Goal: Information Seeking & Learning: Learn about a topic

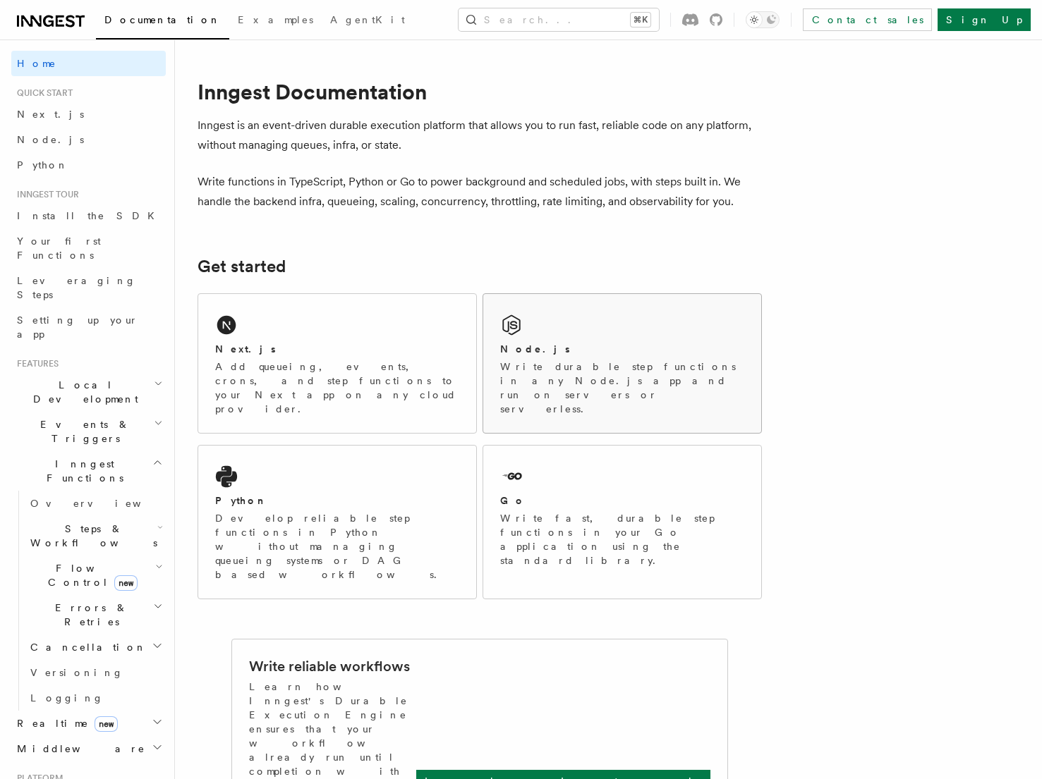
click at [626, 341] on div "Node.js Write durable step functions in any Node.js app and run on servers or s…" at bounding box center [622, 363] width 278 height 139
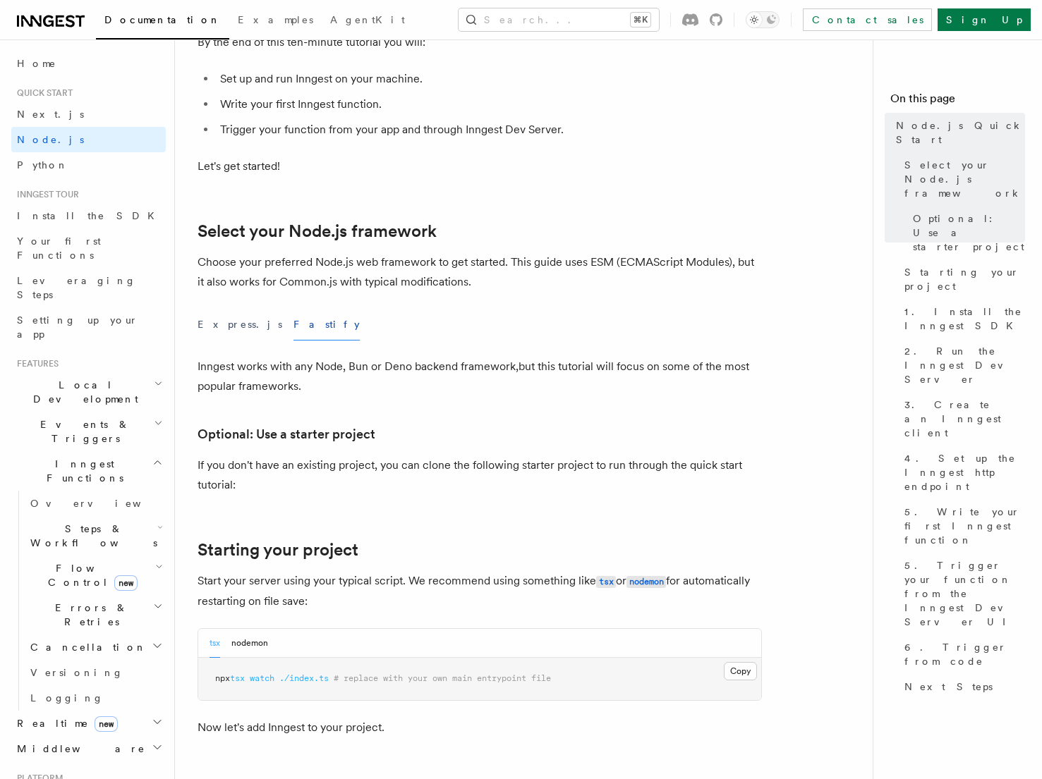
scroll to position [265, 0]
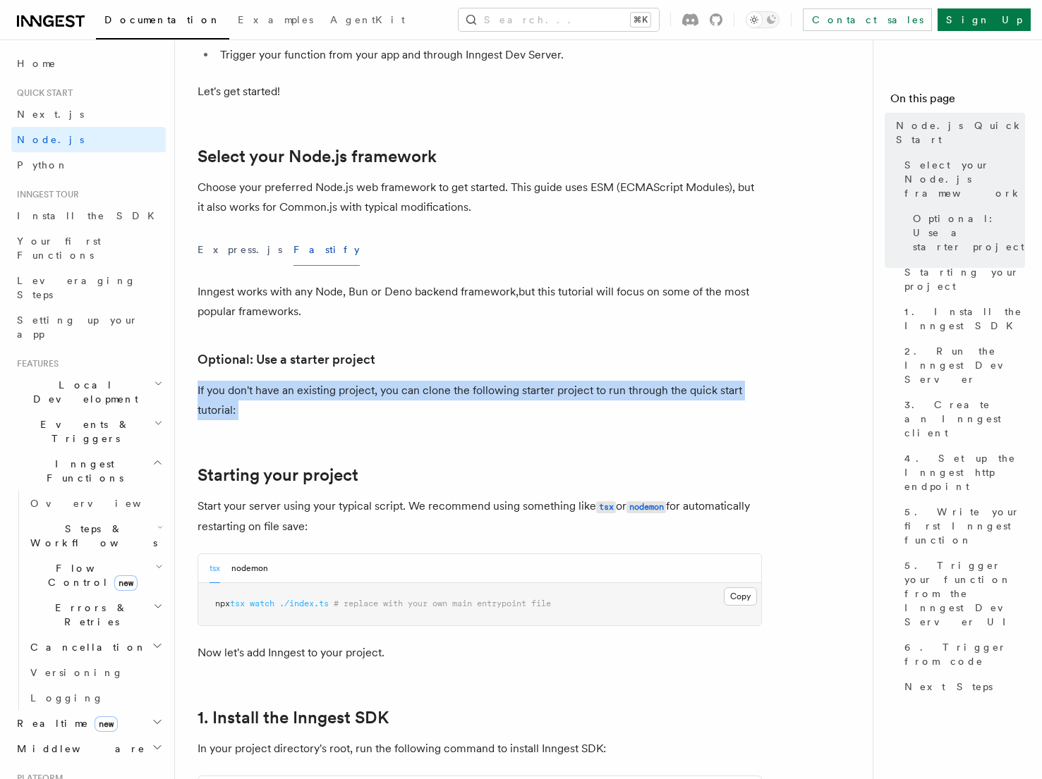
drag, startPoint x: 198, startPoint y: 388, endPoint x: 351, endPoint y: 435, distance: 160.2
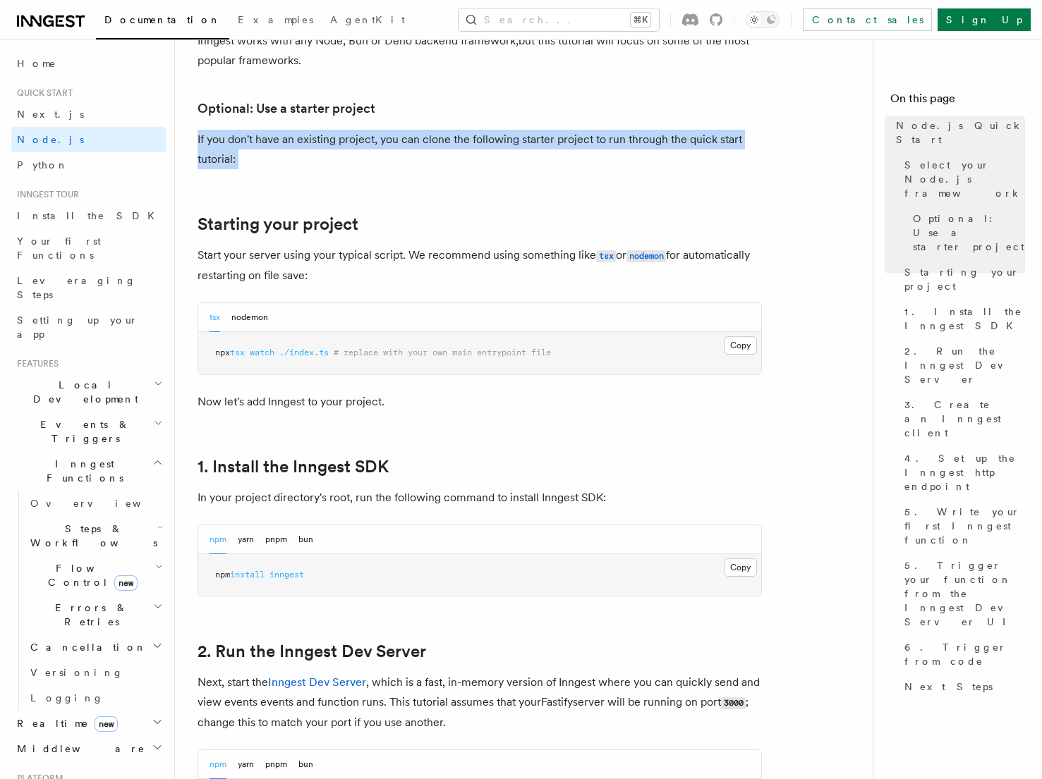
scroll to position [523, 0]
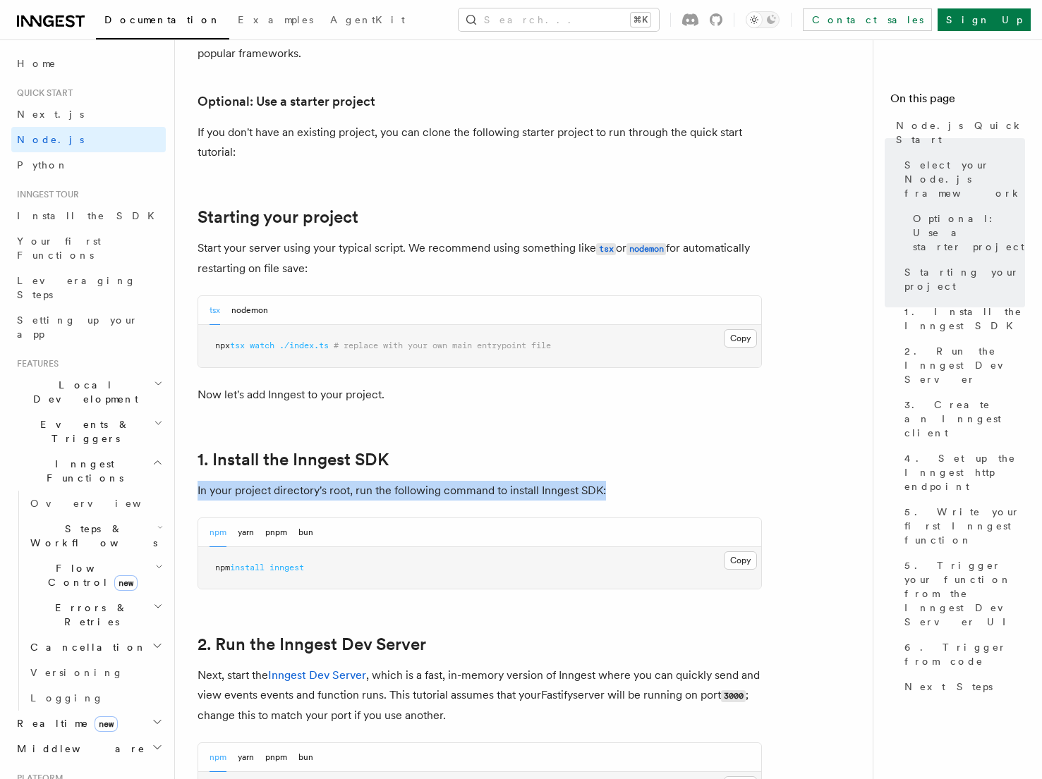
drag, startPoint x: 196, startPoint y: 489, endPoint x: 698, endPoint y: 489, distance: 501.5
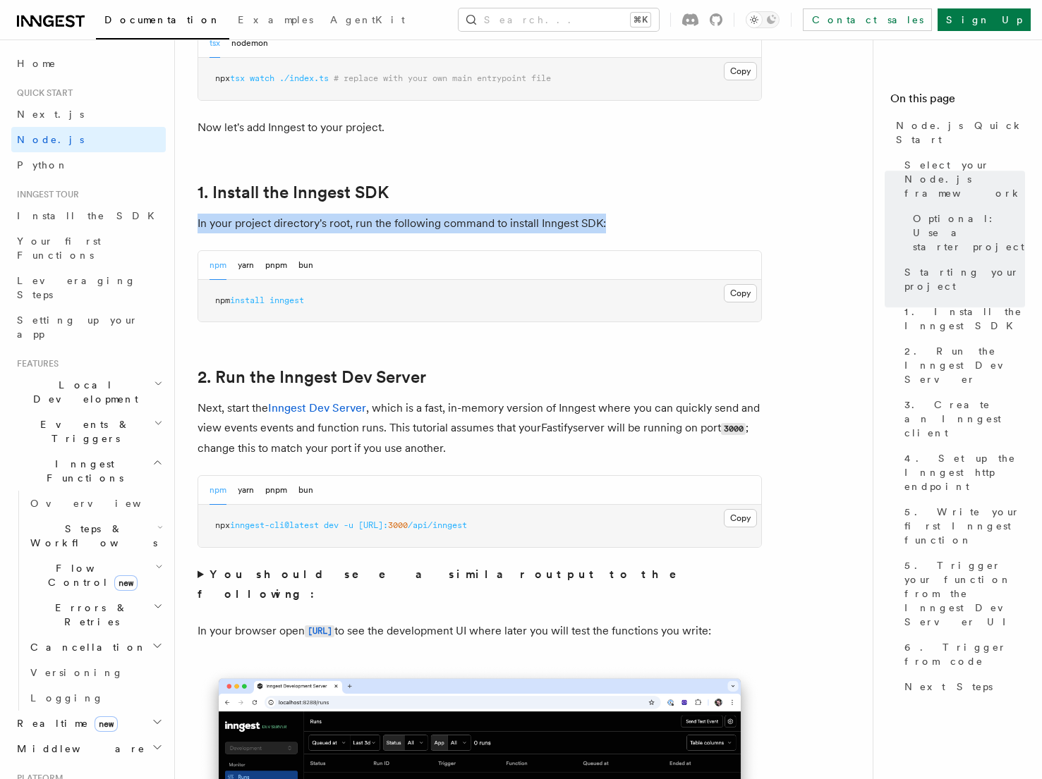
scroll to position [792, 0]
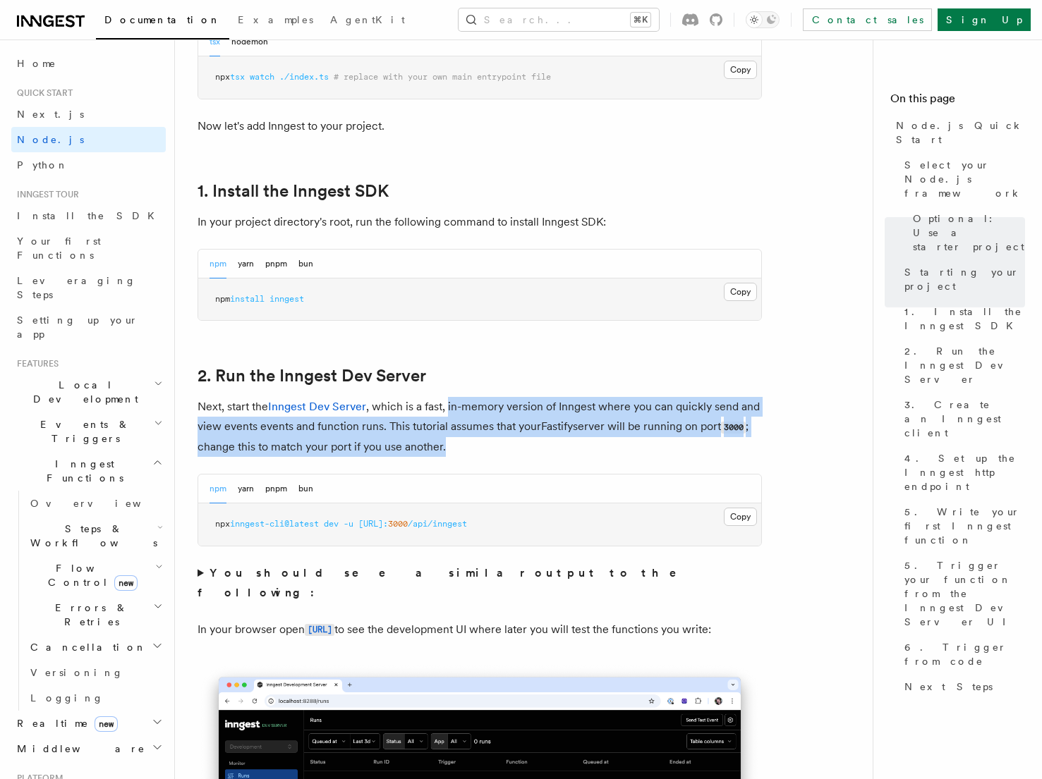
drag, startPoint x: 448, startPoint y: 408, endPoint x: 559, endPoint y: 448, distance: 117.8
click at [559, 448] on p "Next, start the Inngest Dev Server , which is a fast, in-memory version of Inng…" at bounding box center [480, 427] width 564 height 60
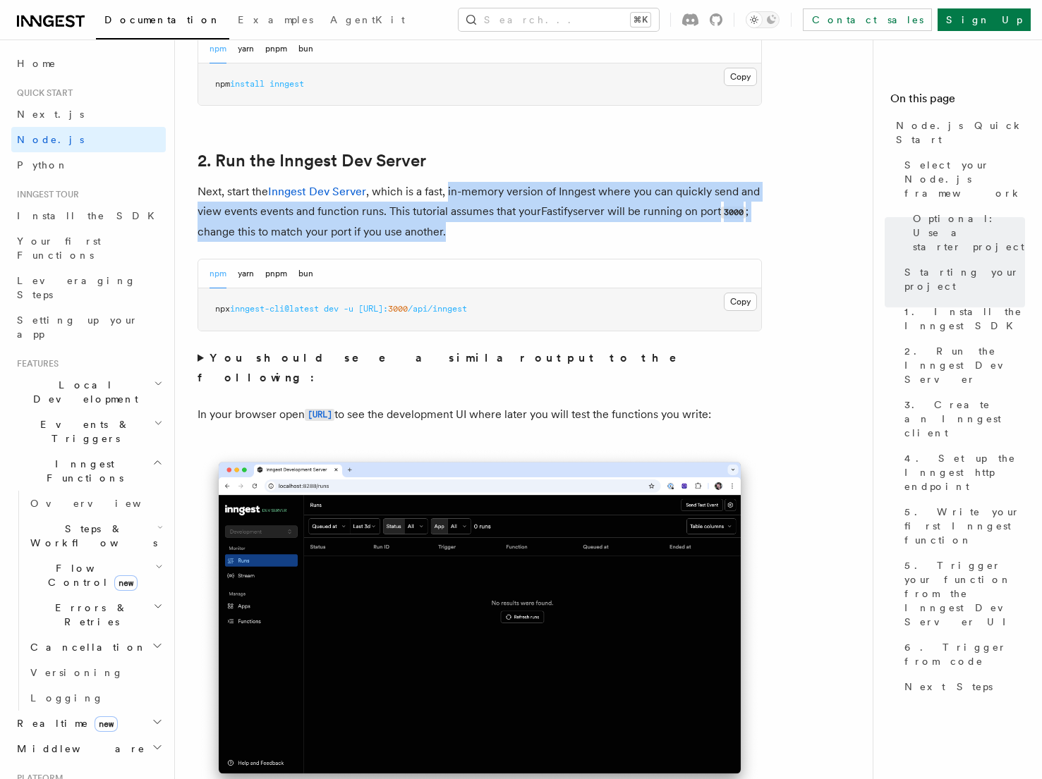
scroll to position [1023, 0]
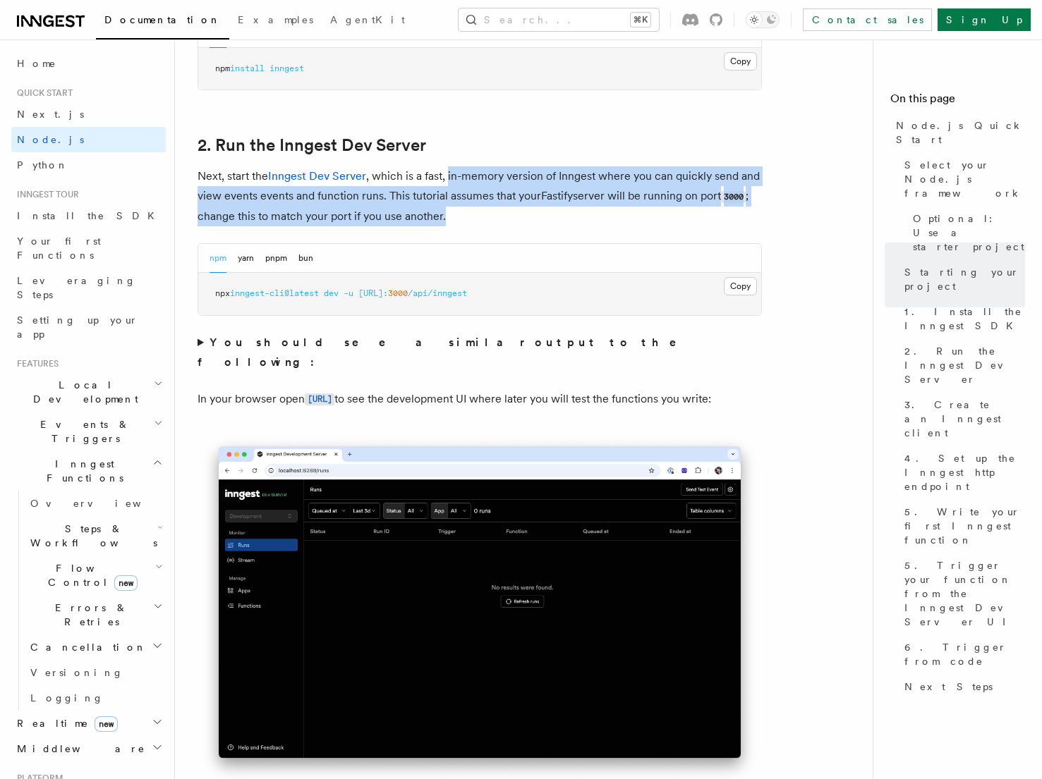
drag, startPoint x: 195, startPoint y: 376, endPoint x: 290, endPoint y: 394, distance: 96.2
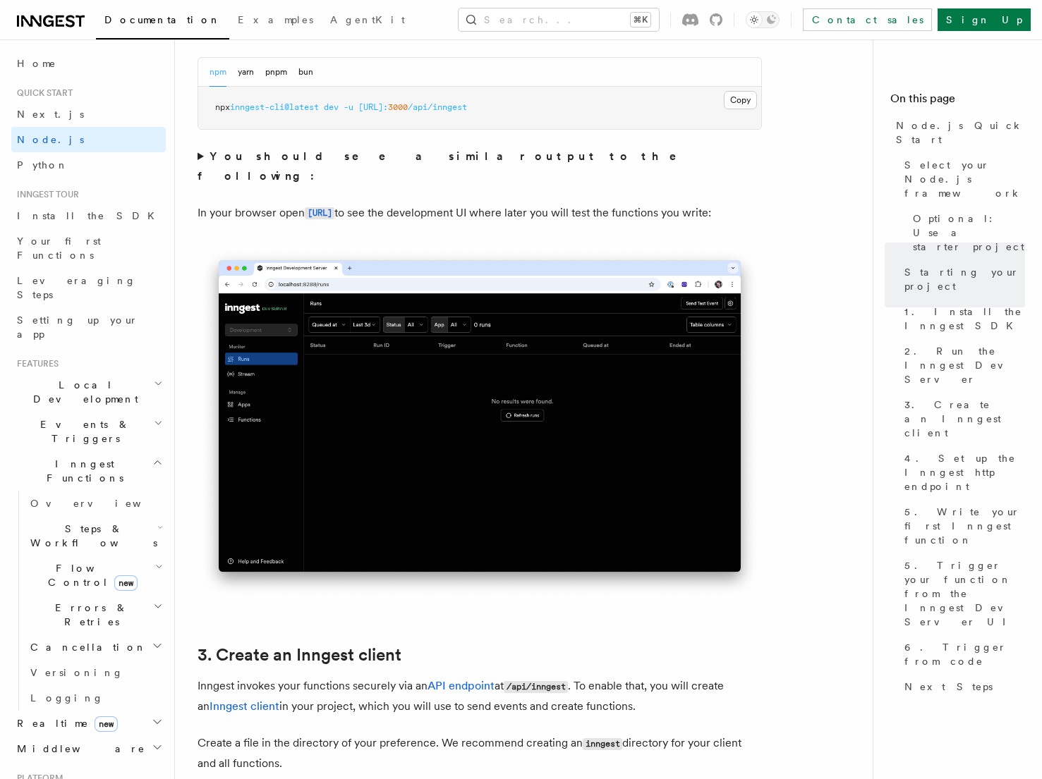
scroll to position [1387, 0]
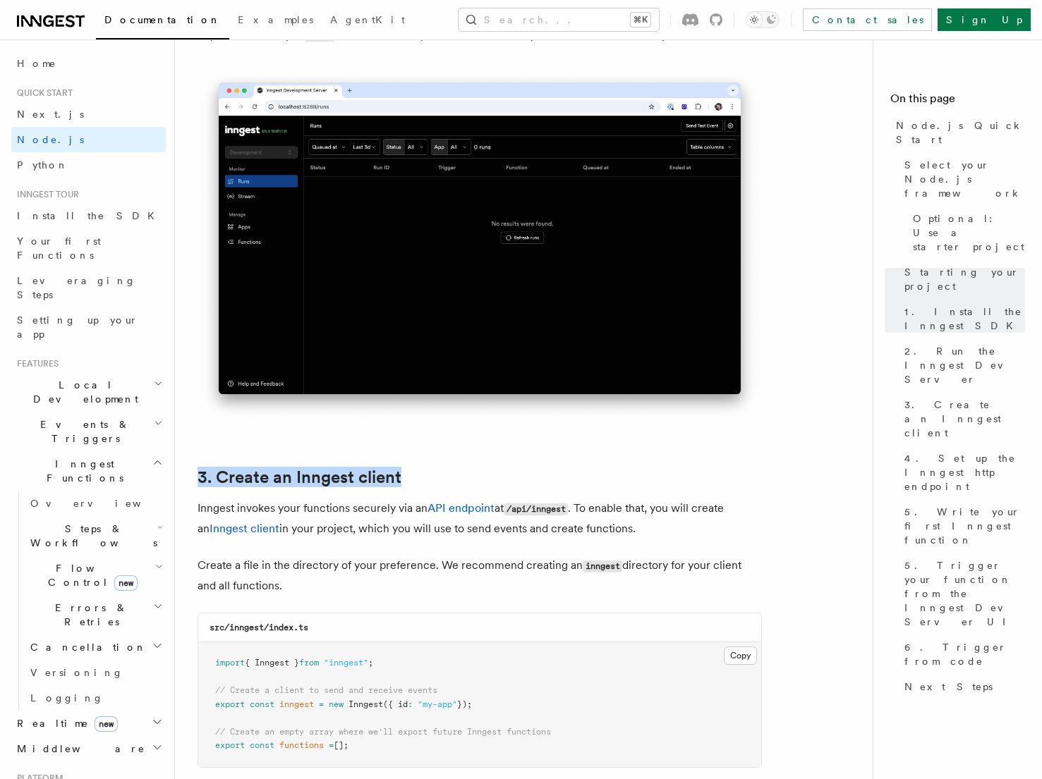
drag, startPoint x: 184, startPoint y: 446, endPoint x: 434, endPoint y: 482, distance: 252.3
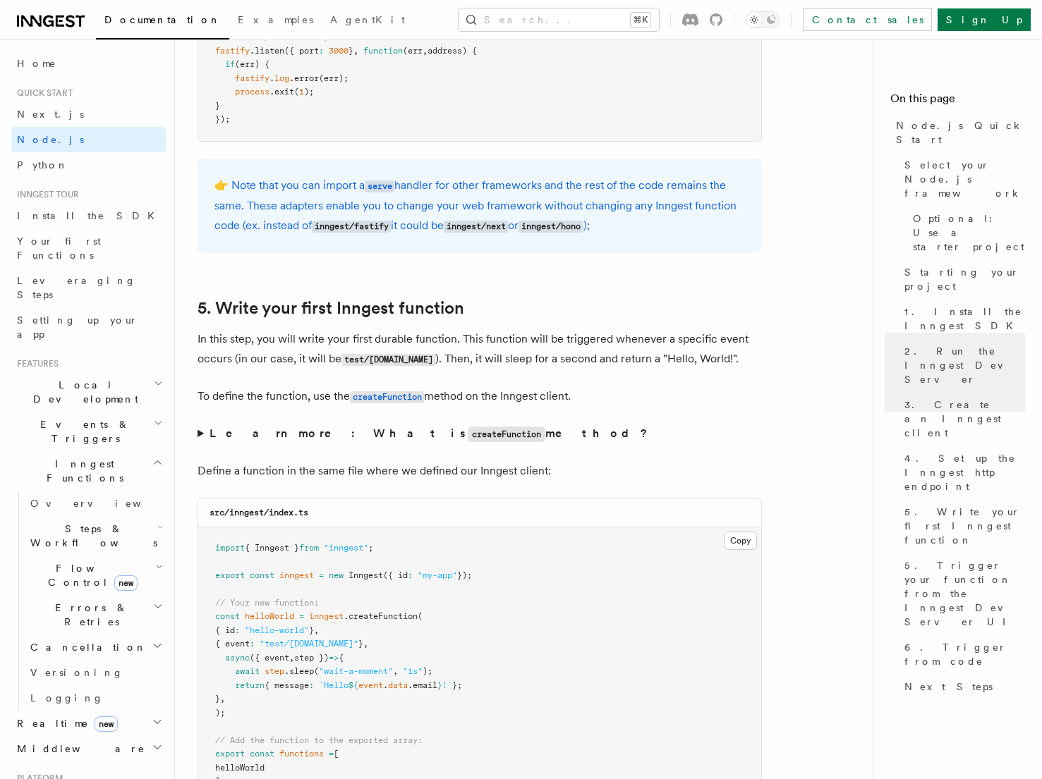
scroll to position [2510, 0]
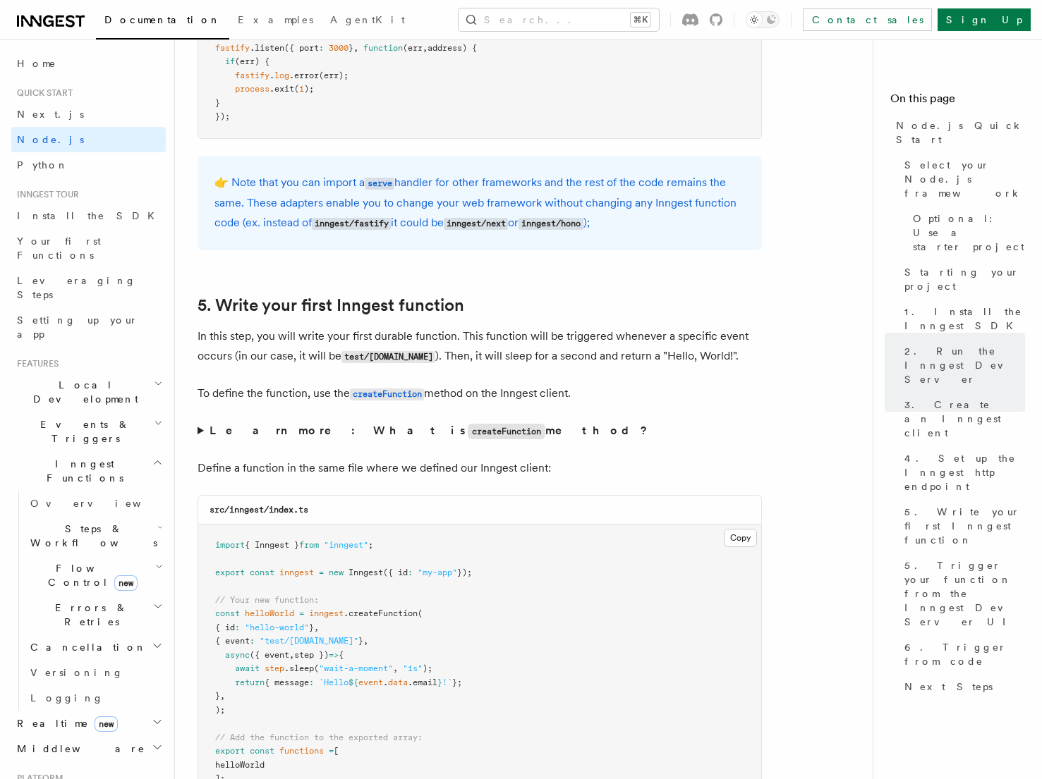
click at [324, 478] on p "Define a function in the same file where we defined our Inngest client:" at bounding box center [480, 468] width 564 height 20
click at [347, 470] on p "Define a function in the same file where we defined our Inngest client:" at bounding box center [480, 468] width 564 height 20
click at [377, 472] on p "Define a function in the same file where we defined our Inngest client:" at bounding box center [480, 468] width 564 height 20
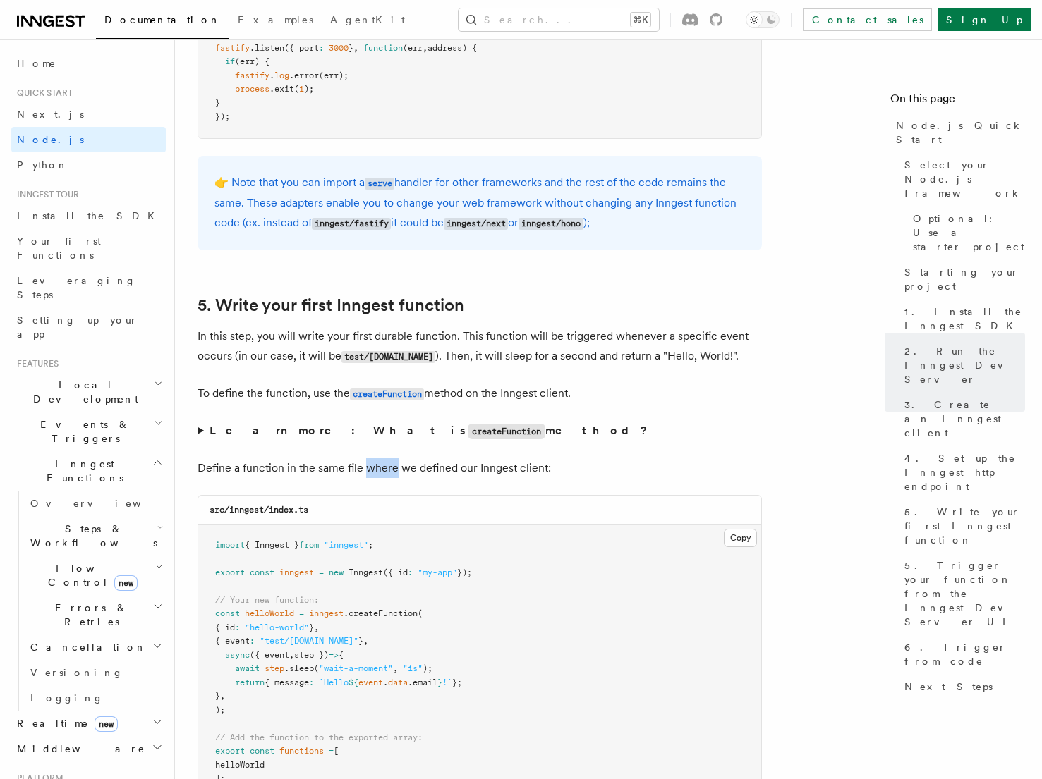
click at [377, 472] on p "Define a function in the same file where we defined our Inngest client:" at bounding box center [480, 468] width 564 height 20
click at [420, 473] on p "Define a function in the same file where we defined our Inngest client:" at bounding box center [480, 468] width 564 height 20
click at [406, 473] on p "Define a function in the same file where we defined our Inngest client:" at bounding box center [480, 468] width 564 height 20
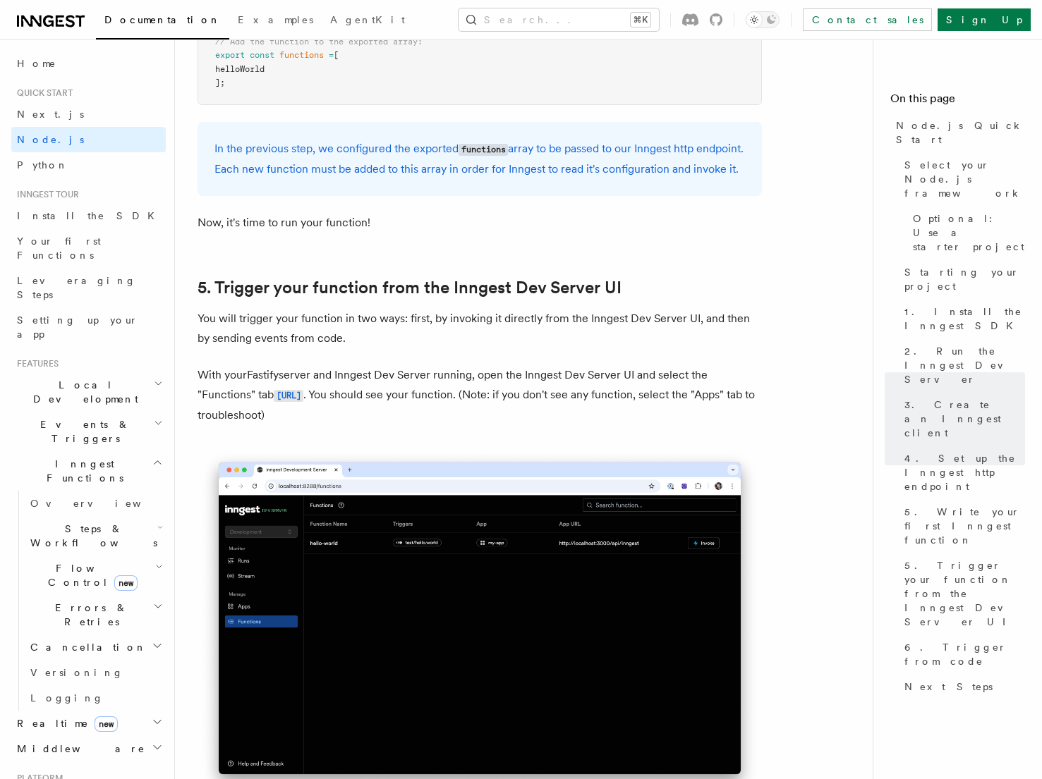
scroll to position [3206, 0]
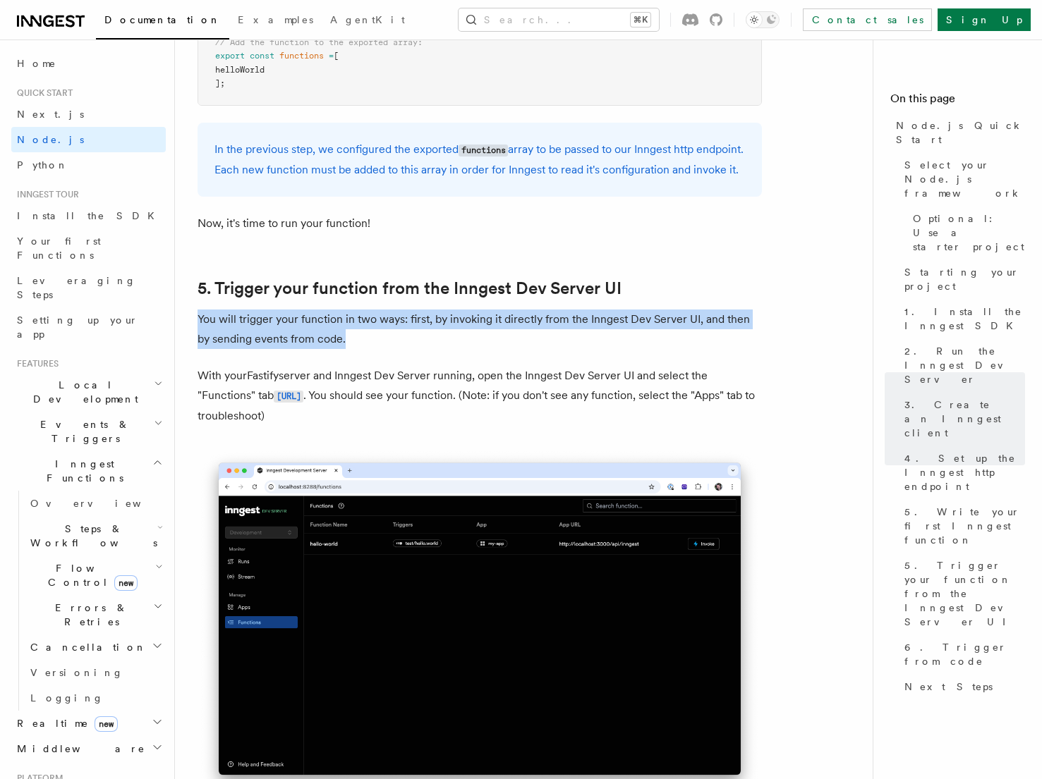
drag, startPoint x: 193, startPoint y: 341, endPoint x: 432, endPoint y: 370, distance: 240.9
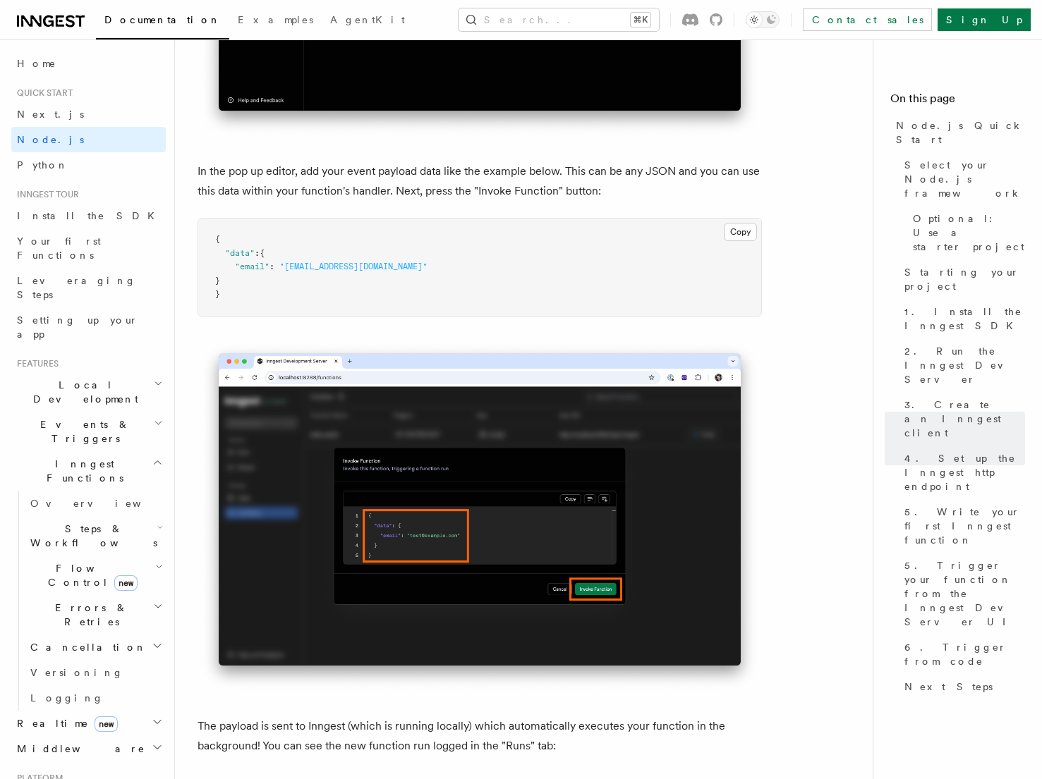
scroll to position [4289, 0]
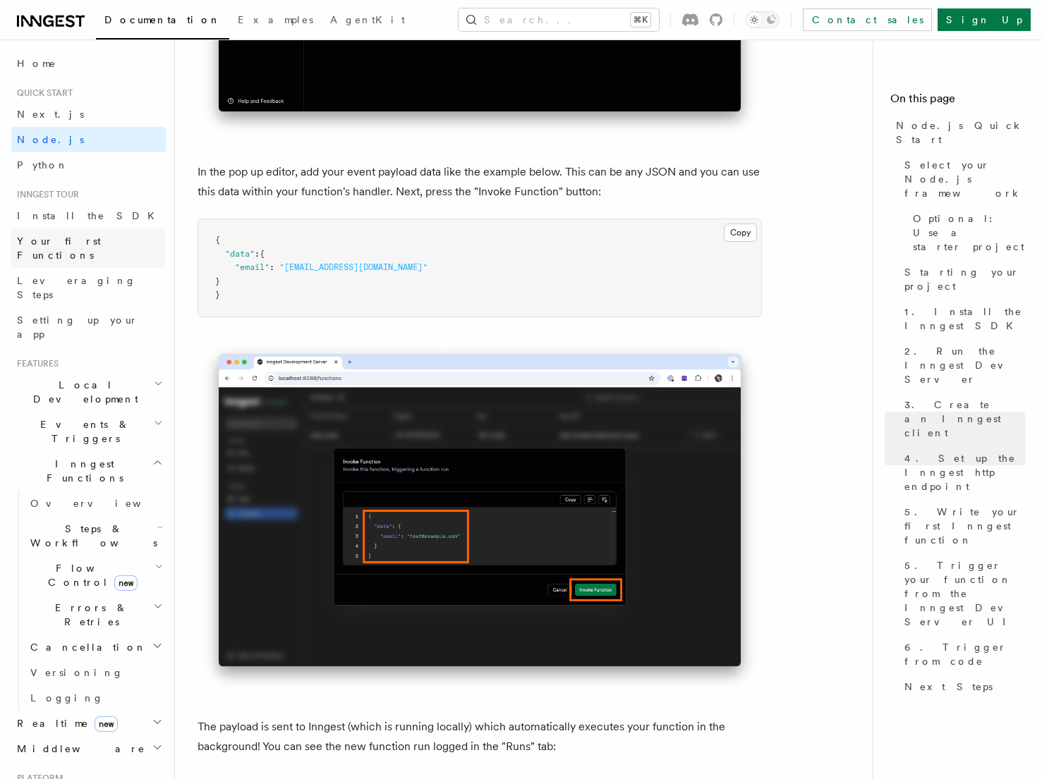
click at [101, 240] on span "Your first Functions" at bounding box center [59, 248] width 84 height 25
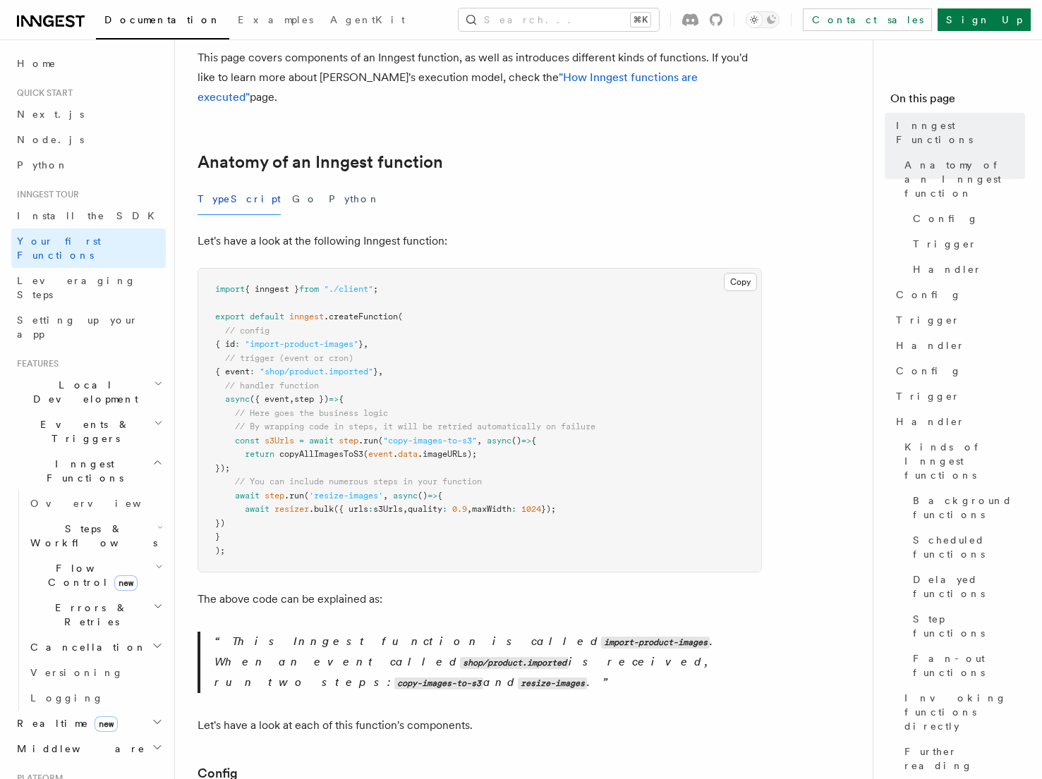
scroll to position [175, 0]
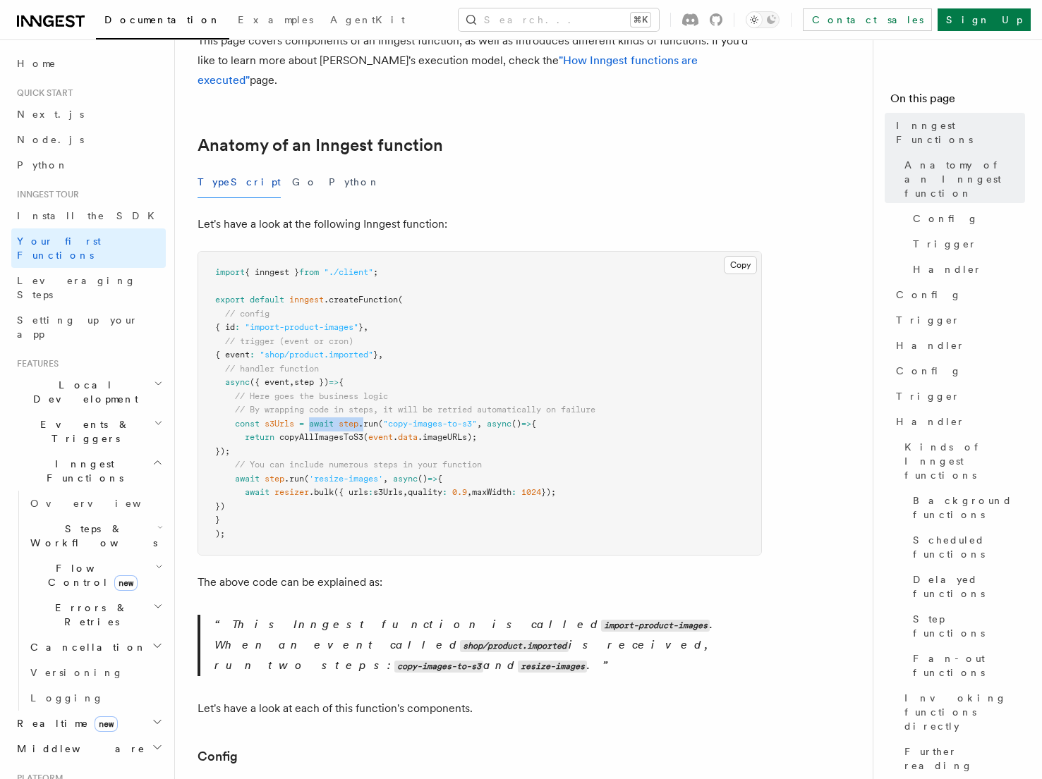
drag, startPoint x: 312, startPoint y: 403, endPoint x: 365, endPoint y: 410, distance: 54.0
click at [365, 410] on pre "import { inngest } from "./client" ; export default inngest .createFunction ( /…" at bounding box center [479, 403] width 563 height 303
drag, startPoint x: 246, startPoint y: 414, endPoint x: 583, endPoint y: 425, distance: 336.6
click at [583, 426] on pre "import { inngest } from "./client" ; export default inngest .createFunction ( /…" at bounding box center [479, 403] width 563 height 303
drag, startPoint x: 319, startPoint y: 460, endPoint x: 640, endPoint y: 484, distance: 321.8
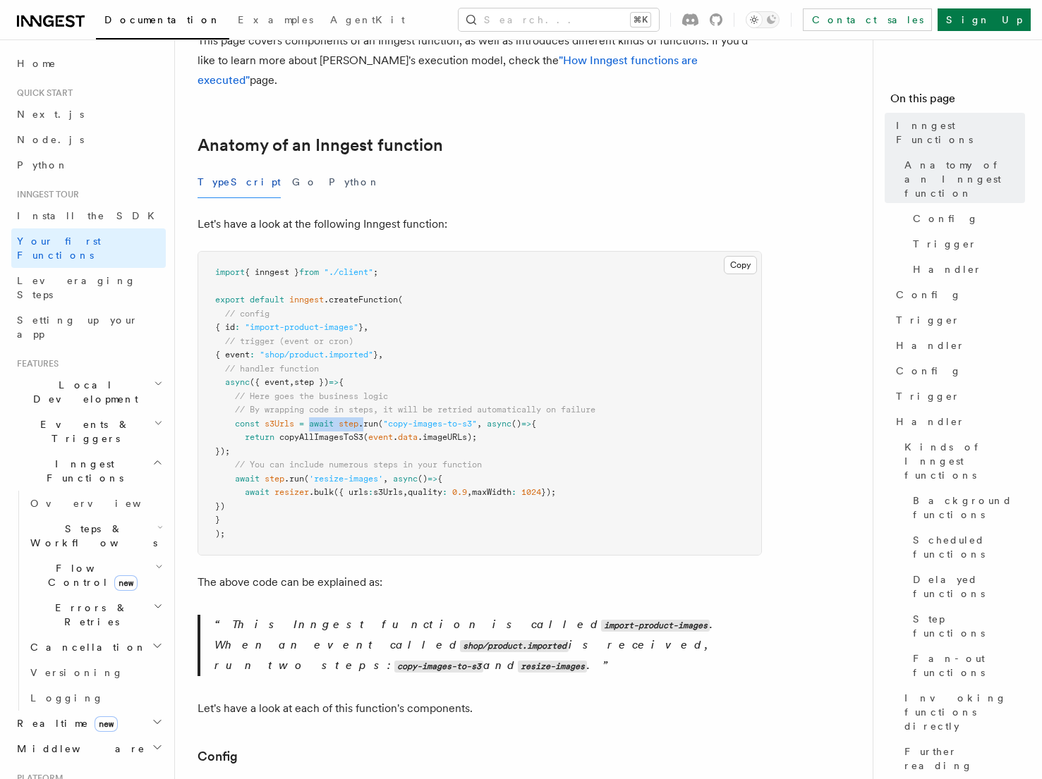
click at [640, 484] on pre "import { inngest } from "./client" ; export default inngest .createFunction ( /…" at bounding box center [479, 403] width 563 height 303
click at [133, 268] on link "Leveraging Steps" at bounding box center [88, 288] width 154 height 40
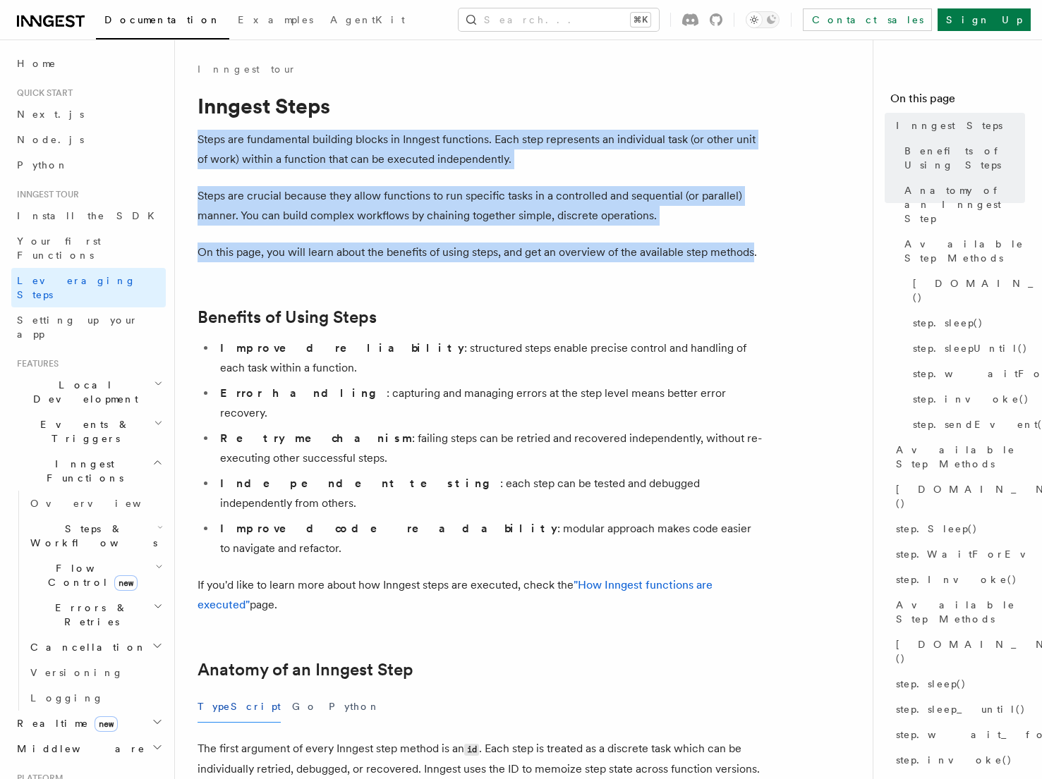
drag, startPoint x: 198, startPoint y: 140, endPoint x: 753, endPoint y: 253, distance: 567.3
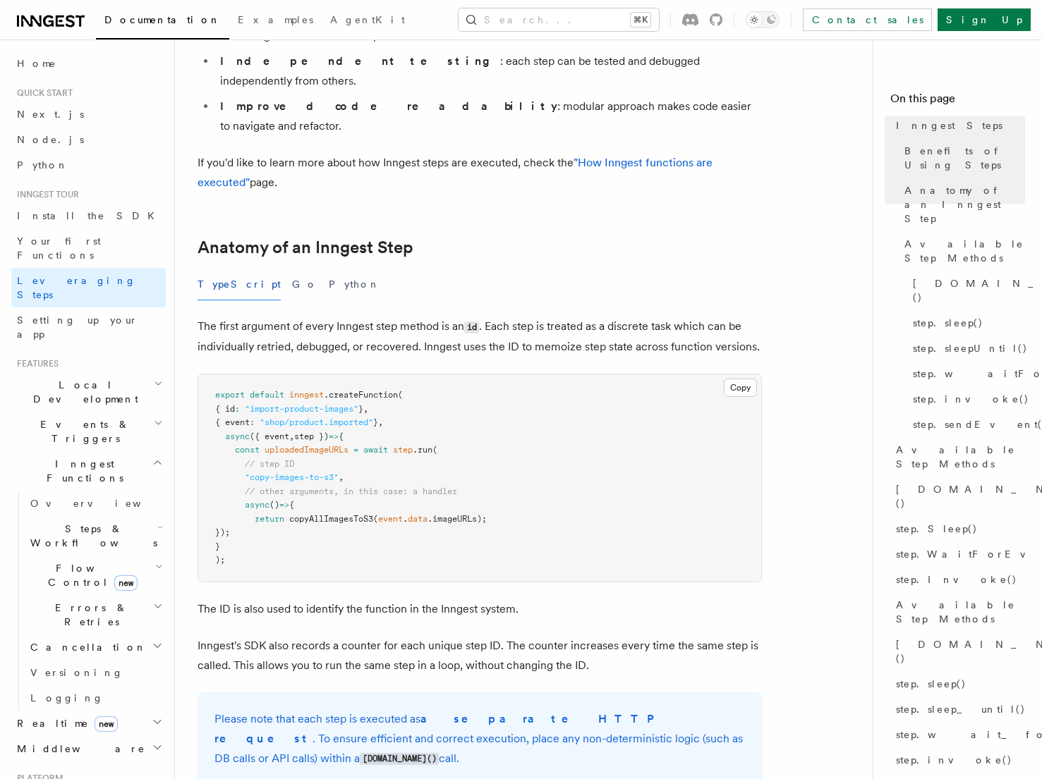
scroll to position [436, 0]
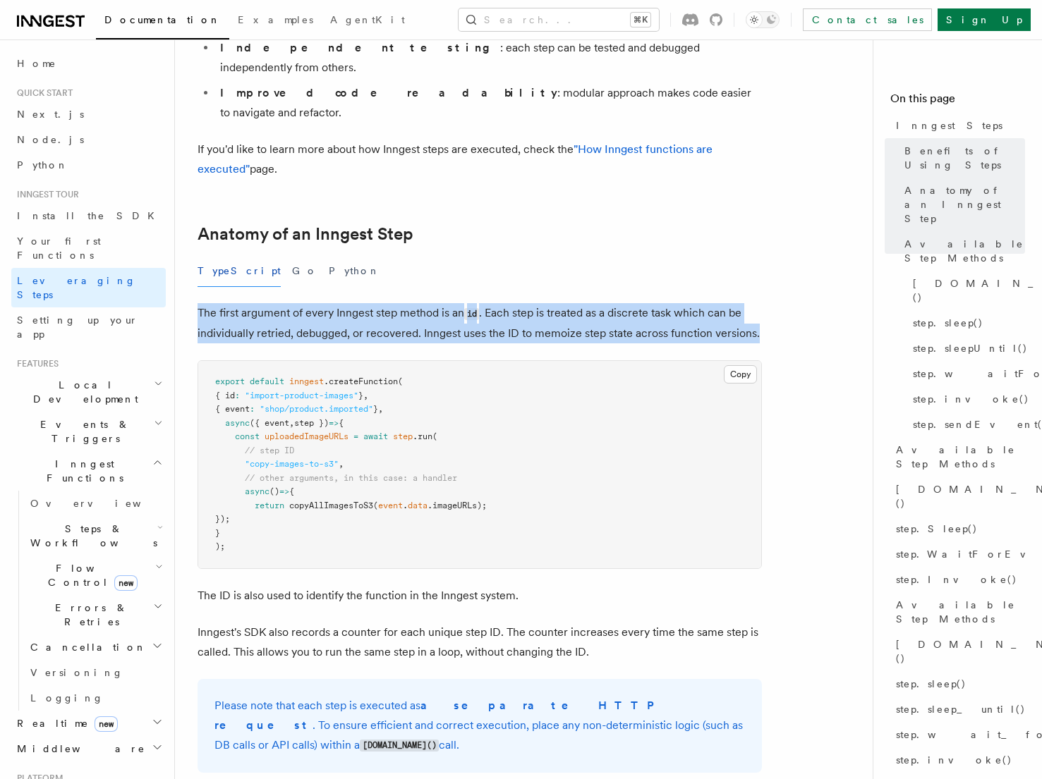
drag, startPoint x: 197, startPoint y: 231, endPoint x: 772, endPoint y: 251, distance: 575.9
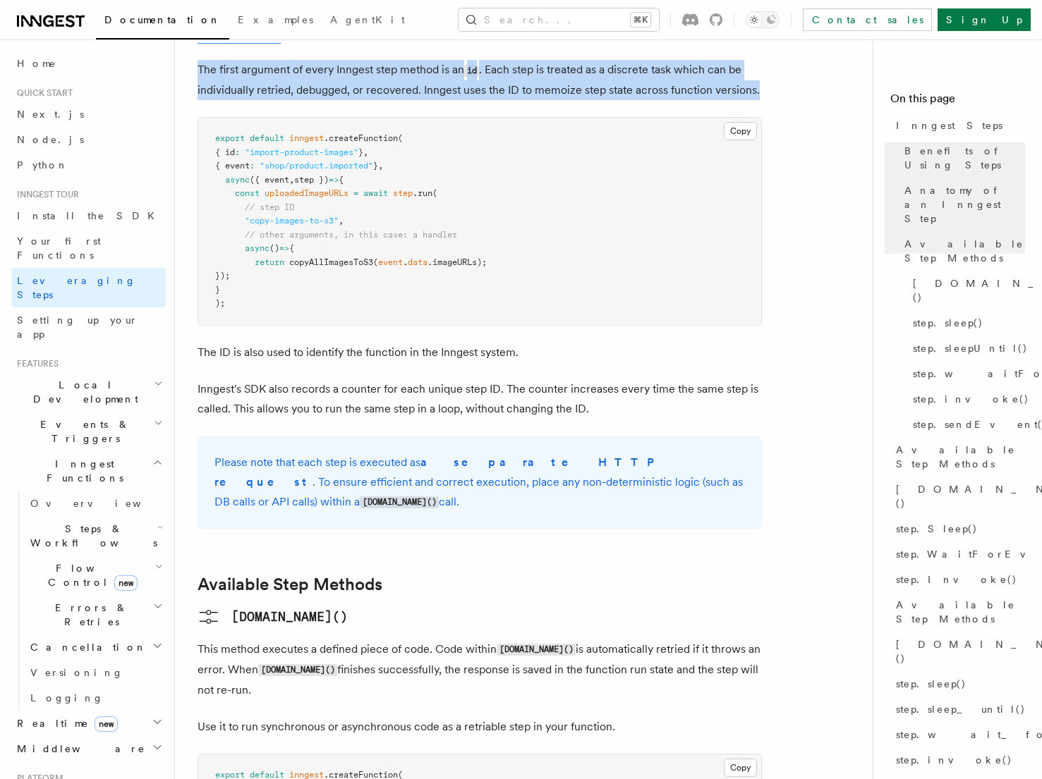
scroll to position [693, 0]
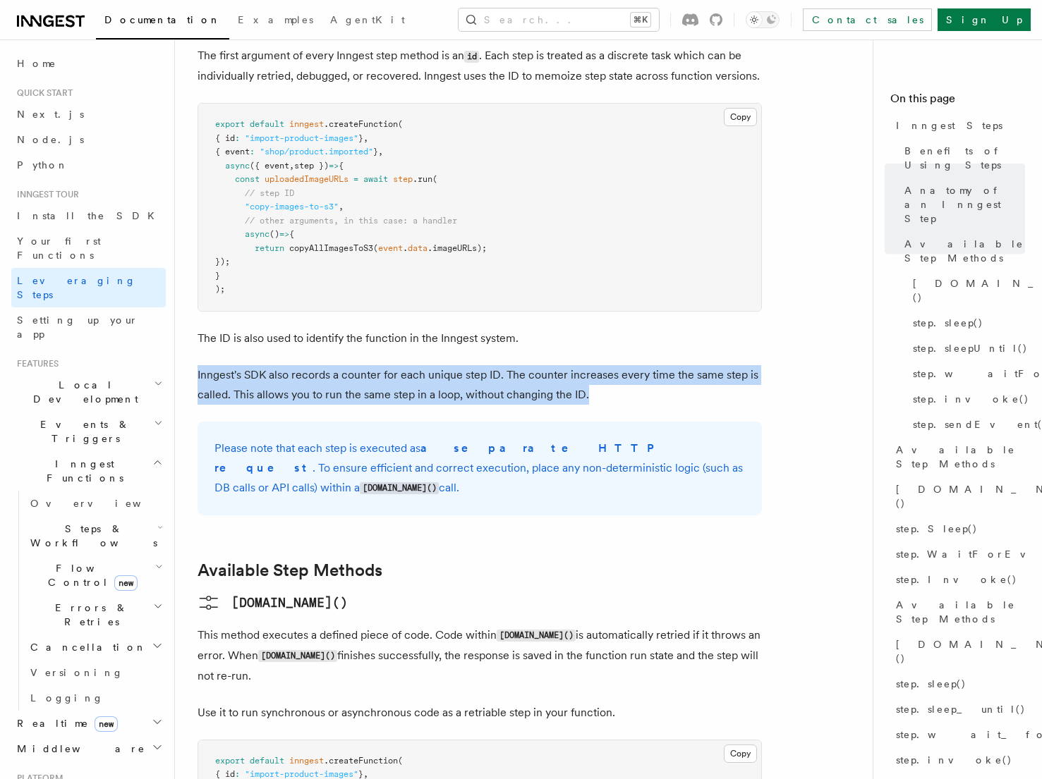
drag, startPoint x: 193, startPoint y: 293, endPoint x: 626, endPoint y: 312, distance: 432.8
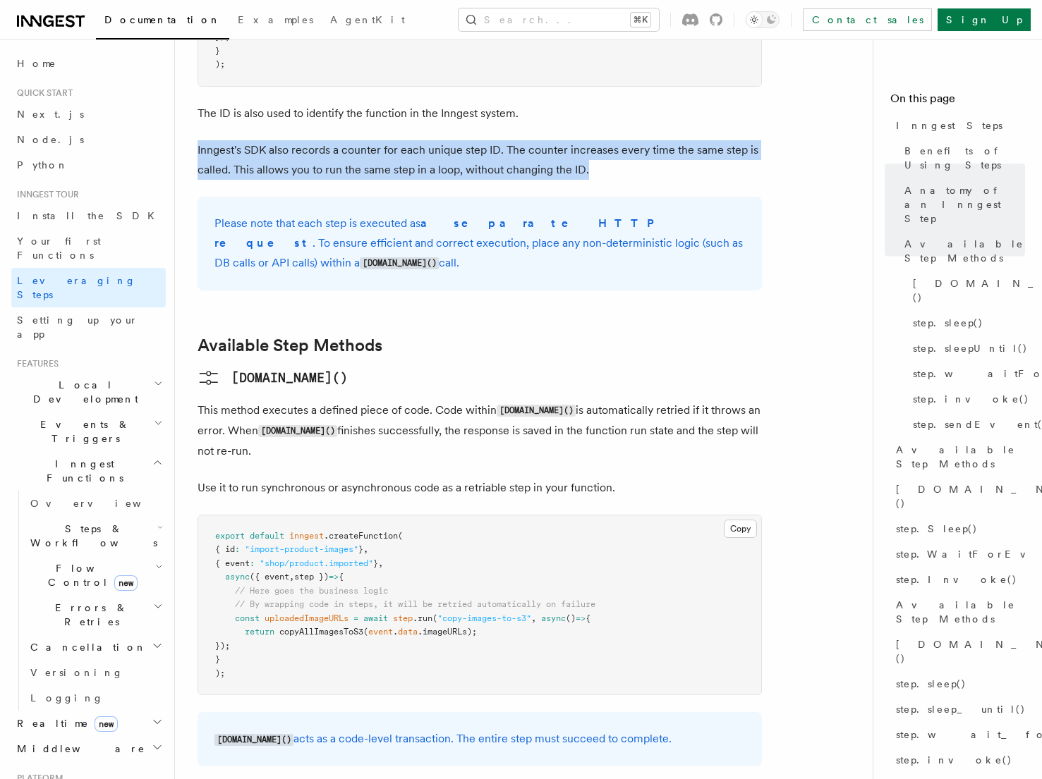
scroll to position [925, 0]
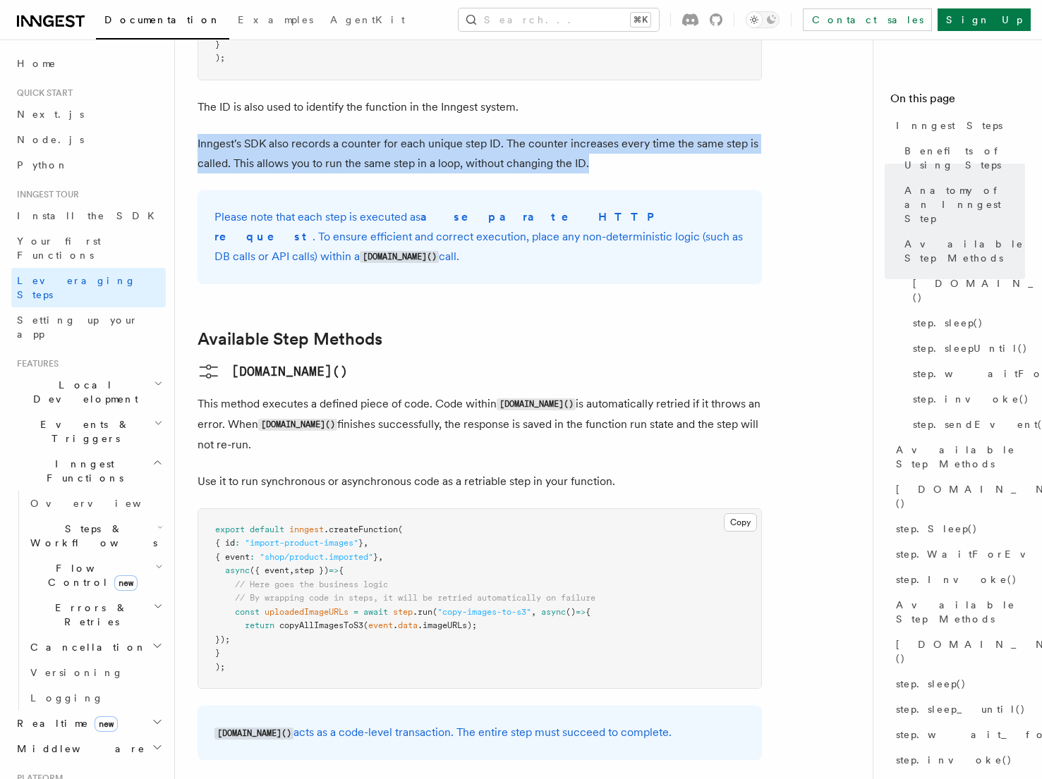
drag, startPoint x: 199, startPoint y: 304, endPoint x: 421, endPoint y: 349, distance: 226.7
click at [421, 394] on p "This method executes a defined piece of code. Code within step.run() is automat…" at bounding box center [480, 424] width 564 height 61
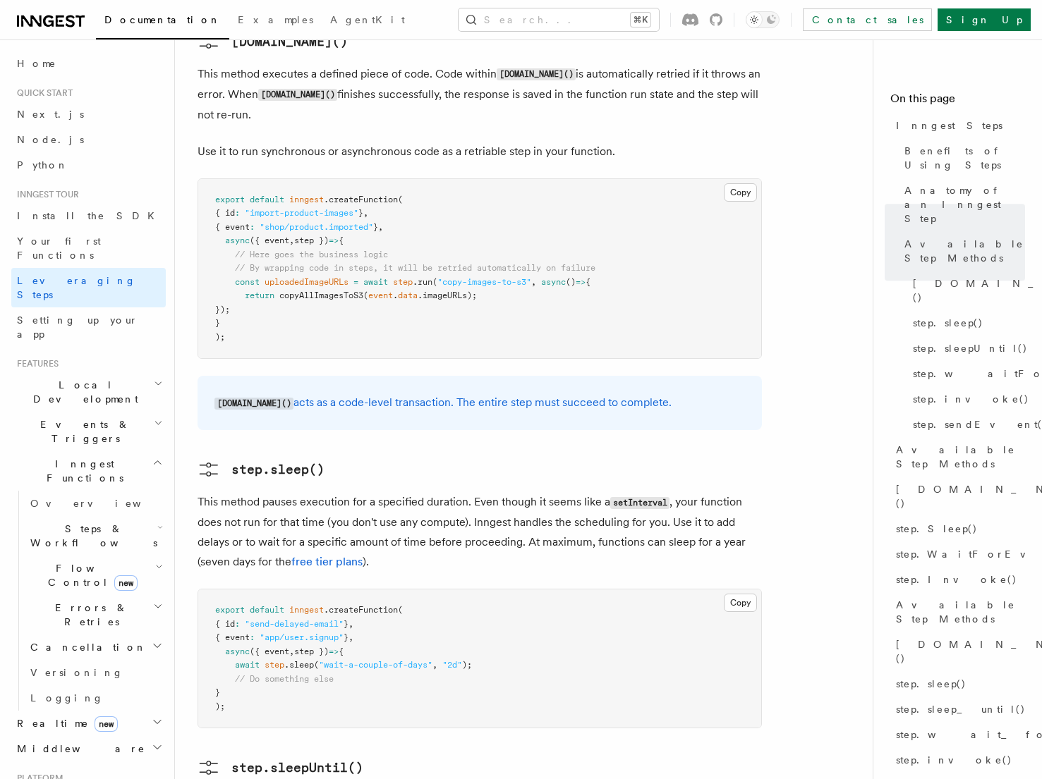
scroll to position [1269, 0]
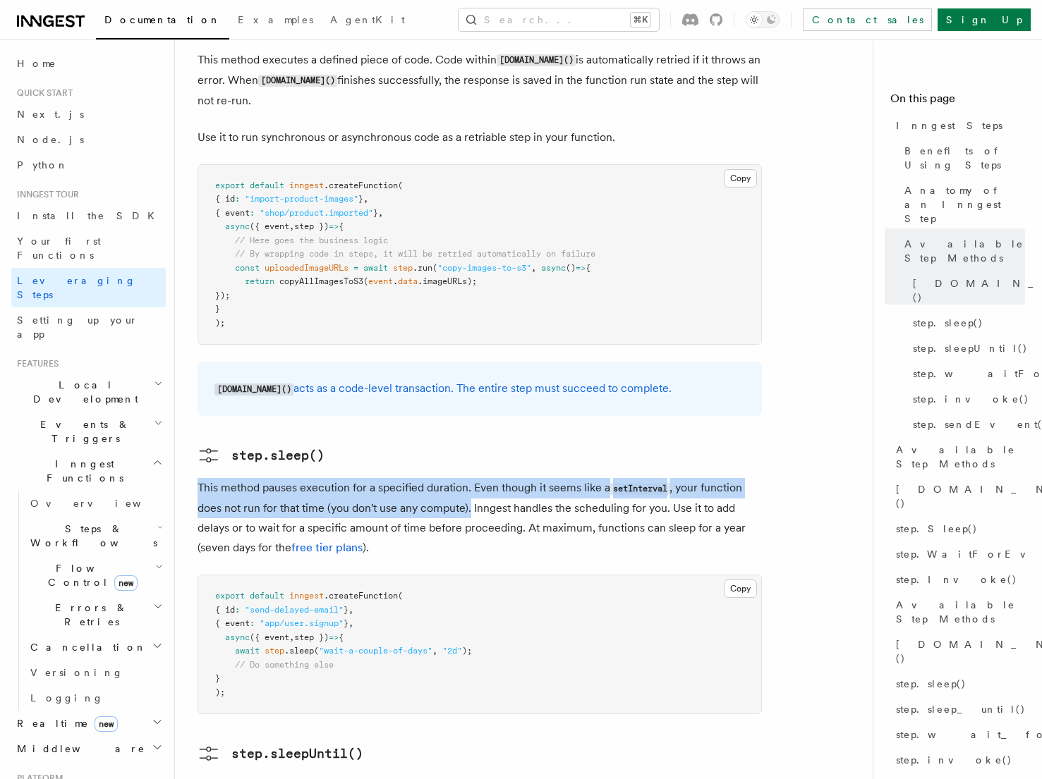
drag, startPoint x: 198, startPoint y: 391, endPoint x: 470, endPoint y: 411, distance: 273.0
click at [470, 478] on p "This method pauses execution for a specified duration. Even though it seems lik…" at bounding box center [480, 518] width 564 height 80
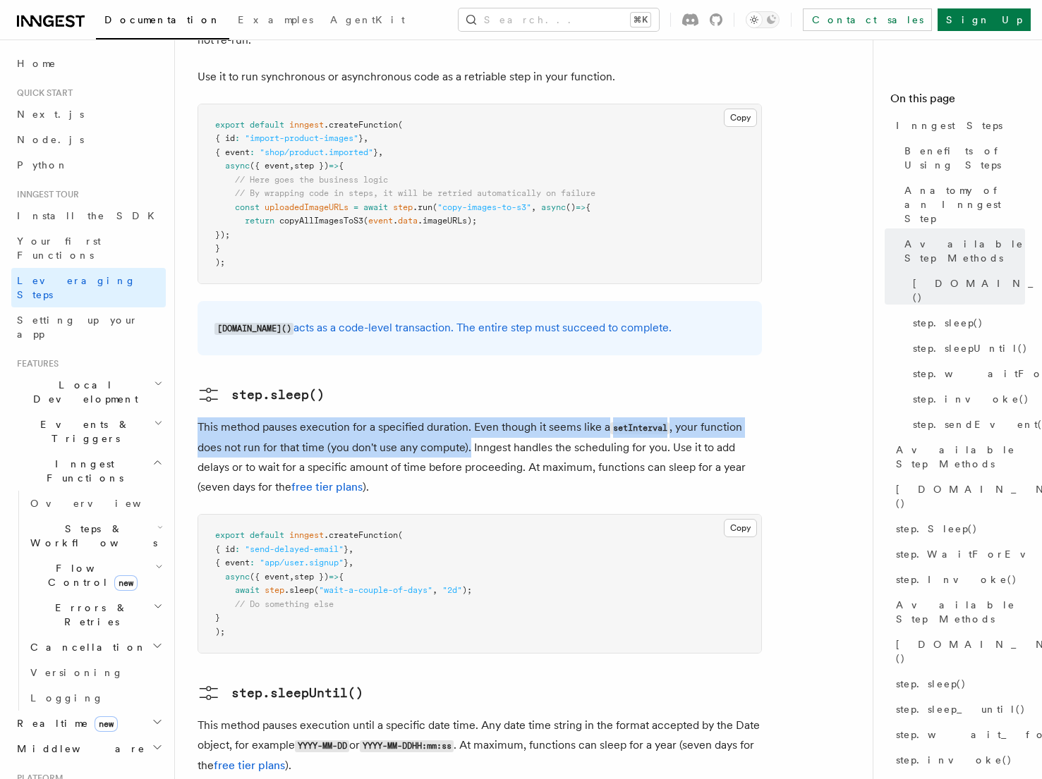
scroll to position [1332, 0]
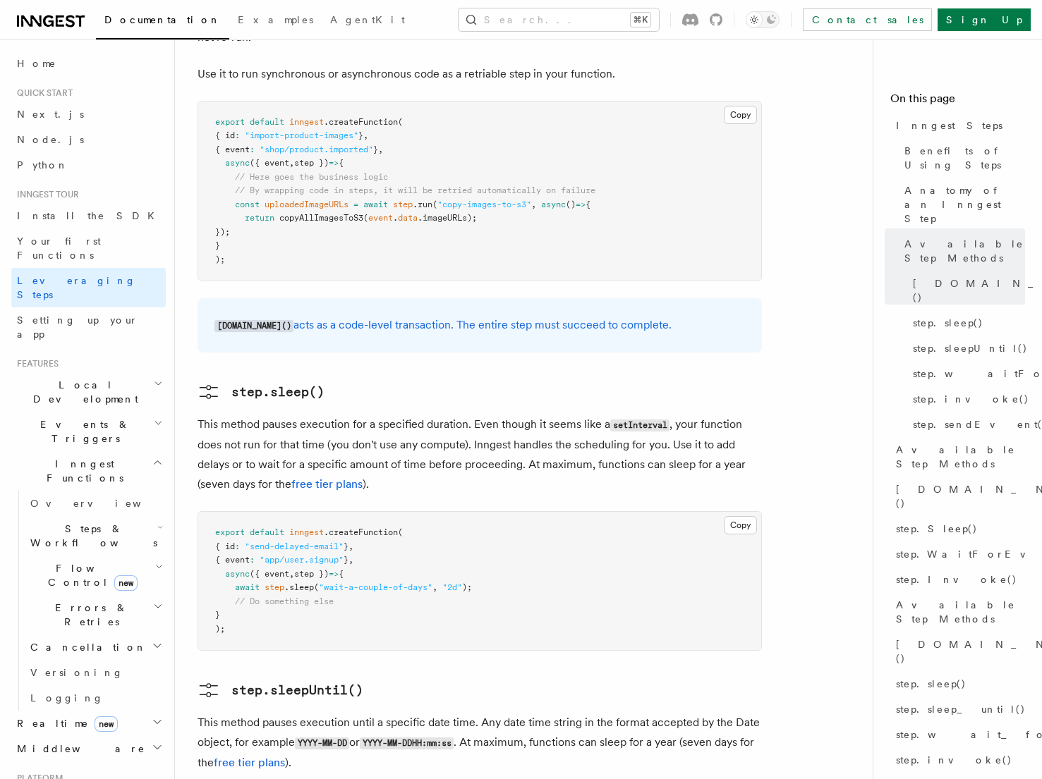
click at [377, 415] on p "This method pauses execution for a specified duration. Even though it seems lik…" at bounding box center [480, 455] width 564 height 80
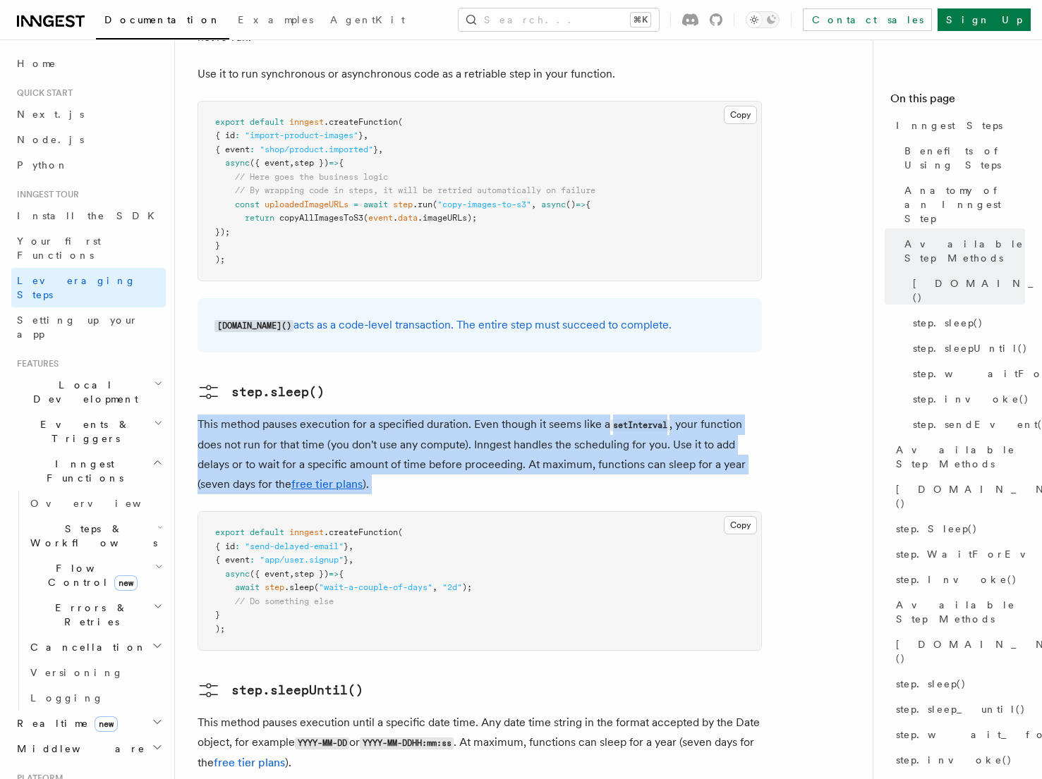
click at [377, 415] on p "This method pauses execution for a specified duration. Even though it seems lik…" at bounding box center [480, 455] width 564 height 80
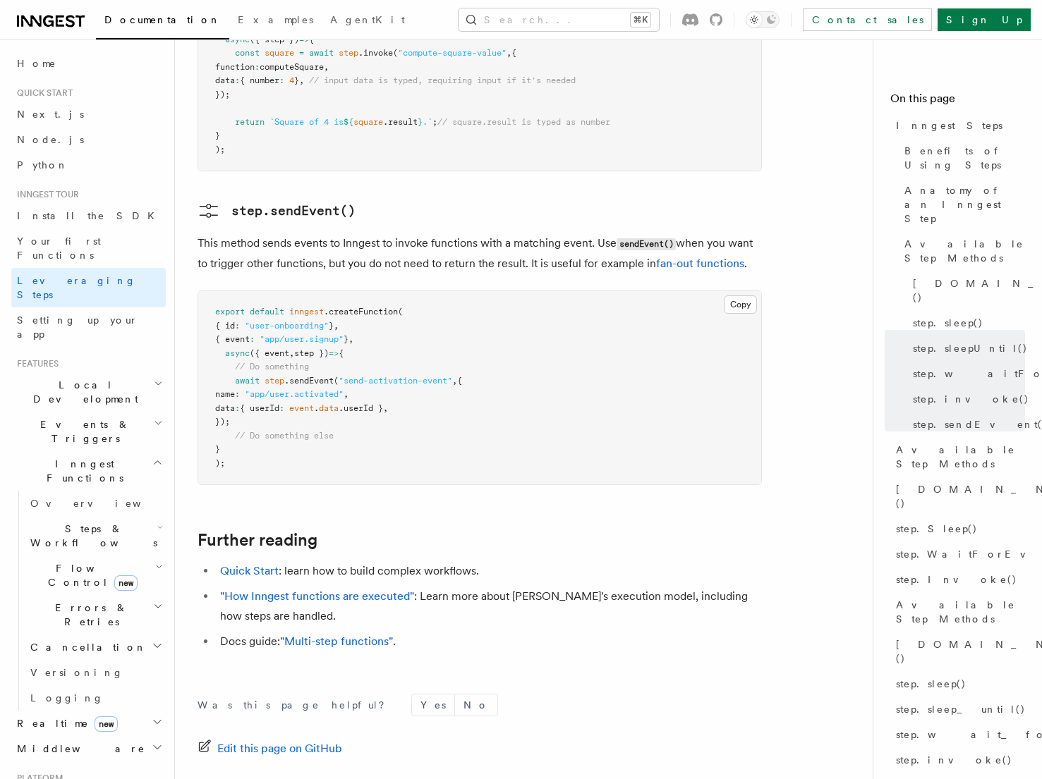
scroll to position [2945, 0]
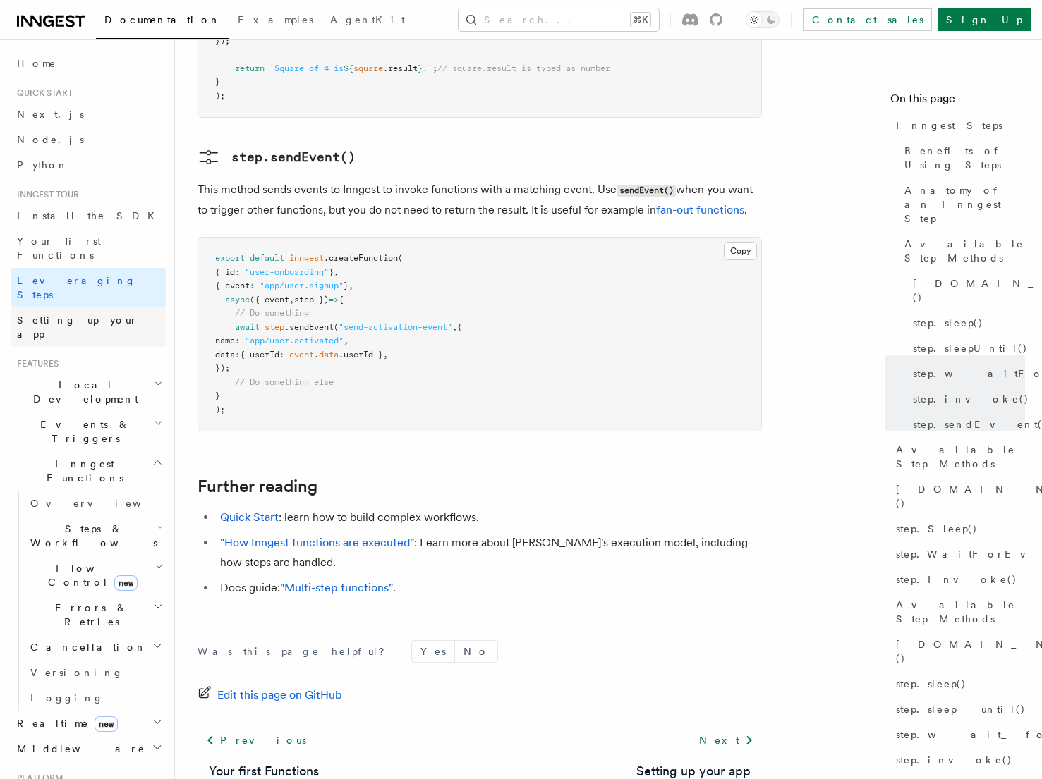
click at [141, 308] on link "Setting up your app" at bounding box center [88, 328] width 154 height 40
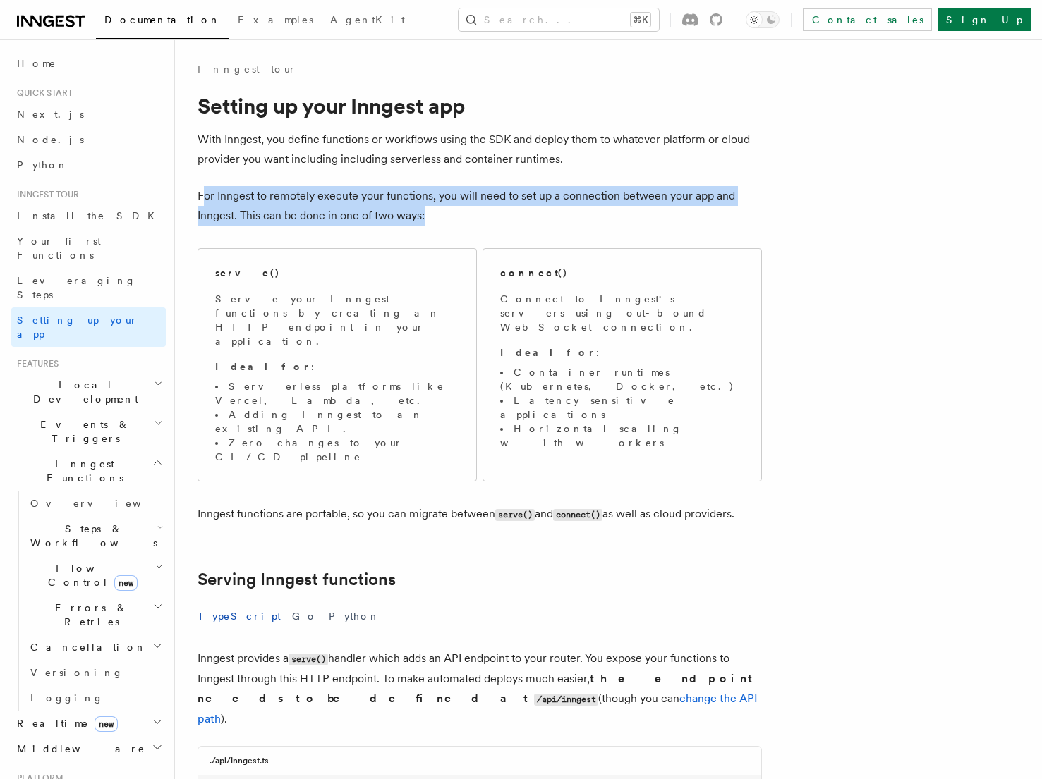
drag, startPoint x: 201, startPoint y: 198, endPoint x: 494, endPoint y: 207, distance: 293.6
click at [494, 207] on p "For Inngest to remotely execute your functions, you will need to set up a conne…" at bounding box center [480, 206] width 564 height 40
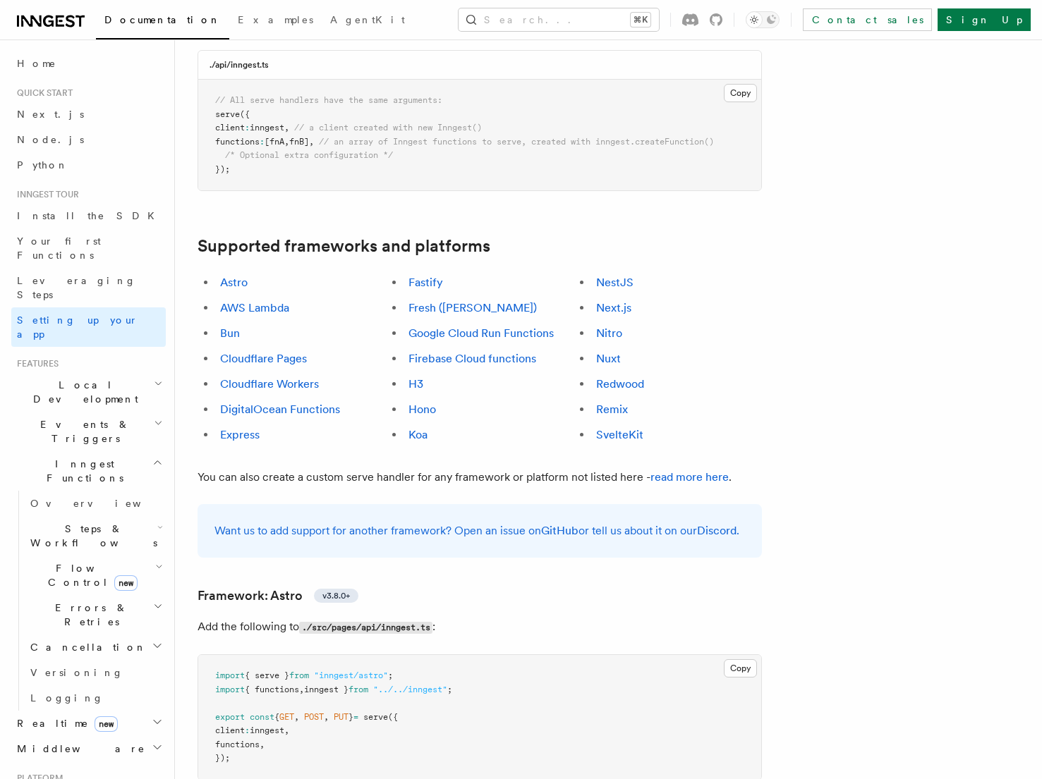
scroll to position [679, 0]
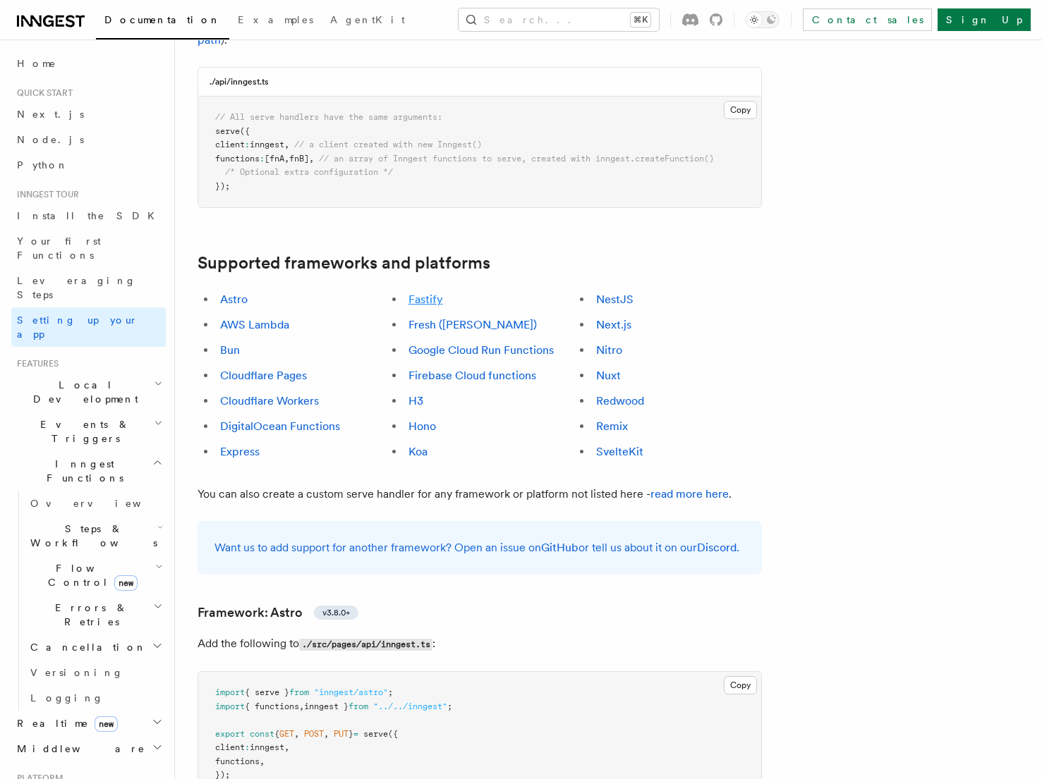
click at [424, 293] on link "Fastify" at bounding box center [425, 299] width 35 height 13
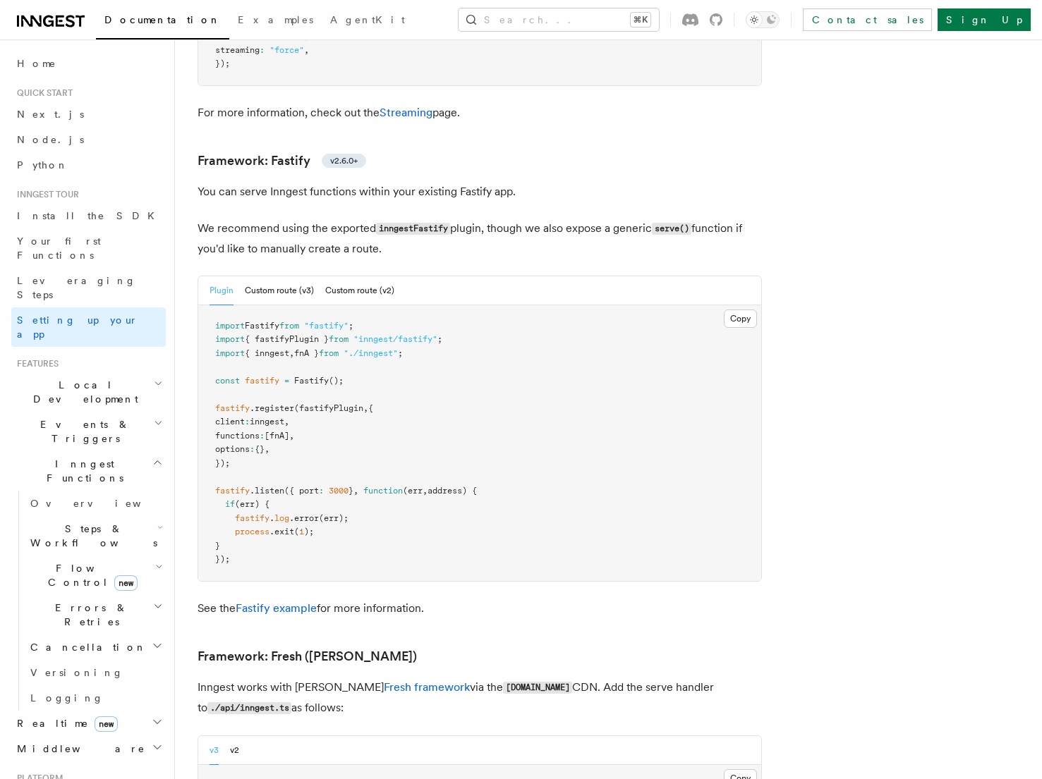
scroll to position [4328, 0]
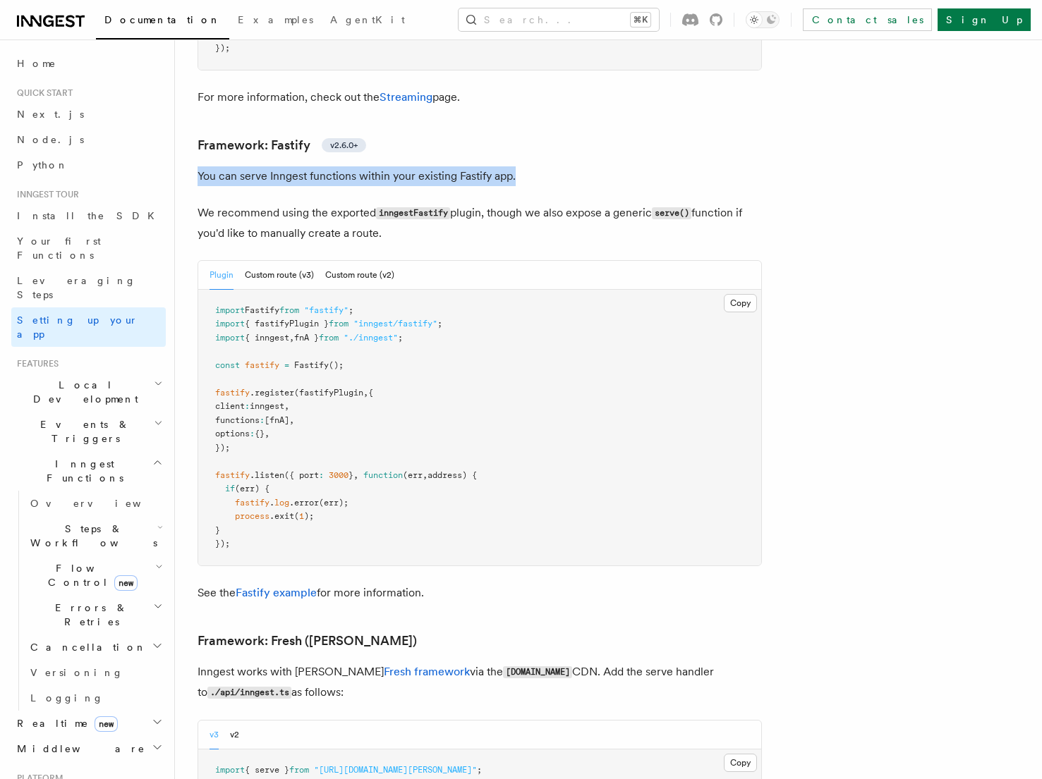
drag, startPoint x: 199, startPoint y: 107, endPoint x: 538, endPoint y: 111, distance: 339.3
click at [538, 166] on p "You can serve Inngest functions within your existing Fastify app." at bounding box center [480, 176] width 564 height 20
click at [289, 415] on span "[fnA]" at bounding box center [277, 420] width 25 height 10
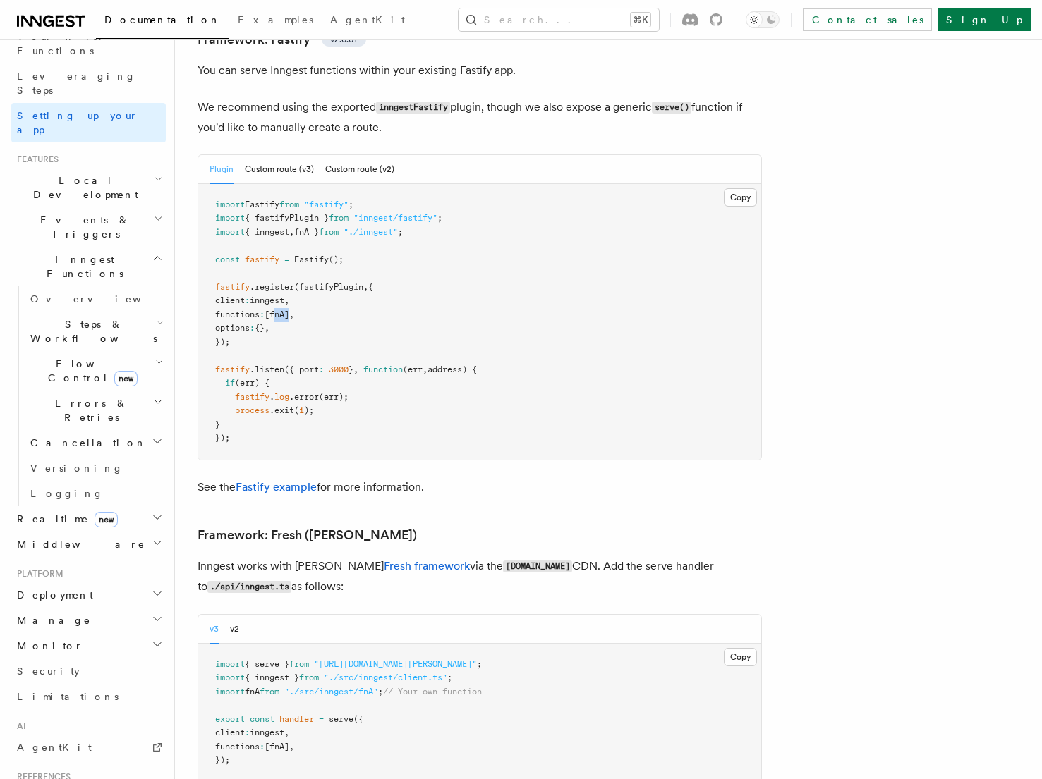
scroll to position [198, 0]
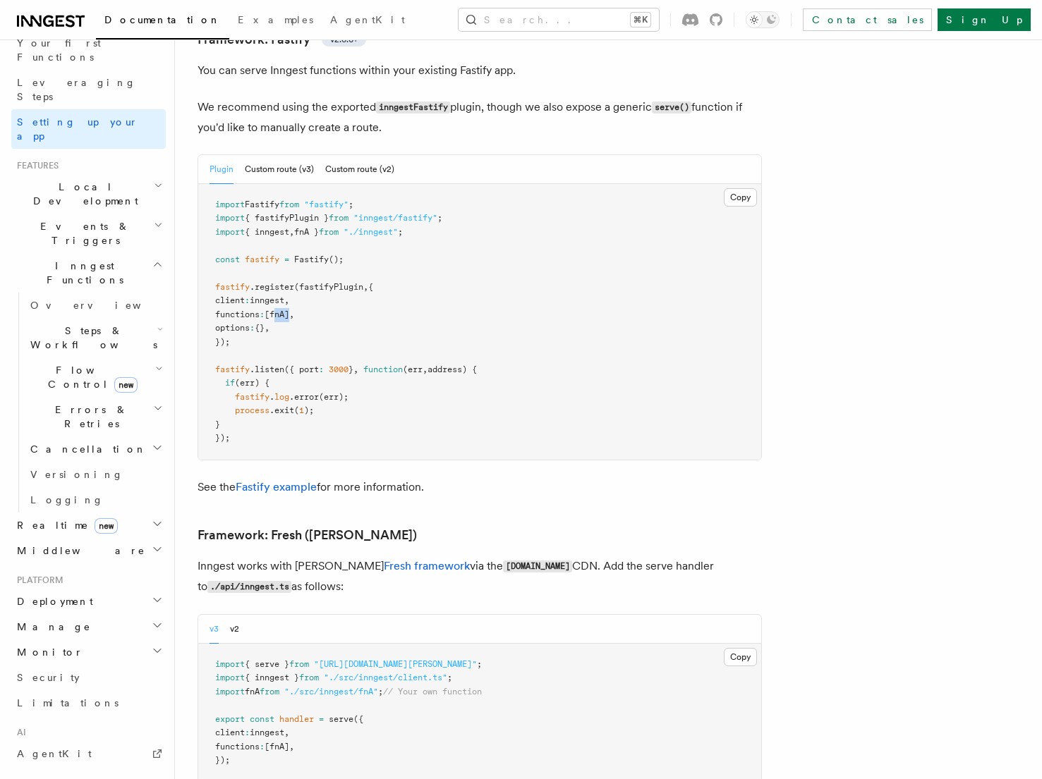
click at [119, 174] on h2 "Local Development" at bounding box center [88, 194] width 154 height 40
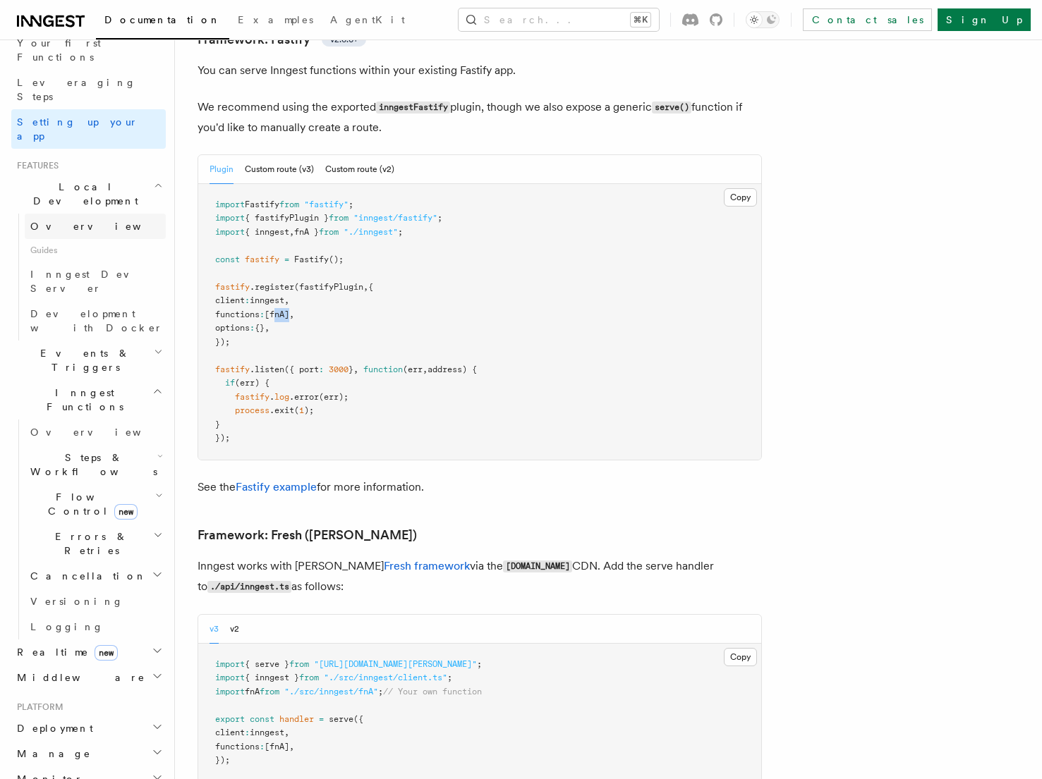
click at [75, 214] on link "Overview" at bounding box center [95, 226] width 141 height 25
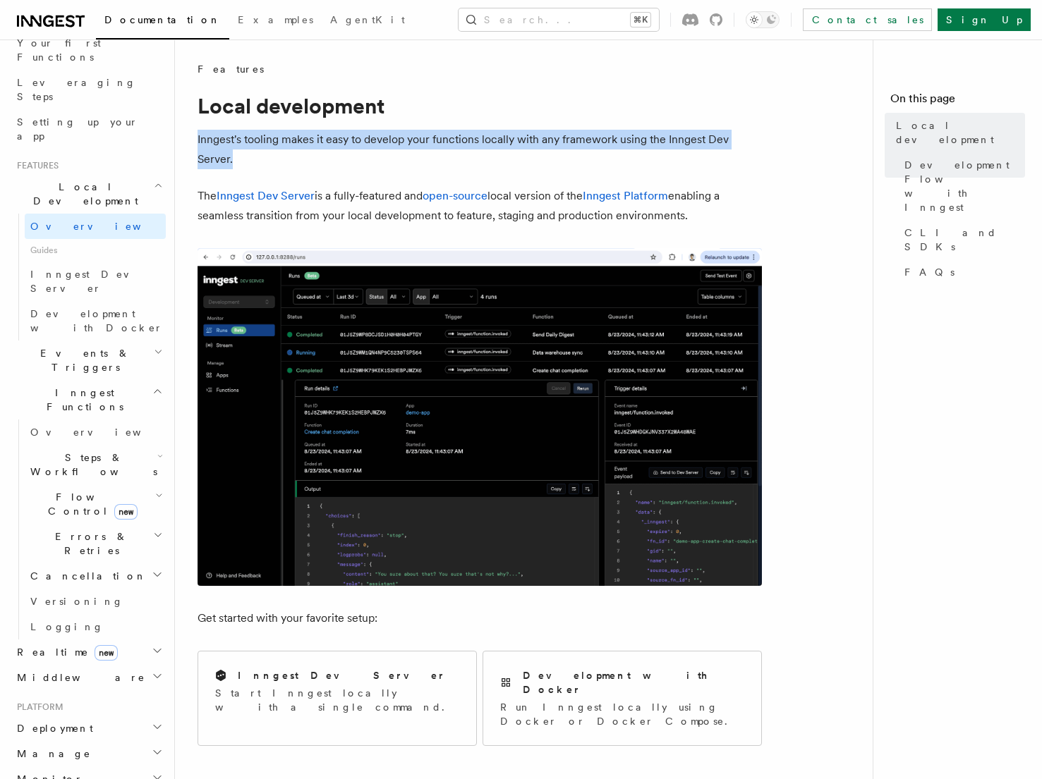
drag, startPoint x: 195, startPoint y: 130, endPoint x: 517, endPoint y: 159, distance: 323.6
click at [517, 159] on p "Inngest's tooling makes it easy to develop your functions locally with any fram…" at bounding box center [480, 150] width 564 height 40
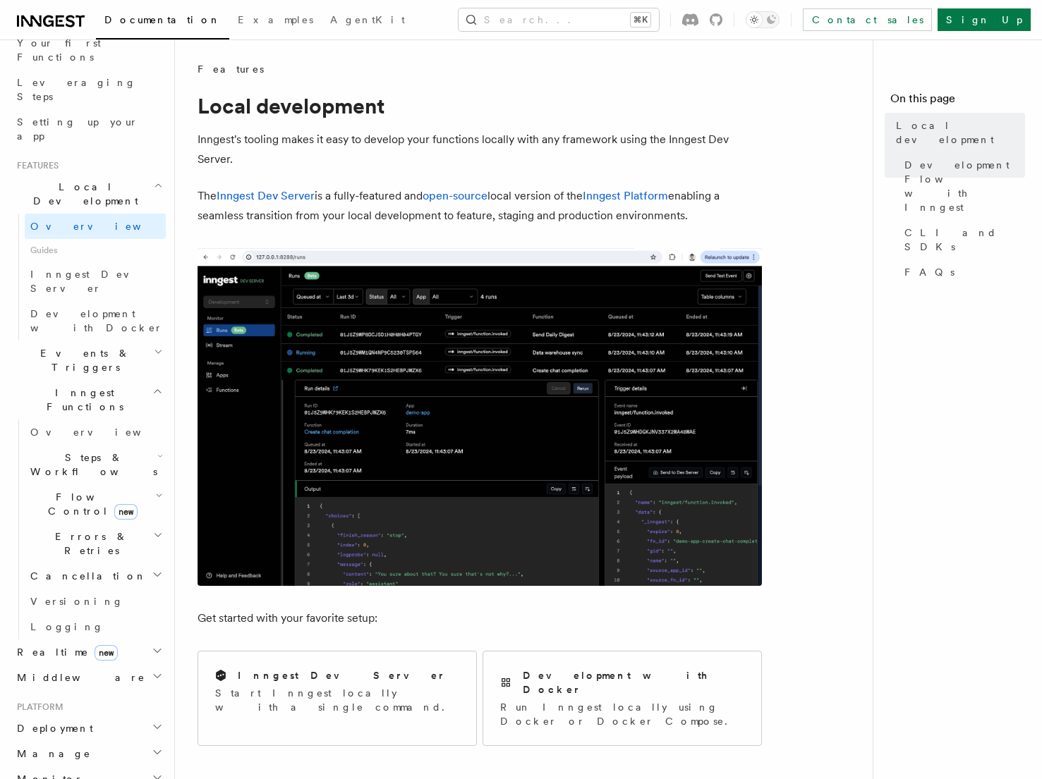
drag, startPoint x: 197, startPoint y: 198, endPoint x: 710, endPoint y: 212, distance: 513.7
click at [710, 212] on p "The Inngest Dev Server is a fully-featured and open-source local version of the…" at bounding box center [480, 206] width 564 height 40
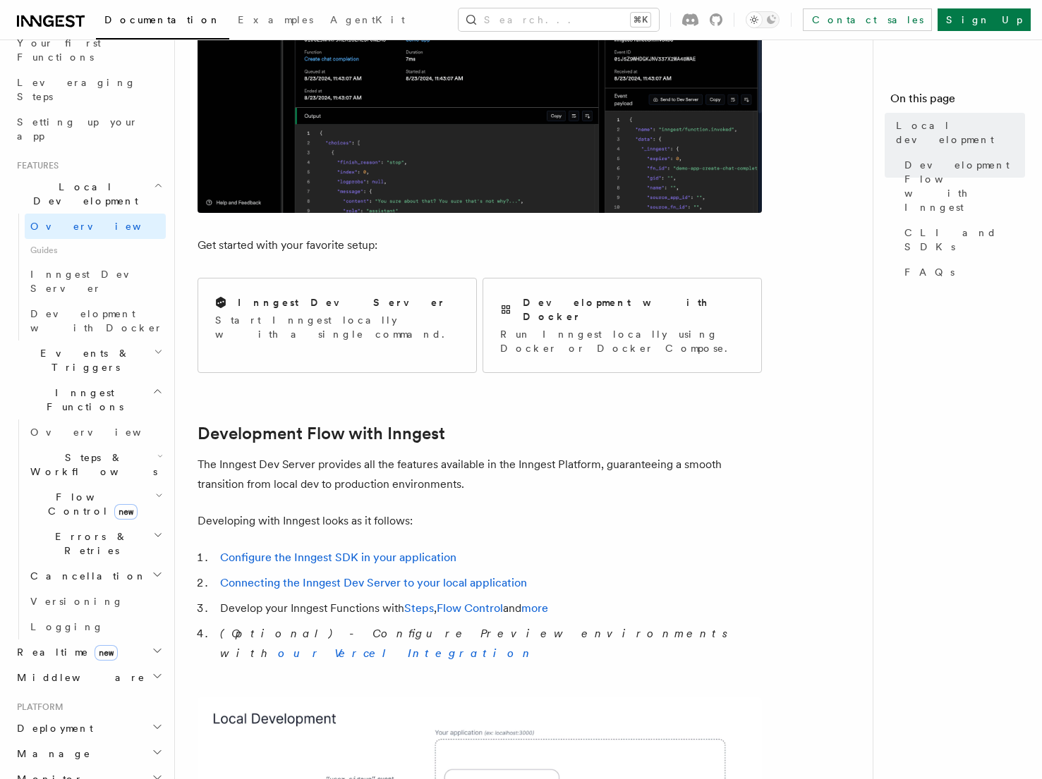
scroll to position [375, 0]
drag, startPoint x: 239, startPoint y: 244, endPoint x: 382, endPoint y: 244, distance: 143.2
click at [382, 244] on p "Get started with your favorite setup:" at bounding box center [480, 244] width 564 height 20
click at [201, 244] on p "Get started with your favorite setup:" at bounding box center [480, 244] width 564 height 20
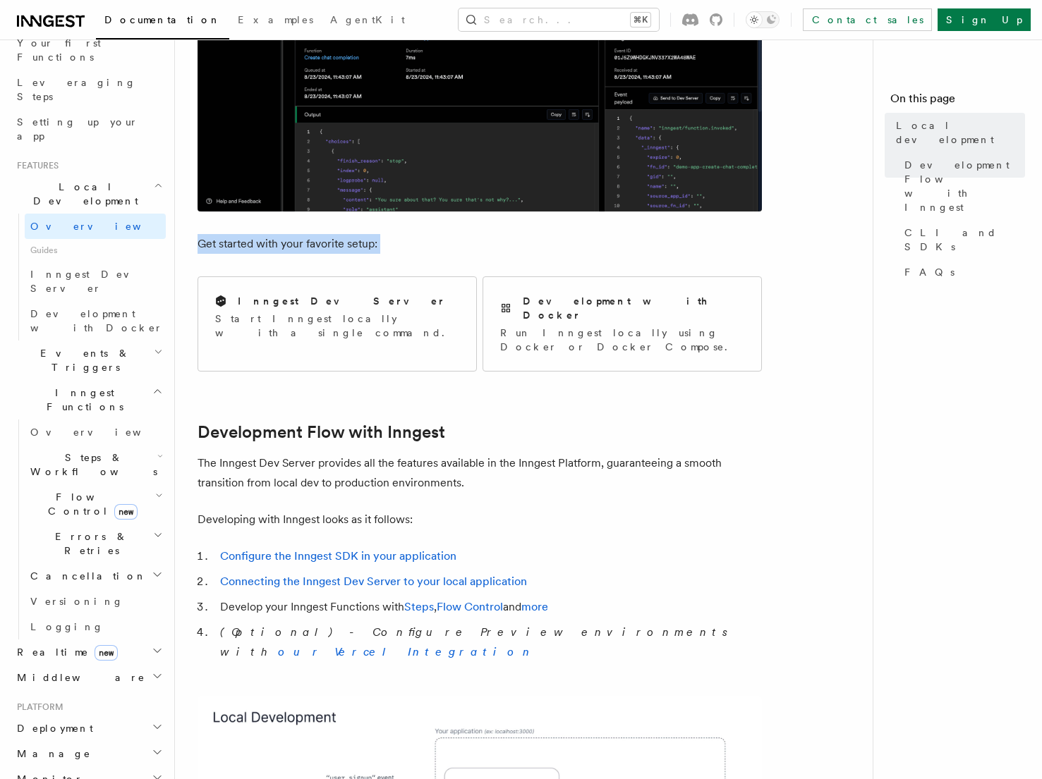
click at [201, 244] on p "Get started with your favorite setup:" at bounding box center [480, 244] width 564 height 20
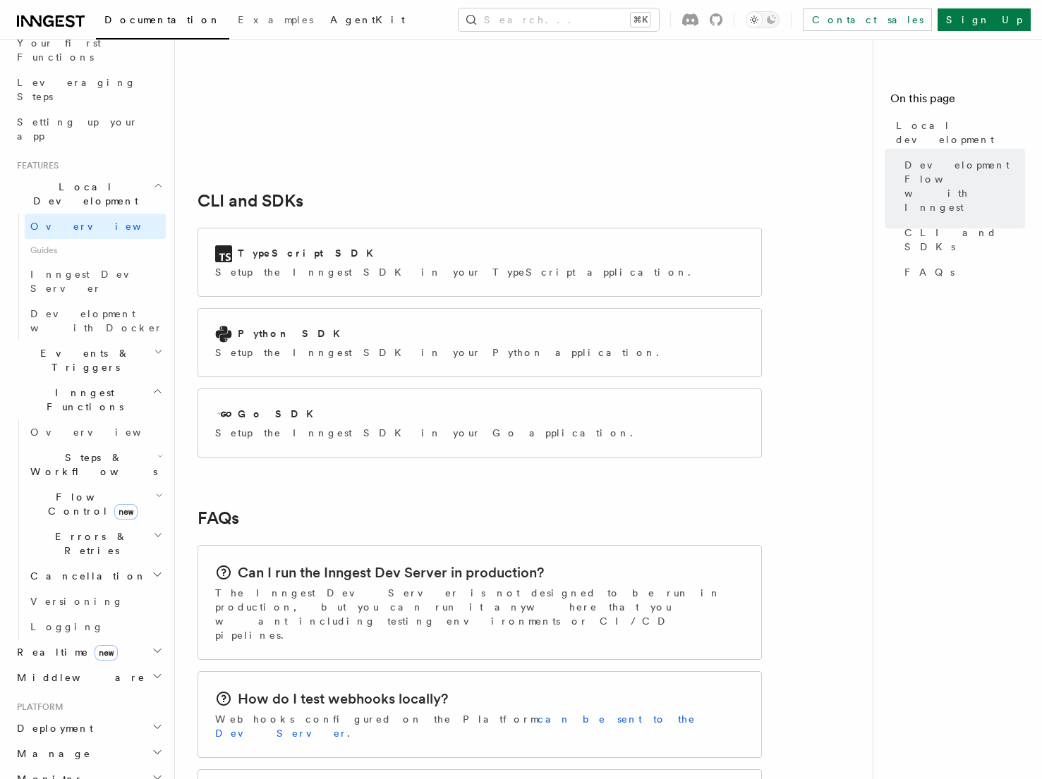
scroll to position [1730, 0]
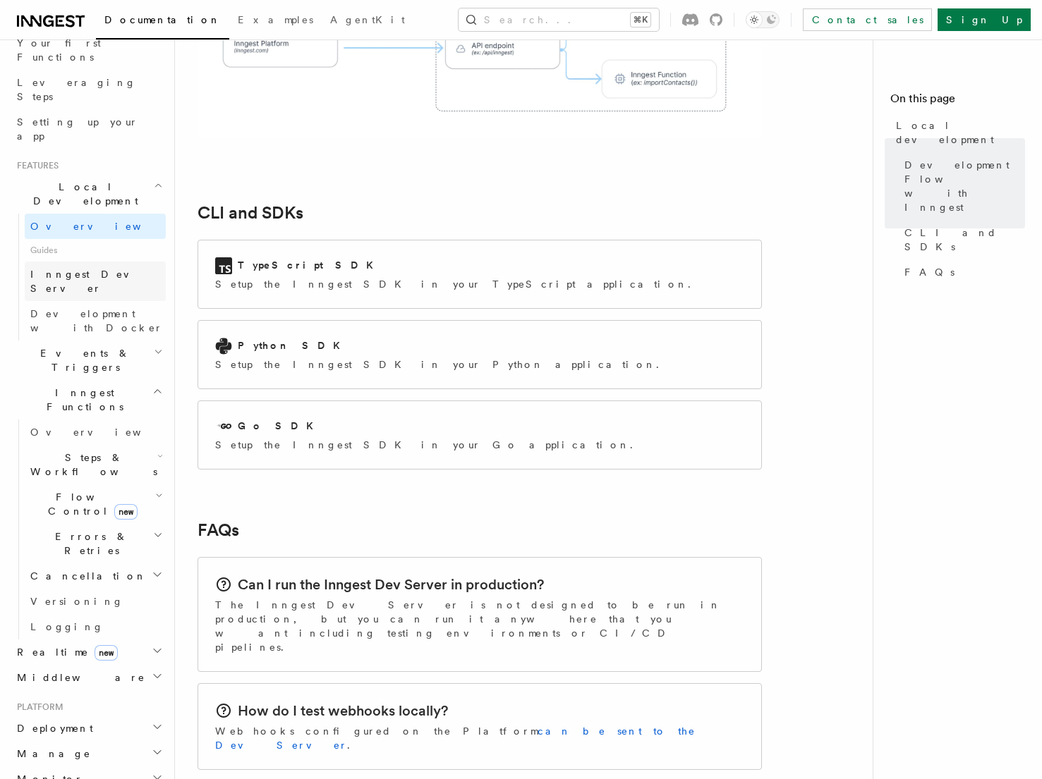
click at [93, 269] on span "Inngest Dev Server" at bounding box center [90, 281] width 121 height 25
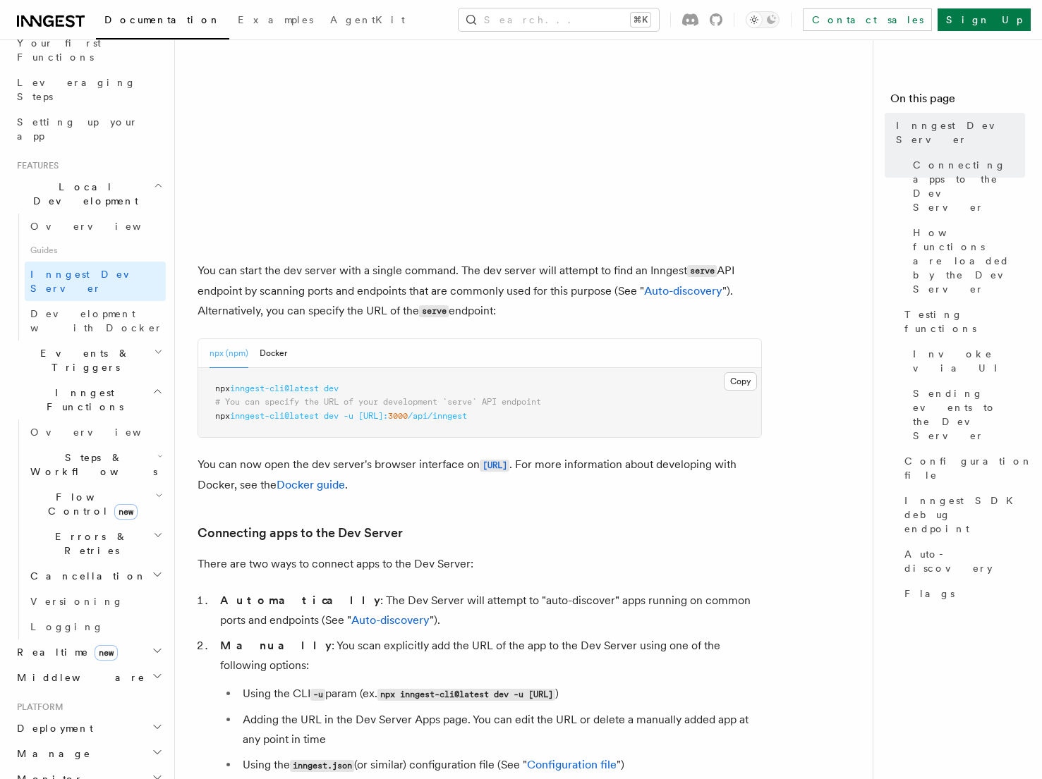
scroll to position [383, 0]
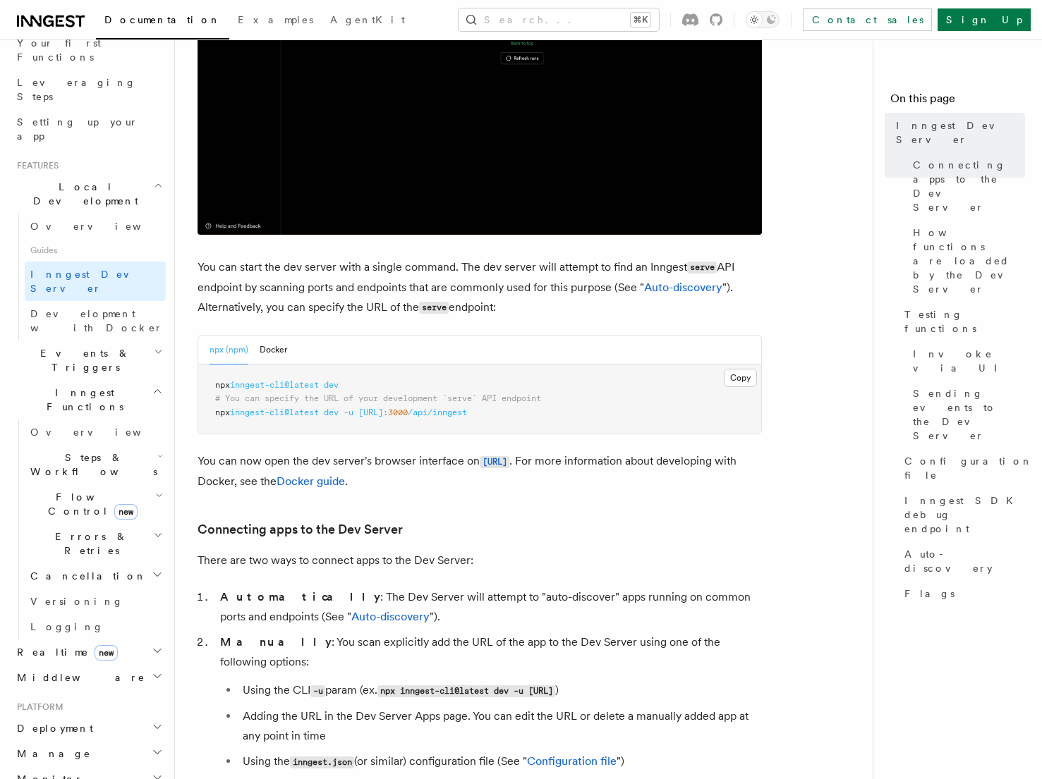
drag, startPoint x: 211, startPoint y: 268, endPoint x: 534, endPoint y: 300, distance: 324.7
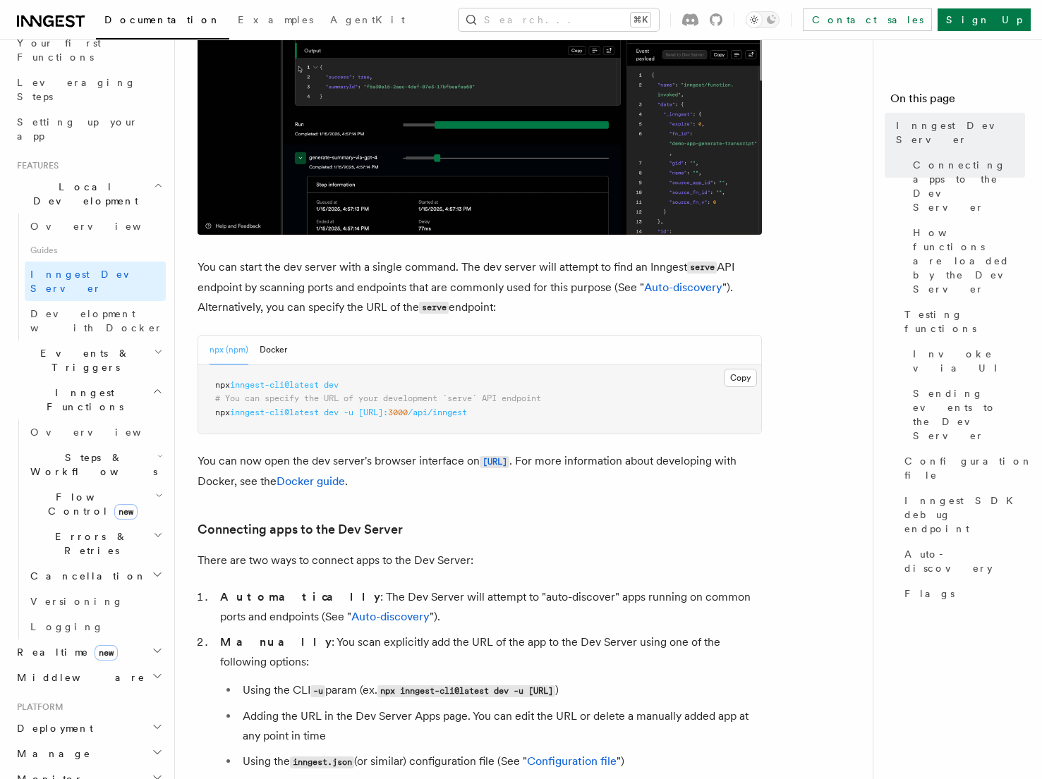
click at [535, 300] on p "You can start the dev server with a single command. The dev server will attempt…" at bounding box center [480, 287] width 564 height 61
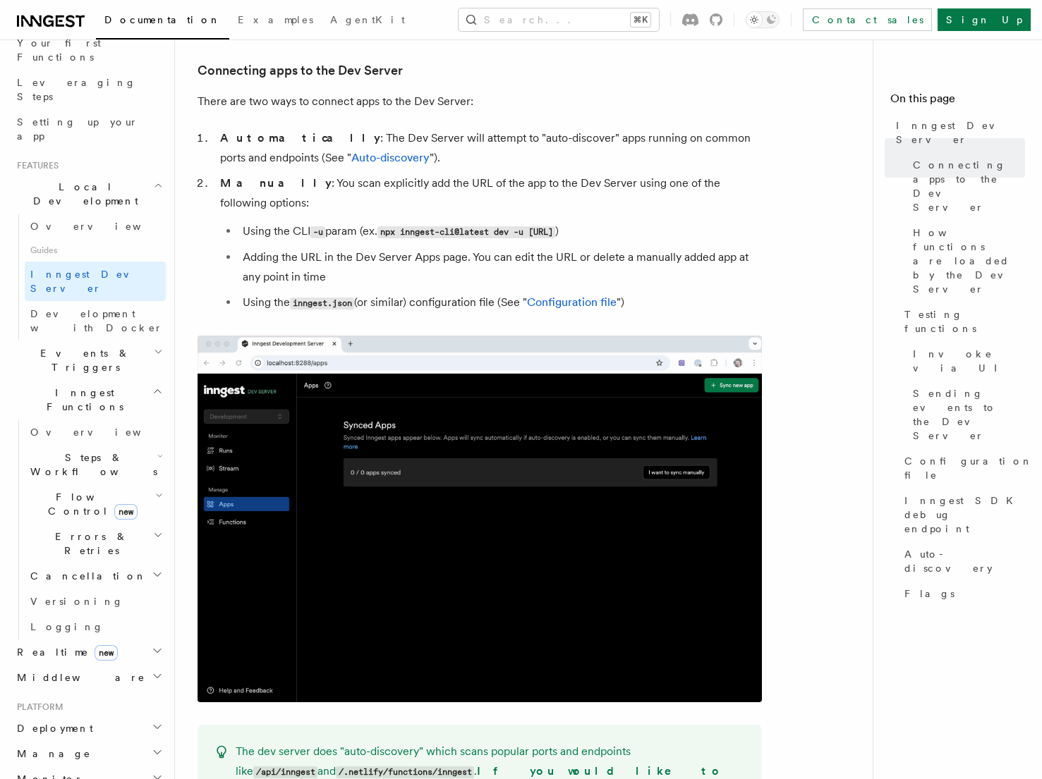
scroll to position [833, 0]
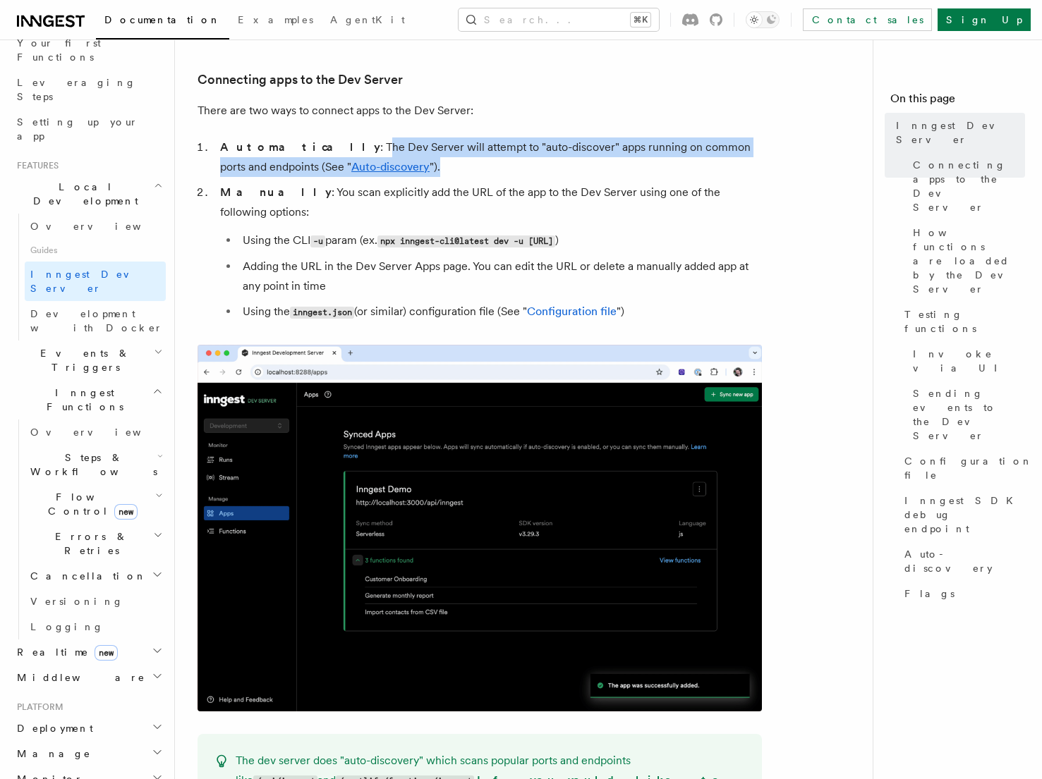
drag, startPoint x: 302, startPoint y: 145, endPoint x: 581, endPoint y: 164, distance: 279.3
click at [581, 164] on li "Automatically : The Dev Server will attempt to "auto-discover" apps running on …" at bounding box center [489, 158] width 546 height 40
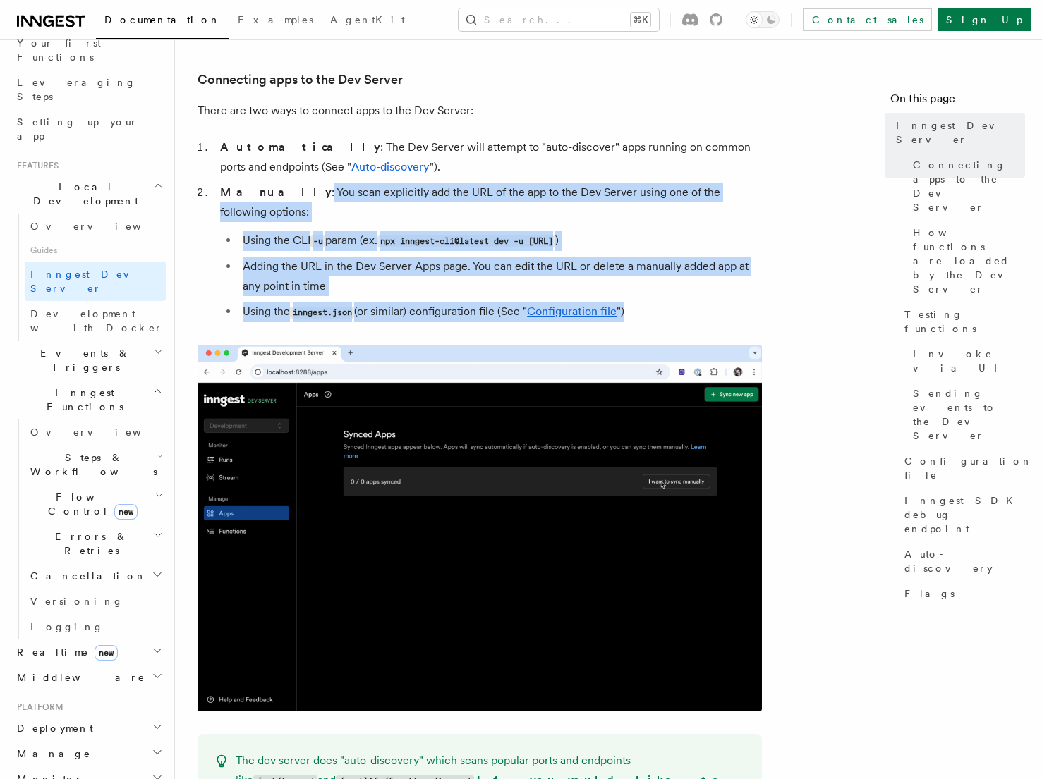
drag, startPoint x: 269, startPoint y: 190, endPoint x: 789, endPoint y: 291, distance: 529.0
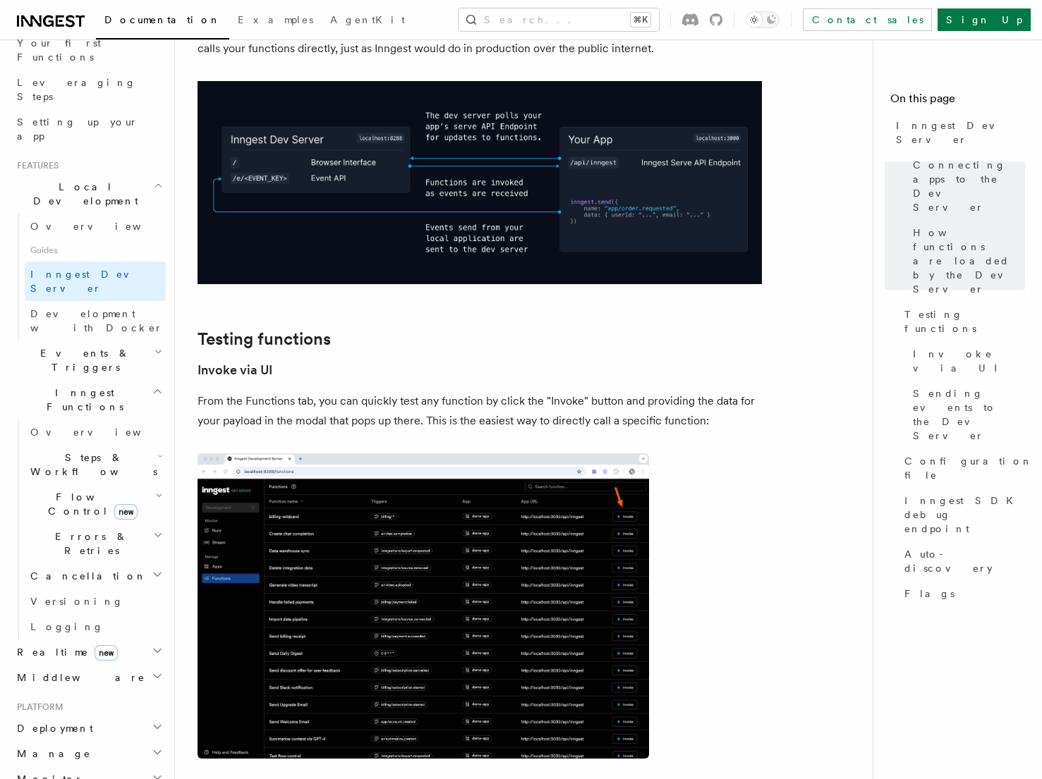
scroll to position [1724, 0]
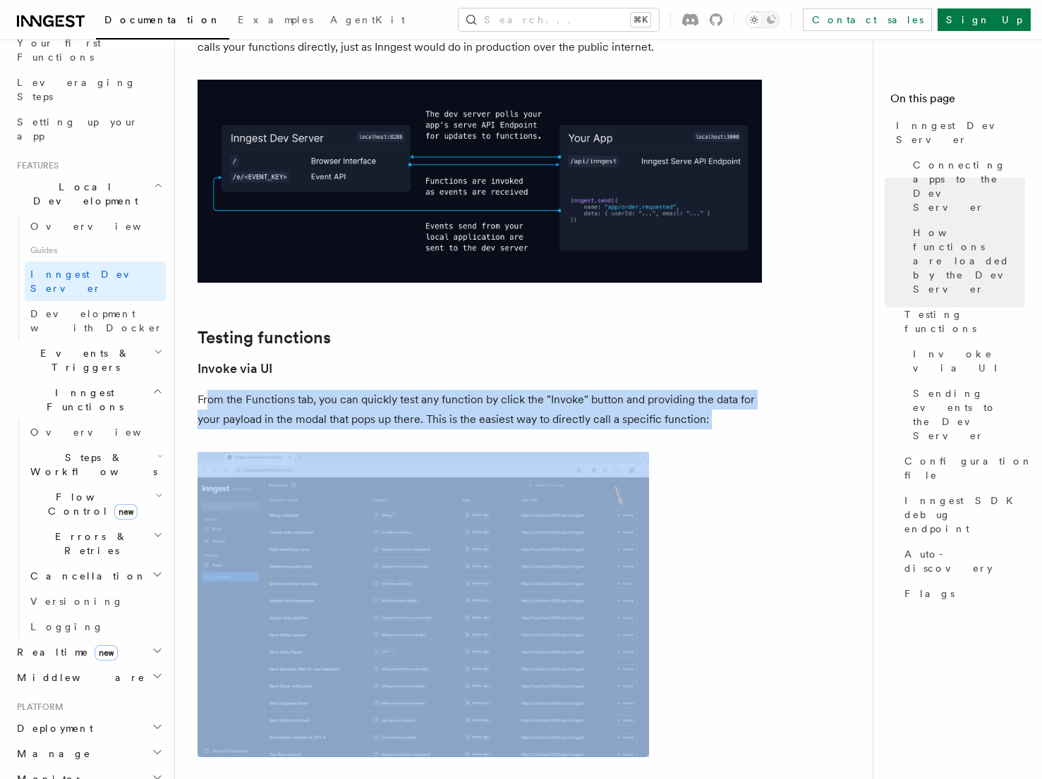
drag, startPoint x: 208, startPoint y: 364, endPoint x: 806, endPoint y: 415, distance: 599.7
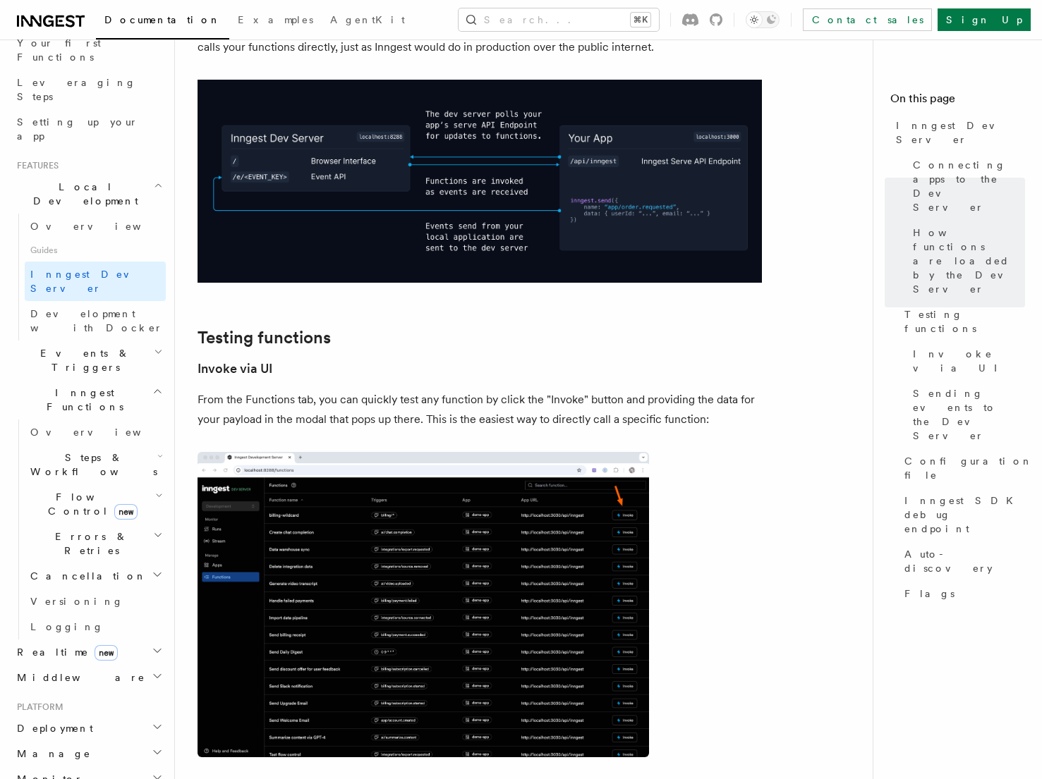
click at [730, 390] on p "From the Functions tab, you can quickly test any function by click the "Invoke"…" at bounding box center [480, 410] width 564 height 40
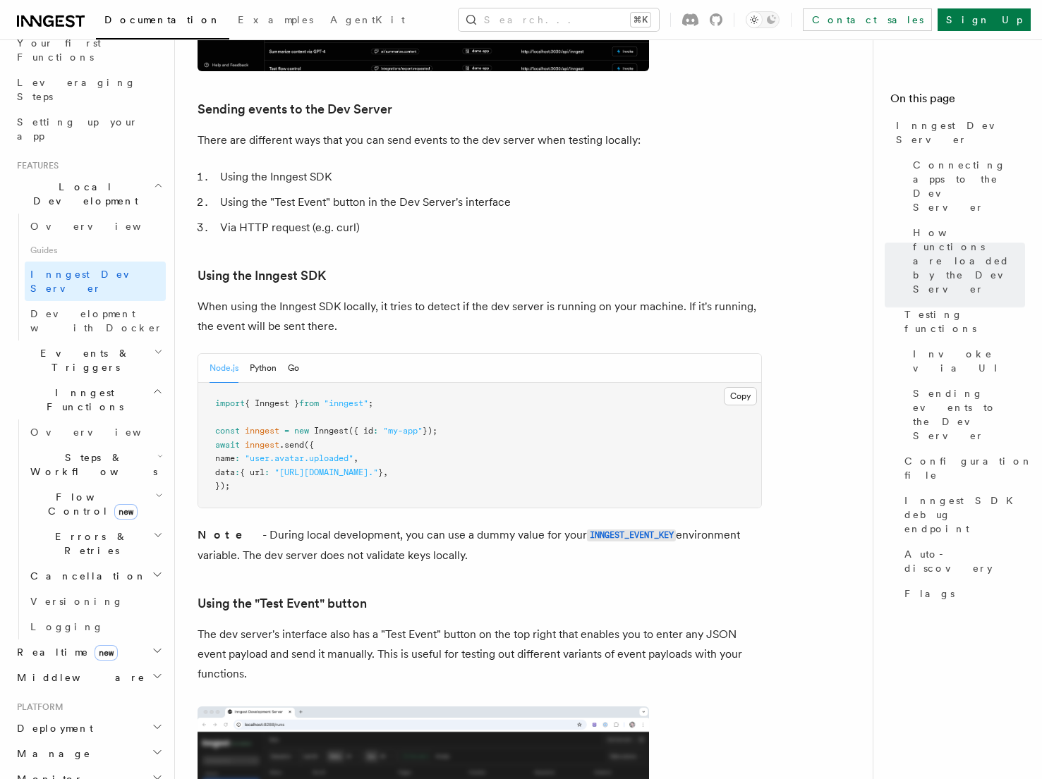
scroll to position [2421, 0]
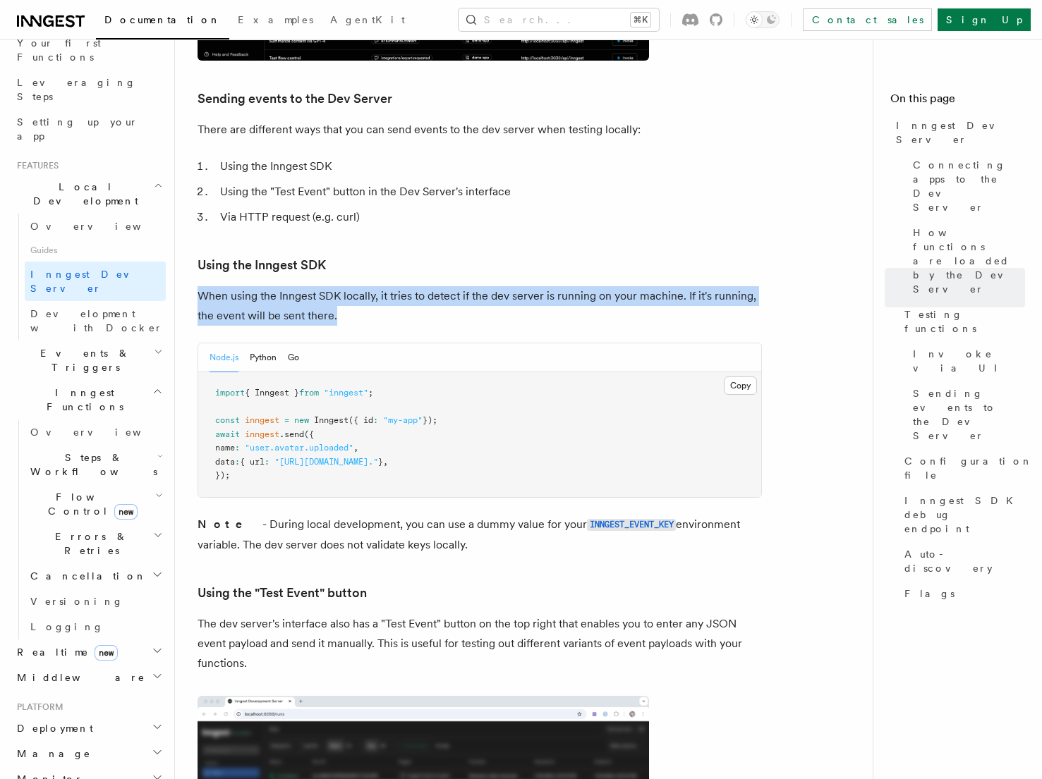
drag, startPoint x: 198, startPoint y: 257, endPoint x: 411, endPoint y: 281, distance: 213.6
click at [411, 286] on p "When using the Inngest SDK locally, it tries to detect if the dev server is run…" at bounding box center [480, 306] width 564 height 40
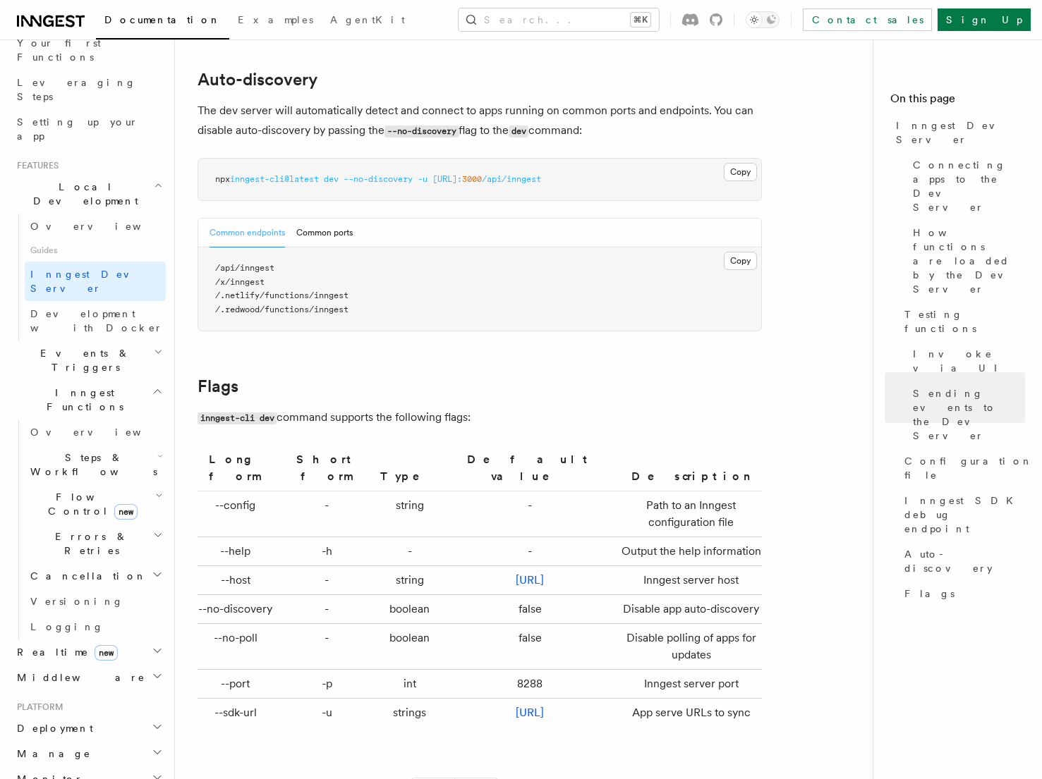
scroll to position [4572, 0]
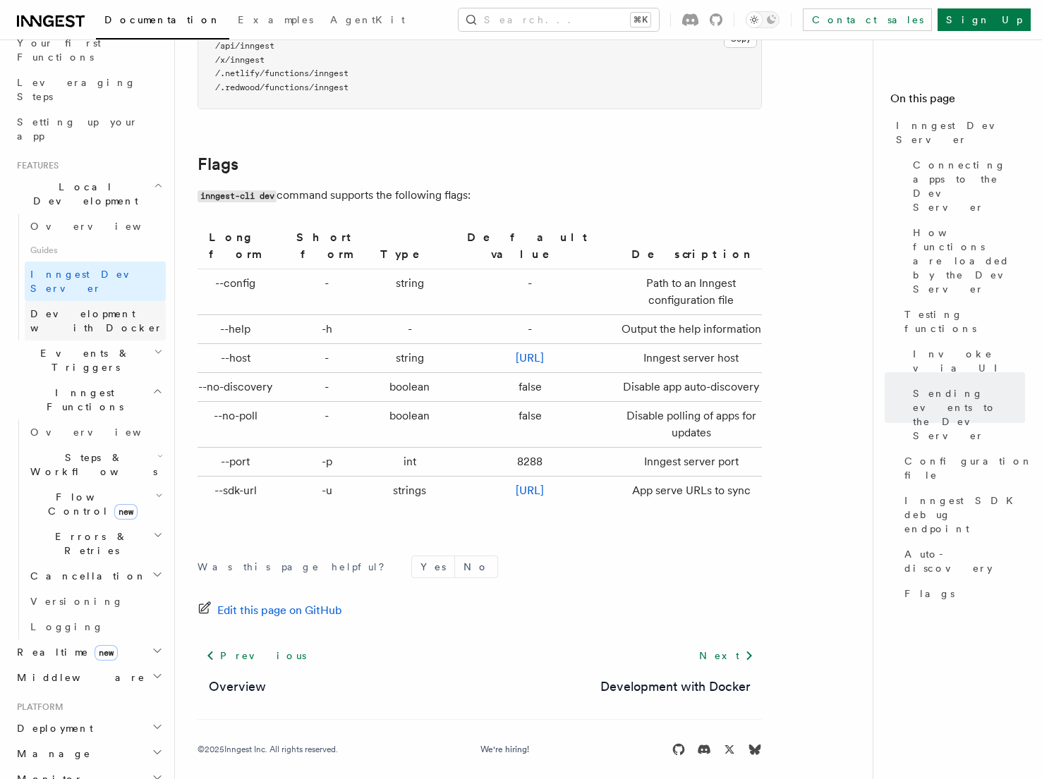
click at [115, 308] on span "Development with Docker" at bounding box center [96, 320] width 133 height 25
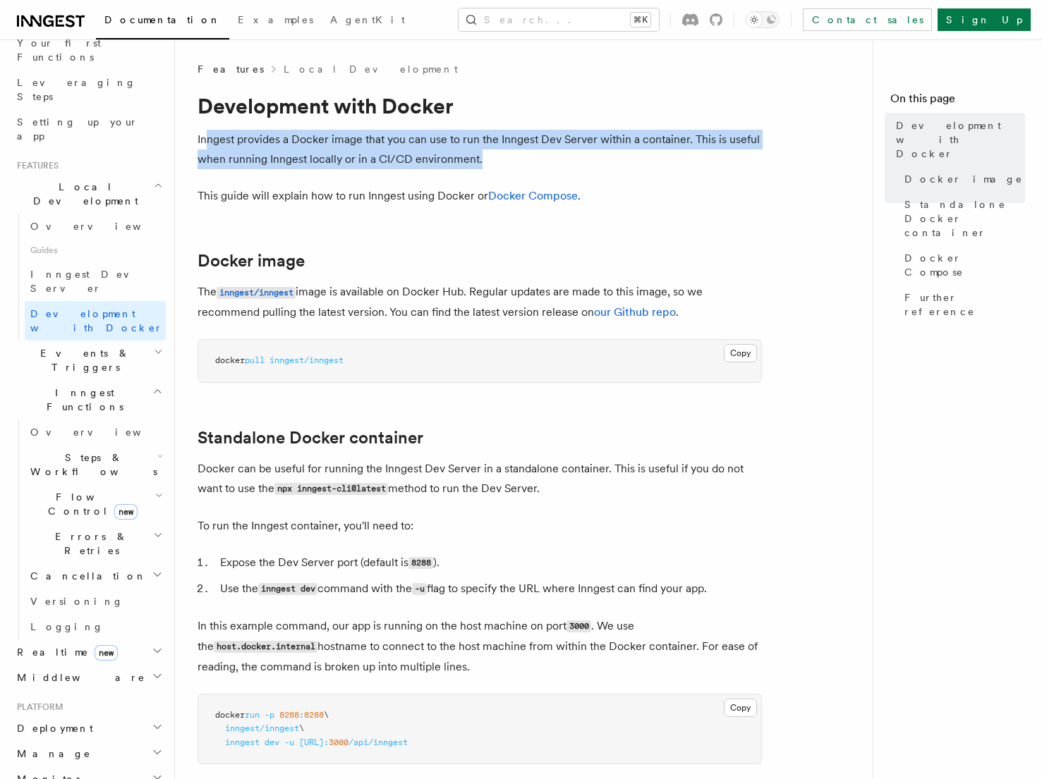
drag, startPoint x: 208, startPoint y: 138, endPoint x: 517, endPoint y: 153, distance: 309.3
click at [519, 154] on p "Inngest provides a Docker image that you can use to run the Inngest Dev Server …" at bounding box center [480, 150] width 564 height 40
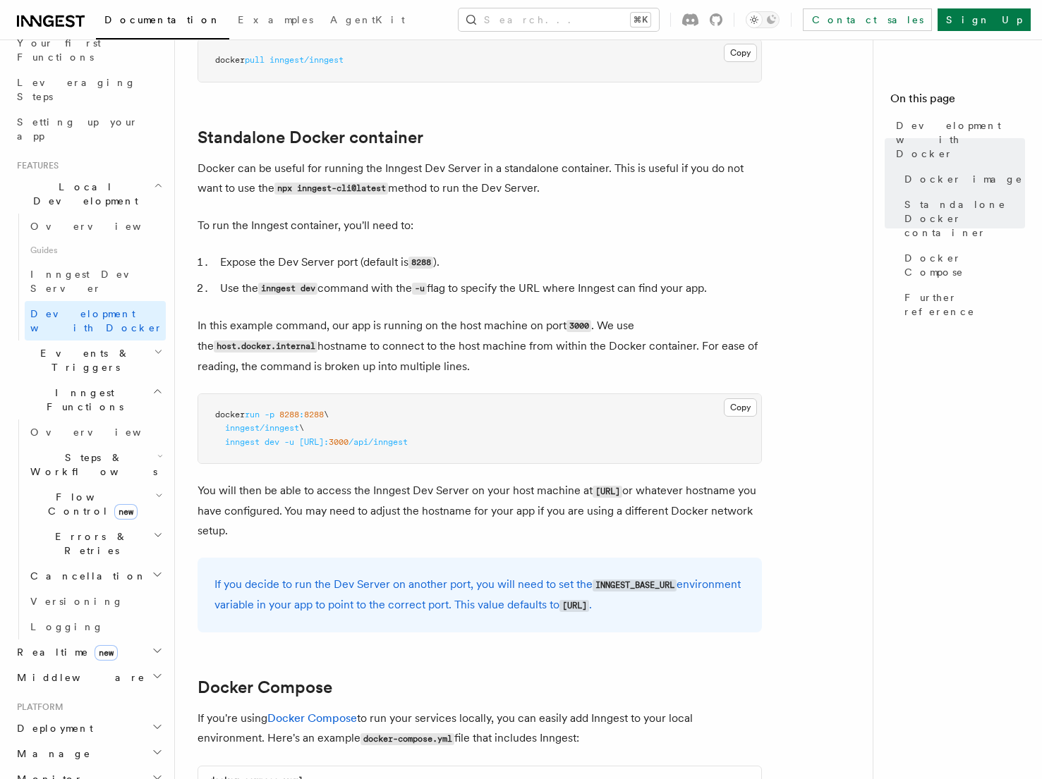
scroll to position [303, 0]
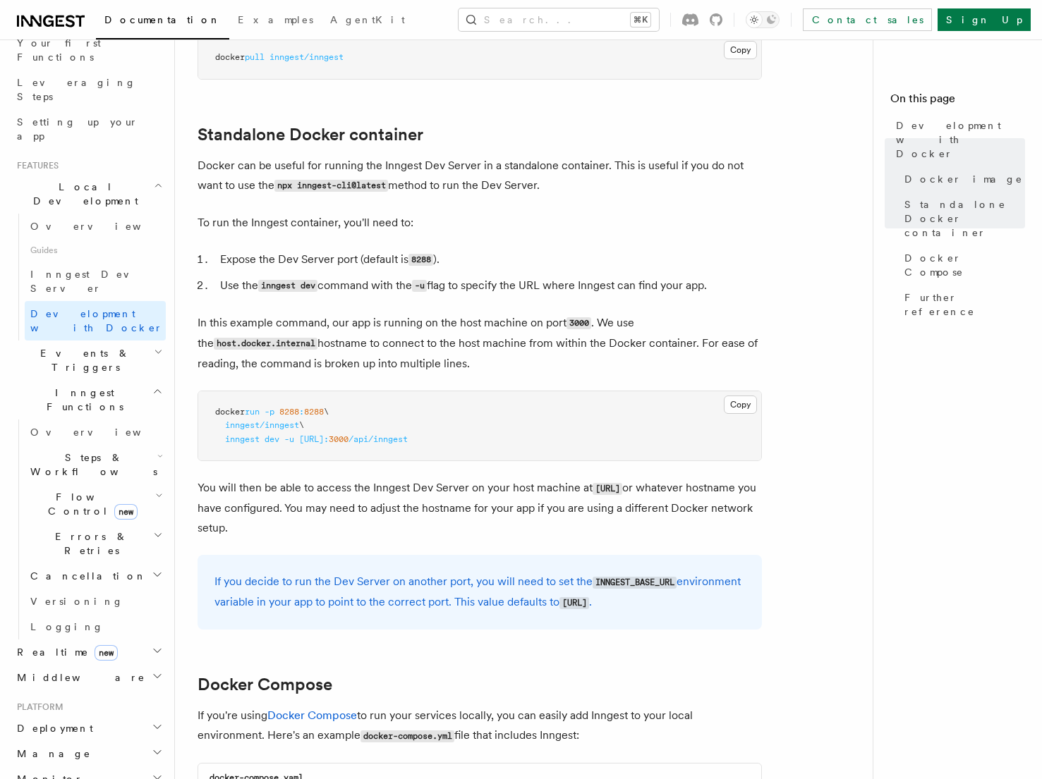
click at [114, 341] on h2 "Events & Triggers" at bounding box center [88, 361] width 154 height 40
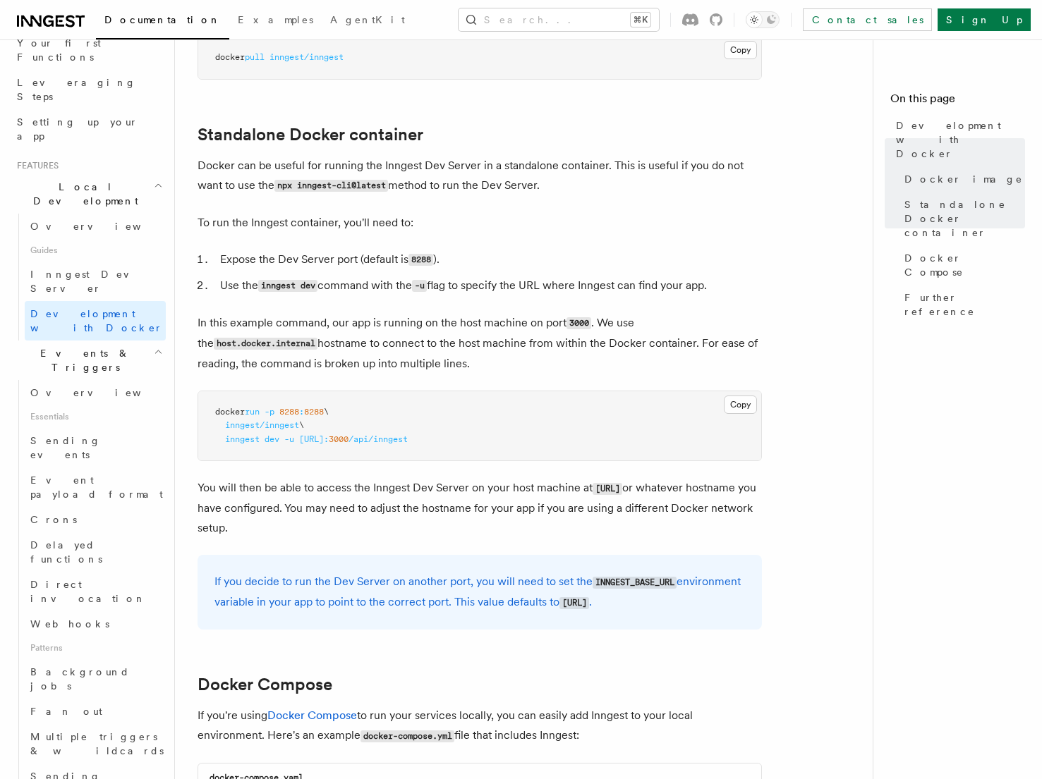
click at [124, 174] on h2 "Local Development" at bounding box center [88, 194] width 154 height 40
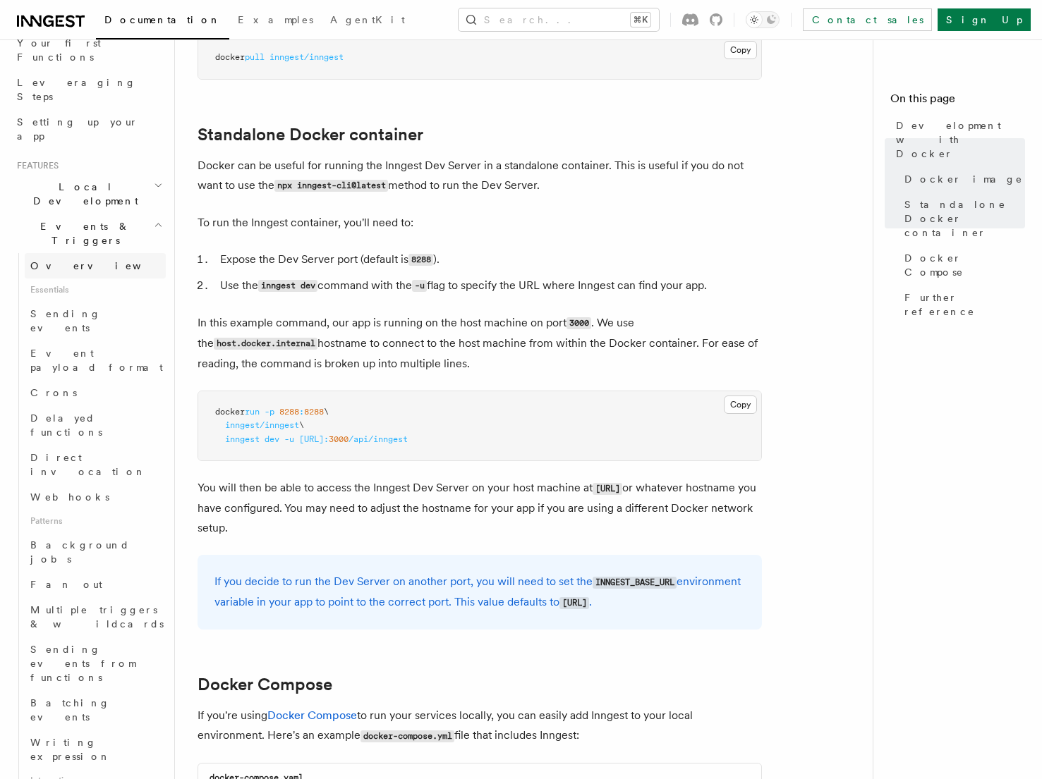
click at [117, 253] on link "Overview" at bounding box center [95, 265] width 141 height 25
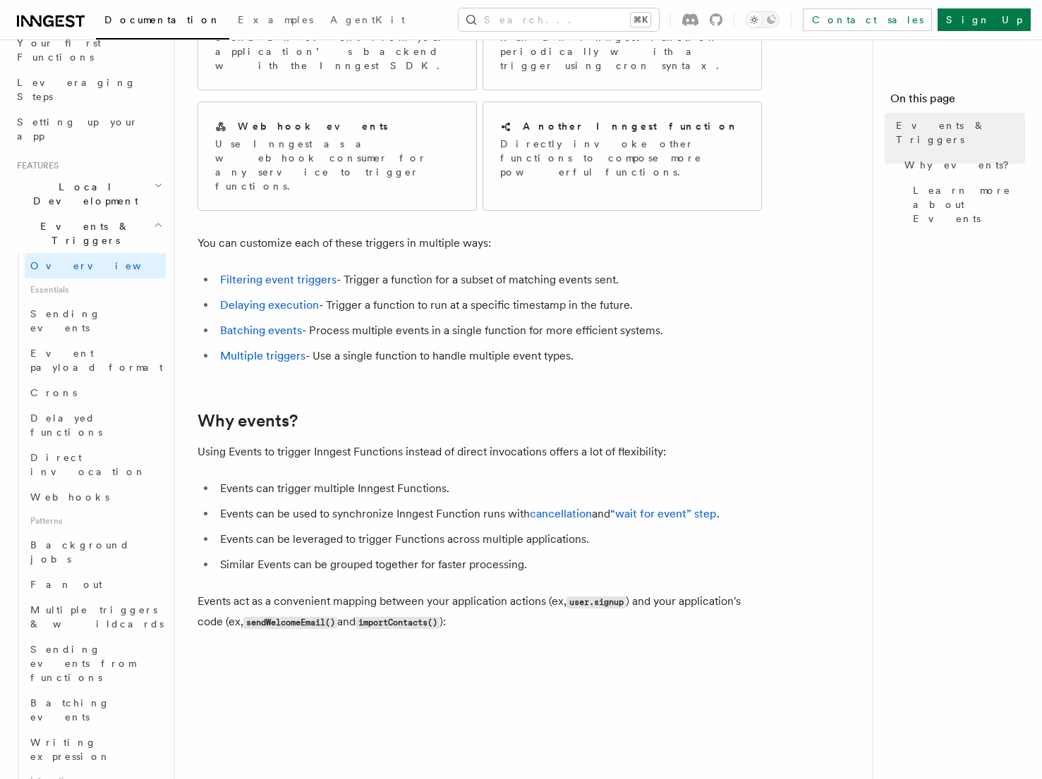
scroll to position [178, 0]
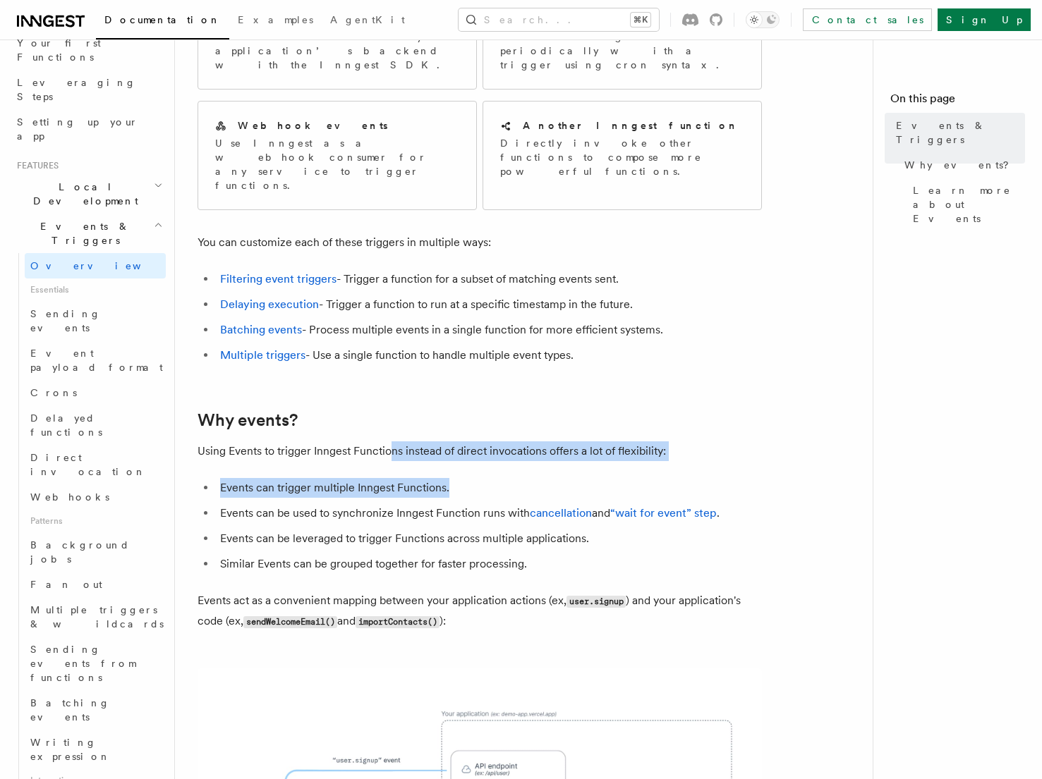
drag, startPoint x: 391, startPoint y: 407, endPoint x: 630, endPoint y: 449, distance: 242.8
click at [630, 449] on article "Features Events & Triggers Inngest functions are triggered asynchronously by ev…" at bounding box center [530, 668] width 664 height 1569
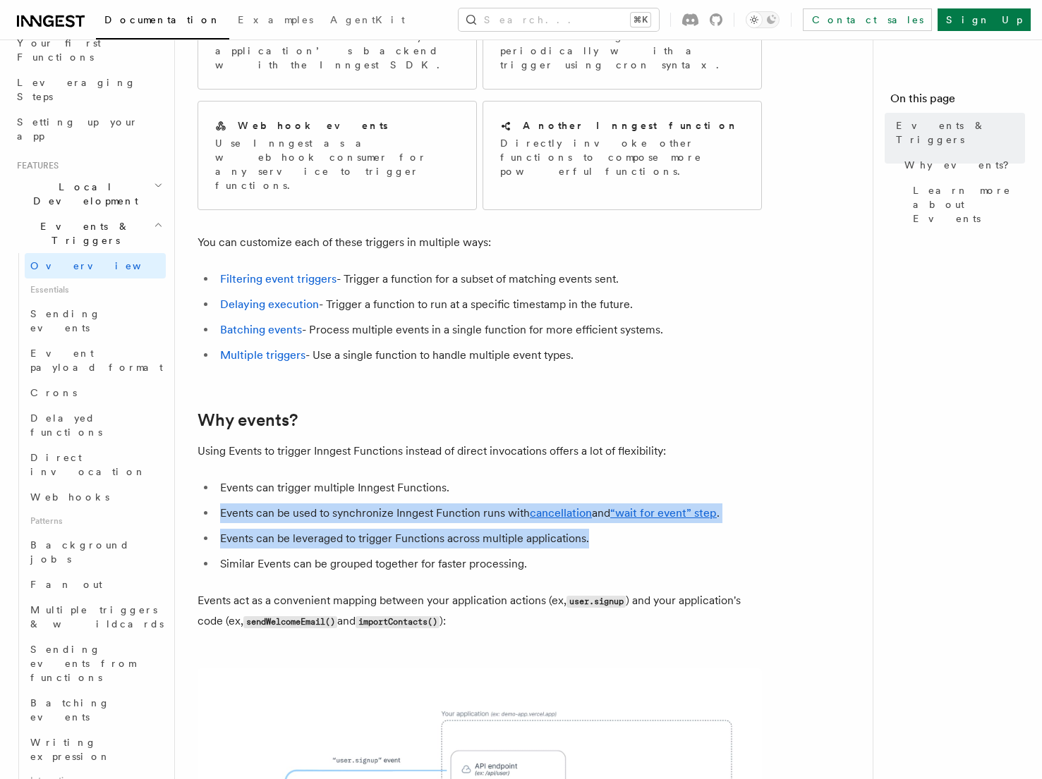
drag, startPoint x: 220, startPoint y: 468, endPoint x: 737, endPoint y: 487, distance: 517.4
click at [737, 487] on ul "Events can trigger multiple Inngest Functions. Events can be used to synchroniz…" at bounding box center [480, 526] width 564 height 96
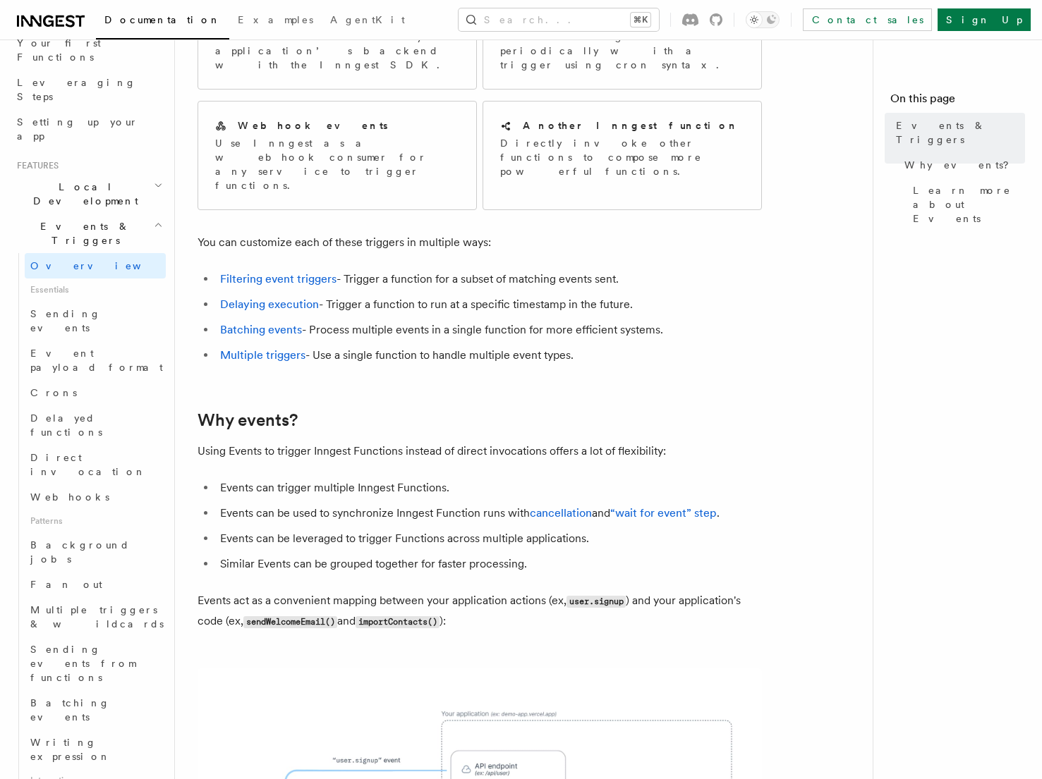
click at [411, 529] on li "Events can be leveraged to trigger Functions across multiple applications." at bounding box center [489, 539] width 546 height 20
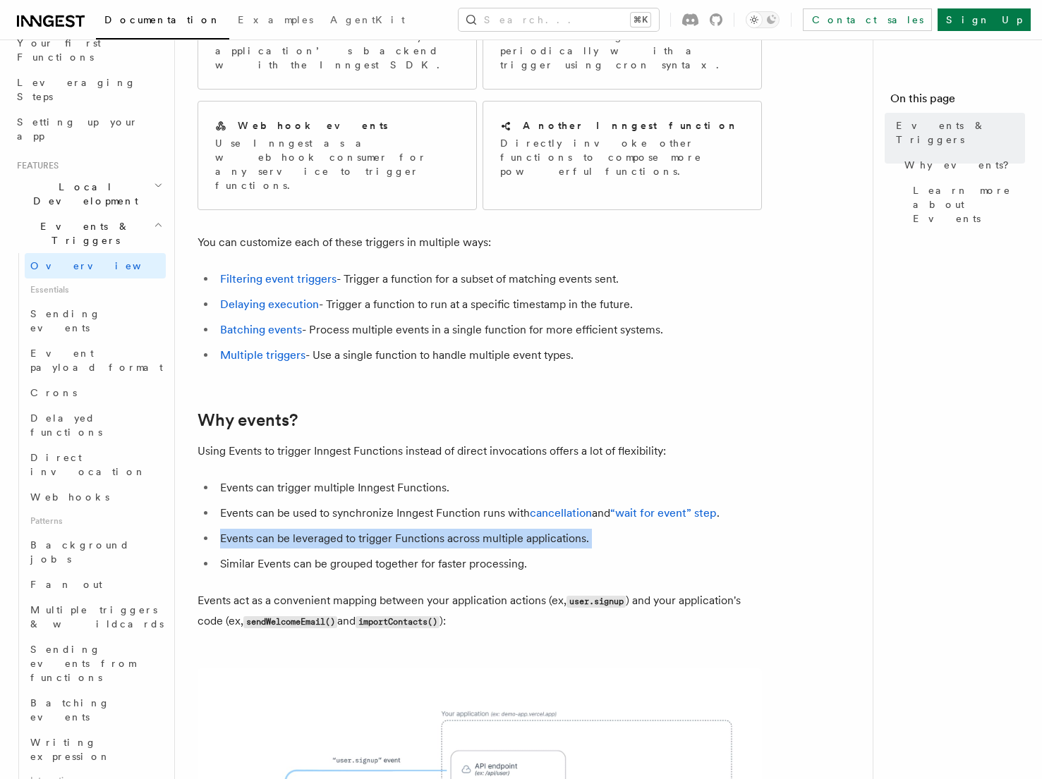
click at [411, 529] on li "Events can be leveraged to trigger Functions across multiple applications." at bounding box center [489, 539] width 546 height 20
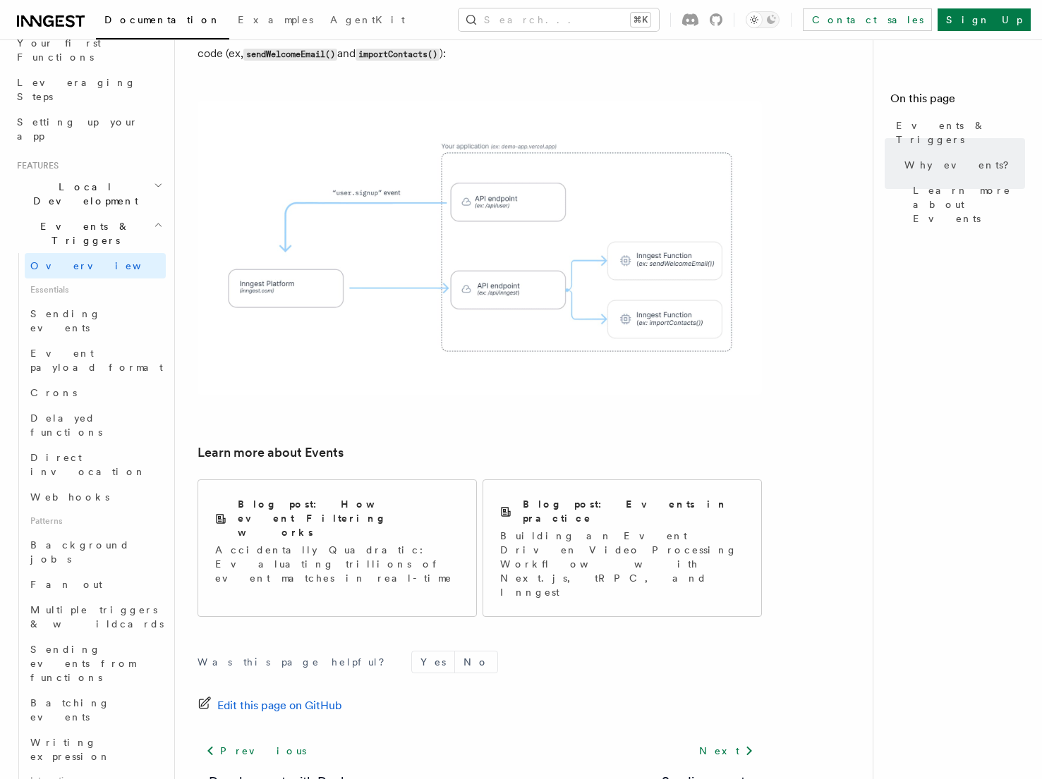
scroll to position [754, 0]
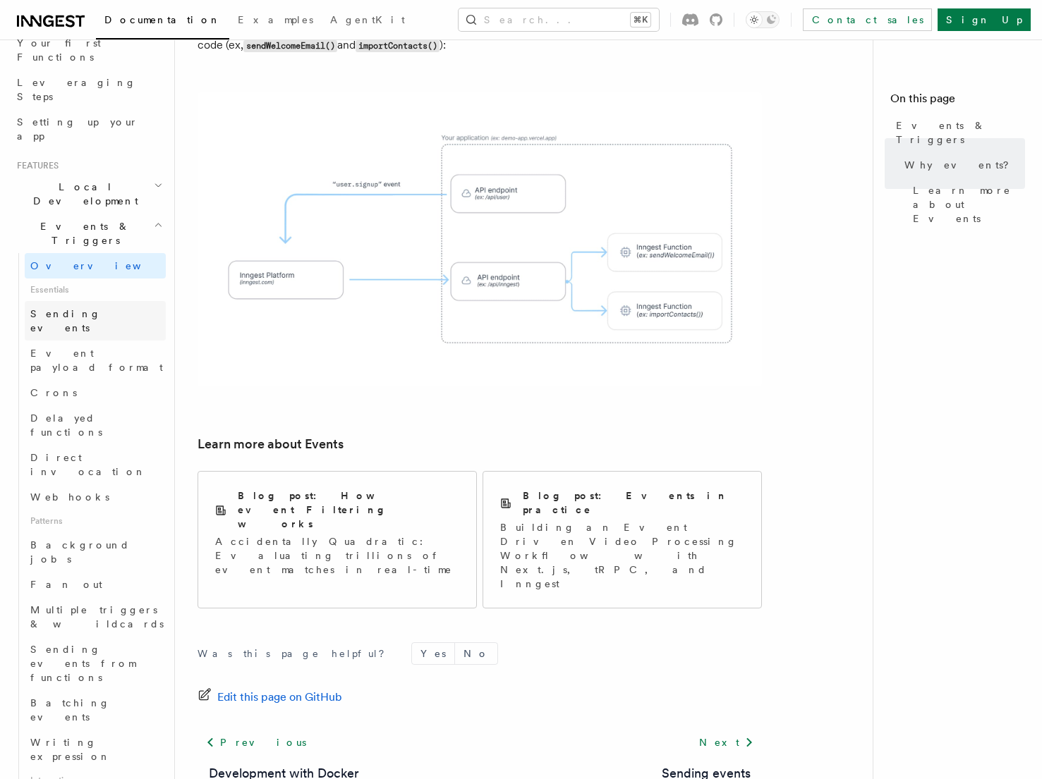
click at [116, 301] on link "Sending events" at bounding box center [95, 321] width 141 height 40
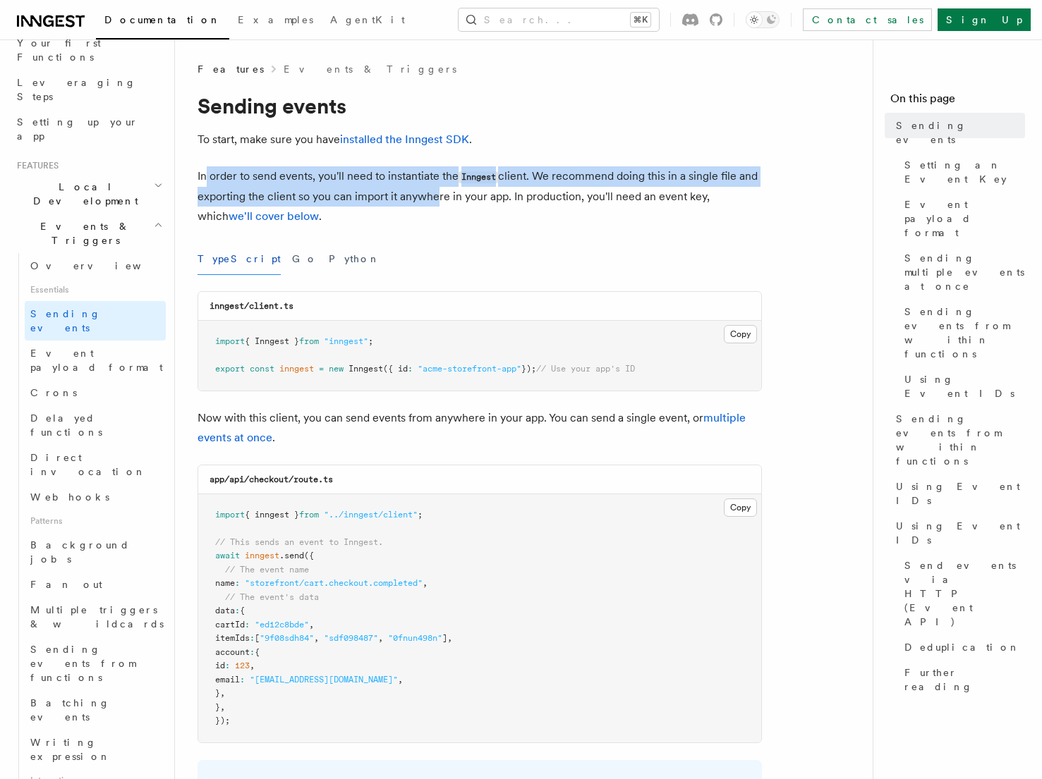
drag, startPoint x: 204, startPoint y: 174, endPoint x: 431, endPoint y: 193, distance: 228.0
click at [432, 194] on p "In order to send events, you'll need to instantiate the Inngest client. We reco…" at bounding box center [480, 196] width 564 height 60
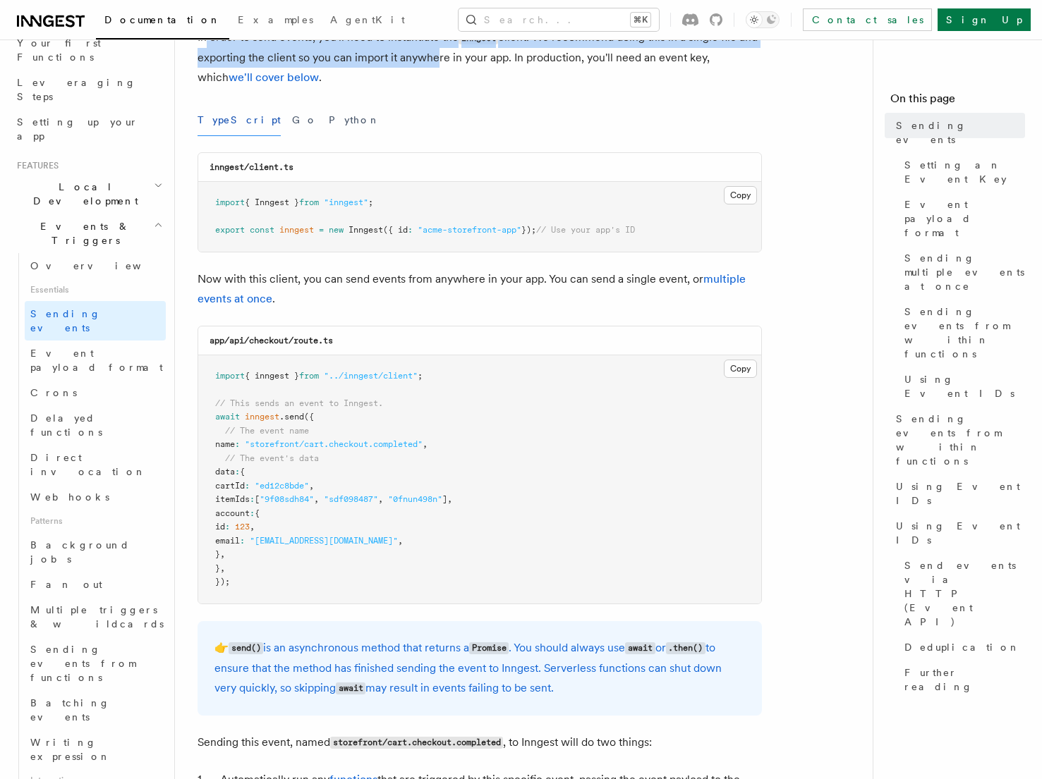
scroll to position [166, 0]
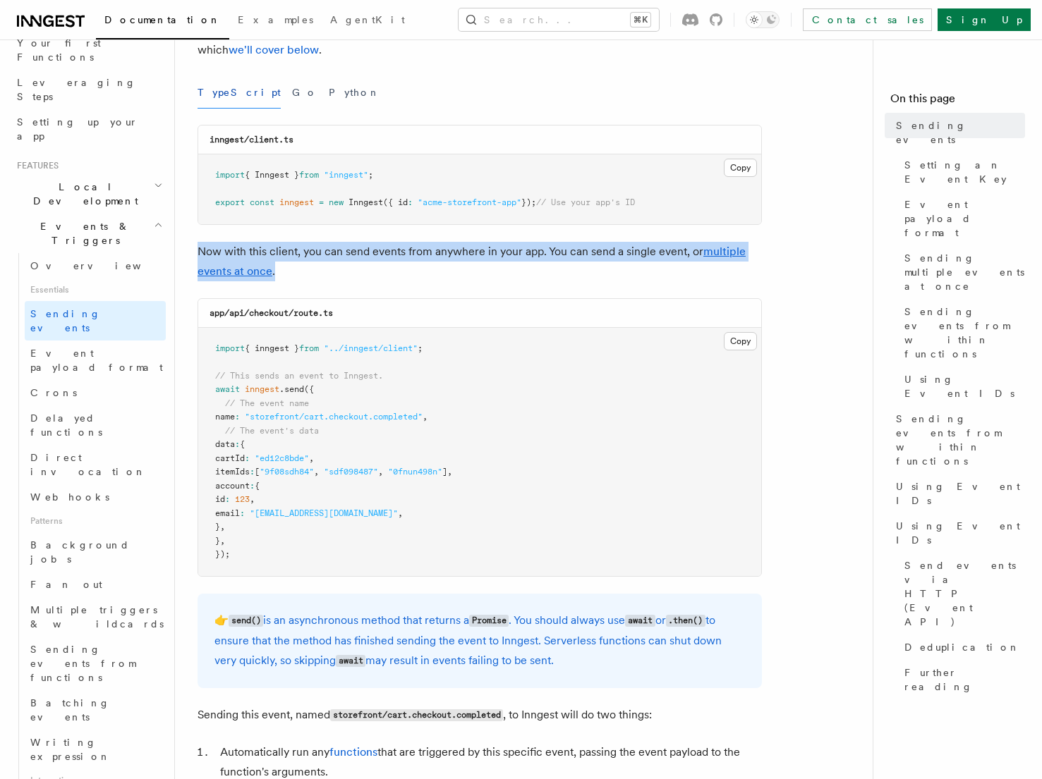
drag, startPoint x: 241, startPoint y: 250, endPoint x: 658, endPoint y: 267, distance: 417.2
click at [658, 267] on p "Now with this client, you can send events from anywhere in your app. You can se…" at bounding box center [480, 262] width 564 height 40
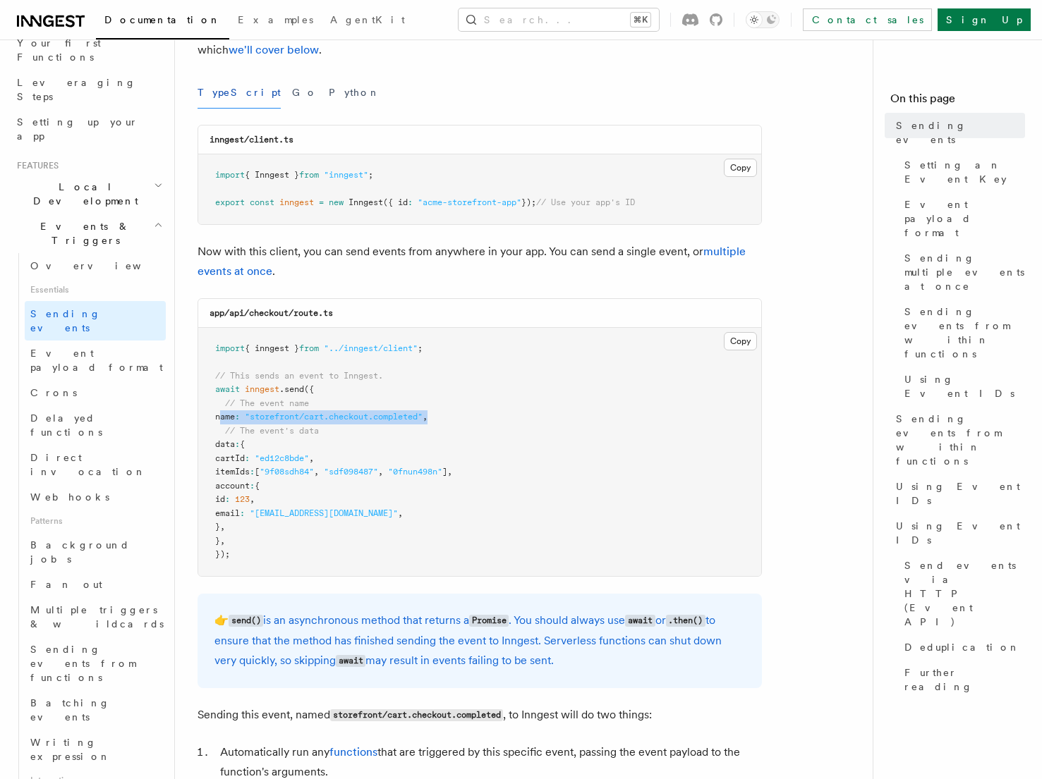
drag, startPoint x: 222, startPoint y: 418, endPoint x: 474, endPoint y: 418, distance: 251.8
click at [474, 418] on pre "import { inngest } from "../inngest/client" ; // This sends an event to Inngest…" at bounding box center [479, 452] width 563 height 248
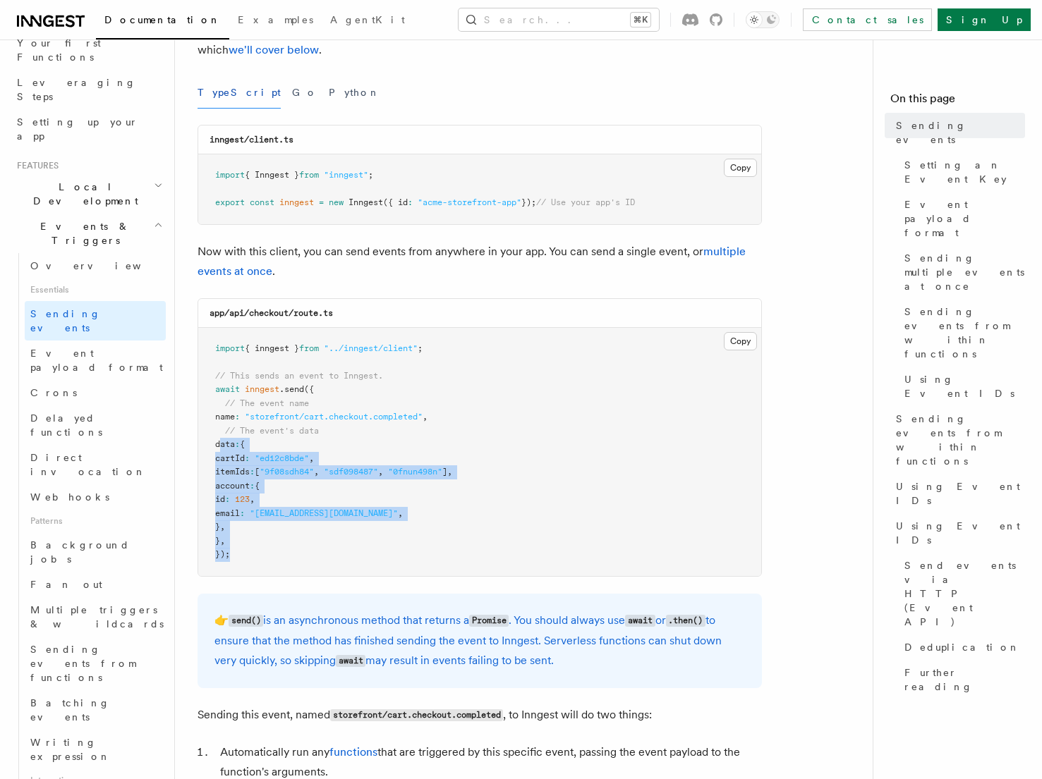
drag, startPoint x: 222, startPoint y: 441, endPoint x: 355, endPoint y: 560, distance: 178.3
click at [355, 560] on pre "import { inngest } from "../inngest/client" ; // This sends an event to Inngest…" at bounding box center [479, 452] width 563 height 248
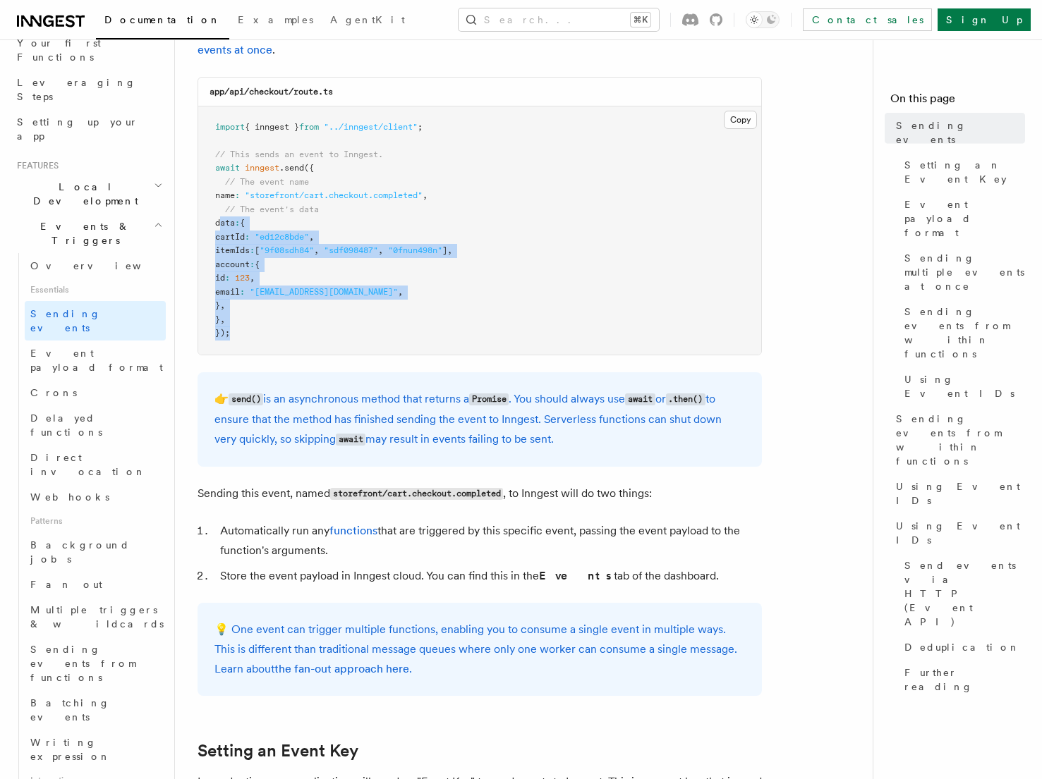
scroll to position [389, 0]
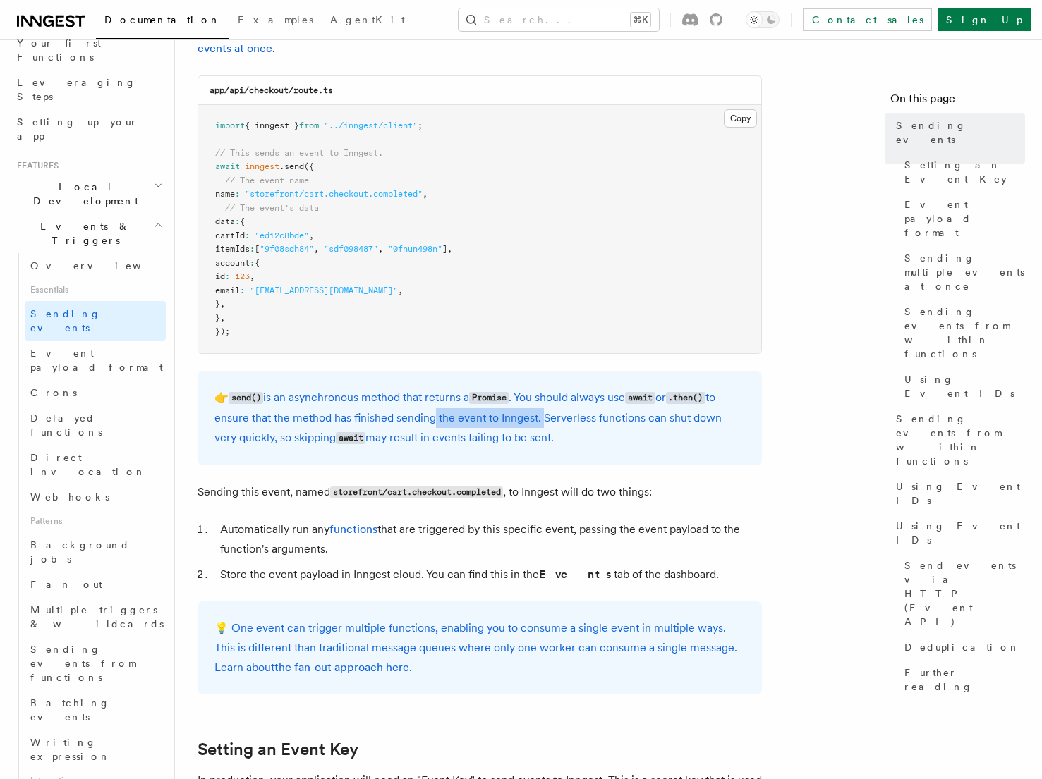
drag, startPoint x: 431, startPoint y: 421, endPoint x: 540, endPoint y: 421, distance: 109.3
click at [540, 422] on p "👉 send() is an asynchronous method that returns a Promise . You should always u…" at bounding box center [479, 418] width 530 height 61
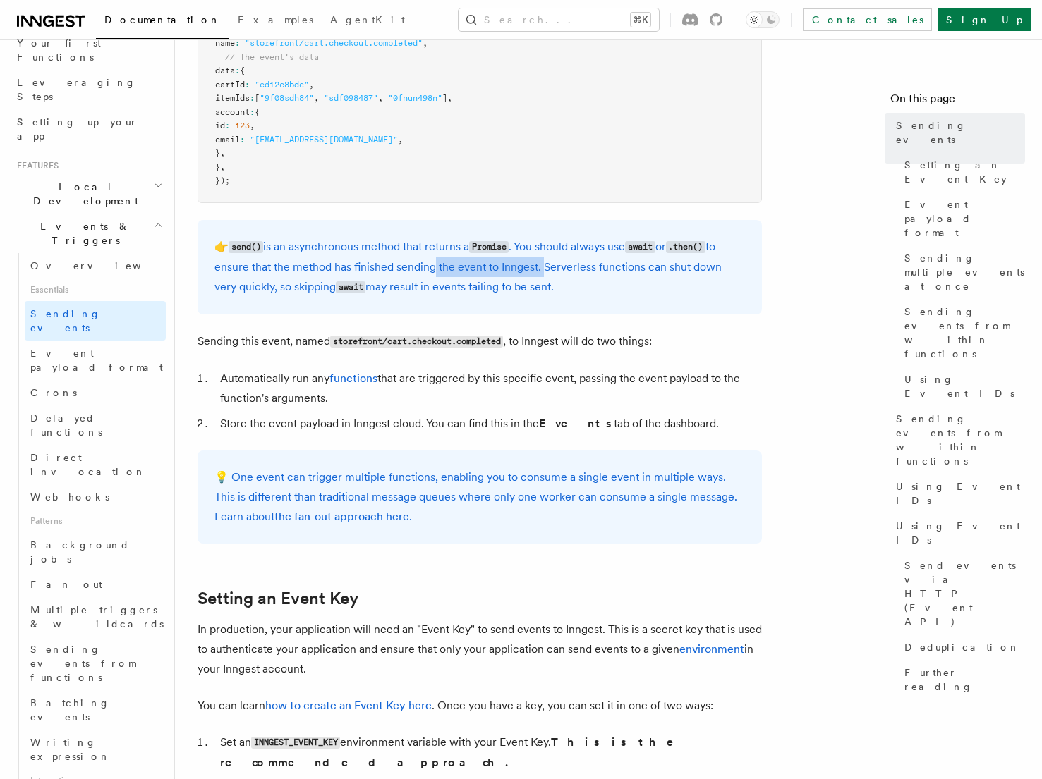
scroll to position [561, 0]
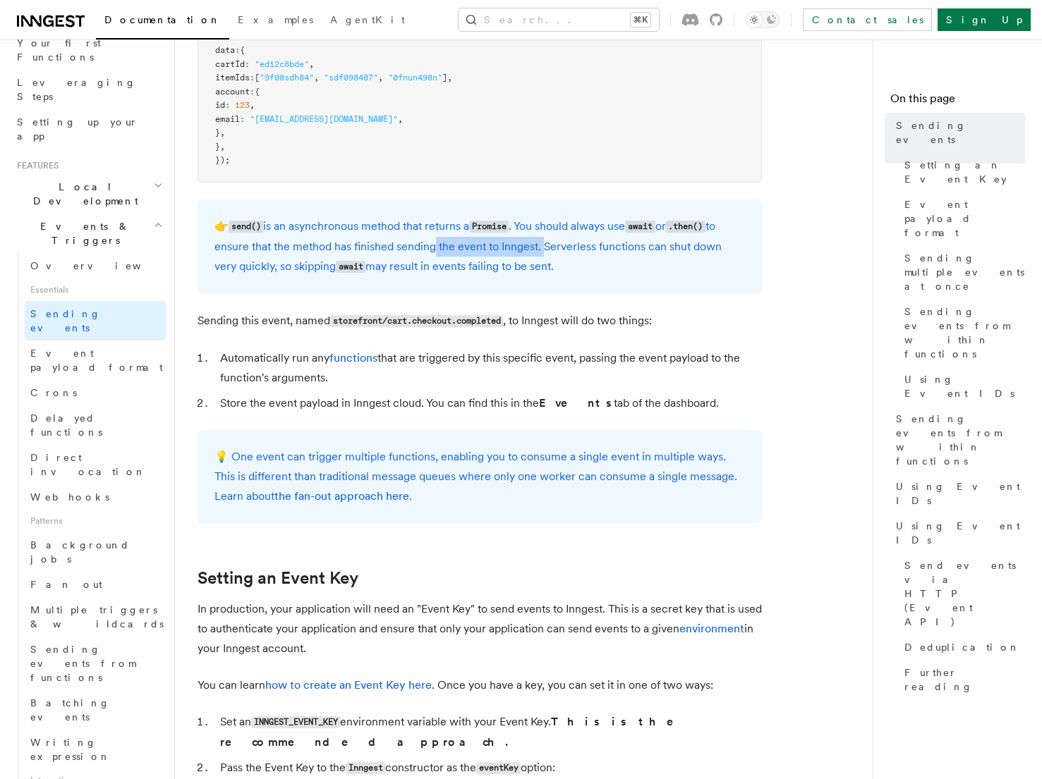
drag, startPoint x: 231, startPoint y: 321, endPoint x: 365, endPoint y: 384, distance: 148.0
drag, startPoint x: 217, startPoint y: 404, endPoint x: 749, endPoint y: 410, distance: 531.9
click at [749, 410] on li "Store the event payload in Inngest cloud. You can find this in the Events tab o…" at bounding box center [489, 404] width 546 height 20
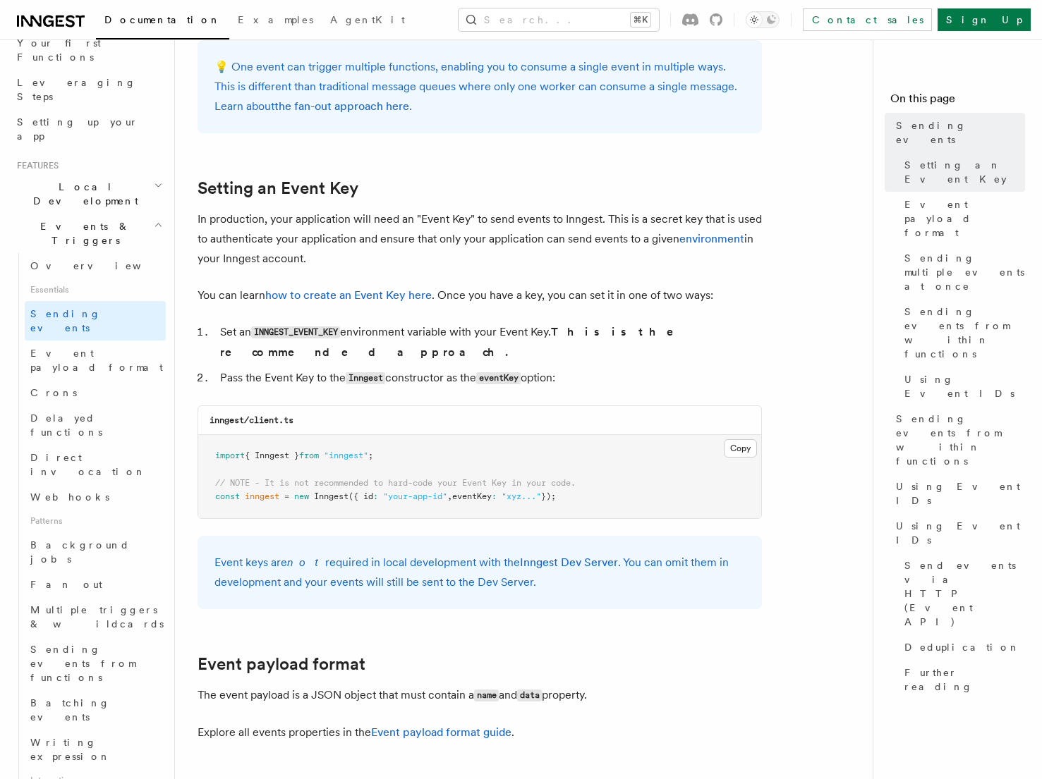
scroll to position [952, 0]
drag, startPoint x: 339, startPoint y: 265, endPoint x: 514, endPoint y: 231, distance: 177.5
click at [514, 231] on p "In production, your application will need an "Event Key" to send events to Inng…" at bounding box center [480, 237] width 564 height 59
drag, startPoint x: 602, startPoint y: 215, endPoint x: 608, endPoint y: 262, distance: 46.9
click at [608, 262] on p "In production, your application will need an "Event Key" to send events to Inng…" at bounding box center [480, 237] width 564 height 59
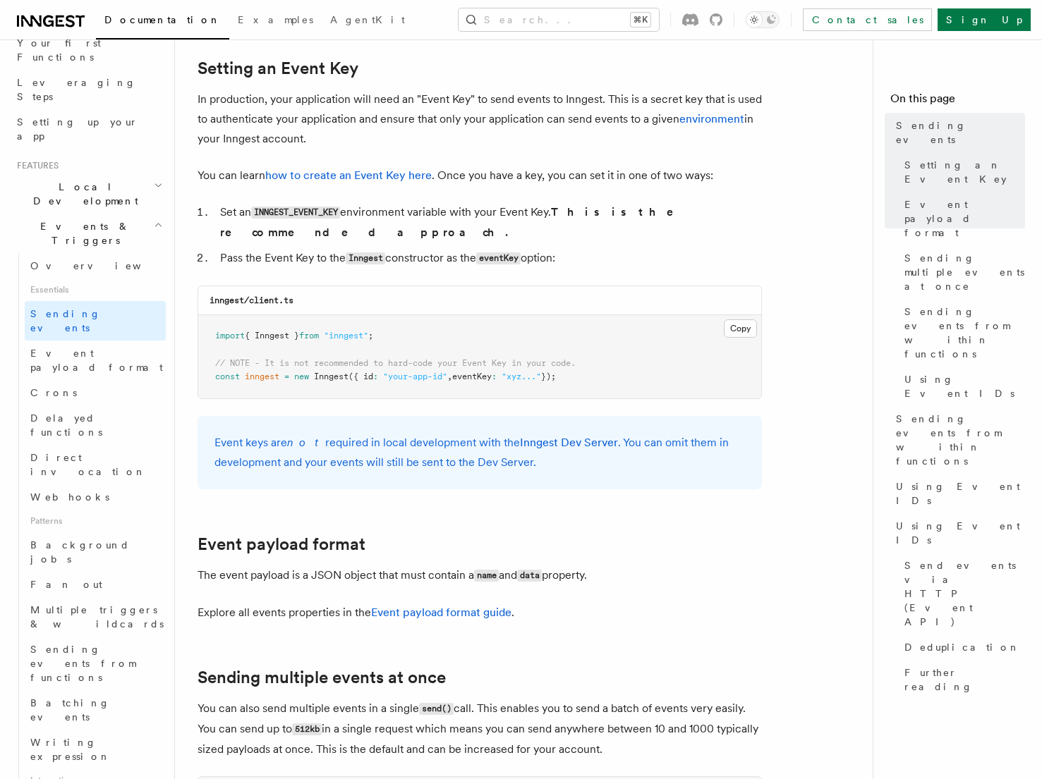
scroll to position [1081, 0]
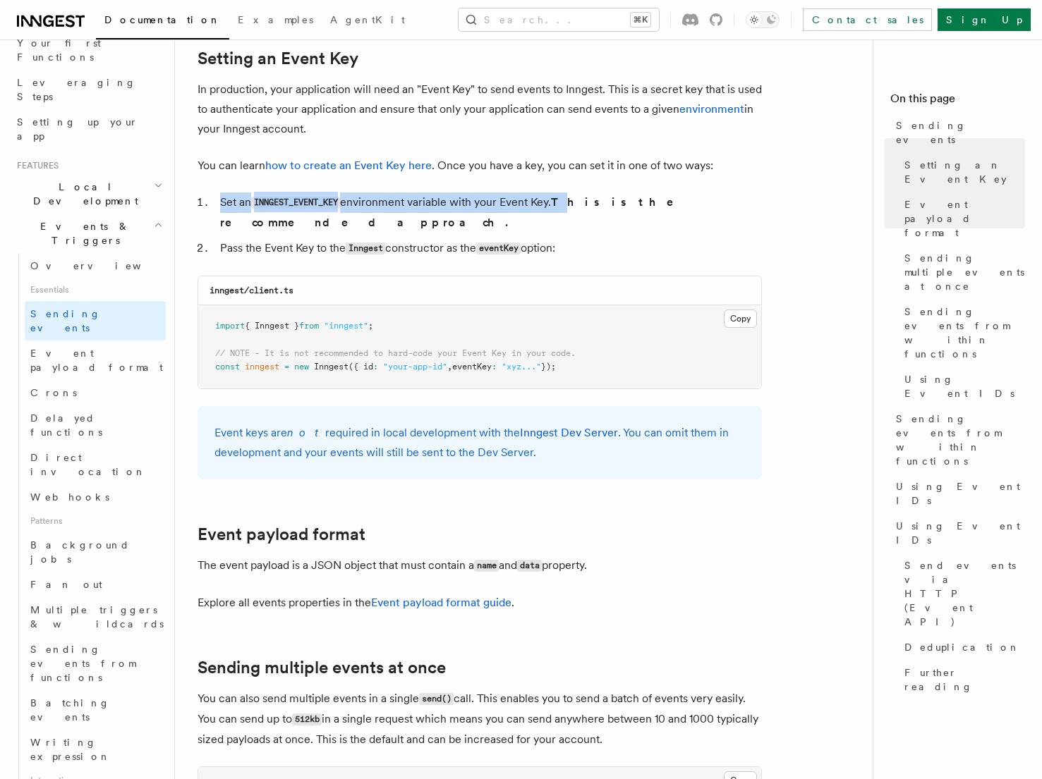
drag, startPoint x: 213, startPoint y: 206, endPoint x: 568, endPoint y: 203, distance: 354.8
click at [568, 203] on li "Set an INNGEST_EVENT_KEY environment variable with your Event Key. This is the …" at bounding box center [489, 213] width 546 height 40
click at [408, 199] on li "Set an INNGEST_EVENT_KEY environment variable with your Event Key. This is the …" at bounding box center [489, 213] width 546 height 40
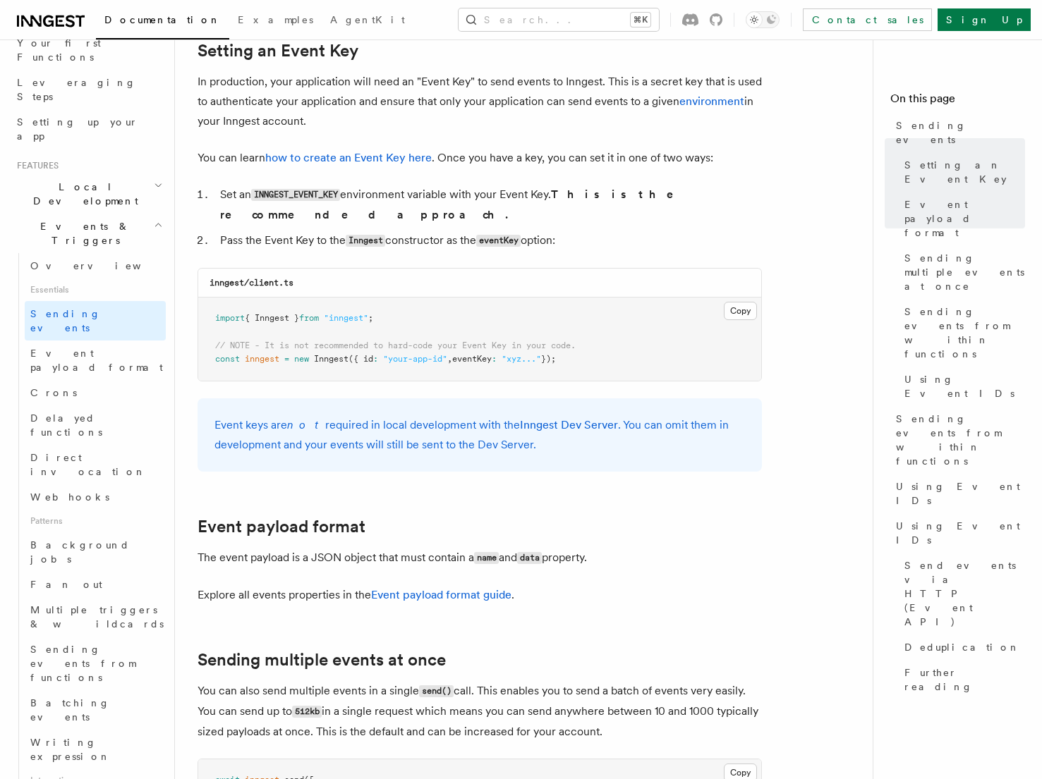
scroll to position [1089, 0]
drag, startPoint x: 262, startPoint y: 325, endPoint x: 618, endPoint y: 324, distance: 355.5
click at [618, 324] on pre "import { Inngest } from "inngest" ; // NOTE - It is not recommended to hard-cod…" at bounding box center [479, 338] width 563 height 83
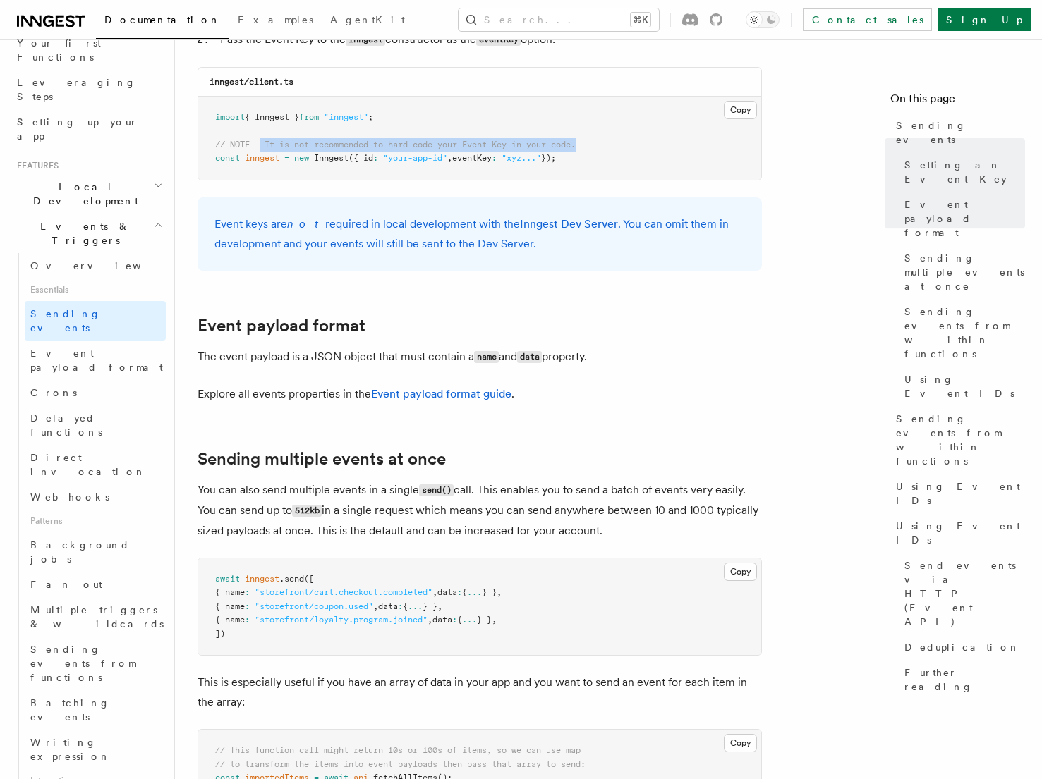
scroll to position [1286, 0]
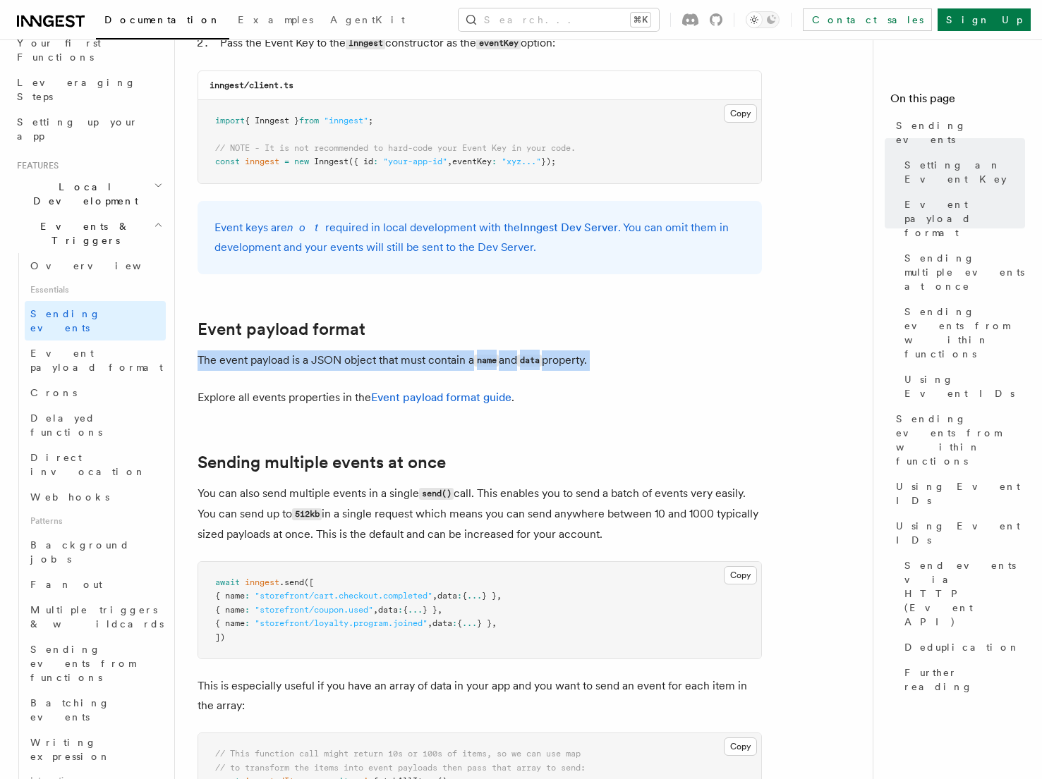
drag, startPoint x: 198, startPoint y: 339, endPoint x: 621, endPoint y: 363, distance: 423.2
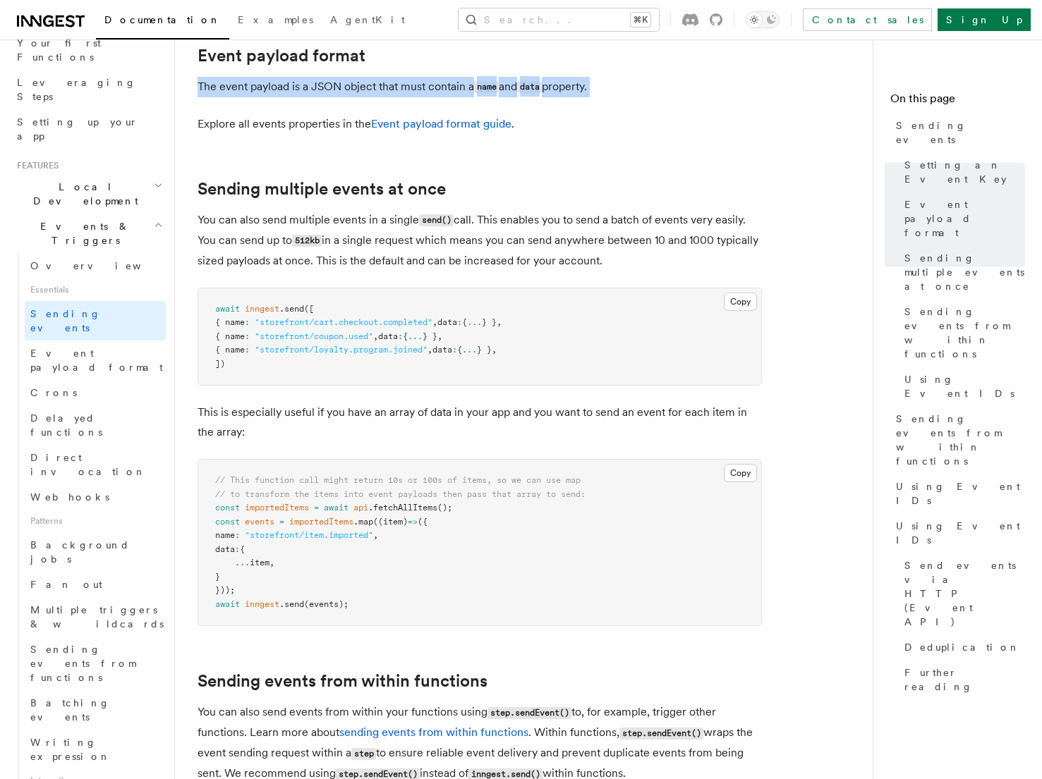
scroll to position [1562, 0]
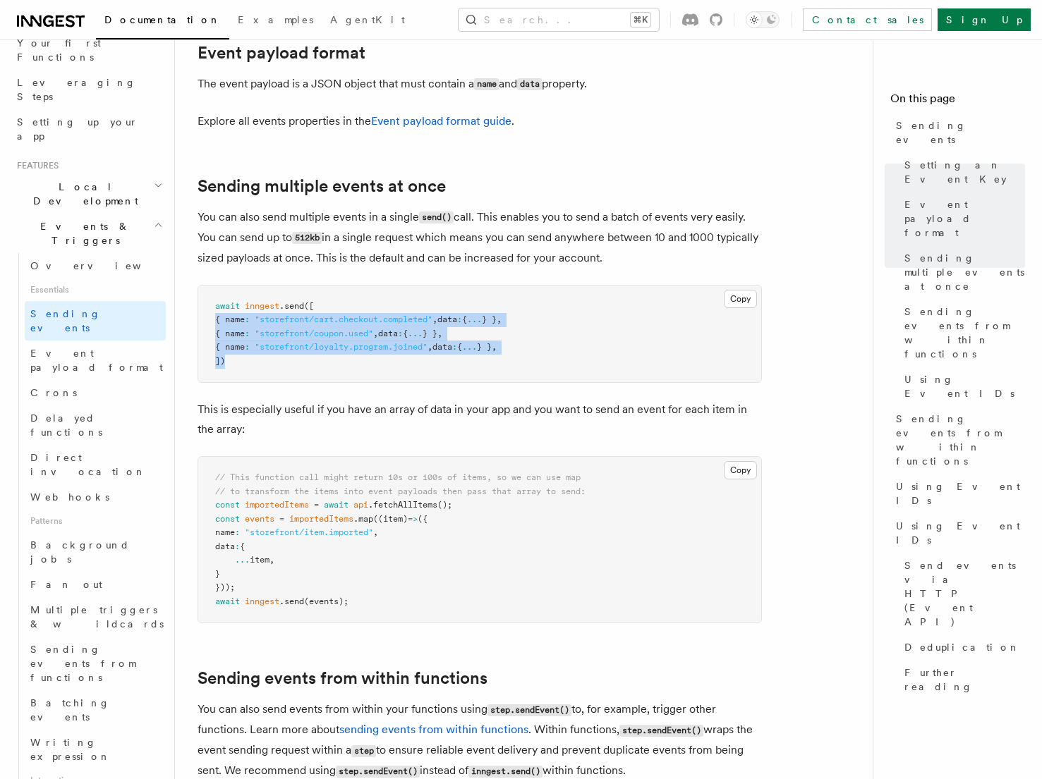
drag, startPoint x: 212, startPoint y: 302, endPoint x: 582, endPoint y: 344, distance: 371.9
click at [582, 344] on pre "await inngest .send ([ { name : "storefront/cart.checkout.completed" , data : {…" at bounding box center [479, 334] width 563 height 97
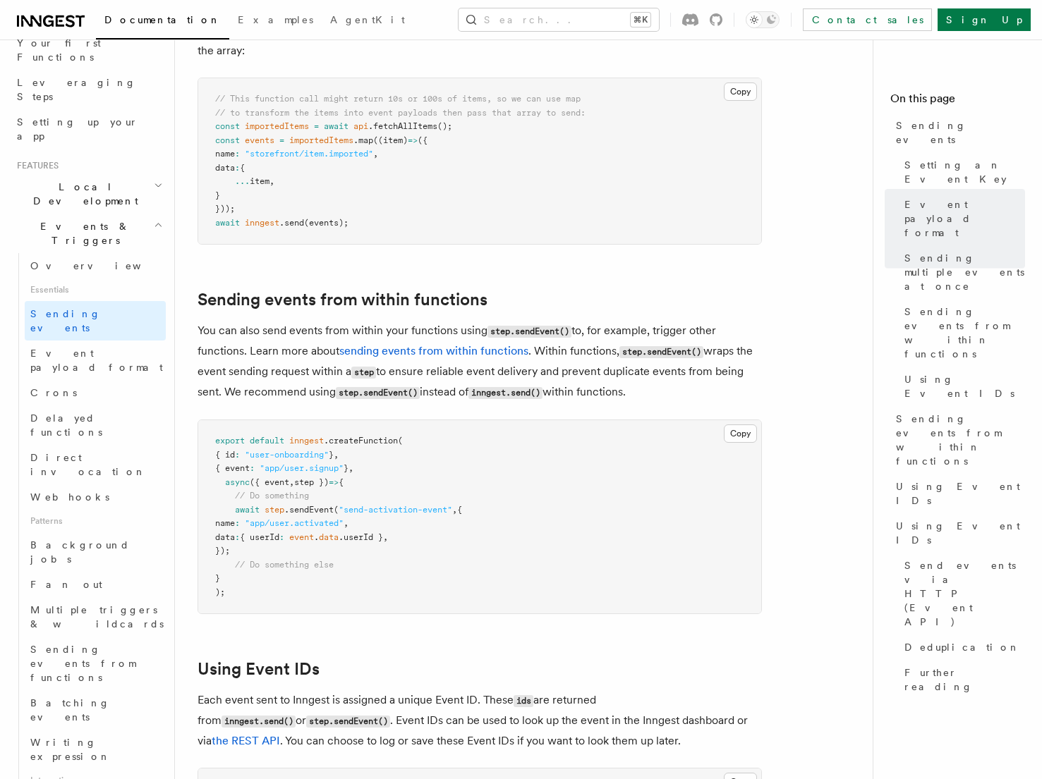
scroll to position [1958, 0]
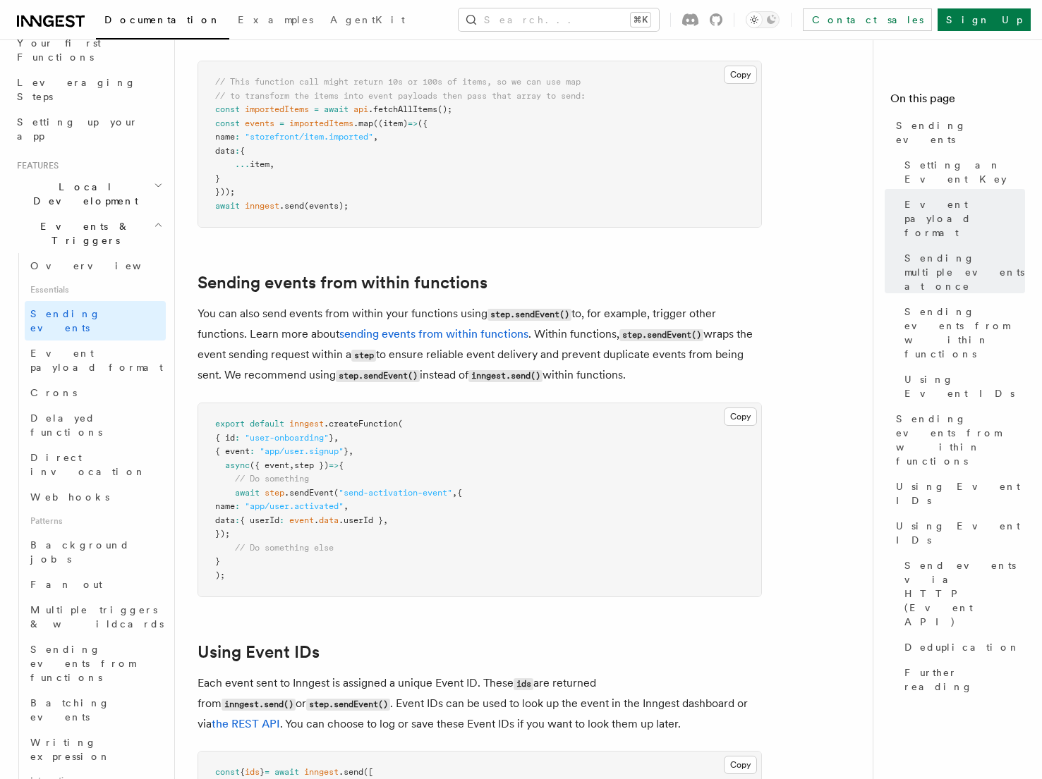
drag, startPoint x: 324, startPoint y: 298, endPoint x: 741, endPoint y: 365, distance: 421.5
click at [741, 365] on p "You can also send events from within your functions using step.sendEvent() to, …" at bounding box center [480, 345] width 564 height 82
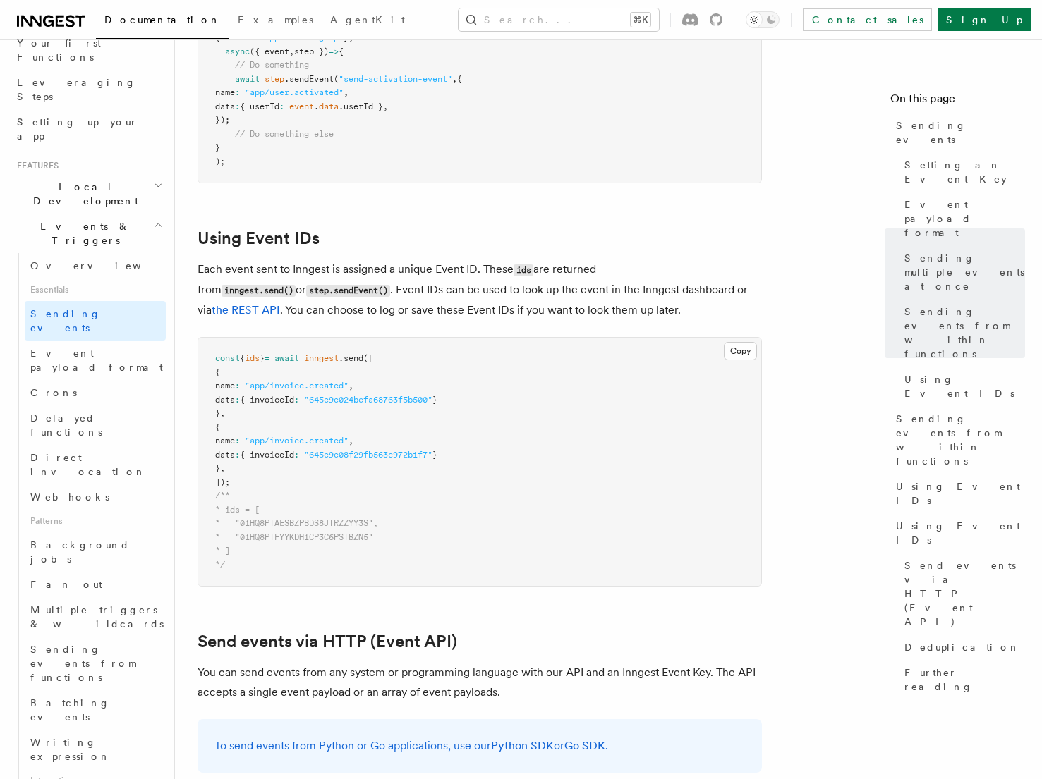
scroll to position [2371, 0]
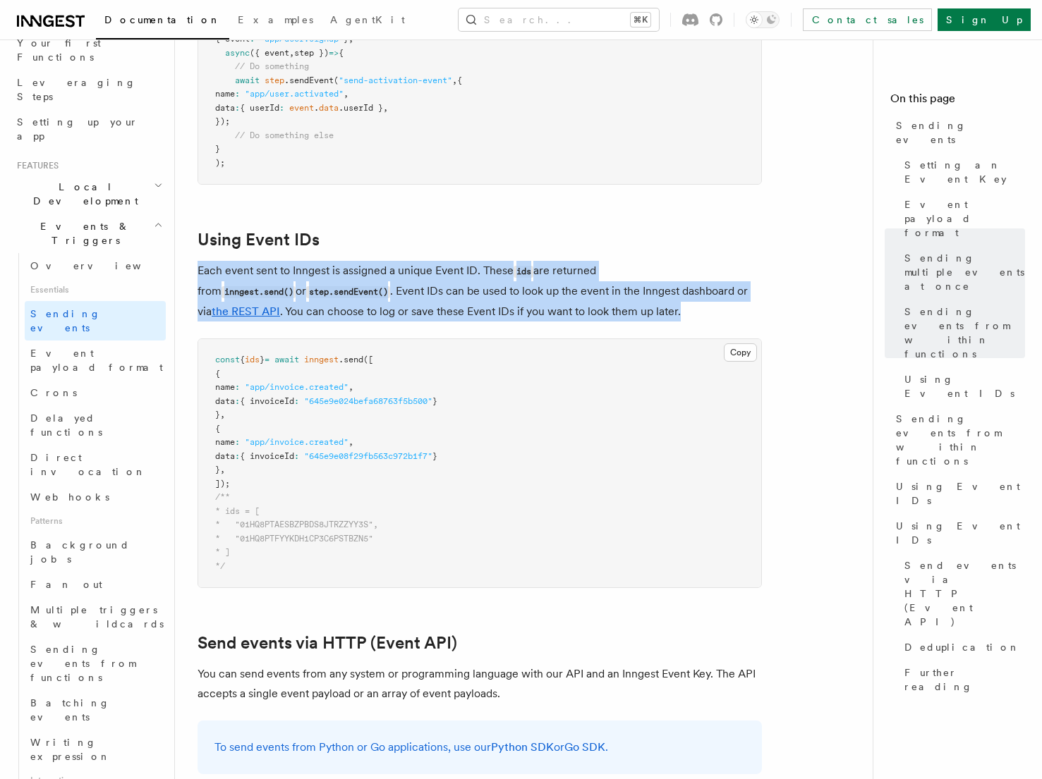
drag, startPoint x: 199, startPoint y: 255, endPoint x: 643, endPoint y: 297, distance: 445.7
click at [643, 297] on p "Each event sent to Inngest is assigned a unique Event ID. These ids are returne…" at bounding box center [480, 291] width 564 height 61
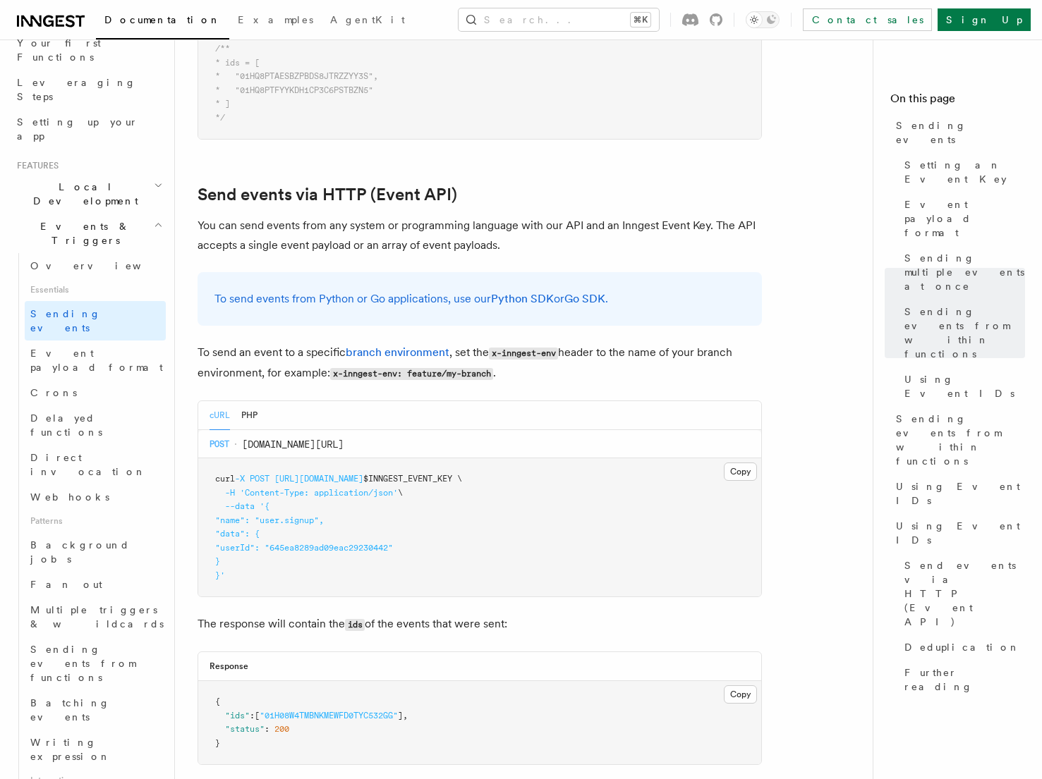
scroll to position [2842, 0]
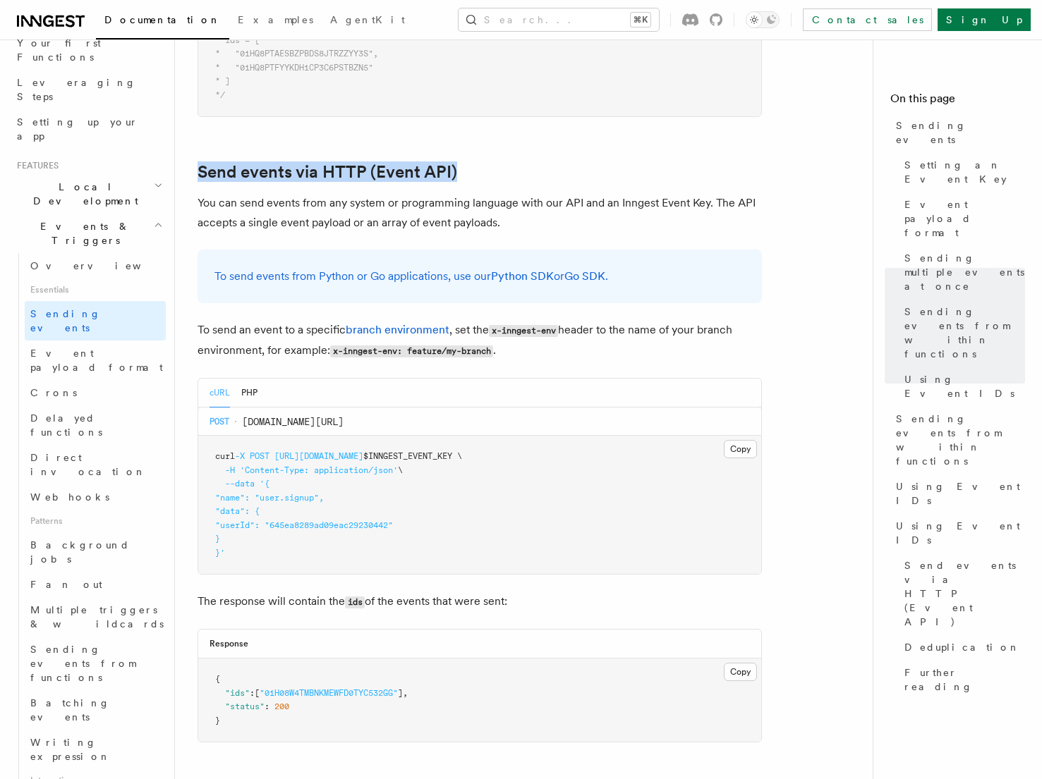
drag, startPoint x: 193, startPoint y: 133, endPoint x: 487, endPoint y: 163, distance: 295.6
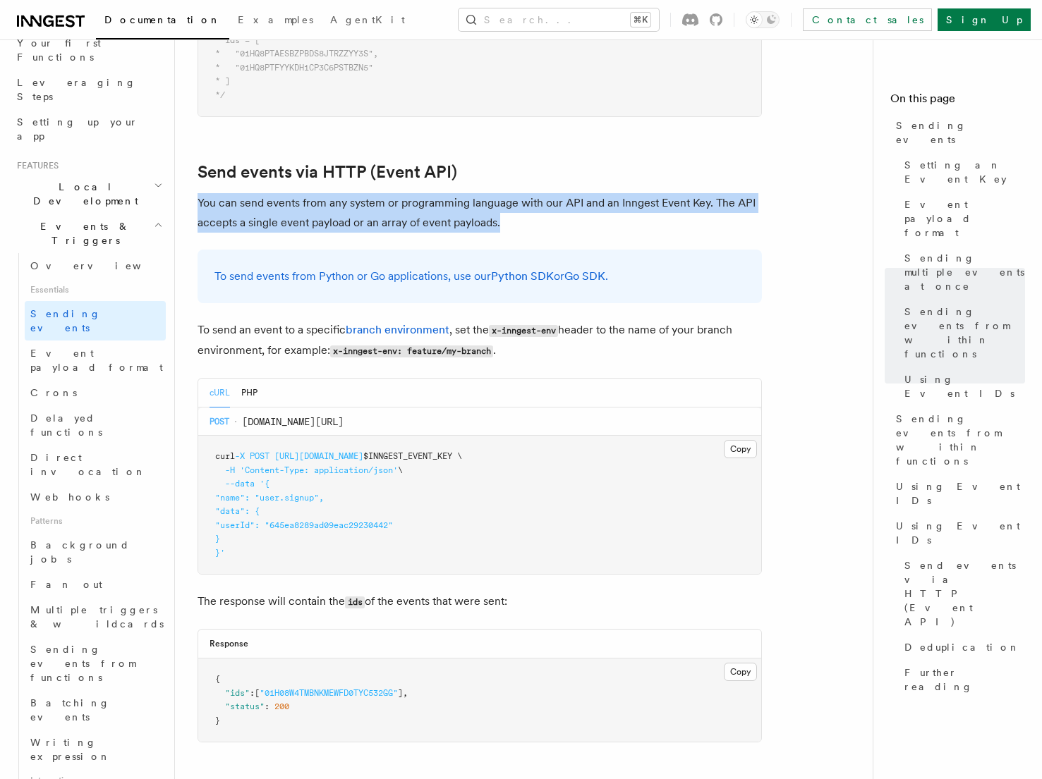
drag, startPoint x: 198, startPoint y: 187, endPoint x: 694, endPoint y: 212, distance: 496.5
click at [694, 212] on p "You can send events from any system or programming language with our API and an…" at bounding box center [480, 213] width 564 height 40
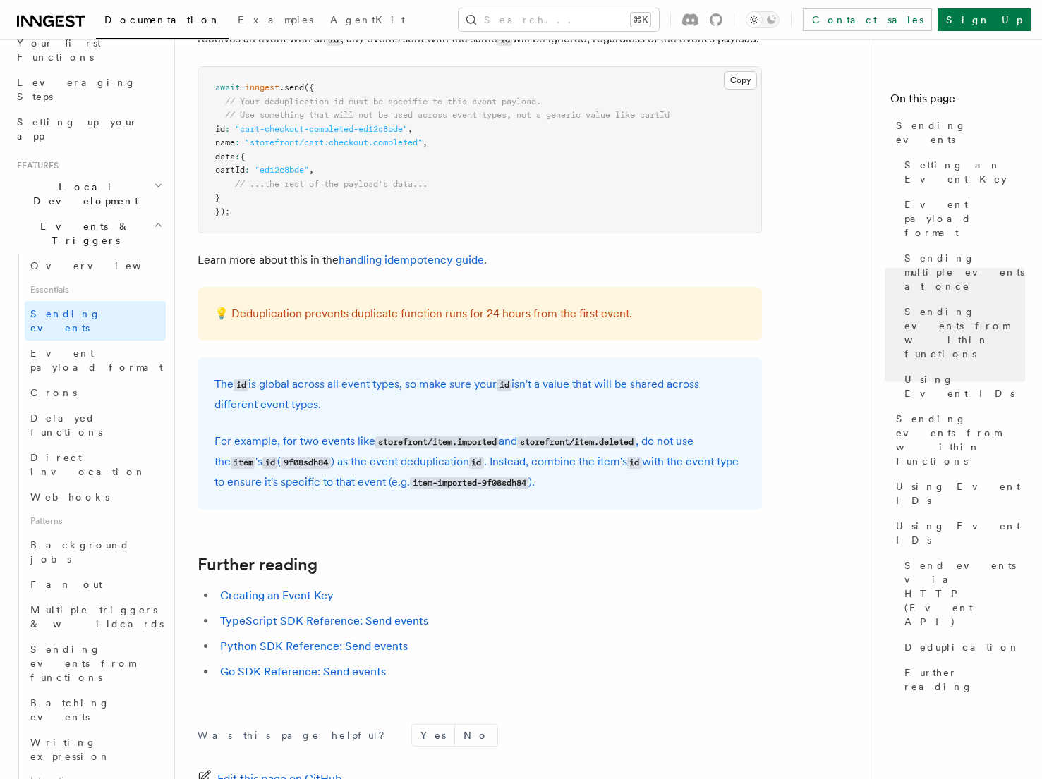
scroll to position [3728, 0]
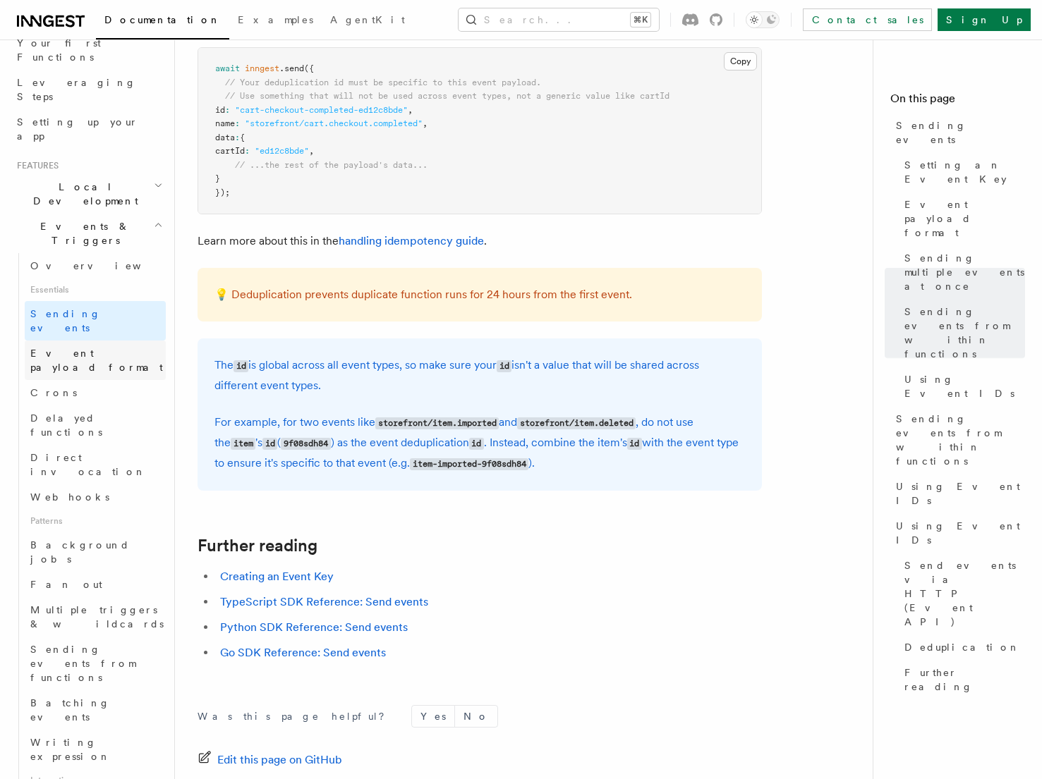
click at [118, 348] on span "Event payload format" at bounding box center [96, 360] width 133 height 25
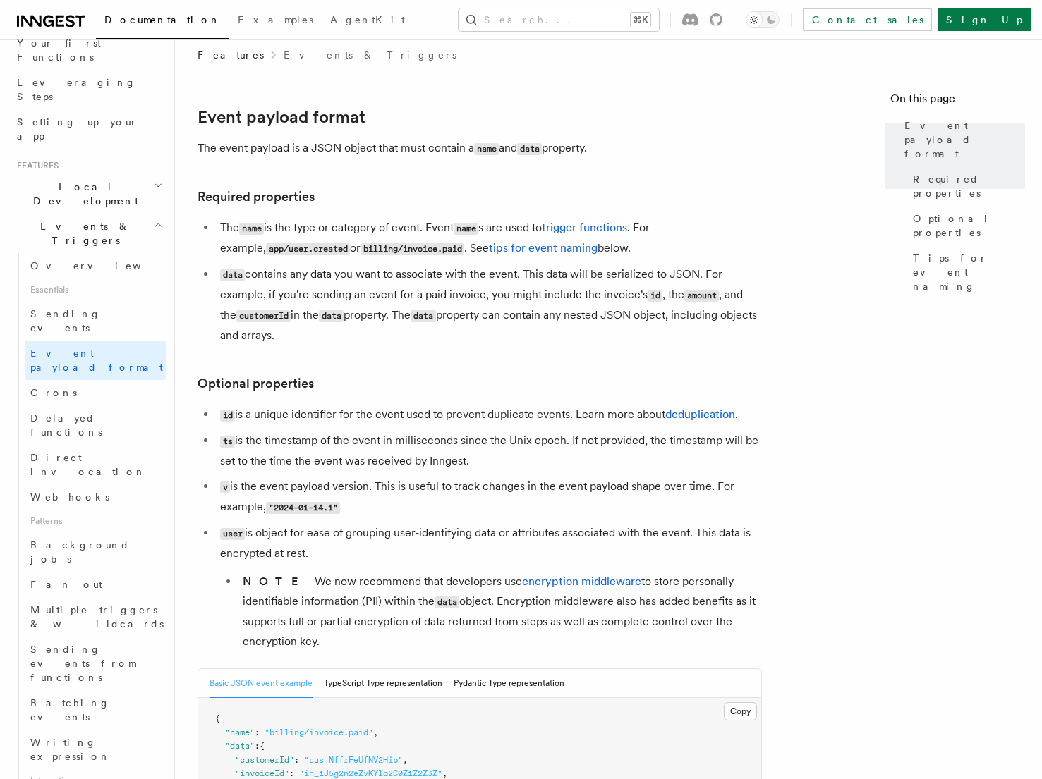
scroll to position [11, 0]
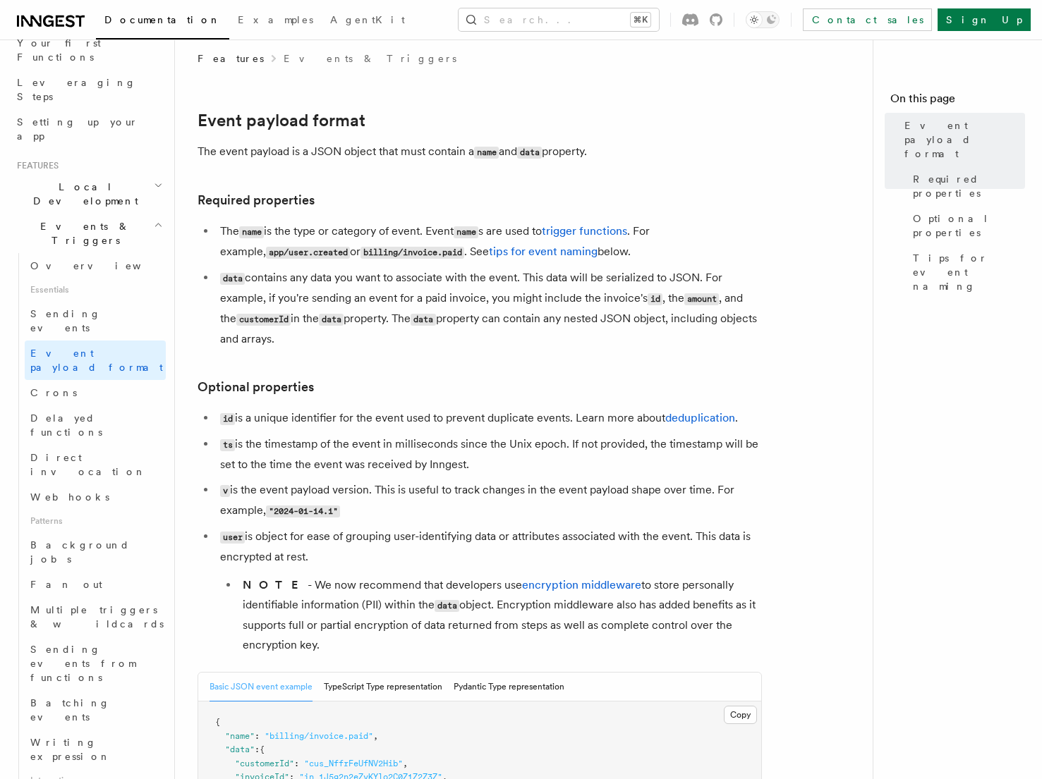
drag, startPoint x: 430, startPoint y: 231, endPoint x: 621, endPoint y: 254, distance: 191.8
click at [621, 254] on li "The name is the type or category of event. Event name s are used to trigger fun…" at bounding box center [489, 241] width 546 height 41
click at [530, 250] on link "tips for event naming" at bounding box center [543, 251] width 109 height 13
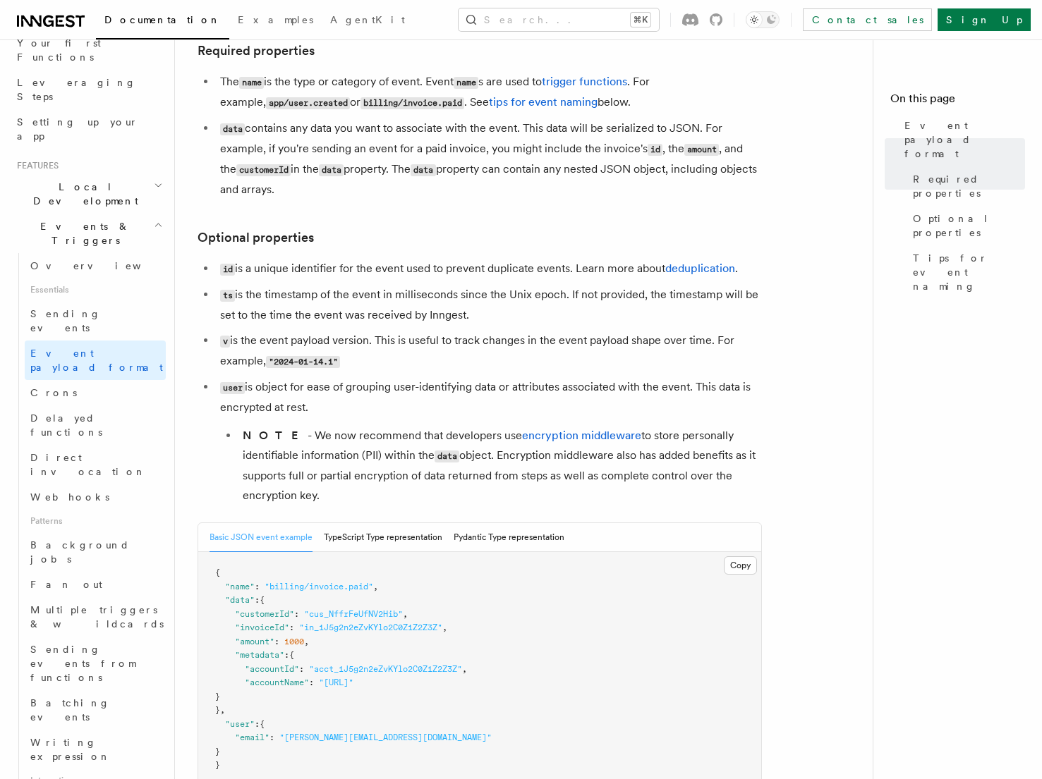
scroll to position [154, 0]
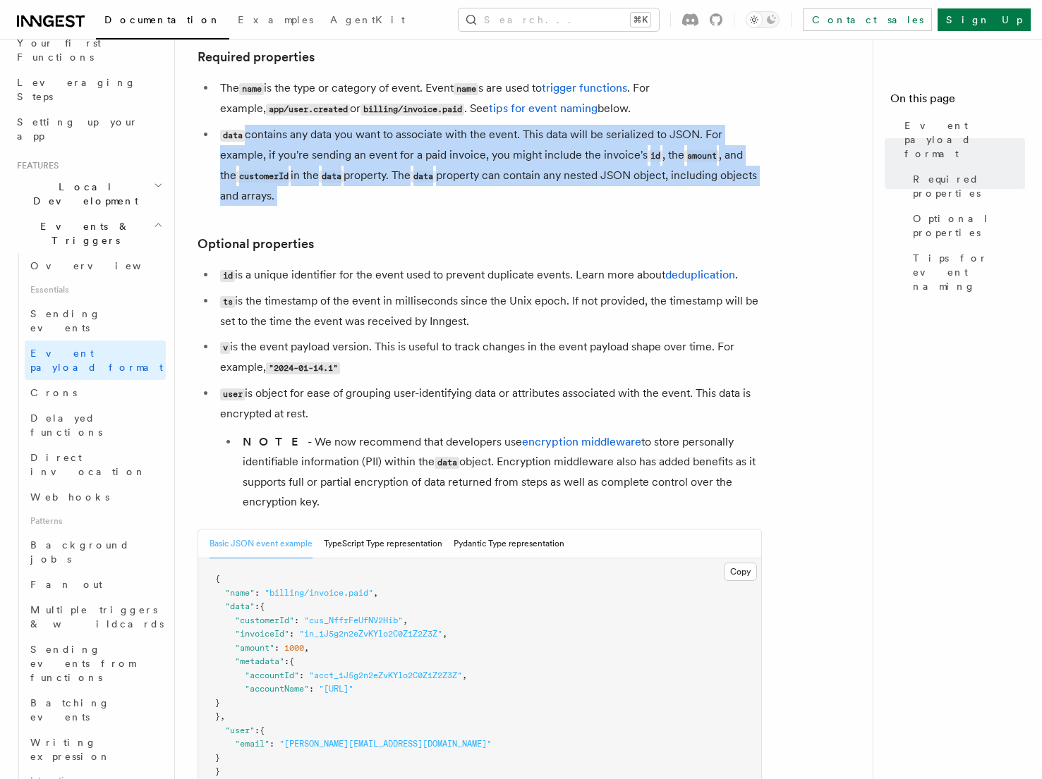
drag, startPoint x: 244, startPoint y: 135, endPoint x: 405, endPoint y: 210, distance: 177.4
click at [405, 210] on article "Features Events & Triggers Event payload format The event payload is a JSON obj…" at bounding box center [530, 676] width 664 height 1536
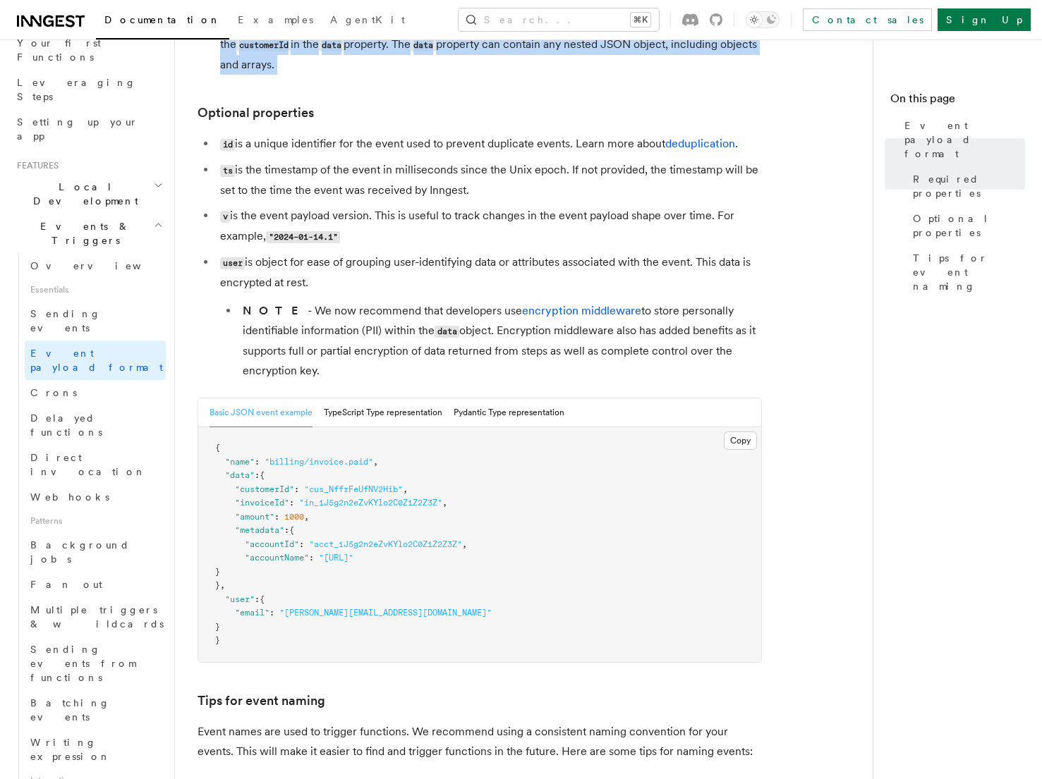
scroll to position [291, 0]
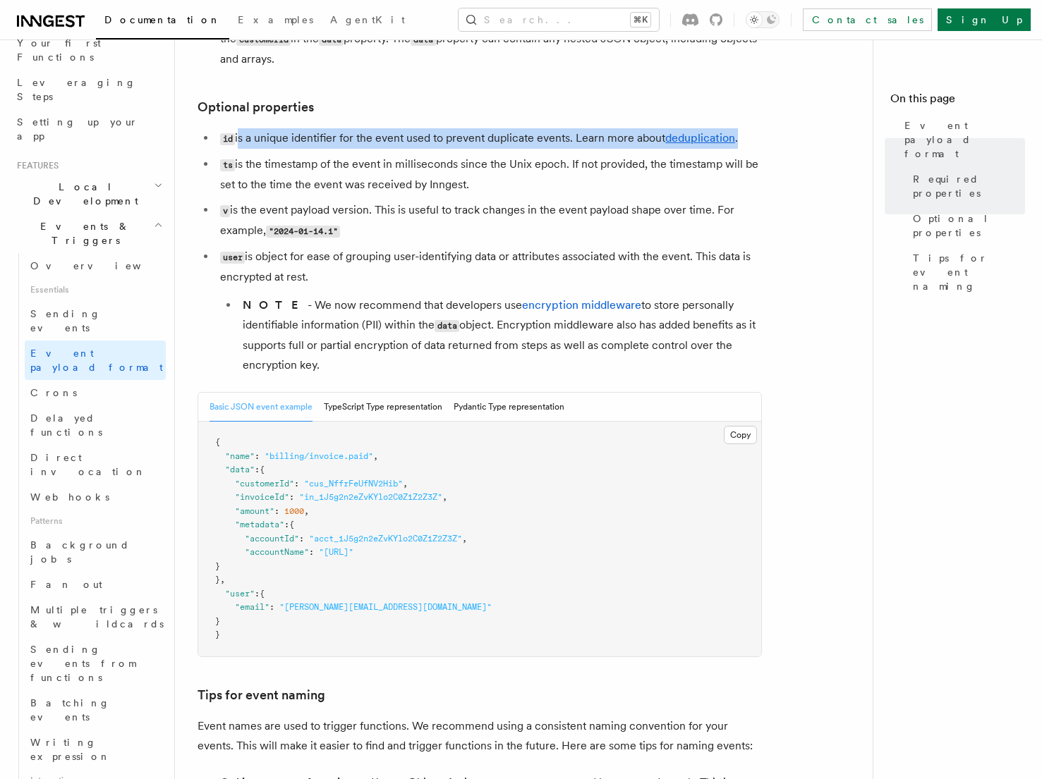
drag, startPoint x: 237, startPoint y: 140, endPoint x: 748, endPoint y: 138, distance: 510.7
click at [748, 138] on li "id is a unique identifier for the event used to prevent duplicate events. Learn…" at bounding box center [489, 138] width 546 height 20
drag, startPoint x: 244, startPoint y: 154, endPoint x: 566, endPoint y: 194, distance: 324.1
click at [566, 194] on ul "id is a unique identifier for the event used to prevent duplicate events. Learn…" at bounding box center [480, 251] width 564 height 247
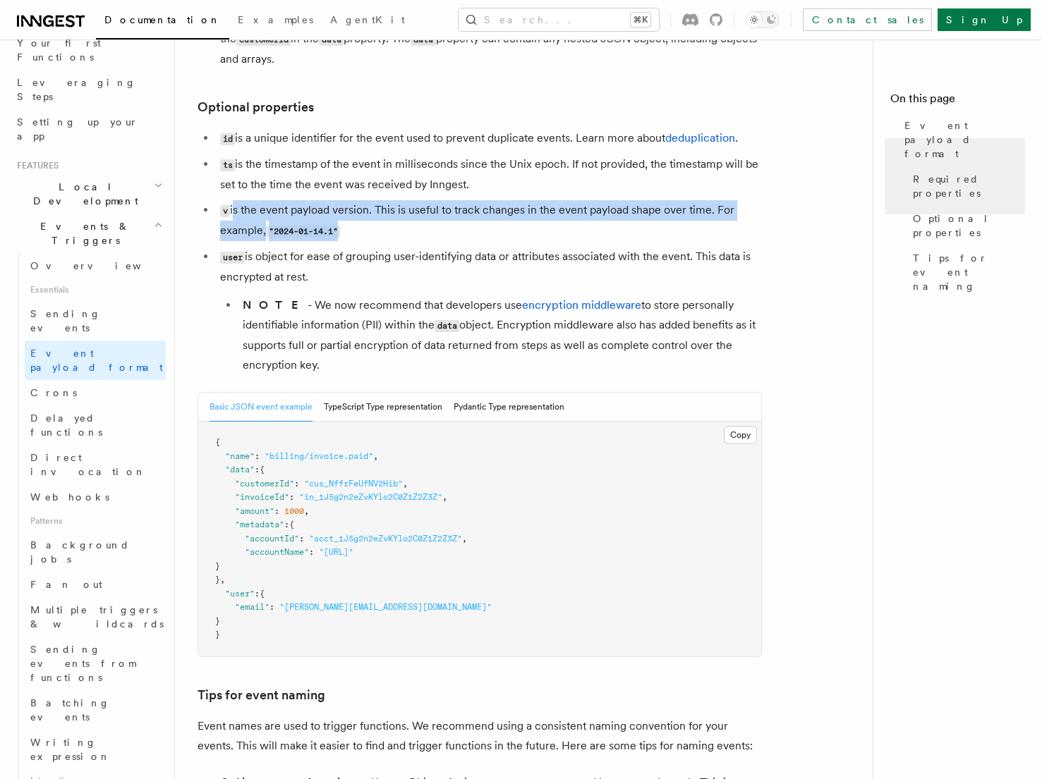
drag, startPoint x: 232, startPoint y: 213, endPoint x: 409, endPoint y: 236, distance: 178.5
click at [409, 236] on li "v is the event payload version. This is useful to track changes in the event pa…" at bounding box center [489, 220] width 546 height 41
drag, startPoint x: 251, startPoint y: 260, endPoint x: 417, endPoint y: 288, distance: 168.0
click at [417, 288] on li "user is object for ease of grouping user-identifying data or attributes associa…" at bounding box center [489, 311] width 546 height 128
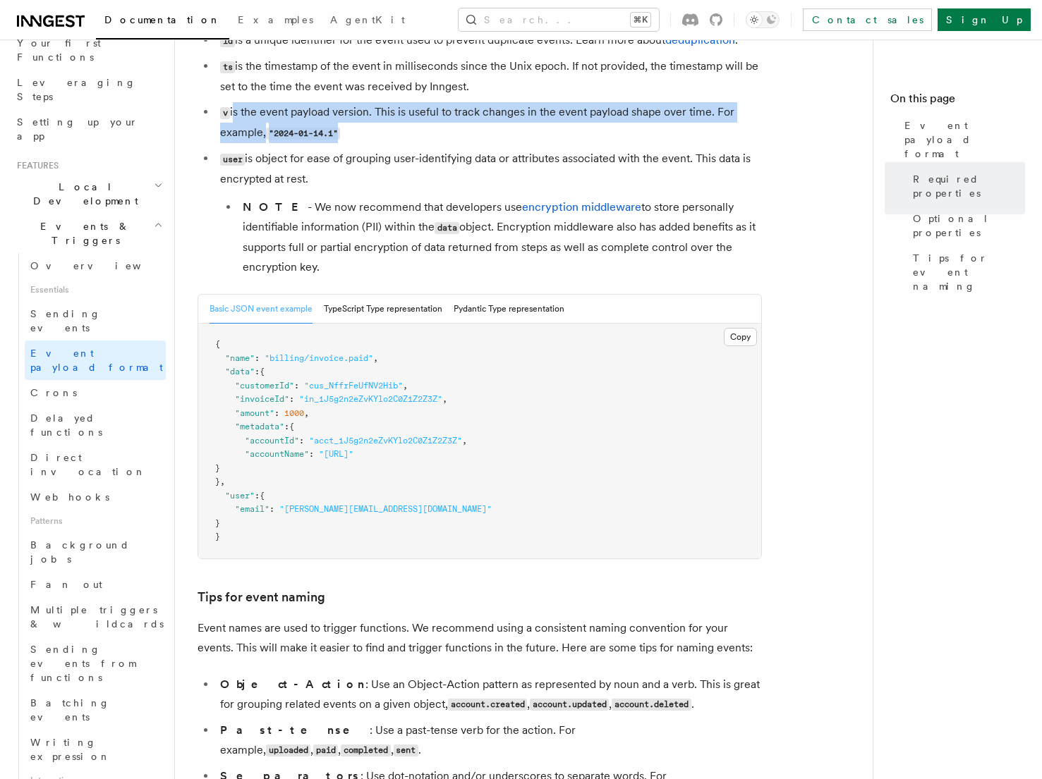
scroll to position [390, 0]
drag, startPoint x: 283, startPoint y: 207, endPoint x: 523, endPoint y: 262, distance: 245.9
click at [523, 262] on li "NOTE - We now recommend that developers use encryption middleware to store pers…" at bounding box center [499, 236] width 523 height 80
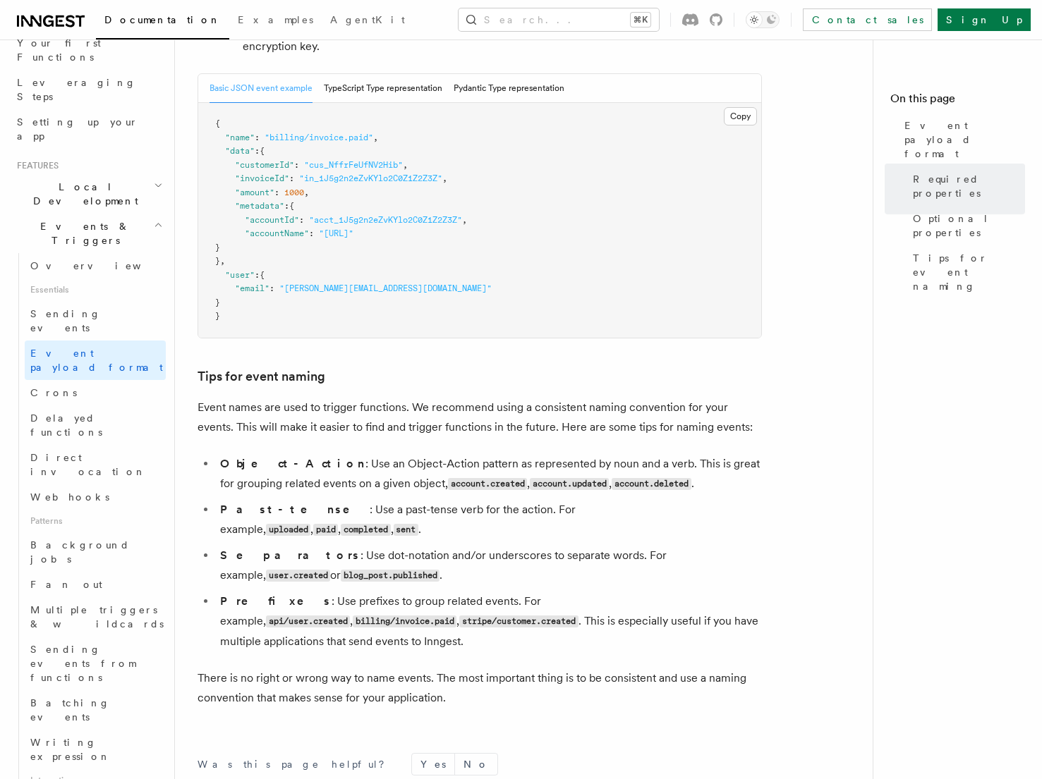
scroll to position [621, 0]
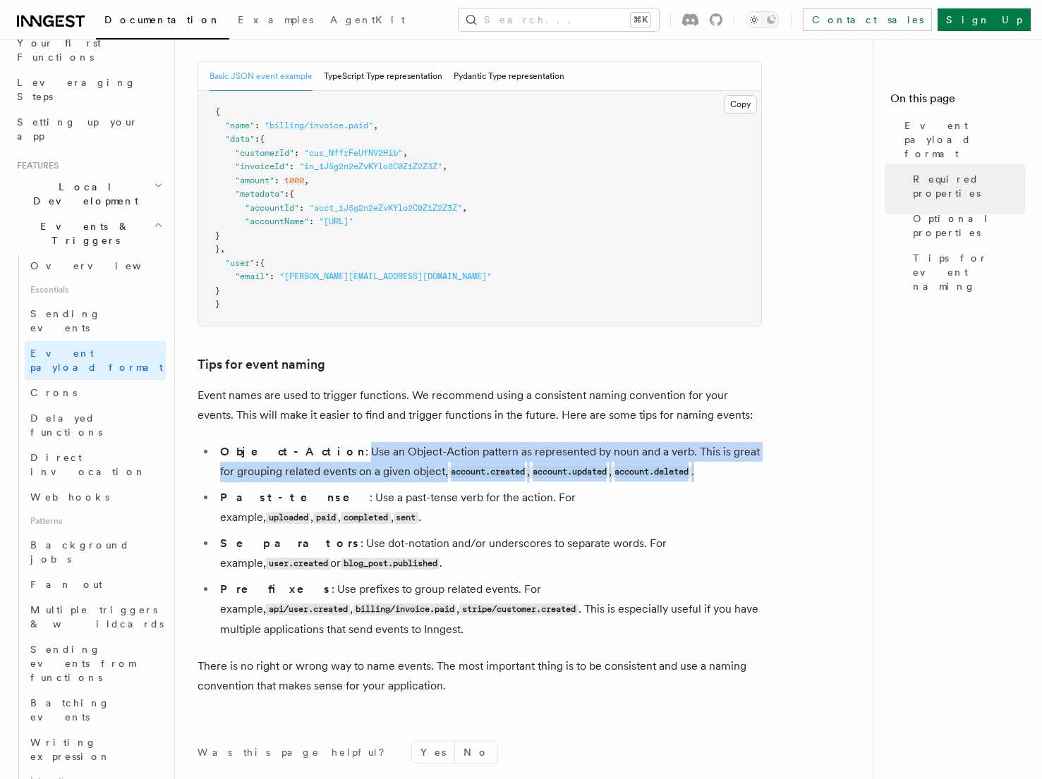
drag, startPoint x: 303, startPoint y: 452, endPoint x: 724, endPoint y: 475, distance: 422.4
click at [724, 475] on li "Object-Action : Use an Object-Action pattern as represented by noun and a verb.…" at bounding box center [489, 462] width 546 height 40
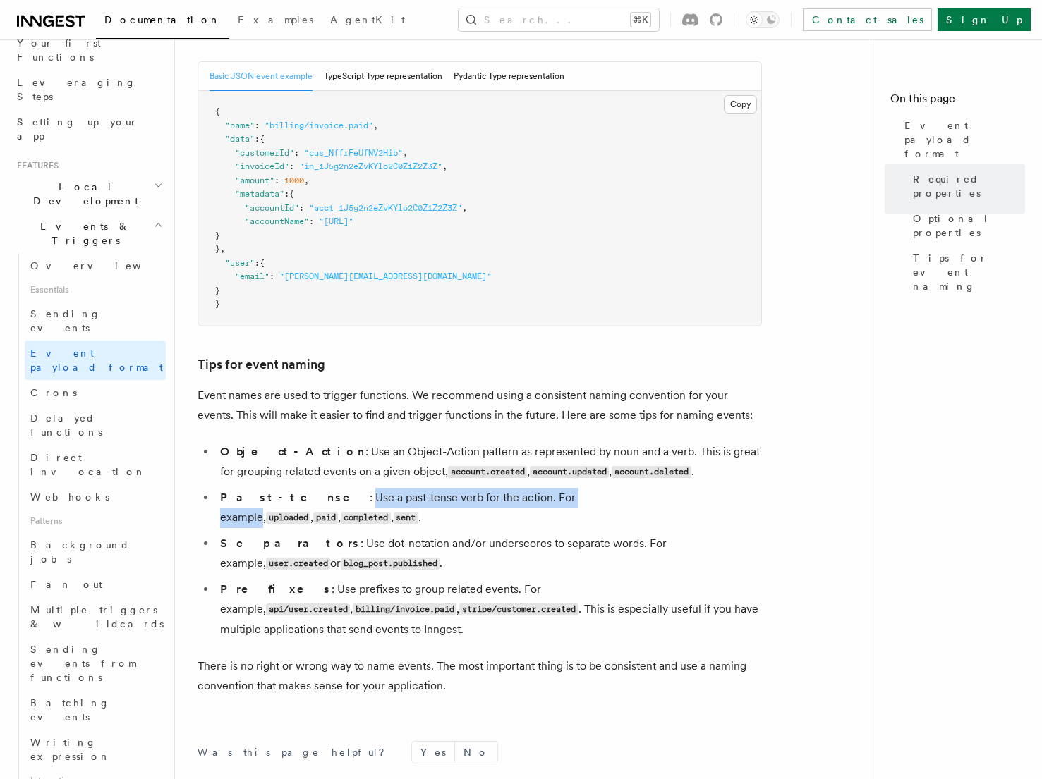
drag, startPoint x: 281, startPoint y: 501, endPoint x: 523, endPoint y: 499, distance: 241.9
click at [523, 499] on li "Past-tense : Use a past-tense verb for the action. For example, uploaded , paid…" at bounding box center [489, 508] width 546 height 40
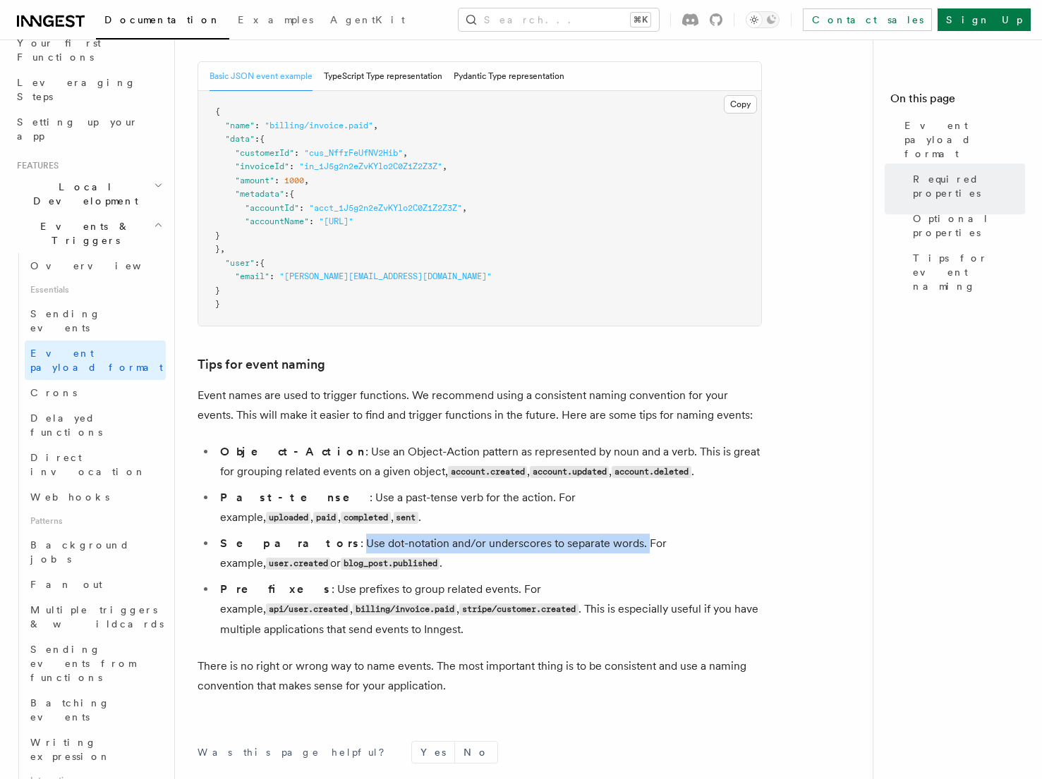
drag, startPoint x: 283, startPoint y: 531, endPoint x: 566, endPoint y: 524, distance: 282.9
click at [566, 534] on li "Separators : Use dot-notation and/or underscores to separate words. For example…" at bounding box center [489, 554] width 546 height 40
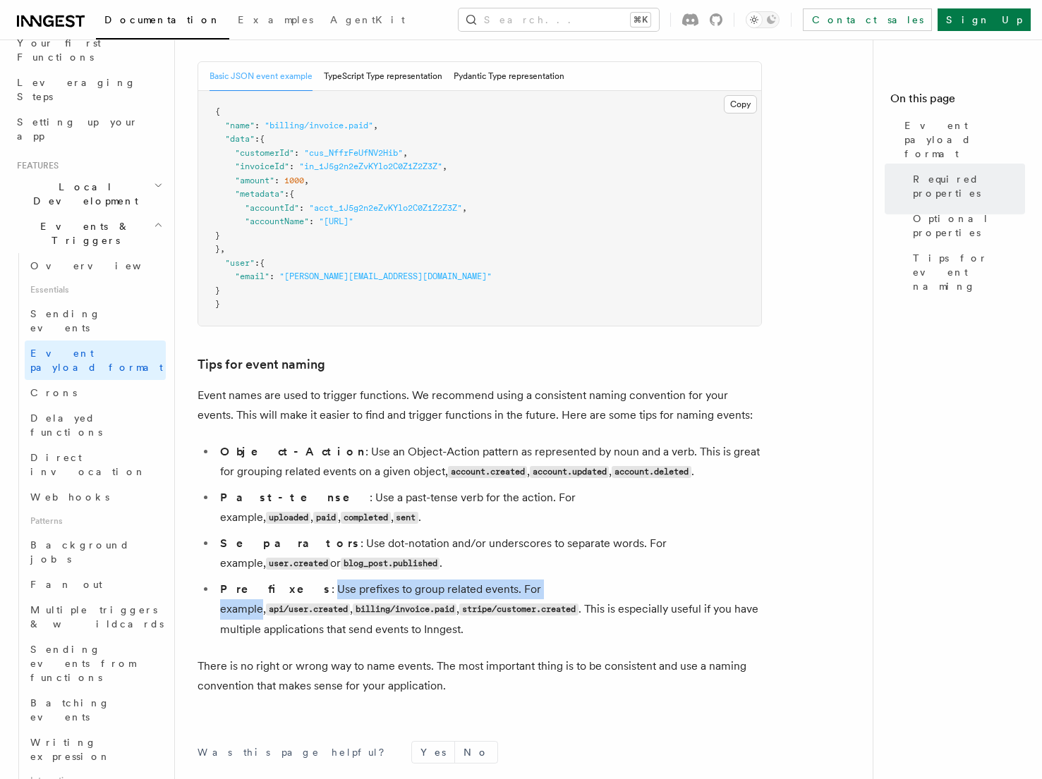
drag, startPoint x: 267, startPoint y: 575, endPoint x: 515, endPoint y: 578, distance: 248.3
click at [515, 580] on li "Prefixes : Use prefixes to group related events. For example, api/user.created …" at bounding box center [489, 610] width 546 height 60
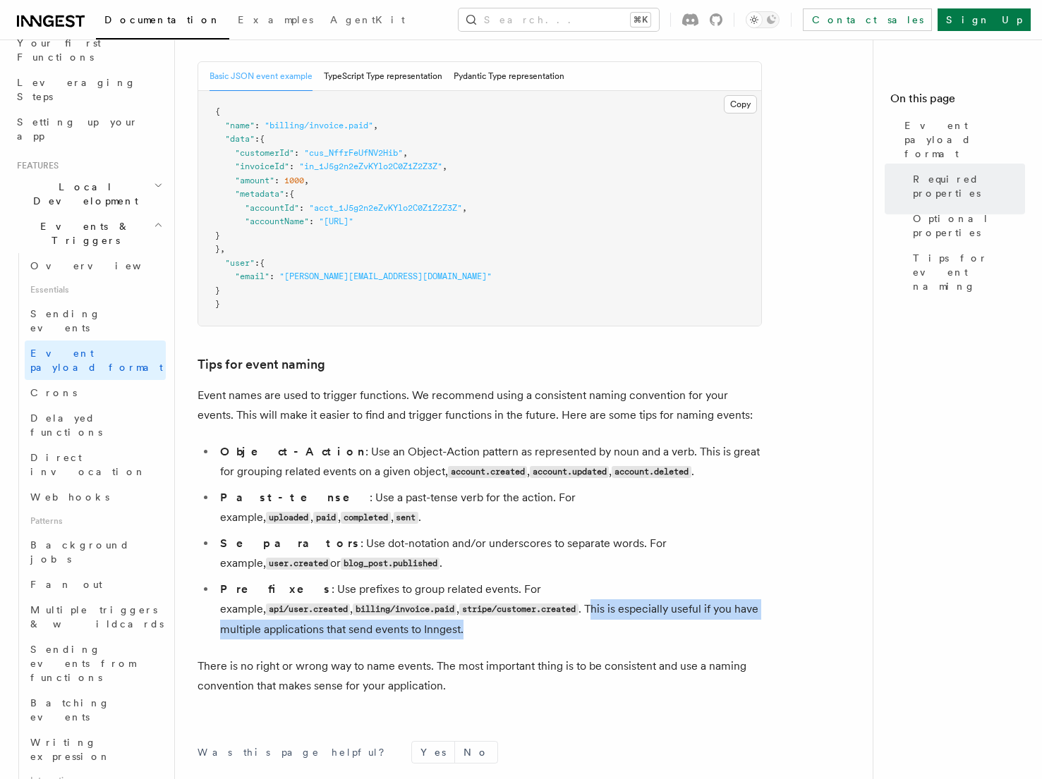
drag, startPoint x: 355, startPoint y: 595, endPoint x: 449, endPoint y: 609, distance: 95.7
click at [449, 609] on li "Prefixes : Use prefixes to group related events. For example, api/user.created …" at bounding box center [489, 610] width 546 height 60
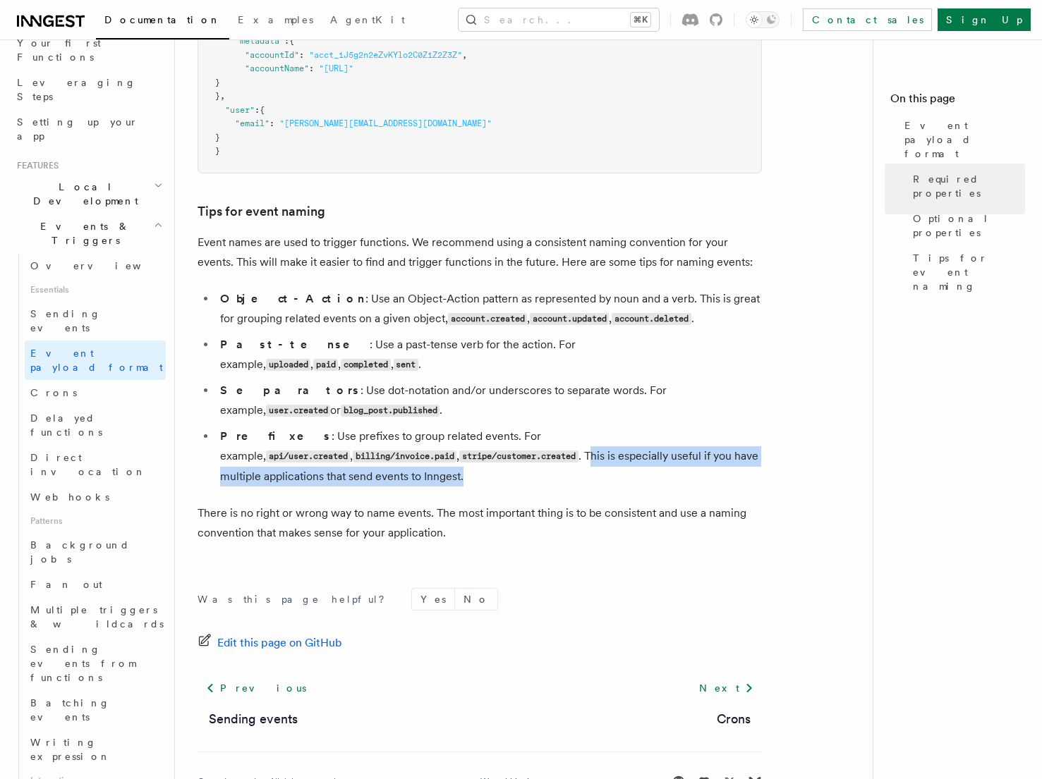
scroll to position [806, 0]
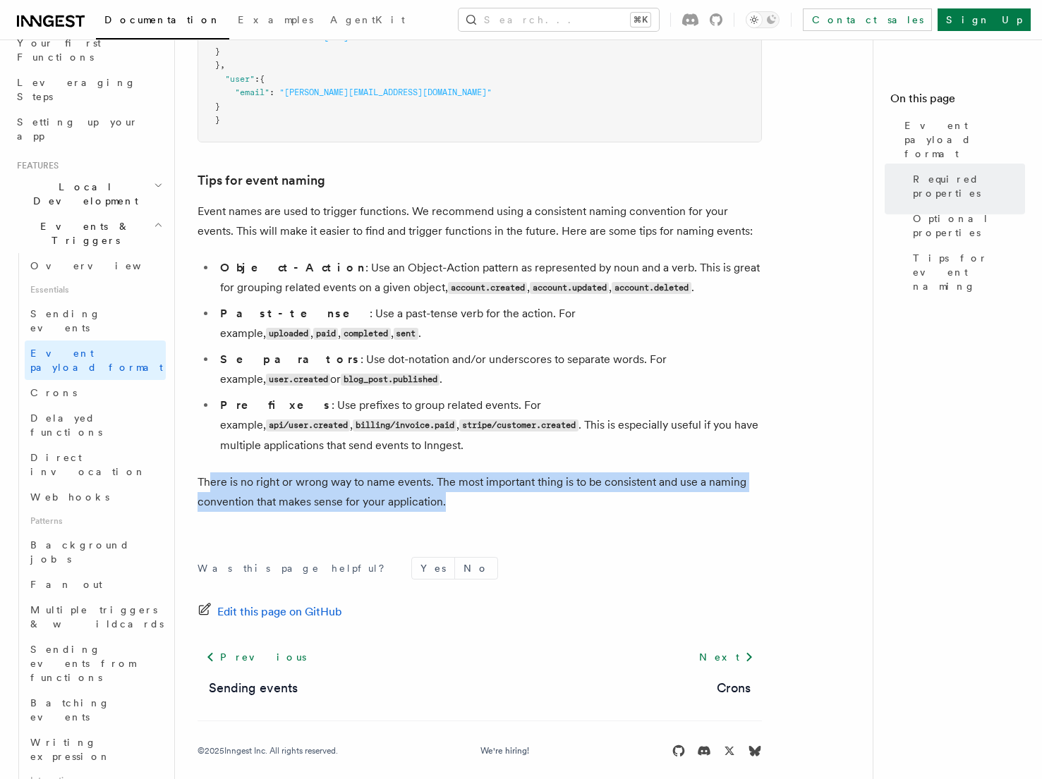
drag, startPoint x: 211, startPoint y: 468, endPoint x: 490, endPoint y: 496, distance: 280.0
click at [490, 496] on p "There is no right or wrong way to name events. The most important thing is to b…" at bounding box center [480, 493] width 564 height 40
click at [112, 380] on link "Crons" at bounding box center [95, 392] width 141 height 25
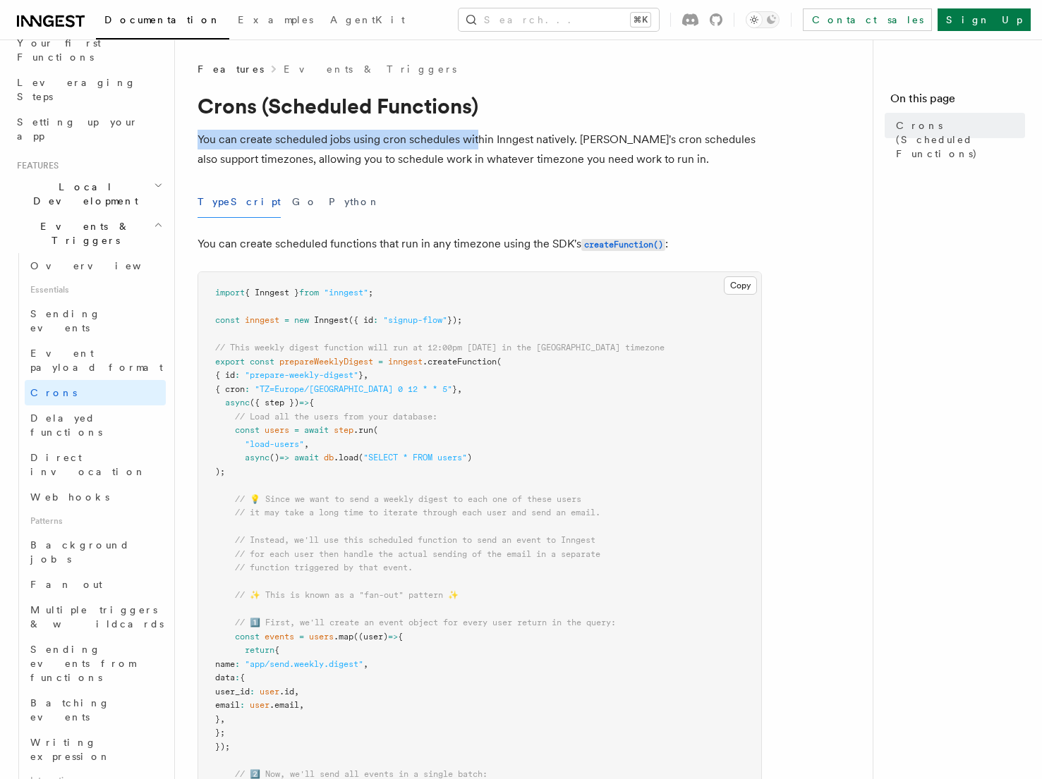
drag, startPoint x: 199, startPoint y: 140, endPoint x: 478, endPoint y: 141, distance: 279.3
click at [478, 141] on p "You can create scheduled jobs using cron schedules within Inngest natively. Inn…" at bounding box center [480, 150] width 564 height 40
click at [100, 485] on link "Webhooks" at bounding box center [95, 497] width 141 height 25
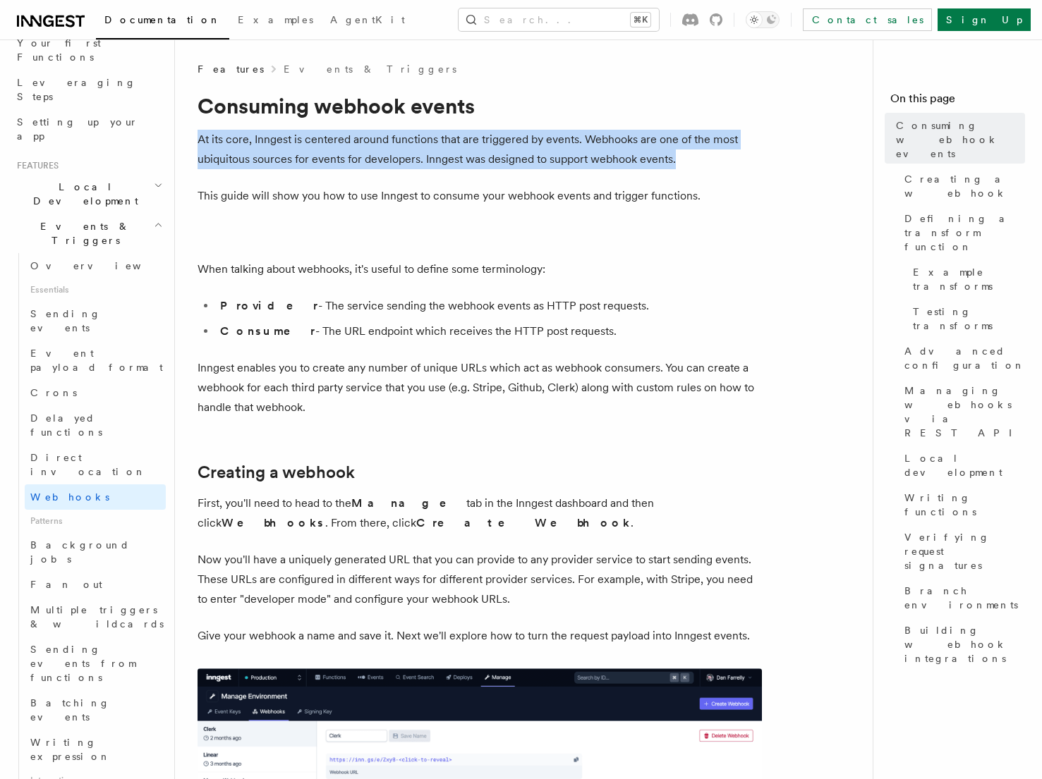
drag, startPoint x: 200, startPoint y: 140, endPoint x: 700, endPoint y: 156, distance: 500.4
click at [700, 156] on p "At its core, Inngest is centered around functions that are triggered by events.…" at bounding box center [480, 150] width 564 height 40
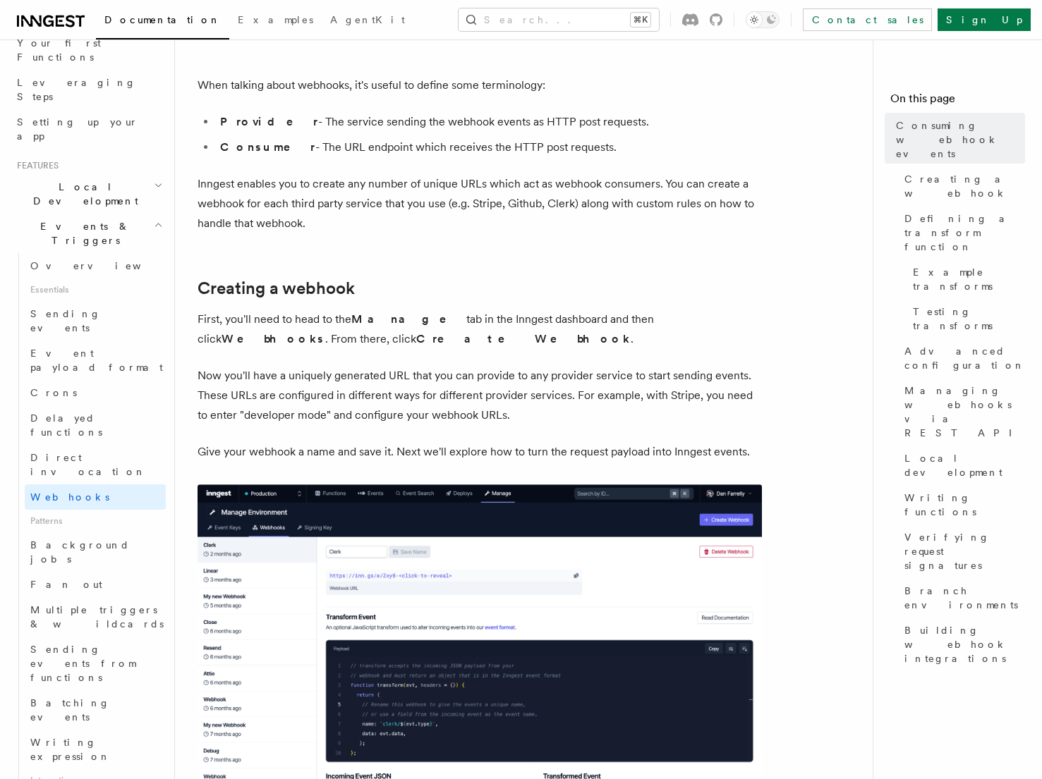
scroll to position [202, 0]
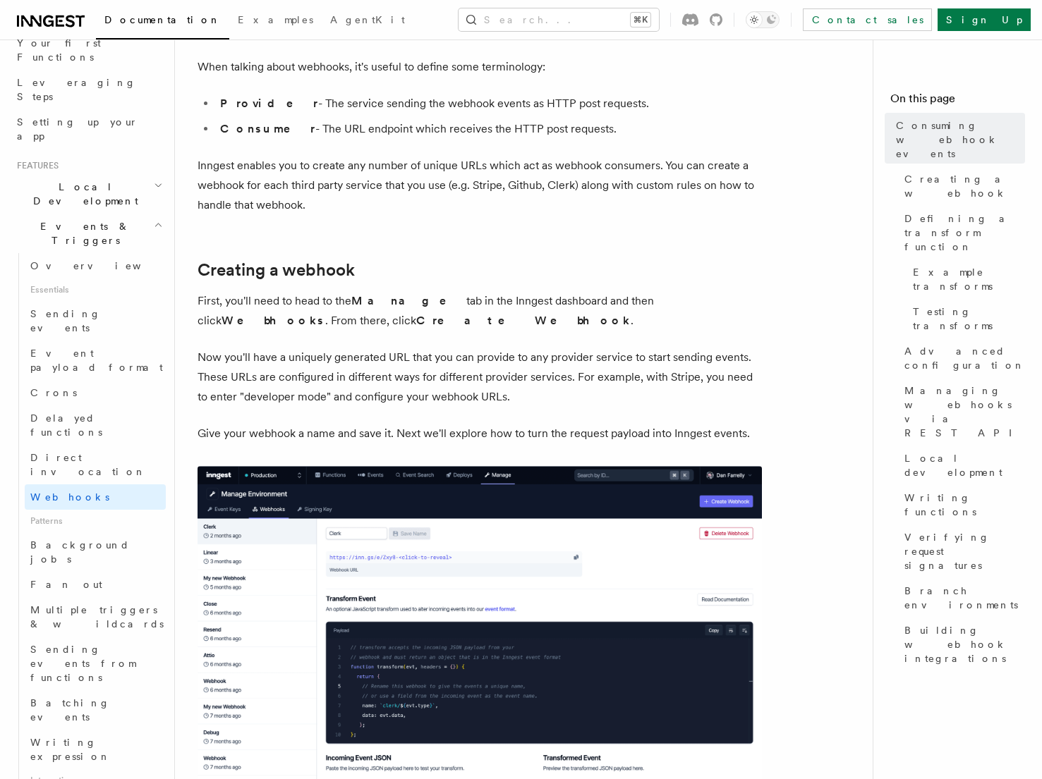
drag, startPoint x: 233, startPoint y: 297, endPoint x: 620, endPoint y: 298, distance: 386.5
click at [620, 298] on p "First, you'll need to head to the Manage tab in the Inngest dashboard and then …" at bounding box center [480, 311] width 564 height 40
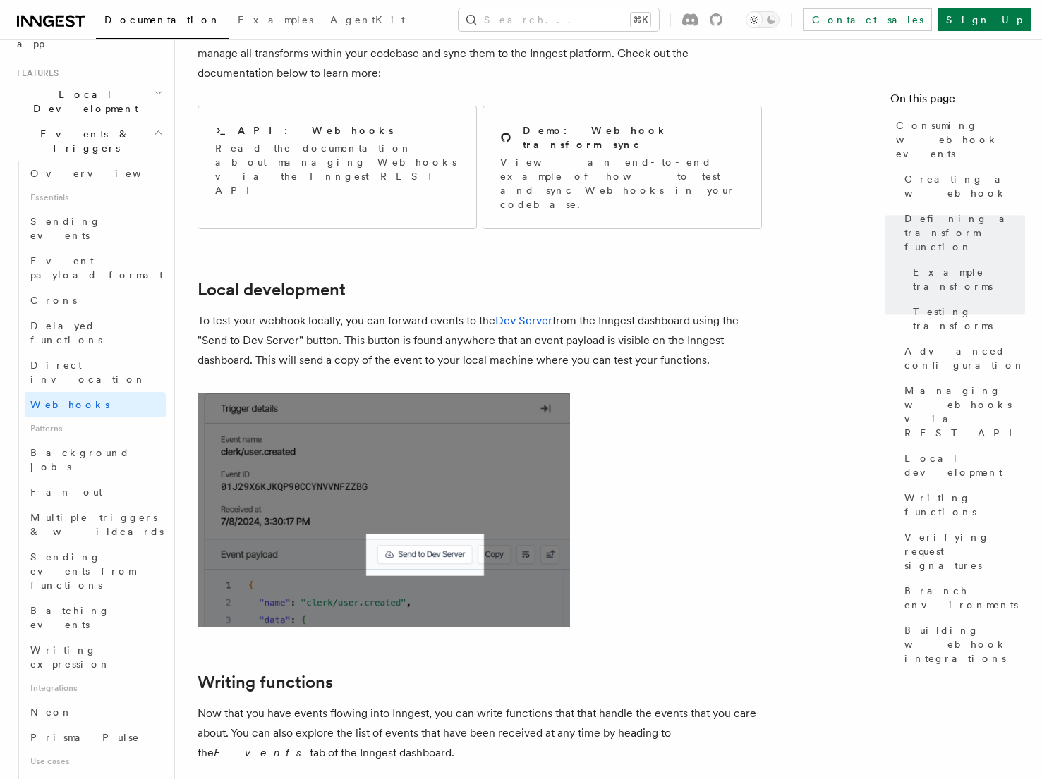
scroll to position [3066, 0]
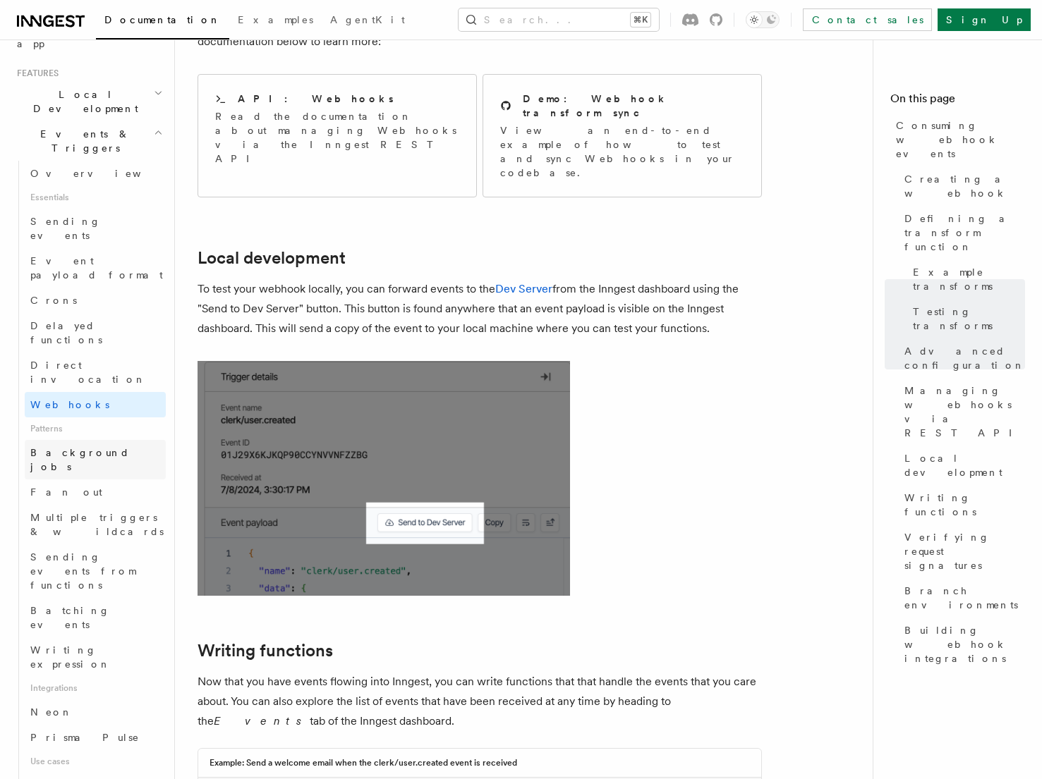
click at [107, 440] on link "Background jobs" at bounding box center [95, 460] width 141 height 40
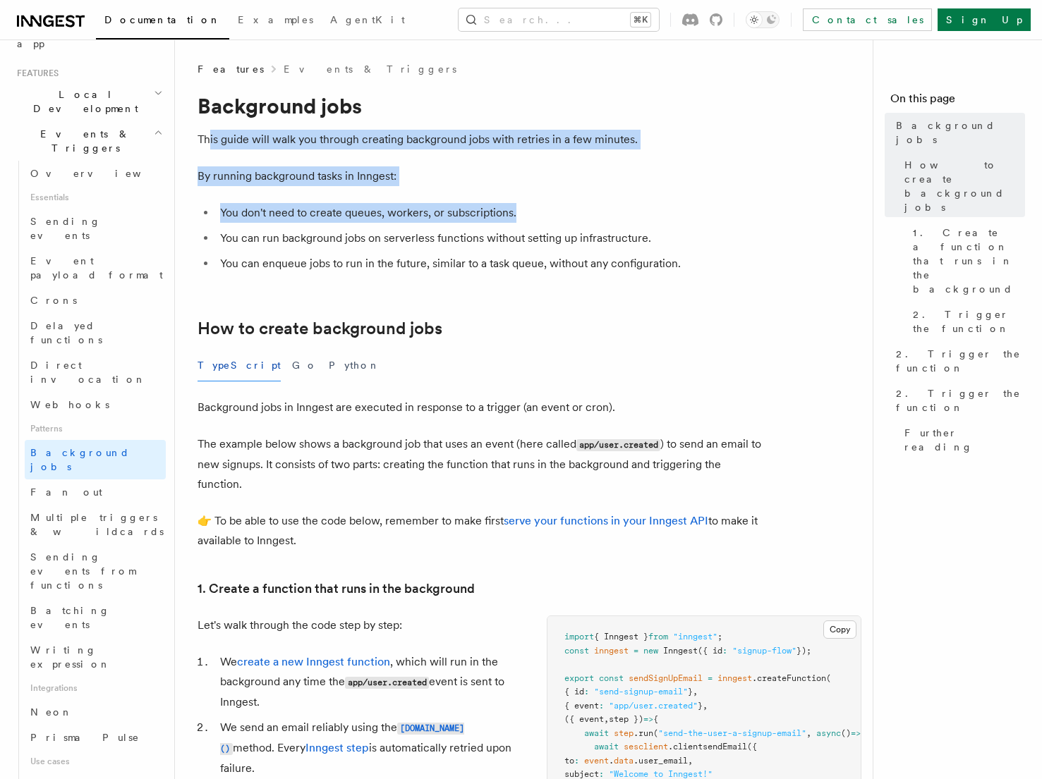
drag, startPoint x: 209, startPoint y: 135, endPoint x: 552, endPoint y: 207, distance: 350.3
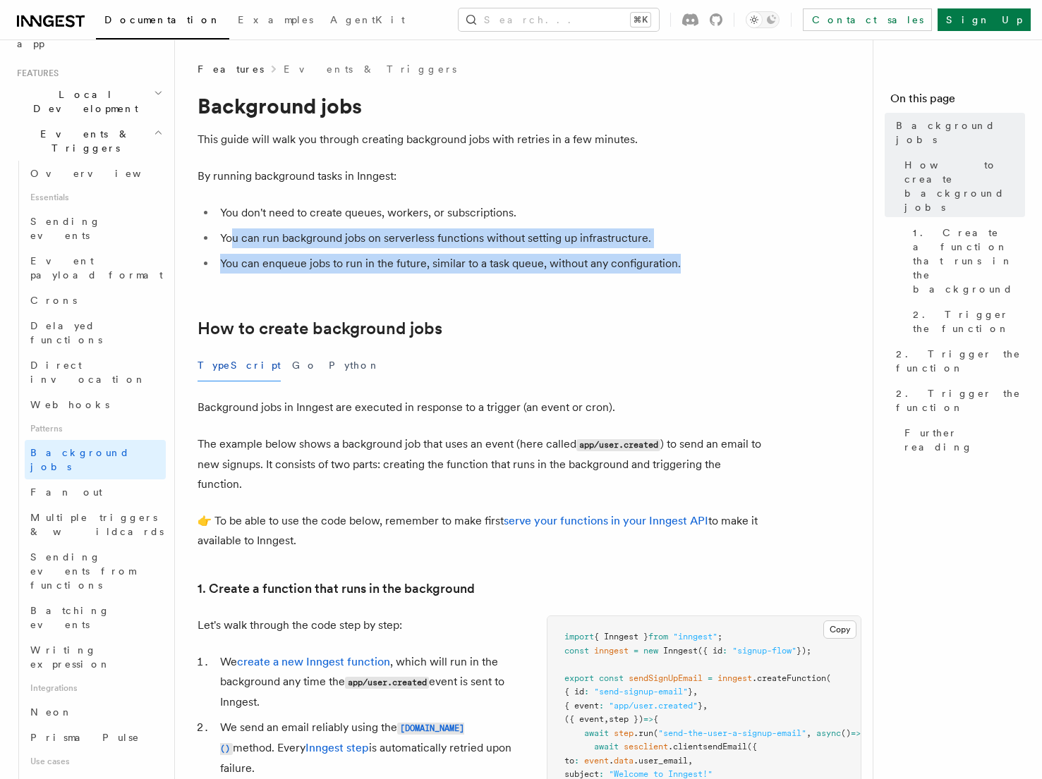
drag, startPoint x: 230, startPoint y: 238, endPoint x: 725, endPoint y: 257, distance: 495.5
click at [725, 257] on ul "You don't need to create queues, workers, or subscriptions. You can run backgro…" at bounding box center [480, 238] width 564 height 71
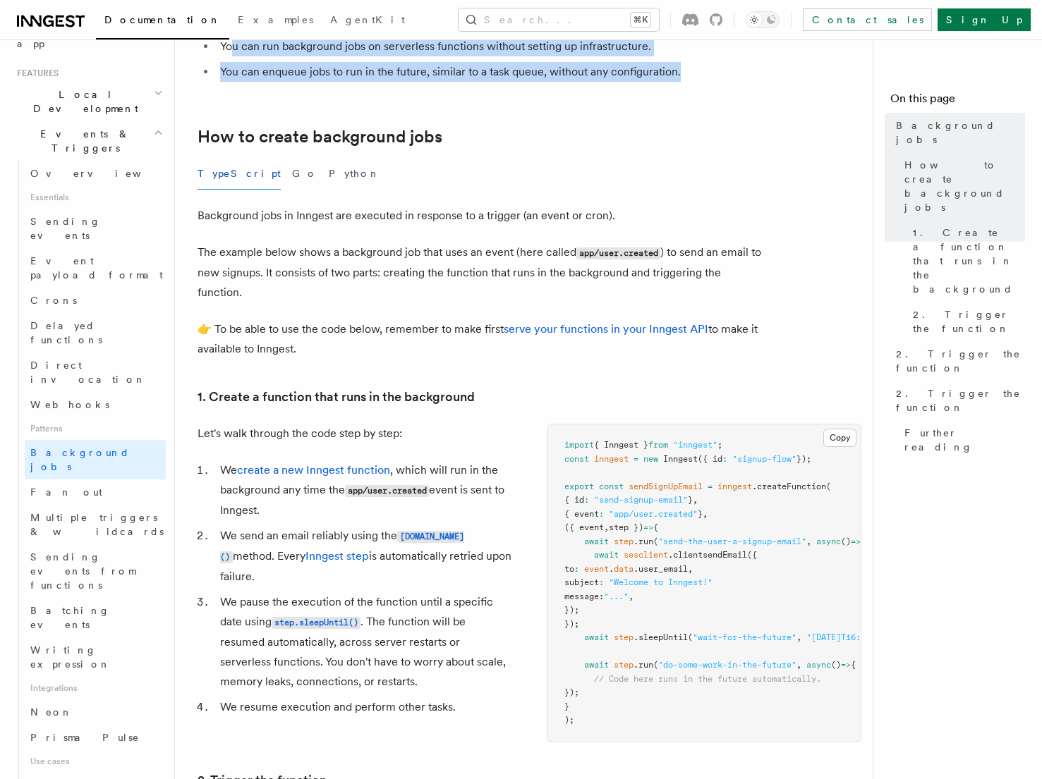
scroll to position [190, 0]
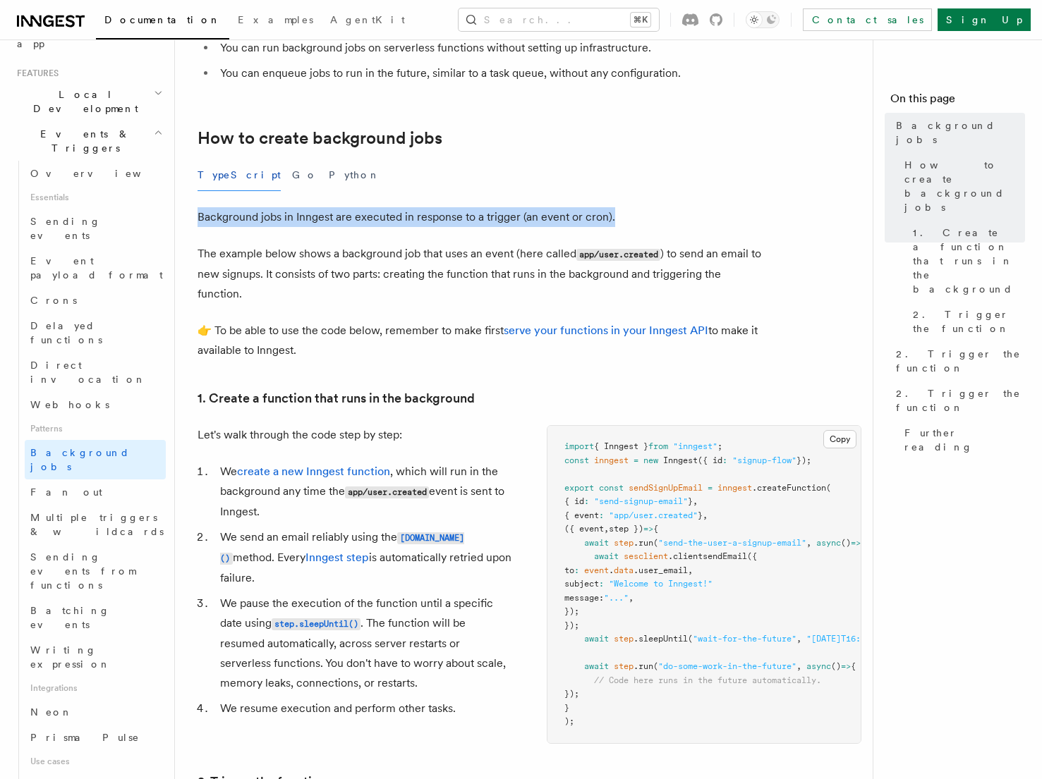
drag, startPoint x: 198, startPoint y: 213, endPoint x: 627, endPoint y: 223, distance: 429.0
click at [627, 223] on p "Background jobs in Inngest are executed in response to a trigger (an event or c…" at bounding box center [480, 217] width 564 height 20
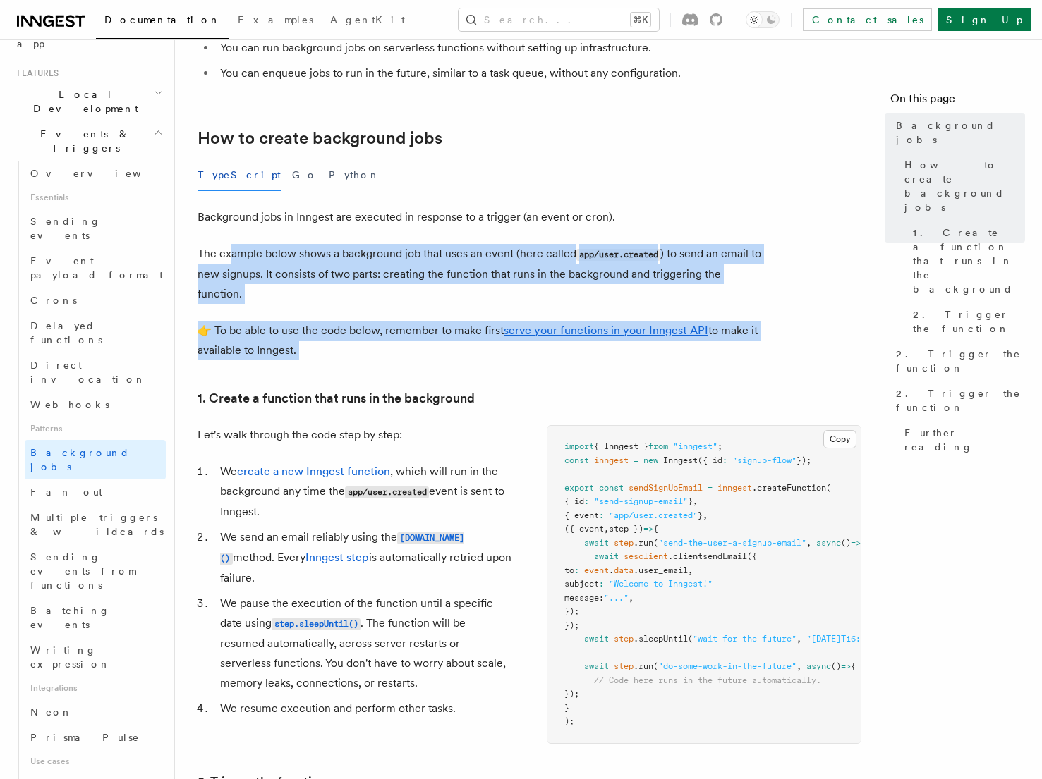
drag, startPoint x: 230, startPoint y: 254, endPoint x: 474, endPoint y: 362, distance: 266.9
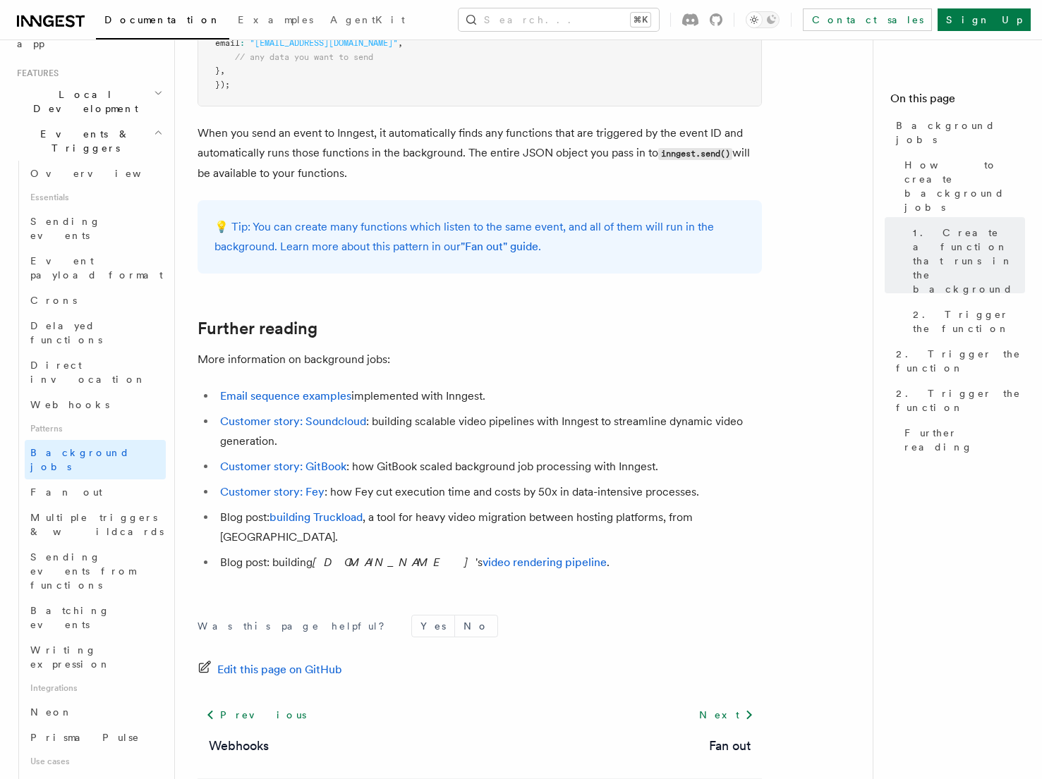
scroll to position [1122, 0]
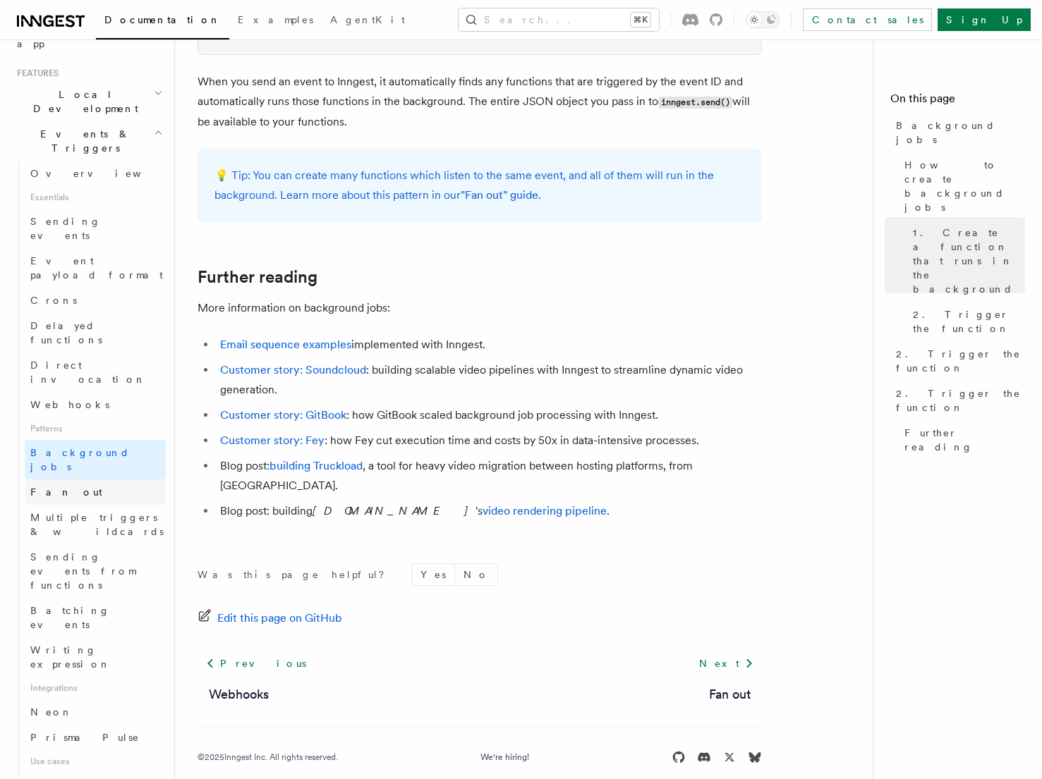
click at [110, 480] on link "Fan out" at bounding box center [95, 492] width 141 height 25
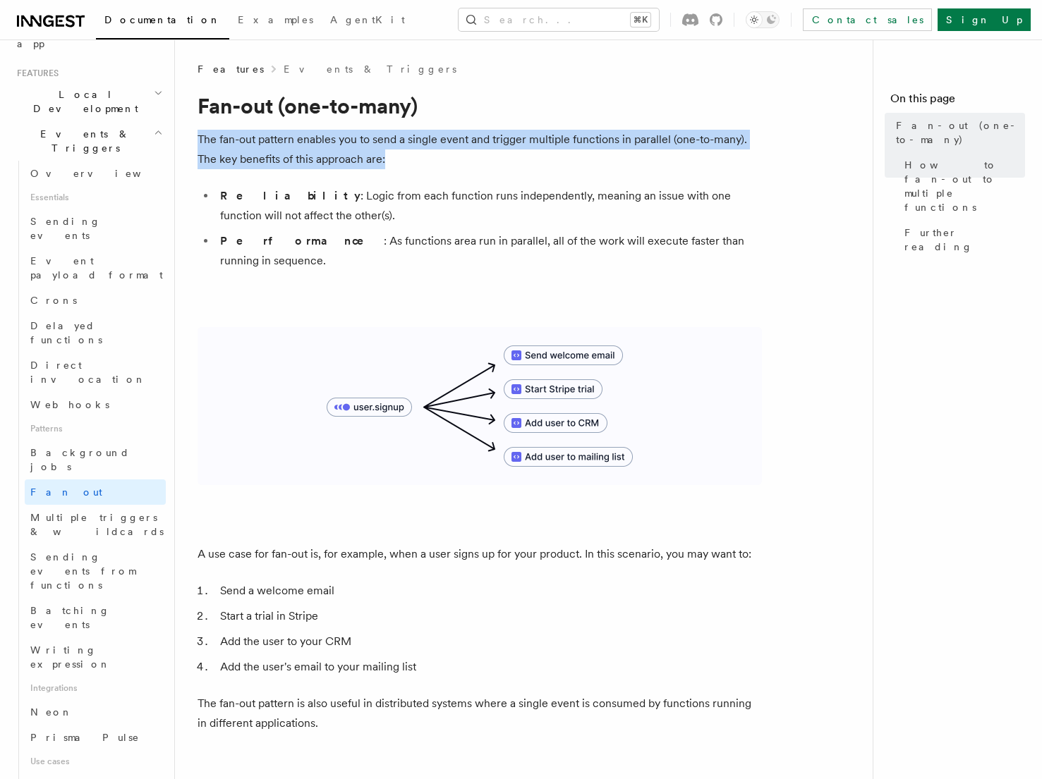
drag, startPoint x: 198, startPoint y: 140, endPoint x: 660, endPoint y: 167, distance: 462.8
click at [660, 167] on p "The fan-out pattern enables you to send a single event and trigger multiple fun…" at bounding box center [480, 150] width 564 height 40
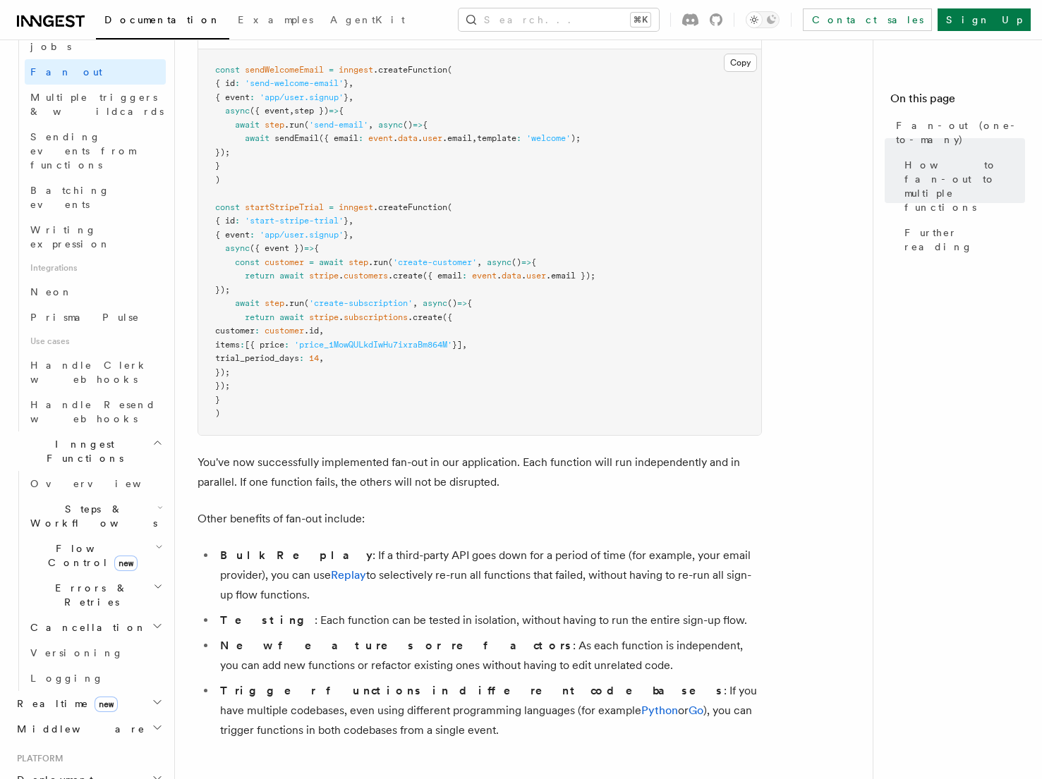
scroll to position [722, 0]
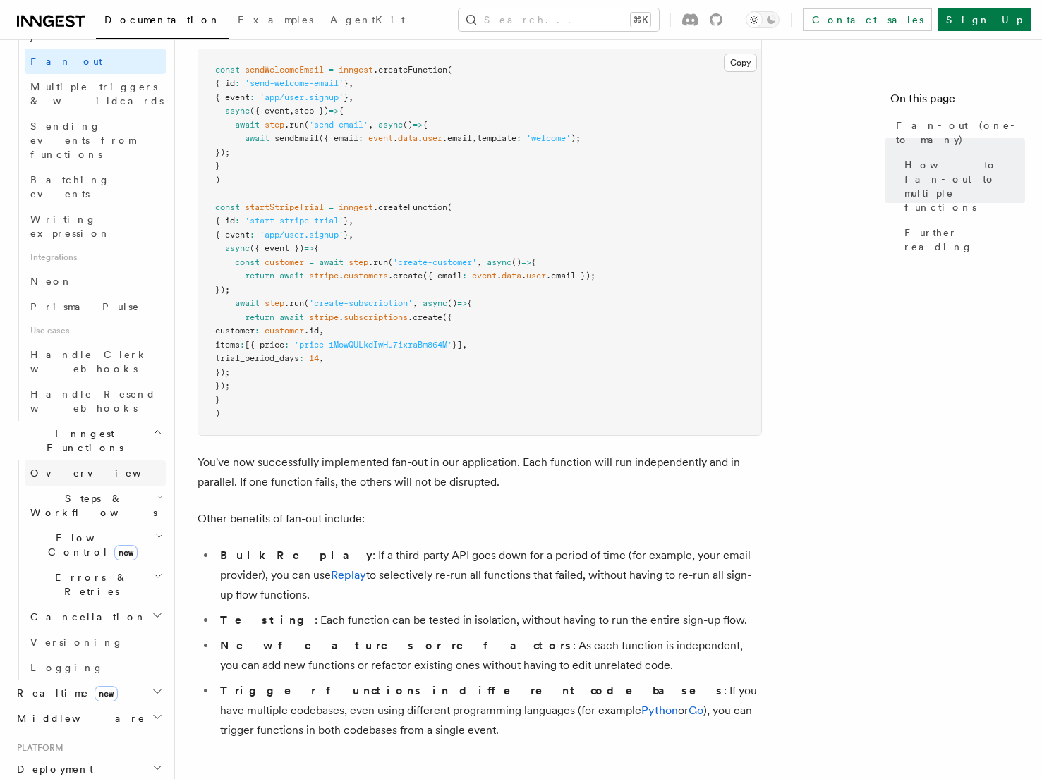
click at [107, 461] on link "Overview" at bounding box center [95, 473] width 141 height 25
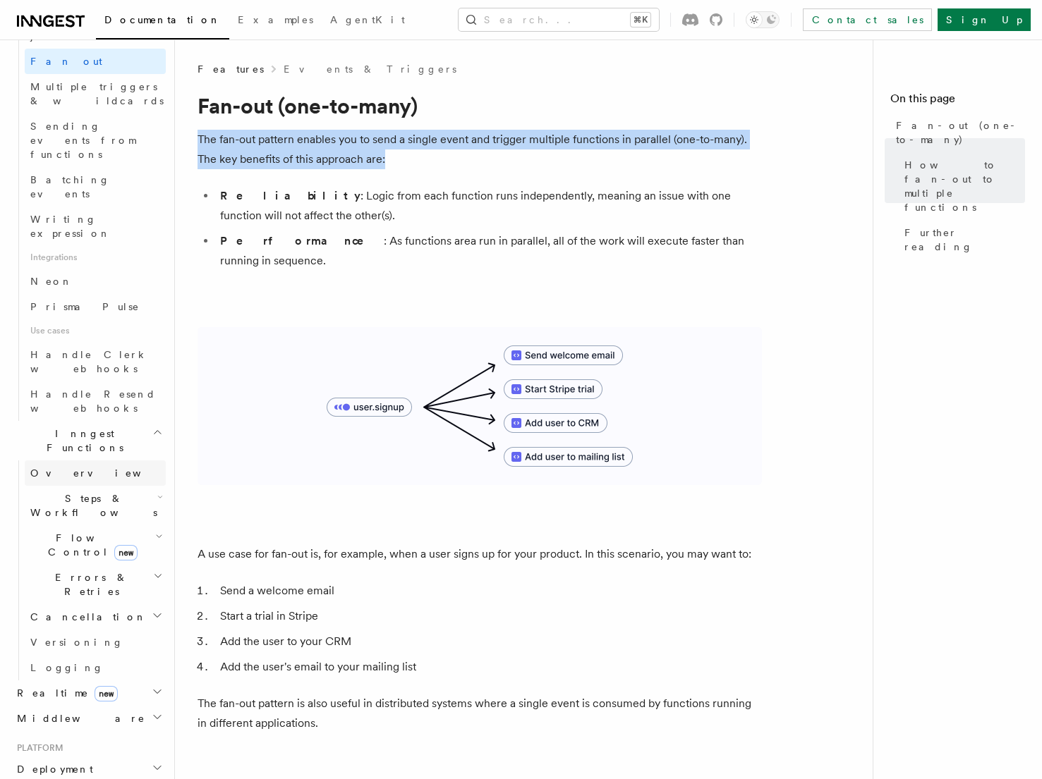
scroll to position [349, 0]
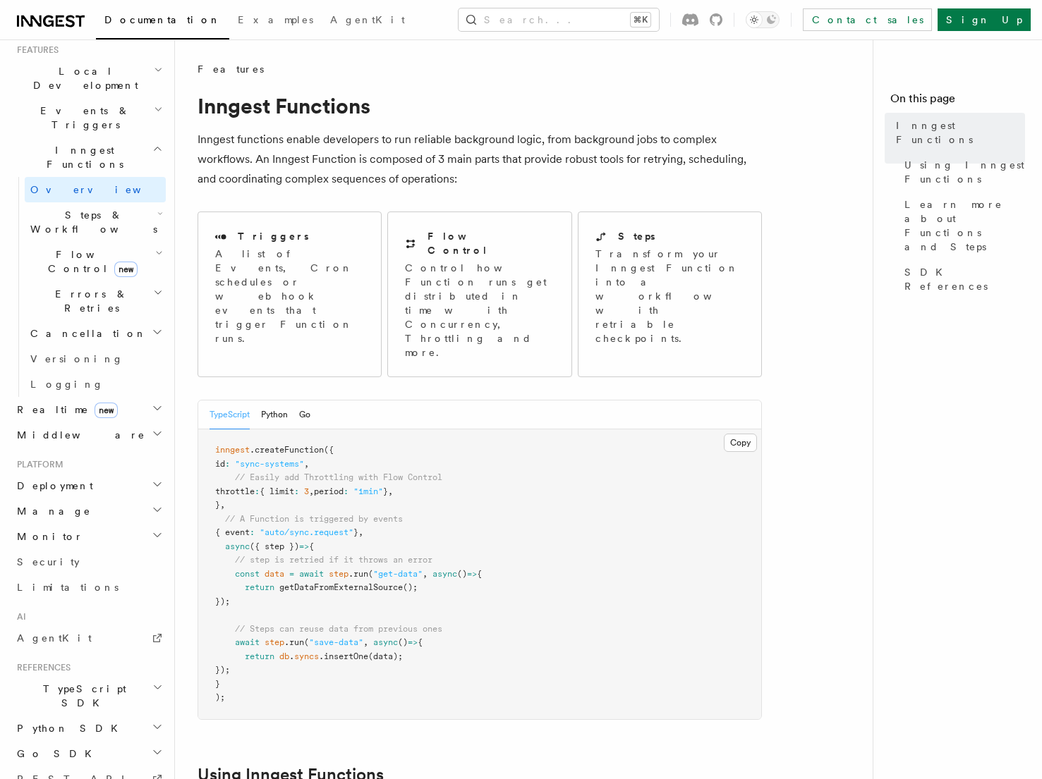
click at [90, 143] on span "Inngest Functions" at bounding box center [81, 157] width 141 height 28
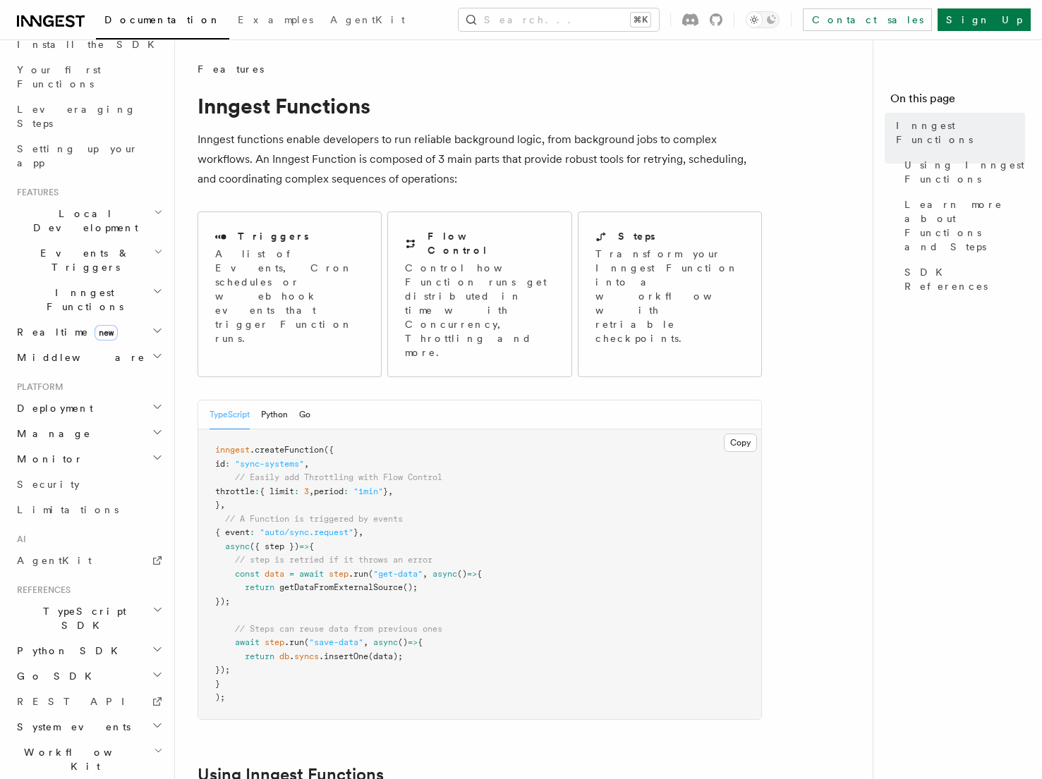
click at [82, 286] on span "Inngest Functions" at bounding box center [81, 300] width 141 height 28
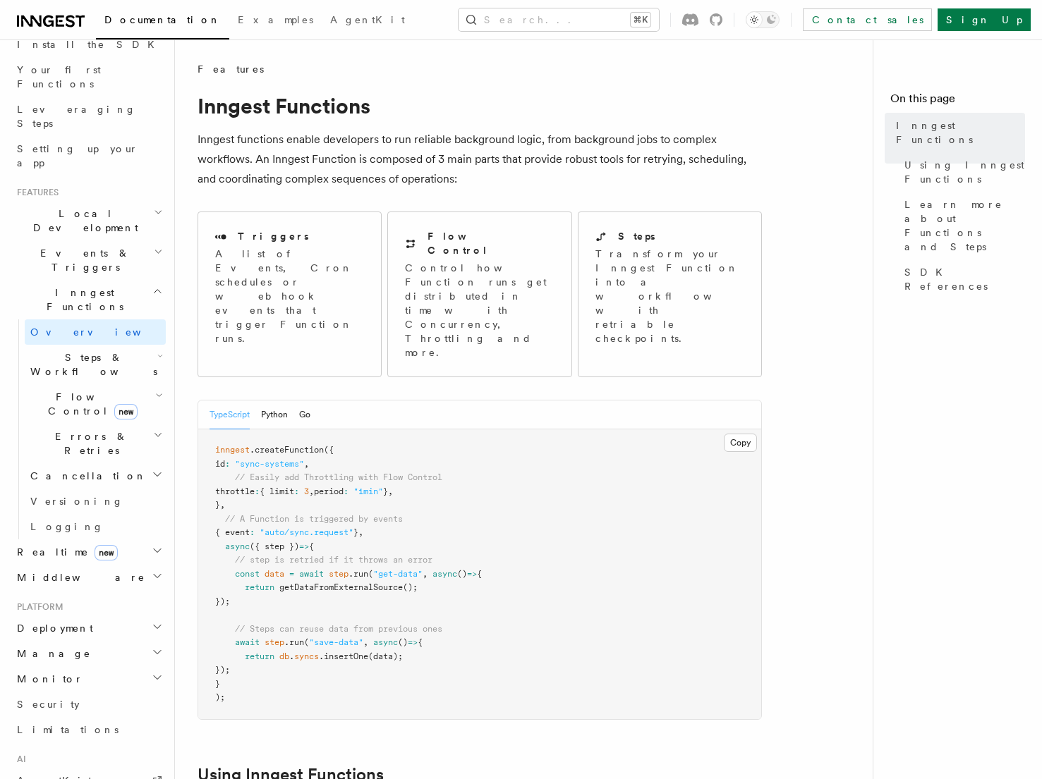
scroll to position [314, 0]
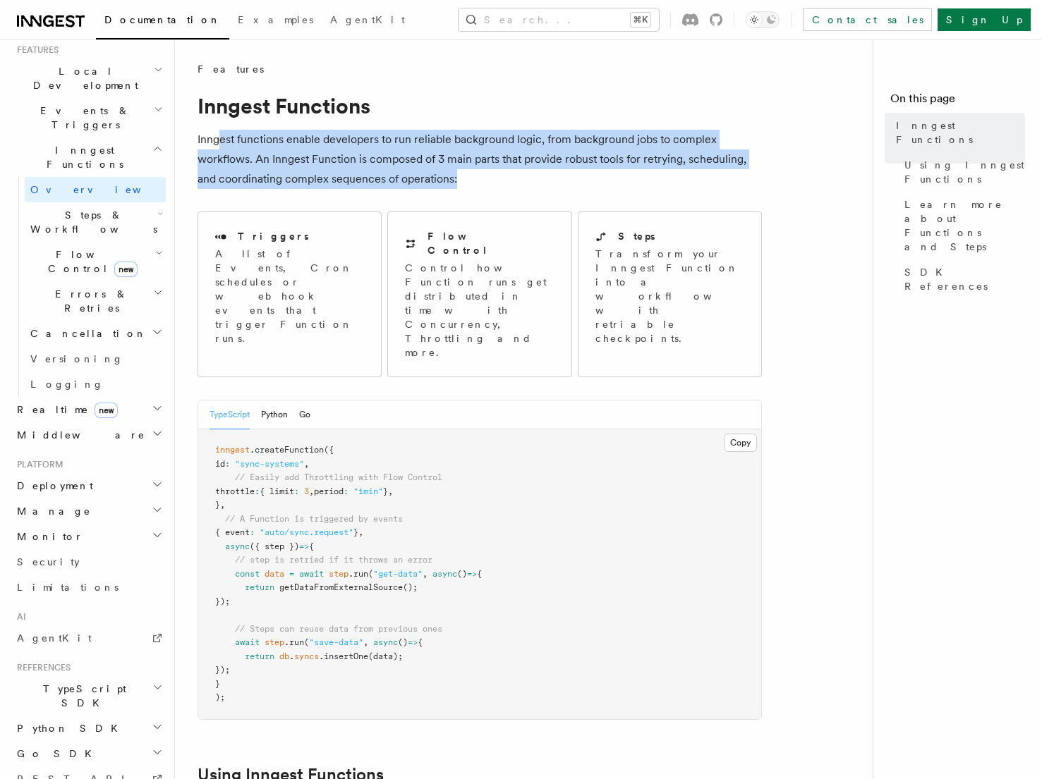
drag, startPoint x: 220, startPoint y: 144, endPoint x: 726, endPoint y: 181, distance: 507.1
click at [726, 181] on p "Inngest functions enable developers to run reliable background logic, from back…" at bounding box center [480, 159] width 564 height 59
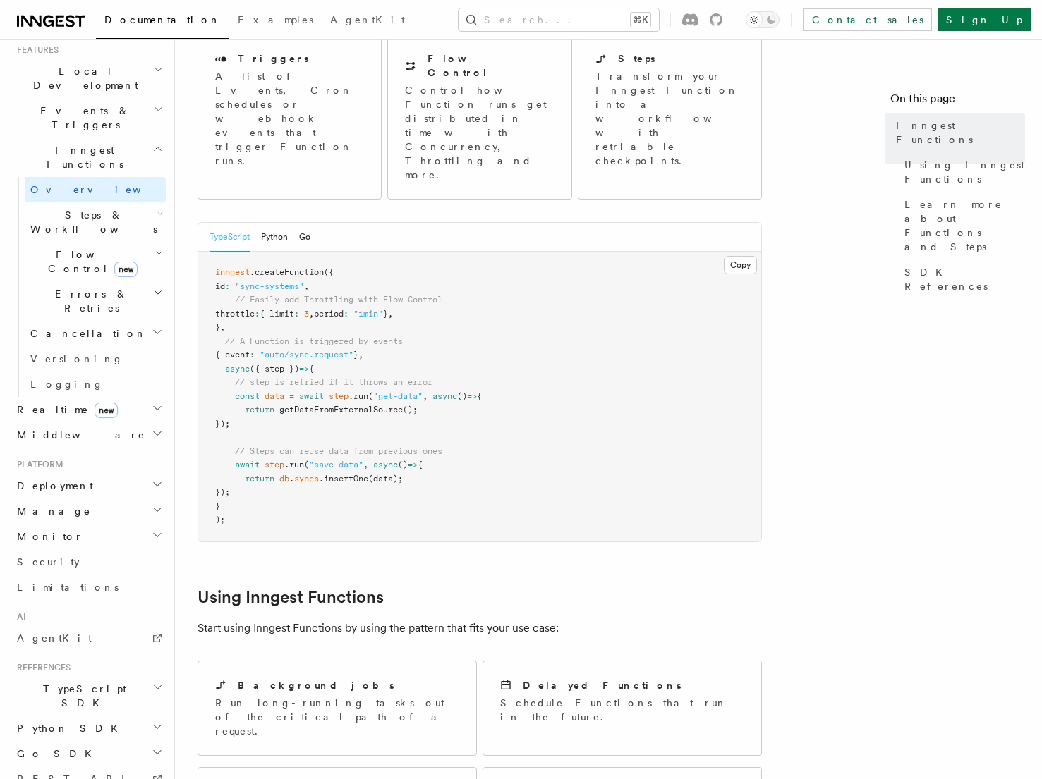
scroll to position [189, 0]
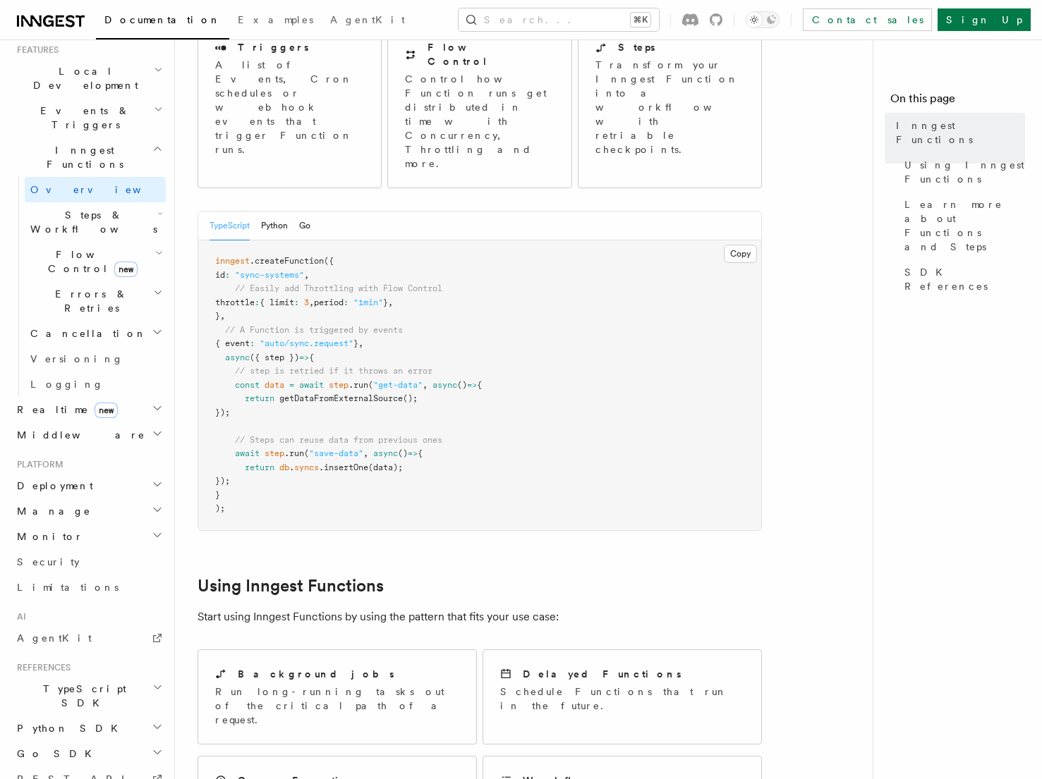
click at [291, 270] on span ""sync-systems"" at bounding box center [269, 275] width 69 height 10
click at [252, 298] on span "throttle" at bounding box center [235, 303] width 40 height 10
click at [463, 250] on pre "inngest .createFunction ({ id : "sync-systems" , // Easily add Throttling with …" at bounding box center [479, 386] width 563 height 290
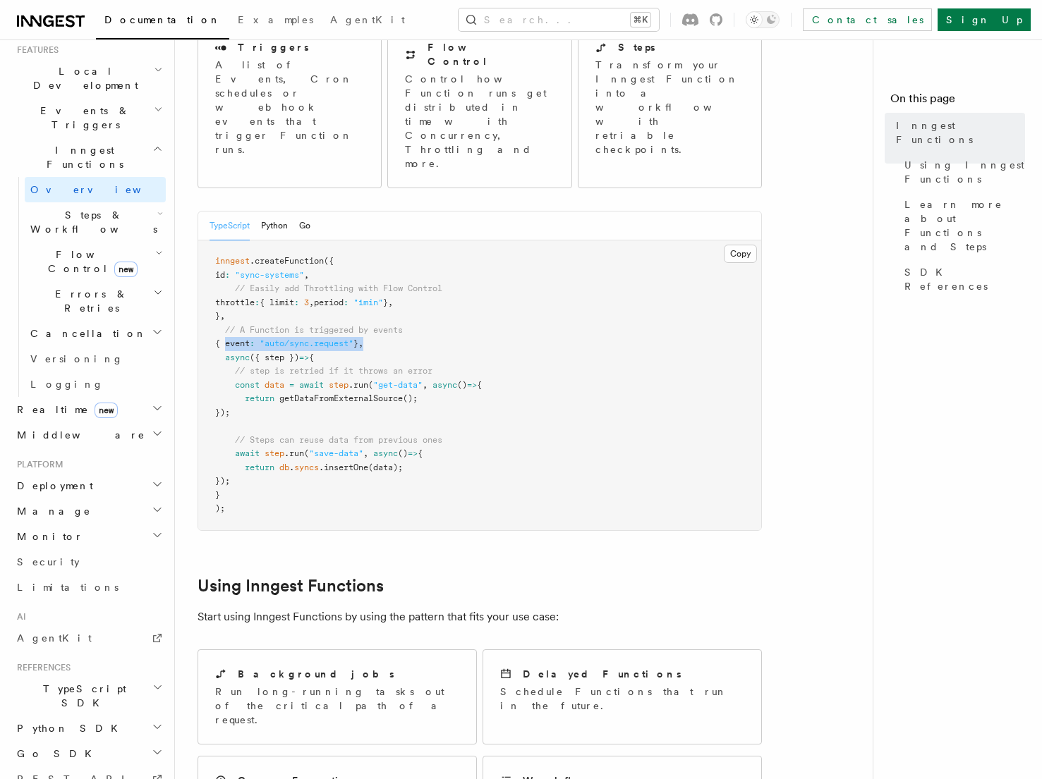
drag, startPoint x: 227, startPoint y: 286, endPoint x: 435, endPoint y: 286, distance: 208.1
click at [435, 286] on pre "inngest .createFunction ({ id : "sync-systems" , // Easily add Throttling with …" at bounding box center [479, 386] width 563 height 290
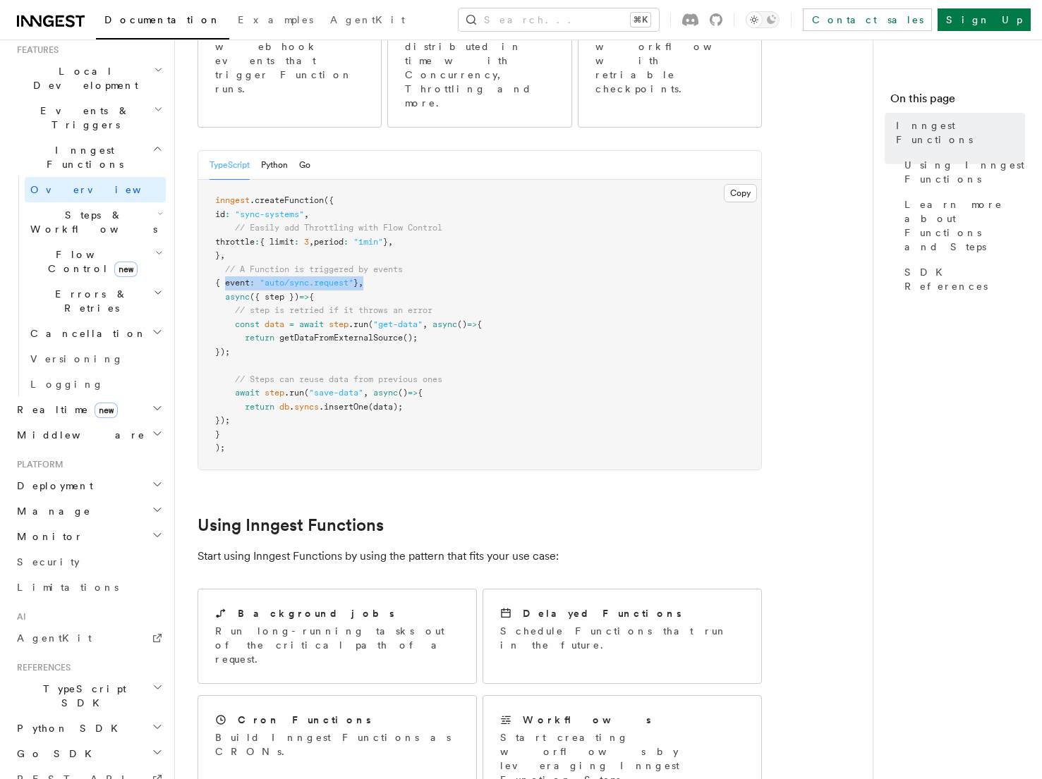
scroll to position [266, 0]
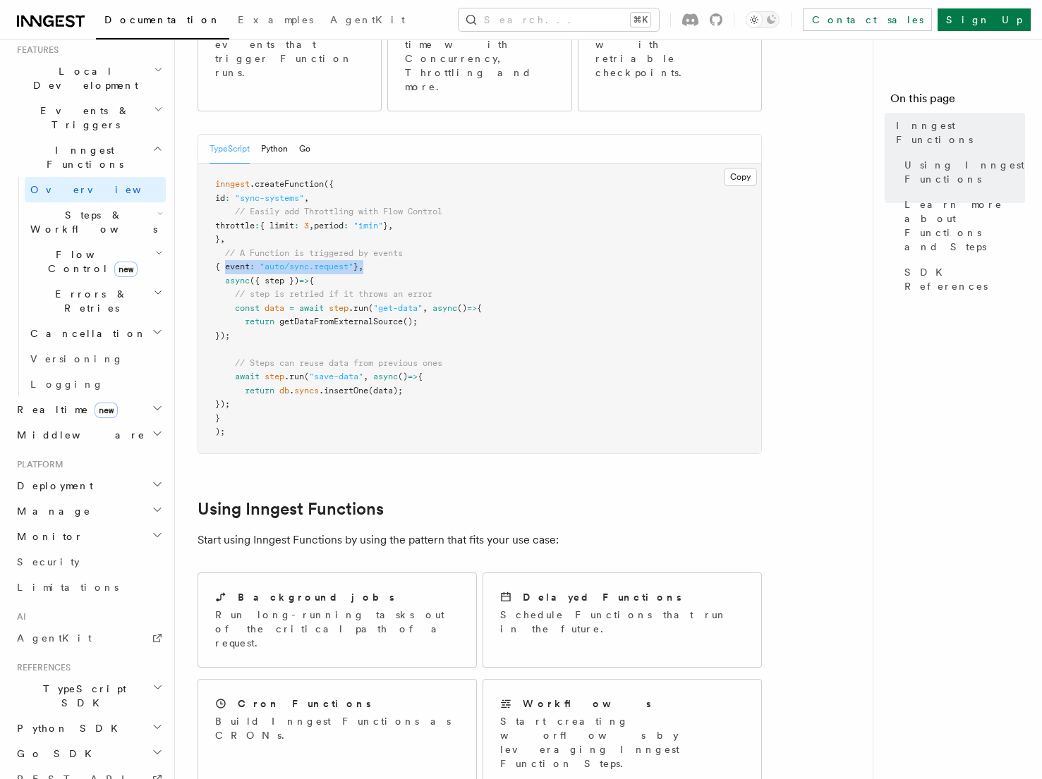
drag, startPoint x: 224, startPoint y: 224, endPoint x: 436, endPoint y: 222, distance: 211.6
click at [436, 222] on pre "inngest .createFunction ({ id : "sync-systems" , // Easily add Throttling with …" at bounding box center [479, 309] width 563 height 290
drag, startPoint x: 236, startPoint y: 250, endPoint x: 514, endPoint y: 280, distance: 280.2
click at [514, 280] on pre "inngest .createFunction ({ id : "sync-systems" , // Easily add Throttling with …" at bounding box center [479, 309] width 563 height 290
drag, startPoint x: 235, startPoint y: 308, endPoint x: 554, endPoint y: 301, distance: 318.9
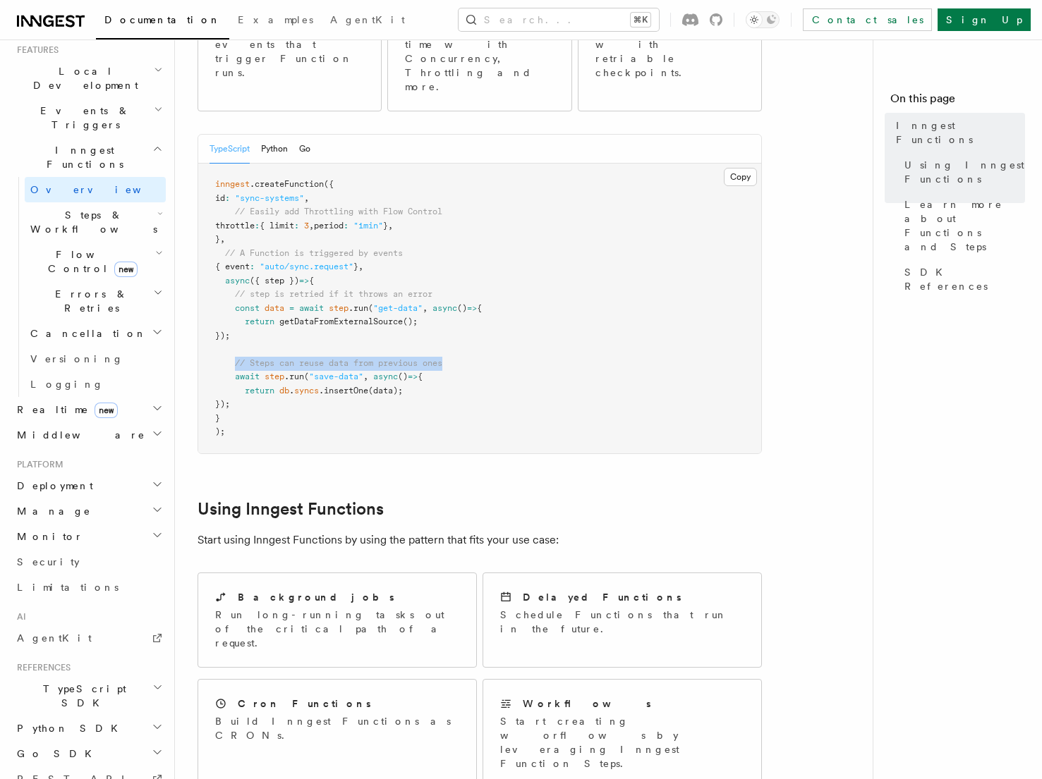
click at [554, 301] on pre "inngest .createFunction ({ id : "sync-systems" , // Easily add Throttling with …" at bounding box center [479, 309] width 563 height 290
click at [283, 386] on span "db" at bounding box center [284, 391] width 10 height 10
click at [333, 386] on span ".insertOne" at bounding box center [343, 391] width 49 height 10
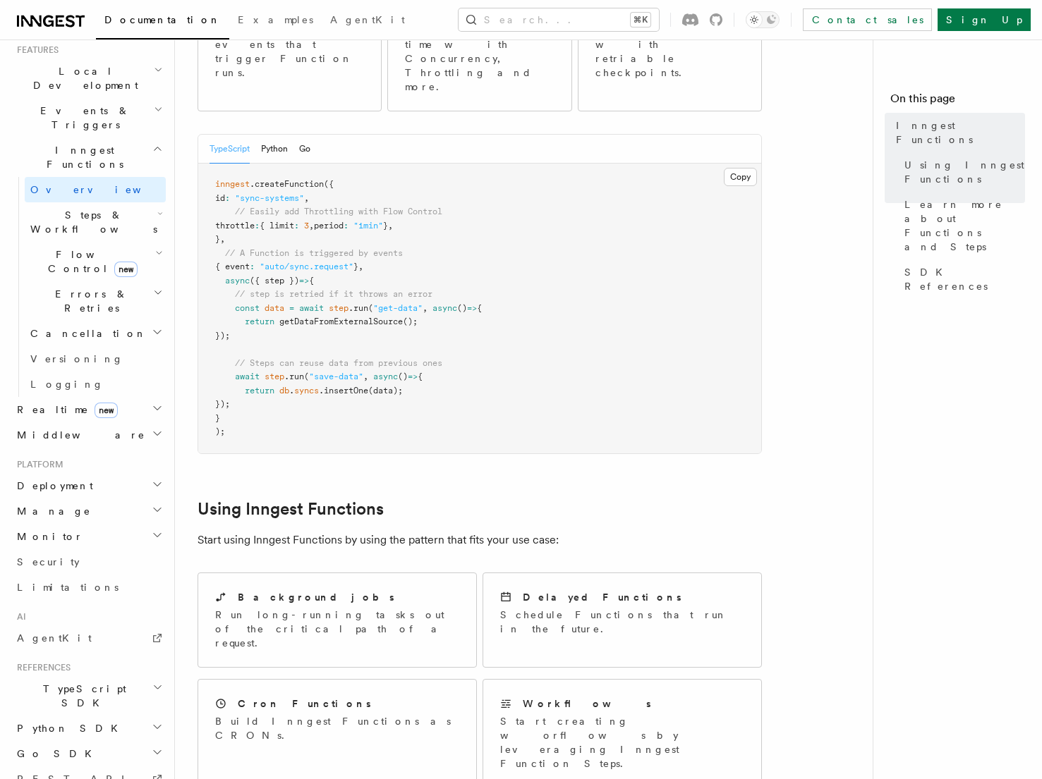
click at [393, 386] on span "(data);" at bounding box center [385, 391] width 35 height 10
click at [330, 346] on pre "inngest .createFunction ({ id : "sync-systems" , // Easily add Throttling with …" at bounding box center [479, 309] width 563 height 290
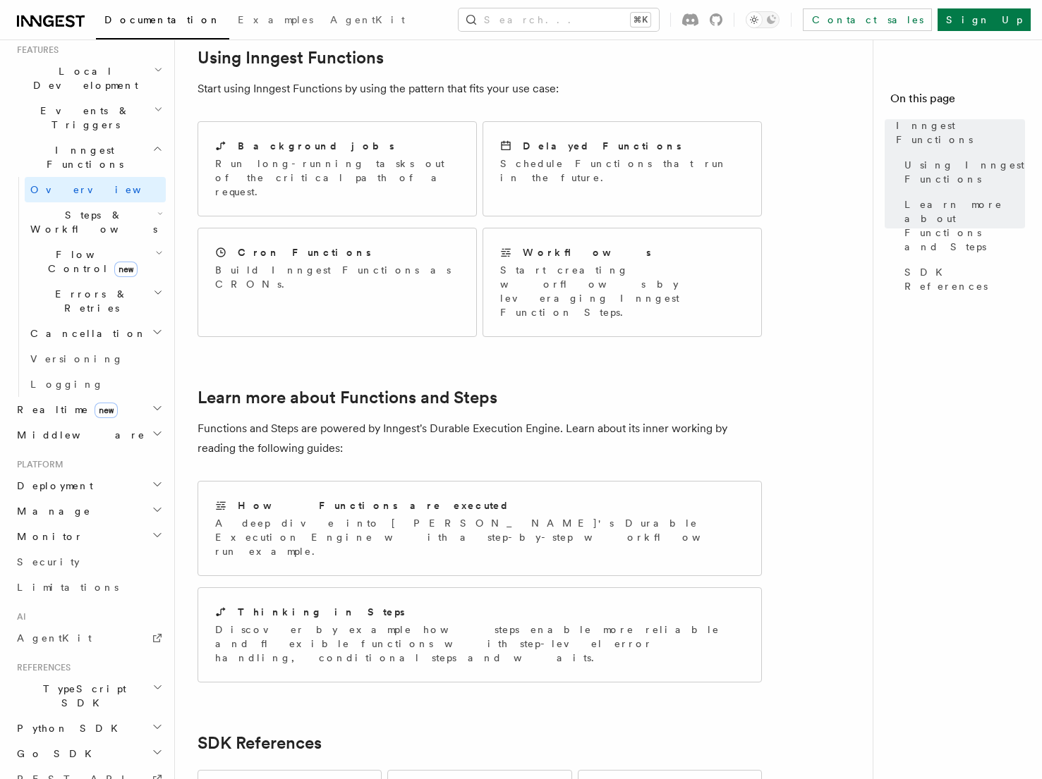
scroll to position [904, 0]
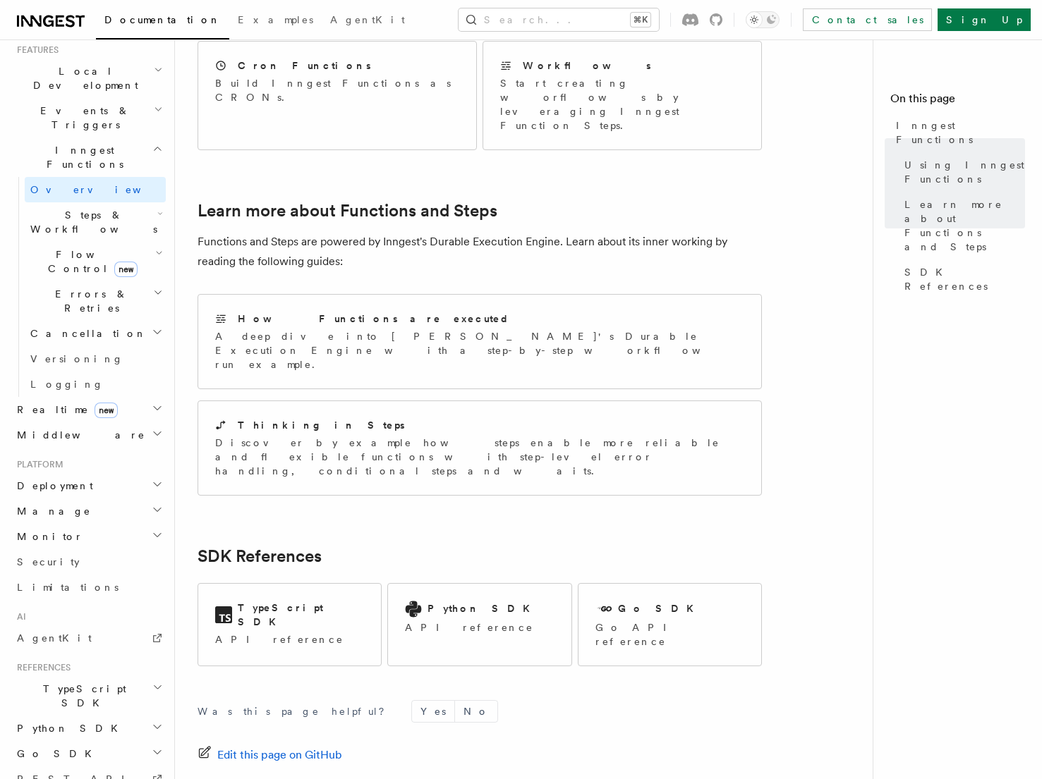
click at [98, 208] on span "Steps & Workflows" at bounding box center [91, 222] width 133 height 28
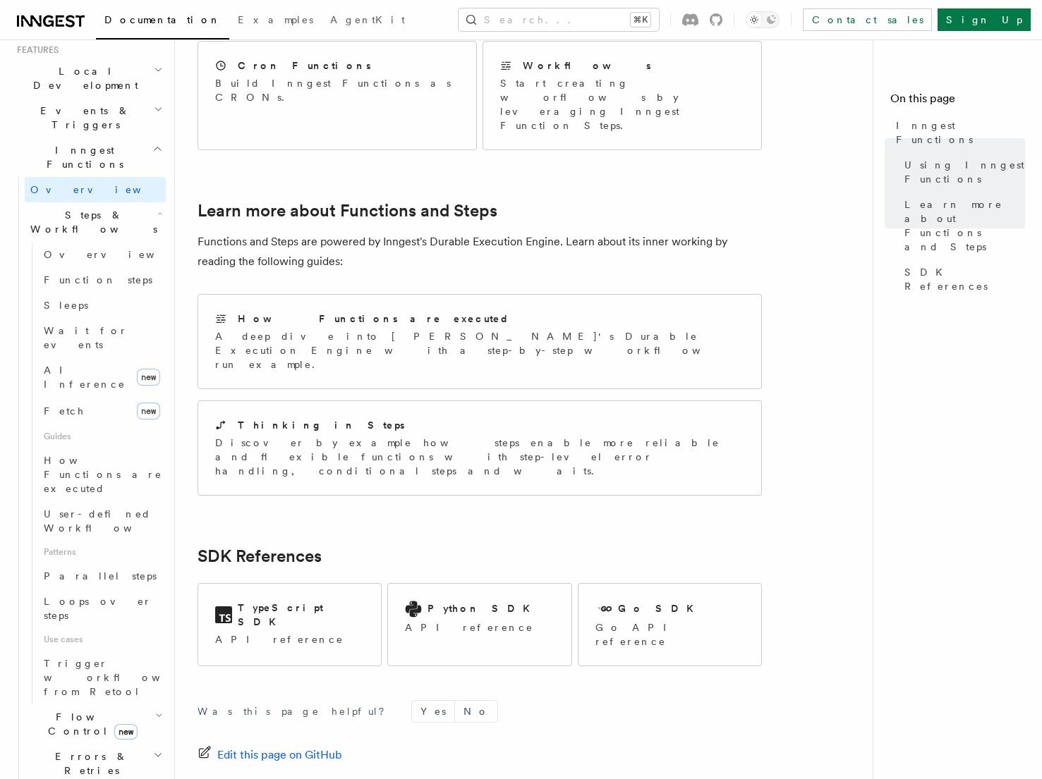
click at [98, 208] on span "Steps & Workflows" at bounding box center [91, 222] width 133 height 28
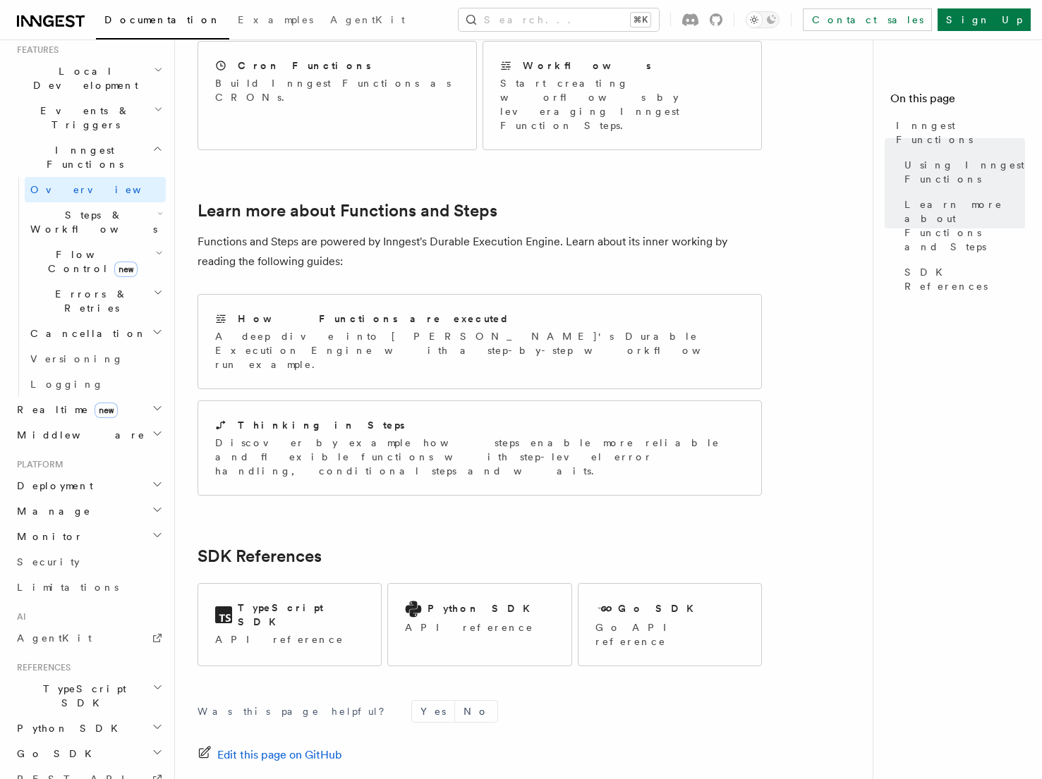
click at [73, 248] on span "Flow Control new" at bounding box center [90, 262] width 130 height 28
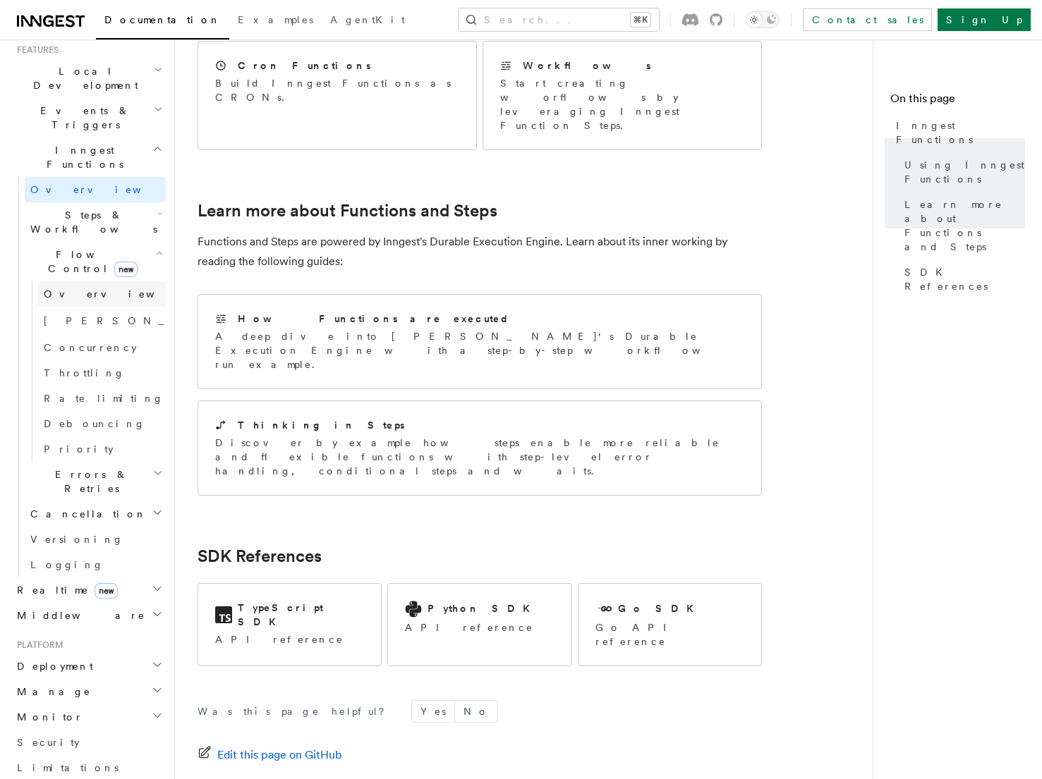
click at [73, 288] on span "Overview" at bounding box center [116, 293] width 145 height 11
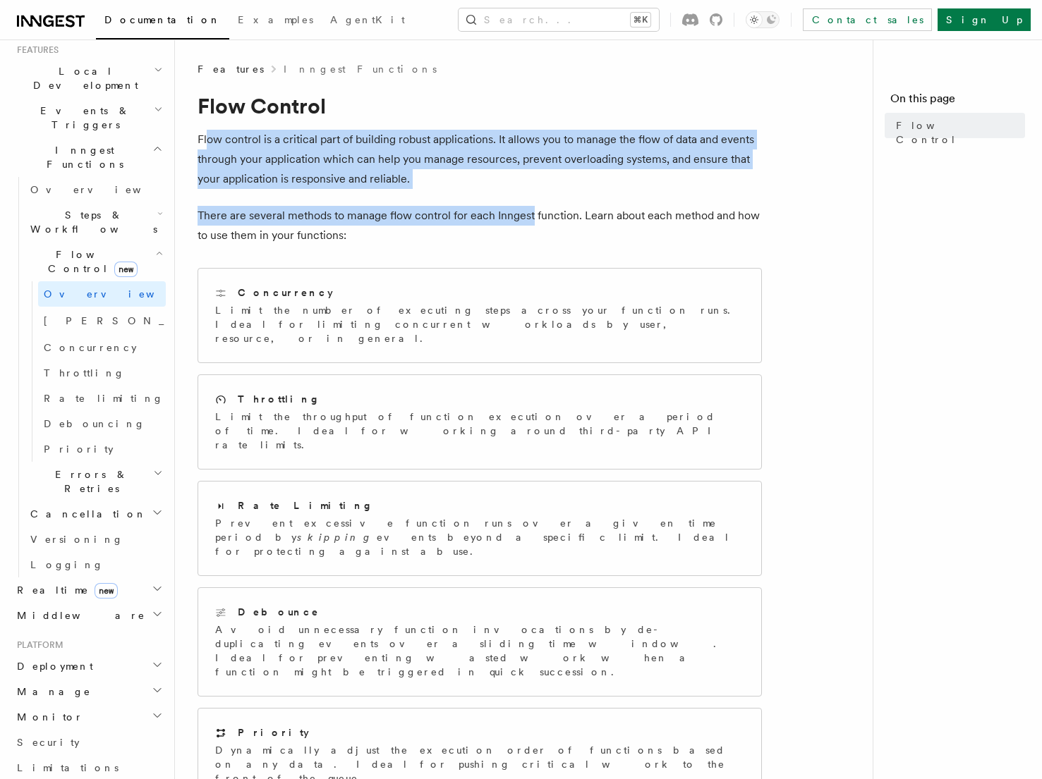
drag, startPoint x: 209, startPoint y: 136, endPoint x: 528, endPoint y: 224, distance: 329.9
click at [528, 224] on article "Features Inngest Functions Flow Control Flow control is a critical part of buil…" at bounding box center [530, 567] width 664 height 1010
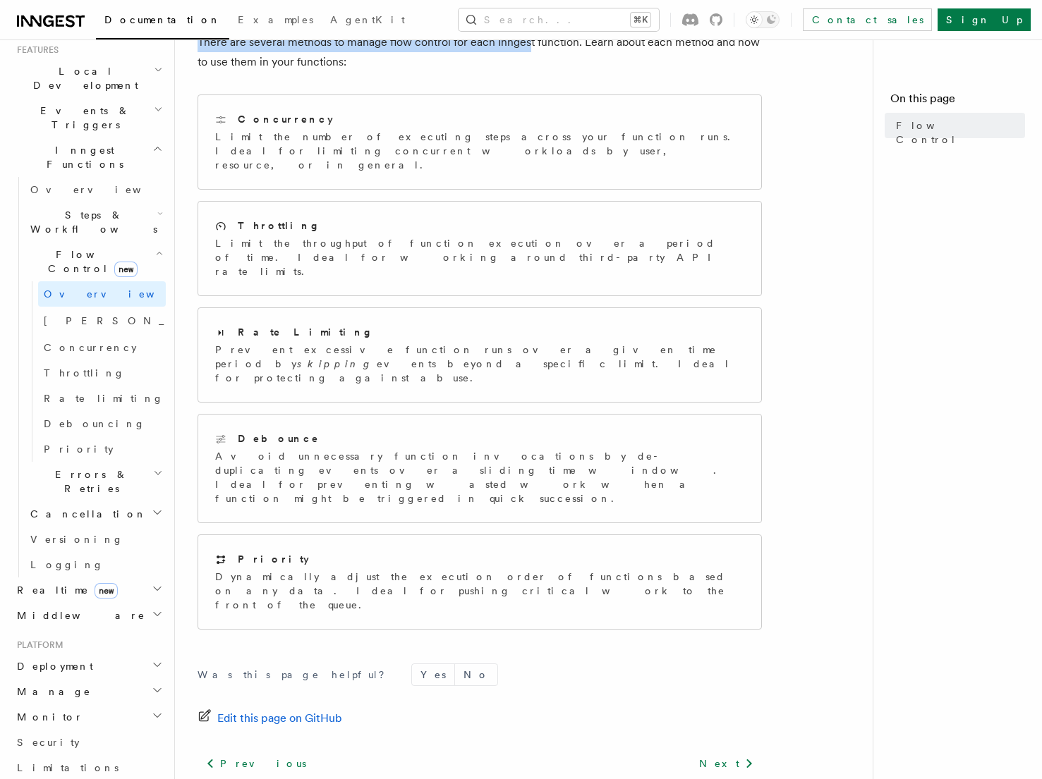
scroll to position [194, 0]
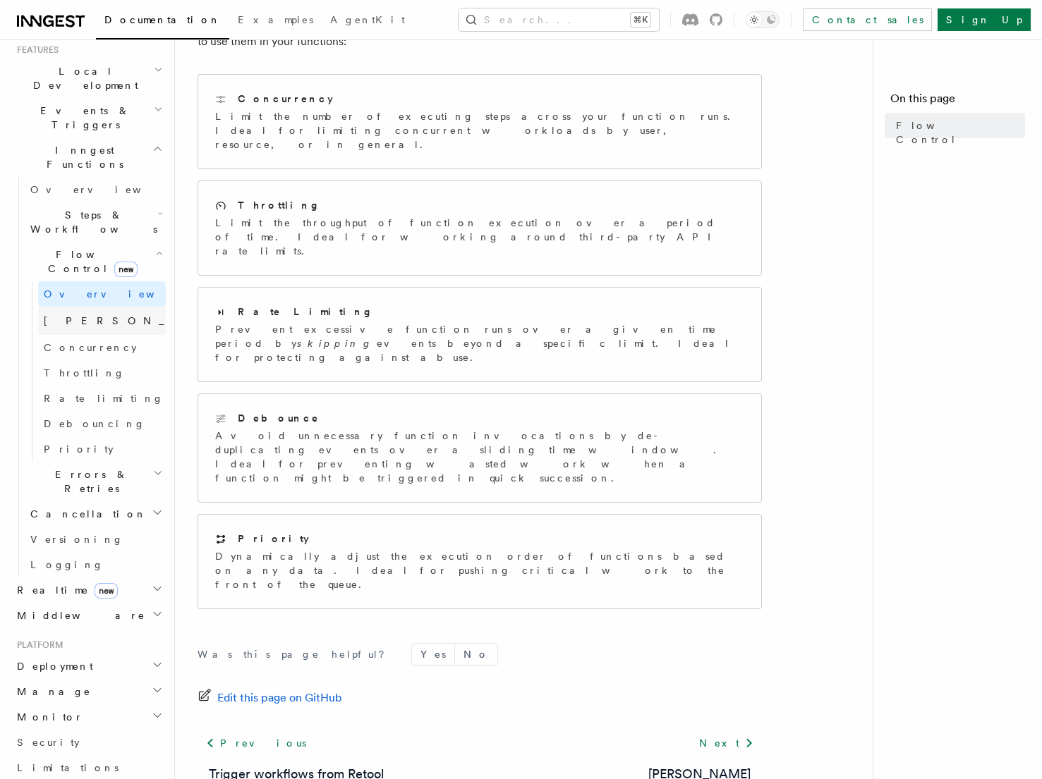
click at [82, 315] on span "Singleton" at bounding box center [147, 320] width 207 height 11
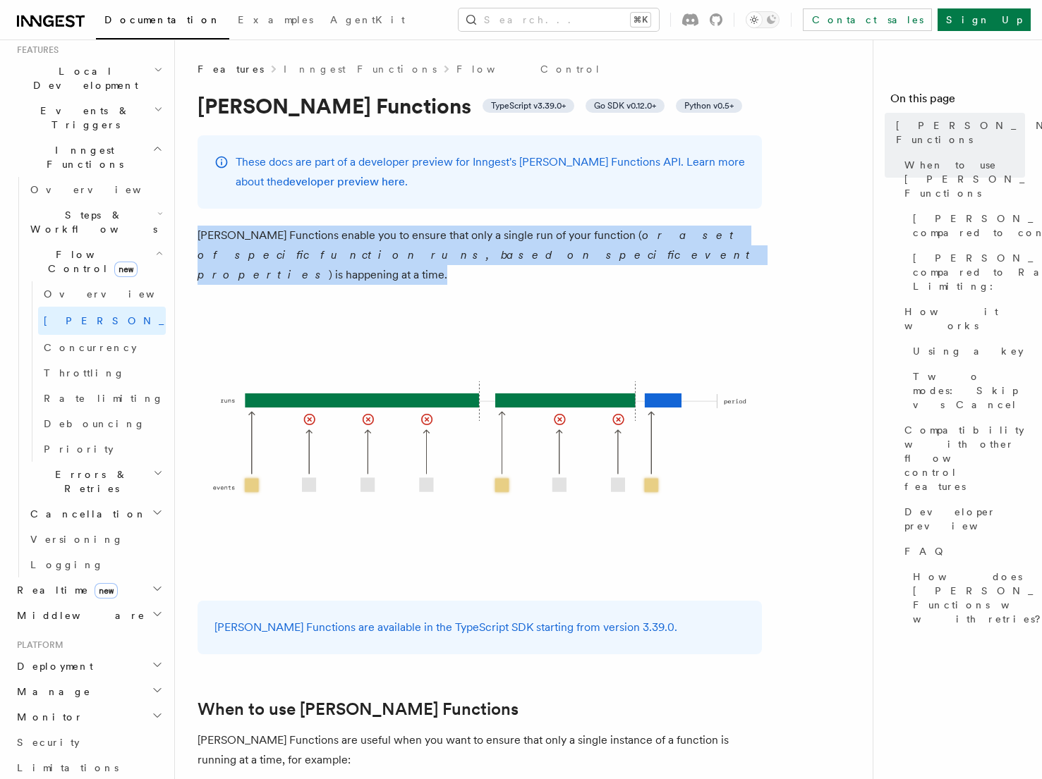
drag, startPoint x: 200, startPoint y: 237, endPoint x: 547, endPoint y: 257, distance: 348.3
click at [547, 257] on p "Singleton Functions enable you to ensure that only a single run of your functio…" at bounding box center [480, 255] width 564 height 59
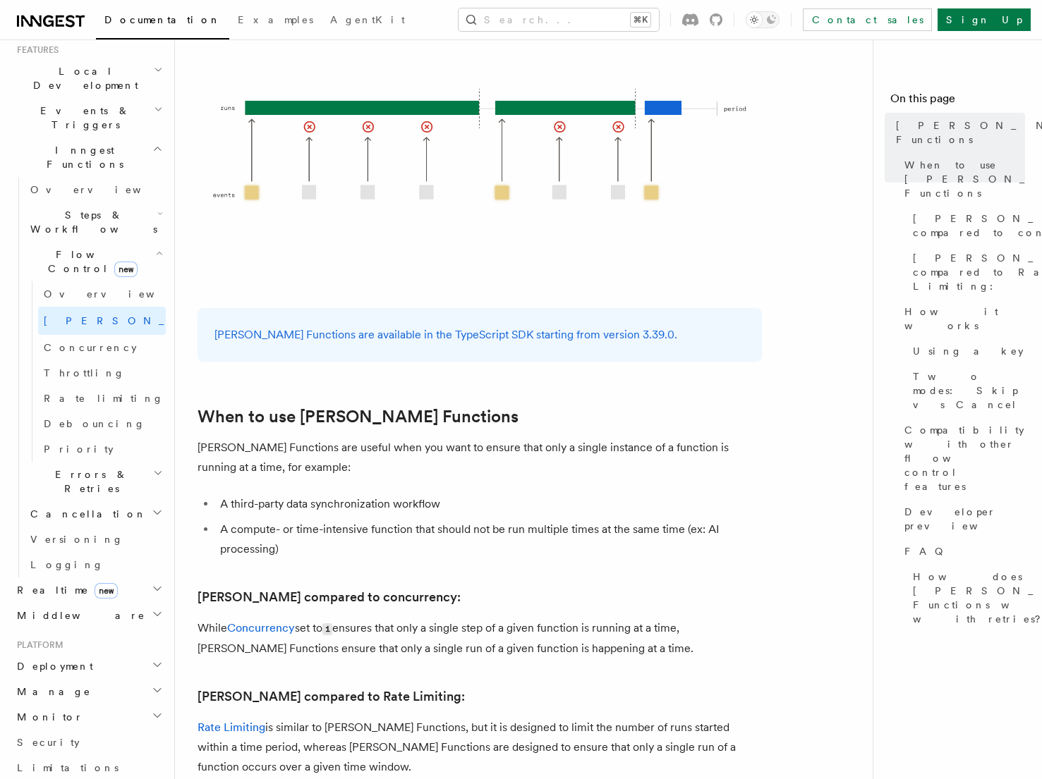
scroll to position [305, 0]
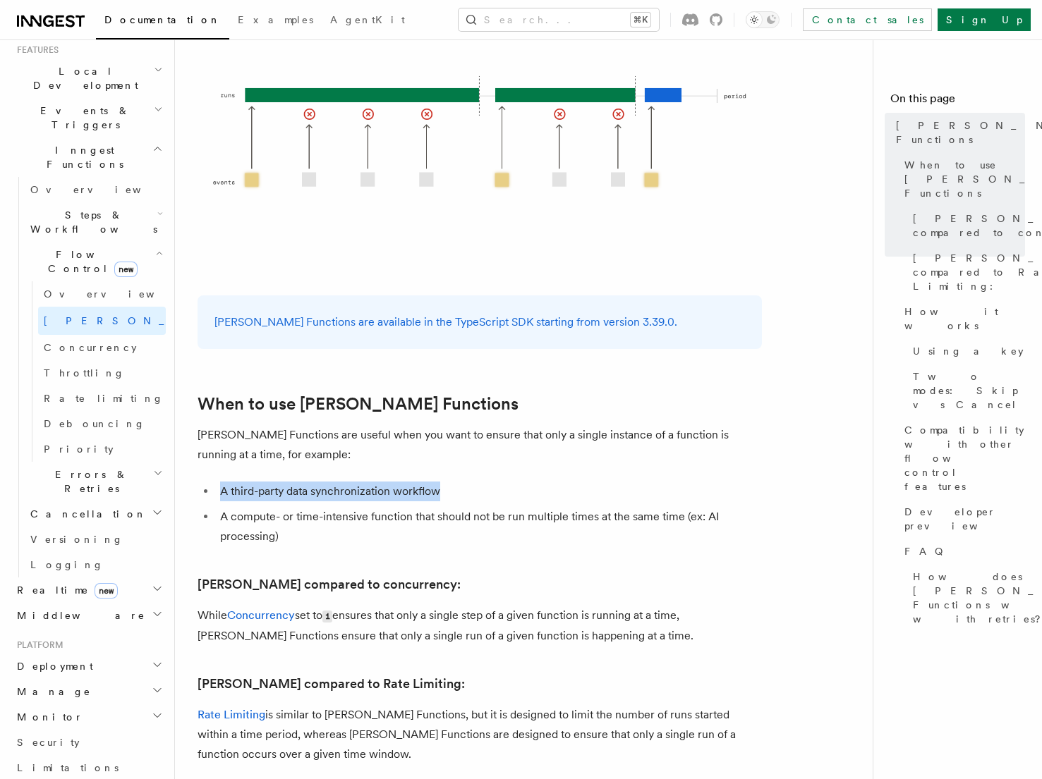
drag, startPoint x: 219, startPoint y: 470, endPoint x: 583, endPoint y: 473, distance: 364.0
click at [583, 482] on li "A third-party data synchronization workflow" at bounding box center [489, 492] width 546 height 20
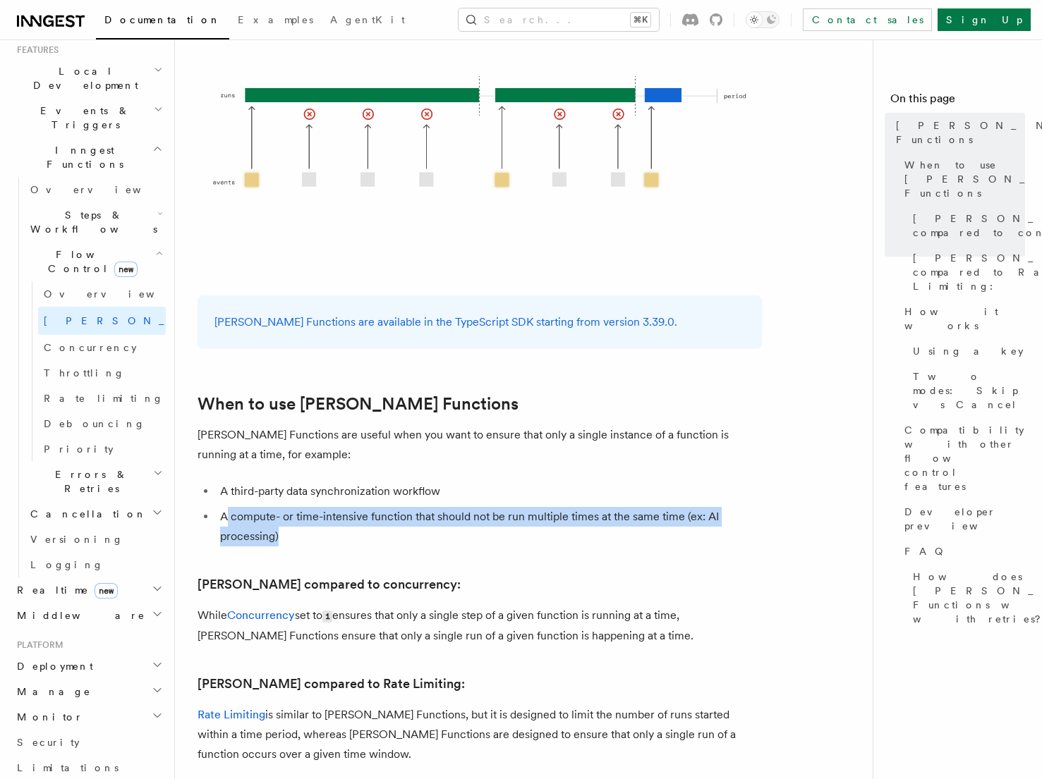
drag, startPoint x: 226, startPoint y: 497, endPoint x: 504, endPoint y: 520, distance: 279.6
click at [504, 520] on li "A compute- or time-intensive function that should not be run multiple times at …" at bounding box center [489, 527] width 546 height 40
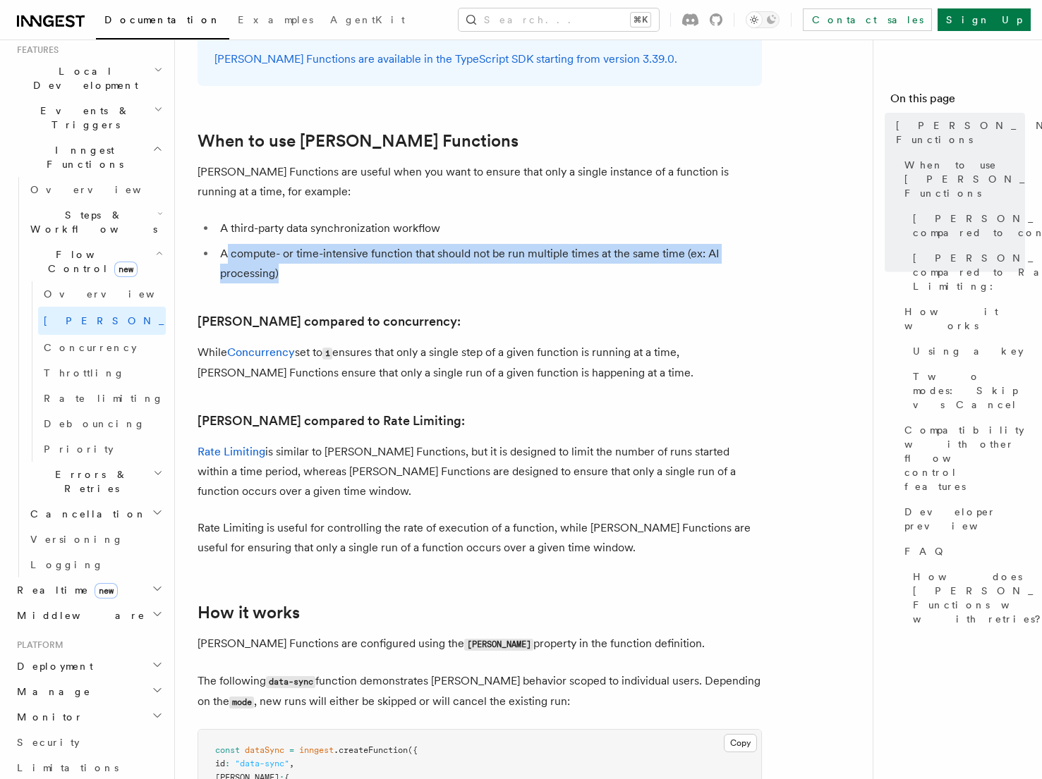
scroll to position [594, 0]
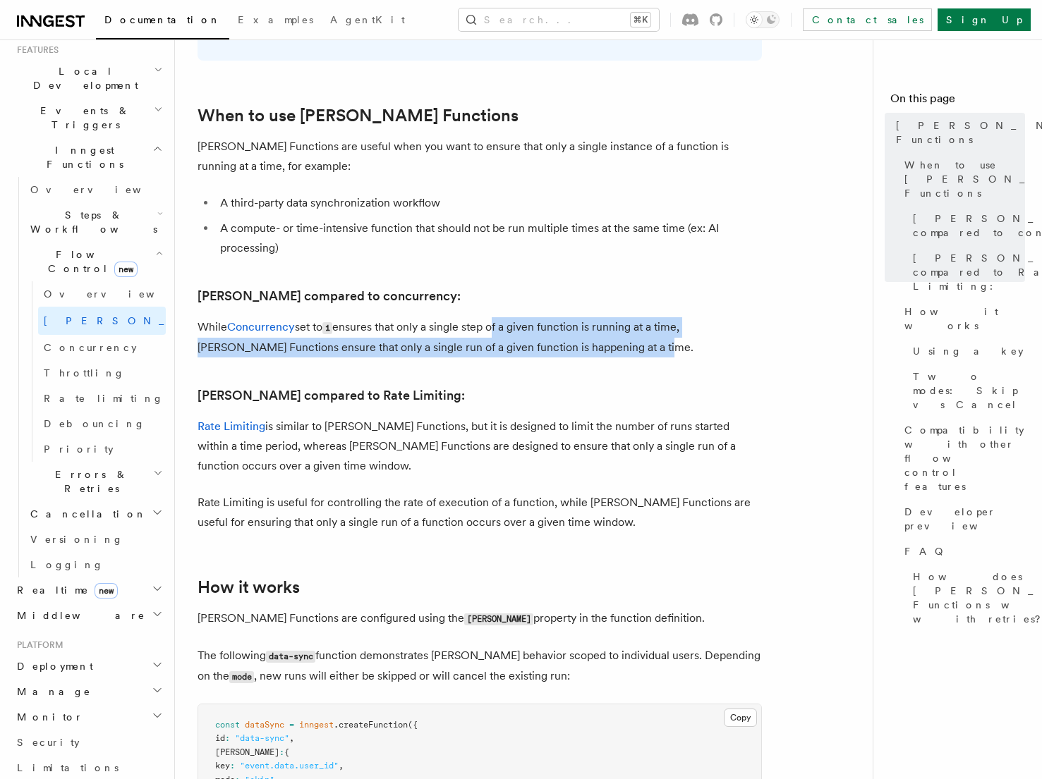
drag, startPoint x: 494, startPoint y: 310, endPoint x: 695, endPoint y: 325, distance: 200.9
click at [695, 325] on p "While Concurrency set to 1 ensures that only a single step of a given function …" at bounding box center [480, 337] width 564 height 40
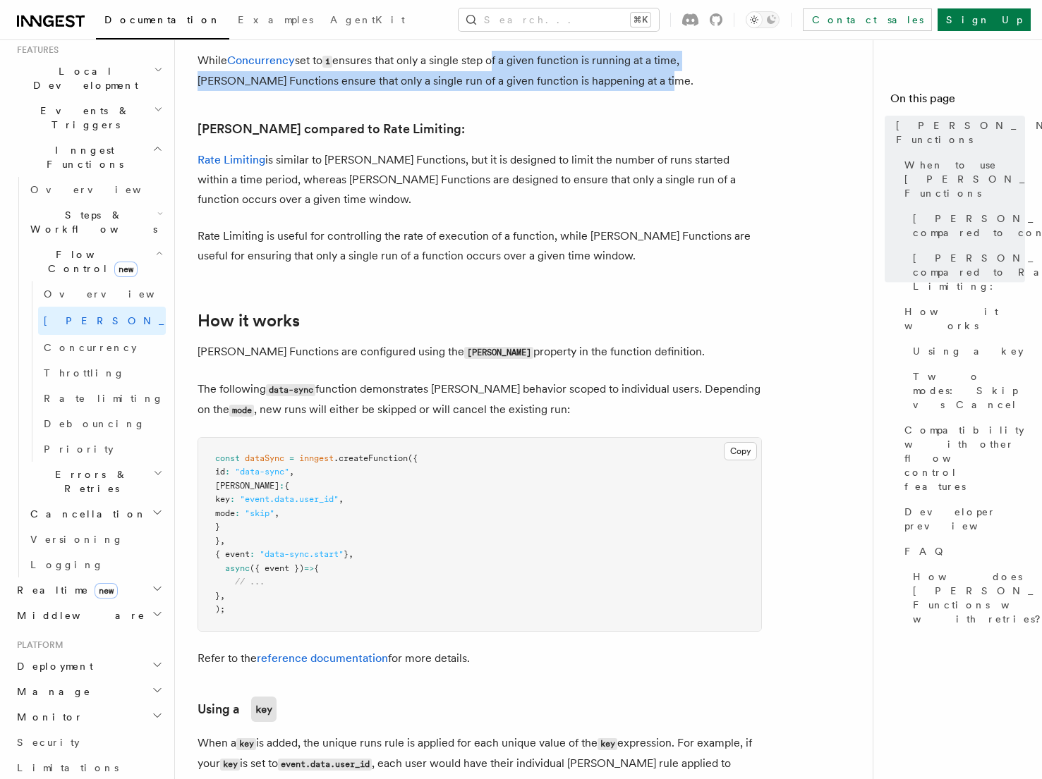
scroll to position [888, 0]
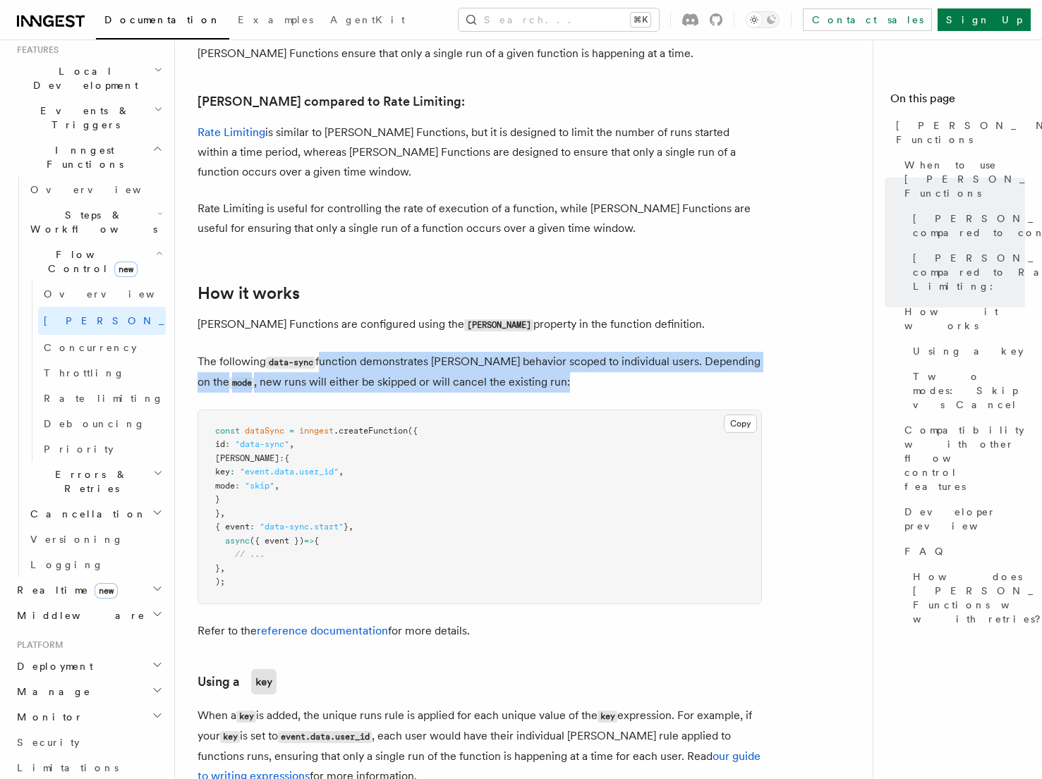
drag, startPoint x: 322, startPoint y: 341, endPoint x: 540, endPoint y: 370, distance: 220.6
click at [540, 370] on p "The following data-sync function demonstrates singleton behavior scoped to indi…" at bounding box center [480, 372] width 564 height 41
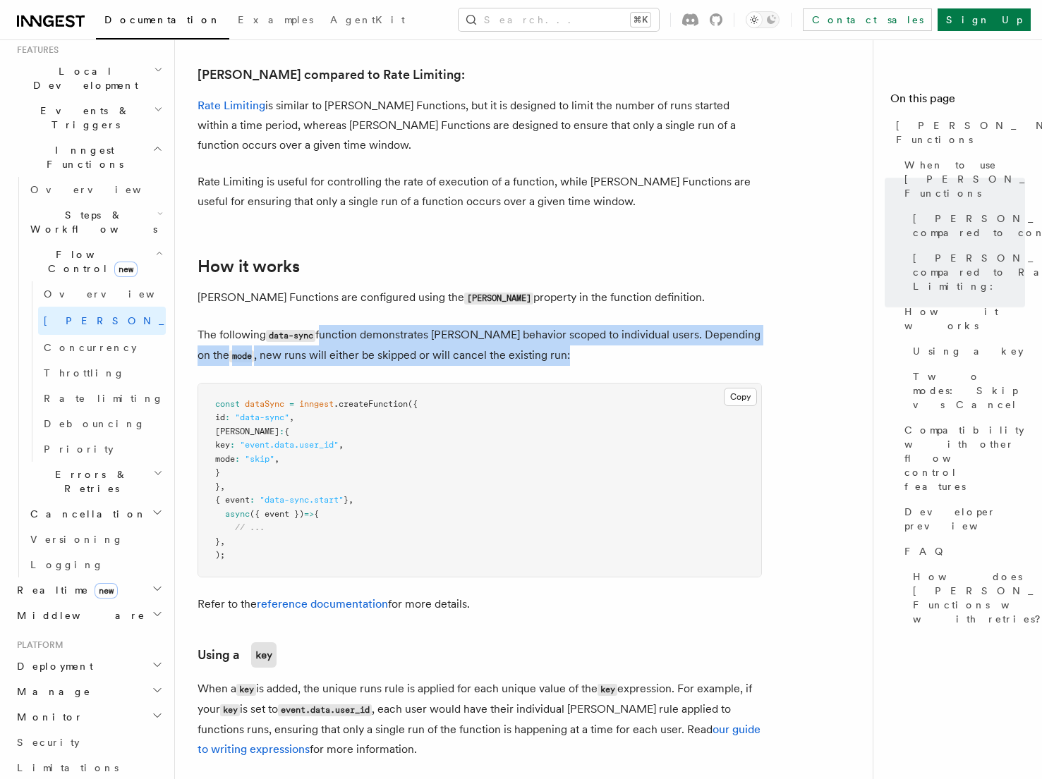
scroll to position [916, 0]
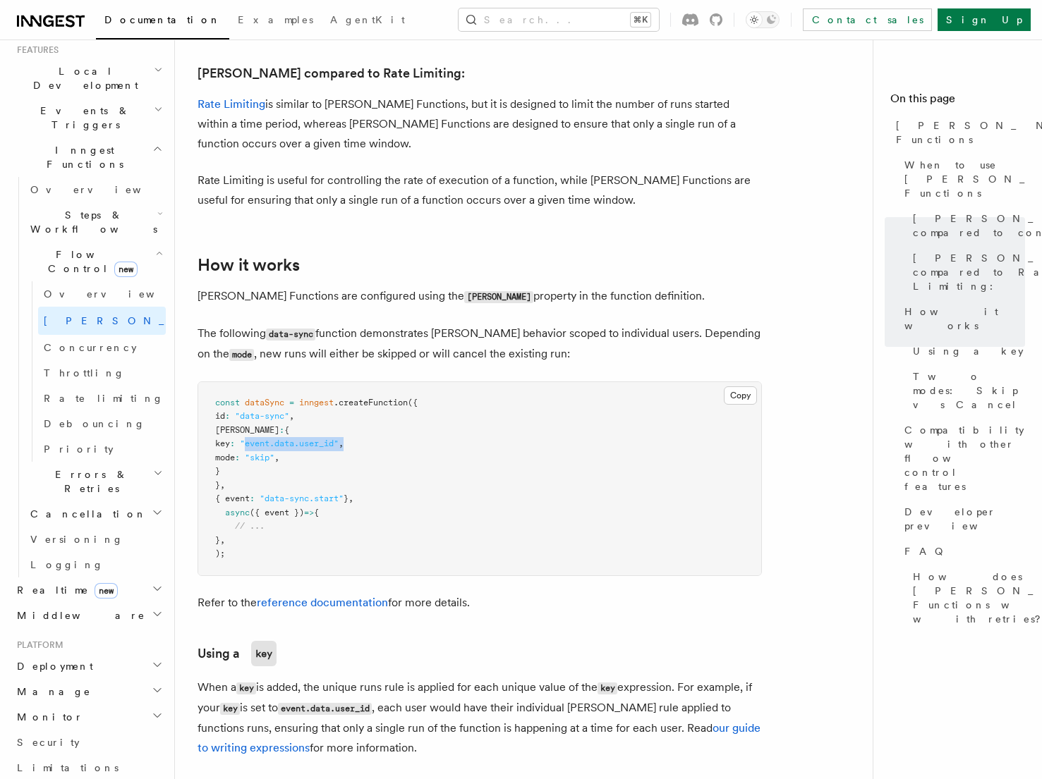
drag, startPoint x: 274, startPoint y: 427, endPoint x: 412, endPoint y: 425, distance: 137.6
click at [412, 425] on pre "const dataSync = inngest .createFunction ({ id : "data-sync" , singleton : { ke…" at bounding box center [479, 478] width 563 height 193
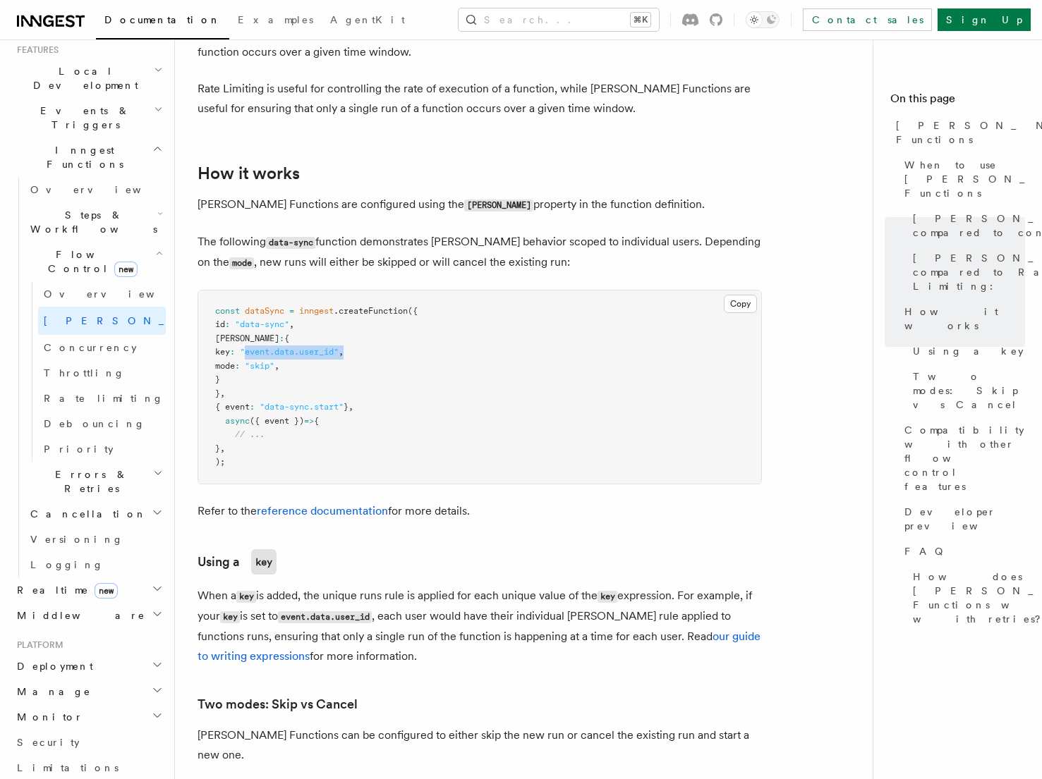
scroll to position [1012, 0]
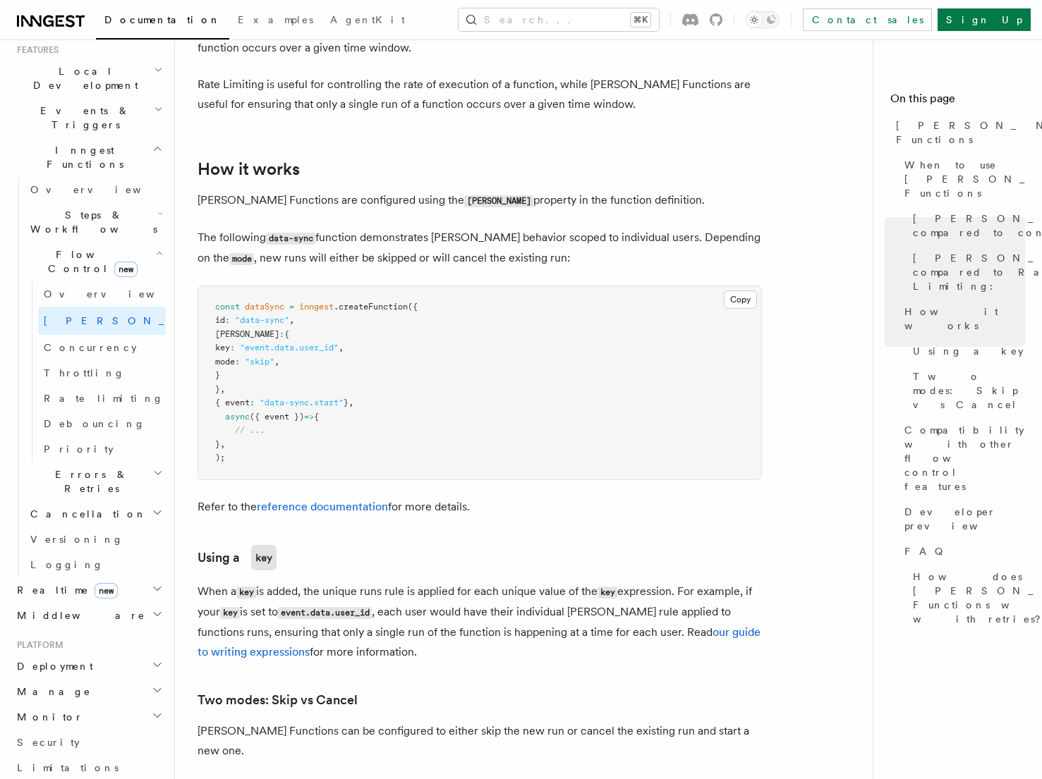
click at [235, 357] on span "mode" at bounding box center [225, 362] width 20 height 10
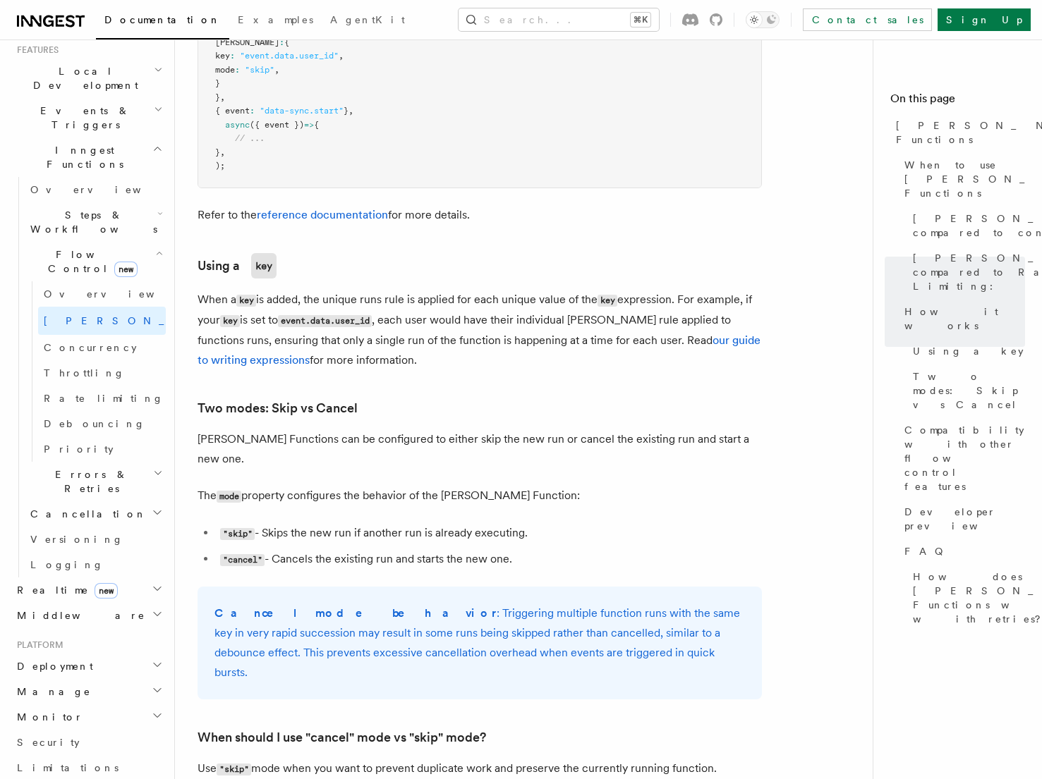
scroll to position [1331, 0]
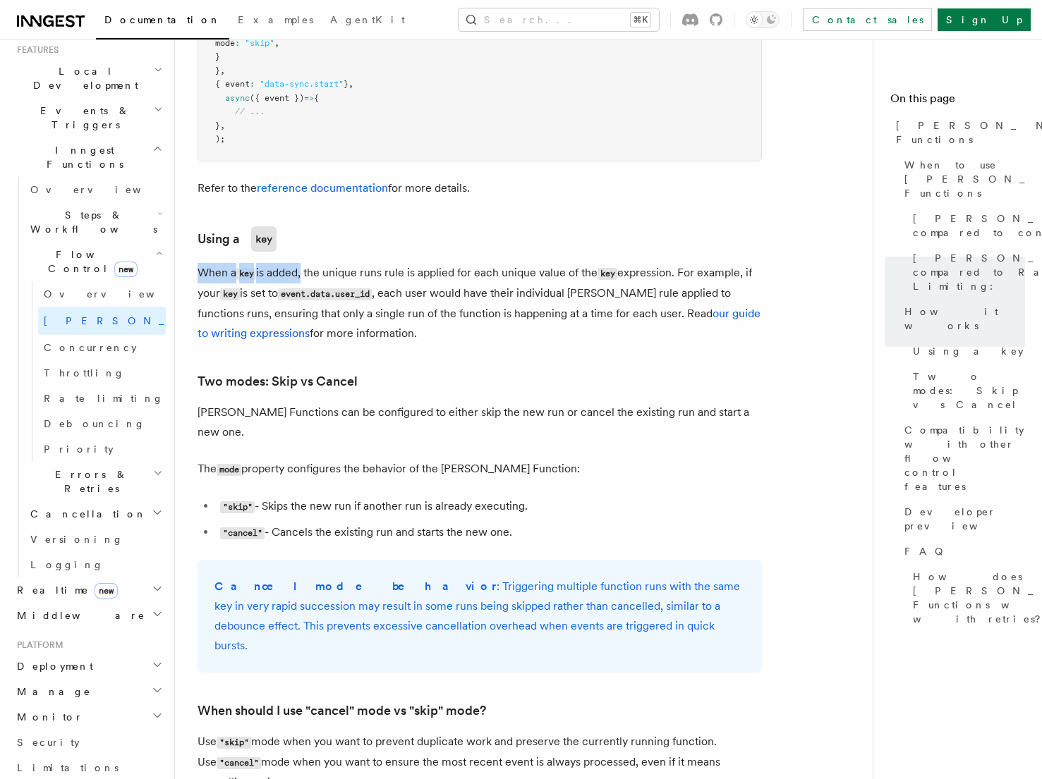
drag, startPoint x: 197, startPoint y: 252, endPoint x: 304, endPoint y: 253, distance: 107.2
click at [304, 263] on p "When a key is added, the unique runs rule is applied for each unique value of t…" at bounding box center [480, 303] width 564 height 80
drag, startPoint x: 392, startPoint y: 274, endPoint x: 602, endPoint y: 322, distance: 214.8
click at [605, 322] on p "When a key is added, the unique runs rule is applied for each unique value of t…" at bounding box center [480, 303] width 564 height 80
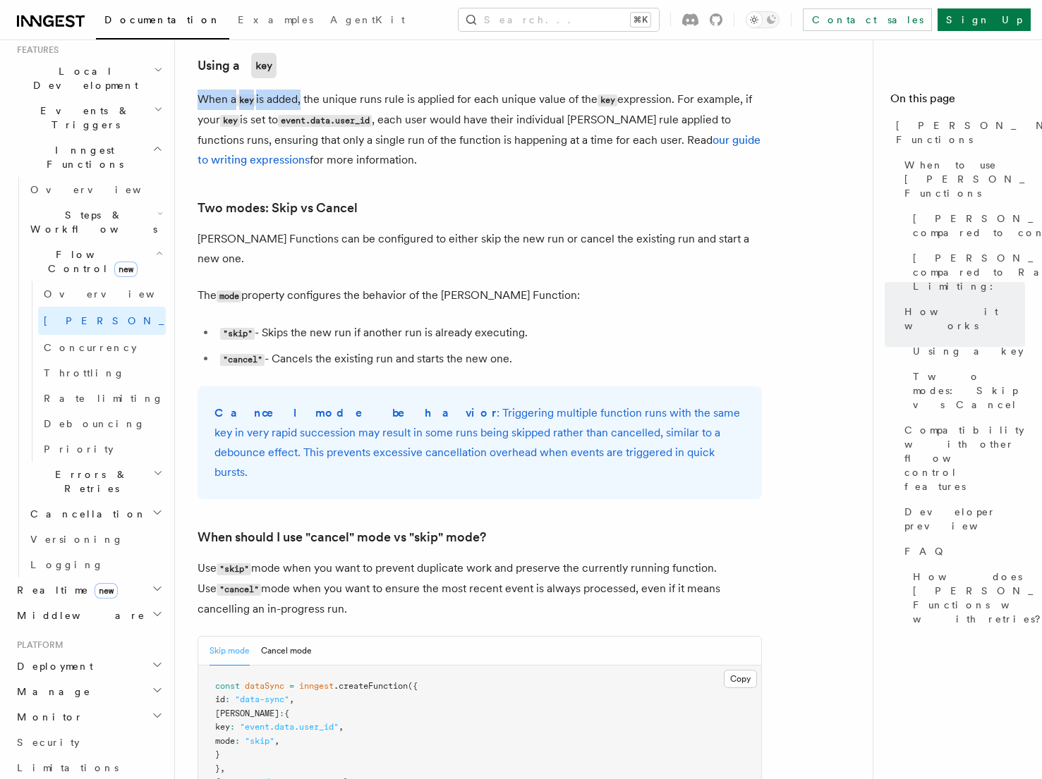
scroll to position [1537, 0]
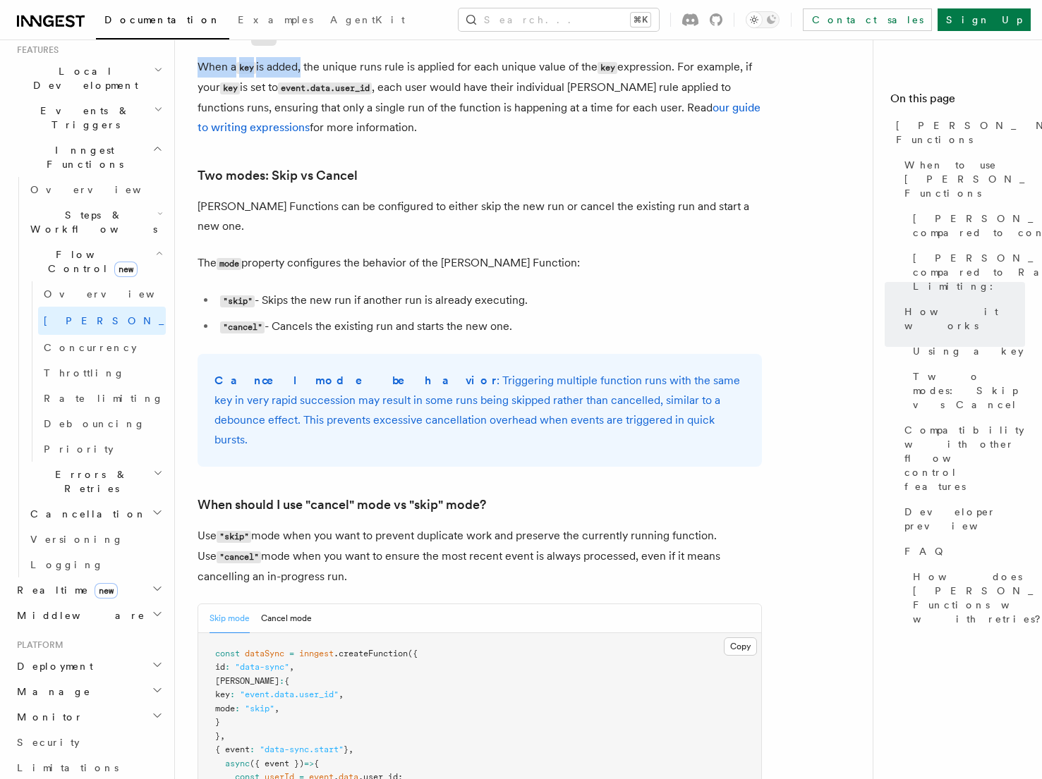
drag, startPoint x: 265, startPoint y: 265, endPoint x: 572, endPoint y: 294, distance: 308.3
click at [577, 296] on ul ""skip" - Skips the new run if another run is already executing. "cancel" - Canc…" at bounding box center [480, 314] width 564 height 47
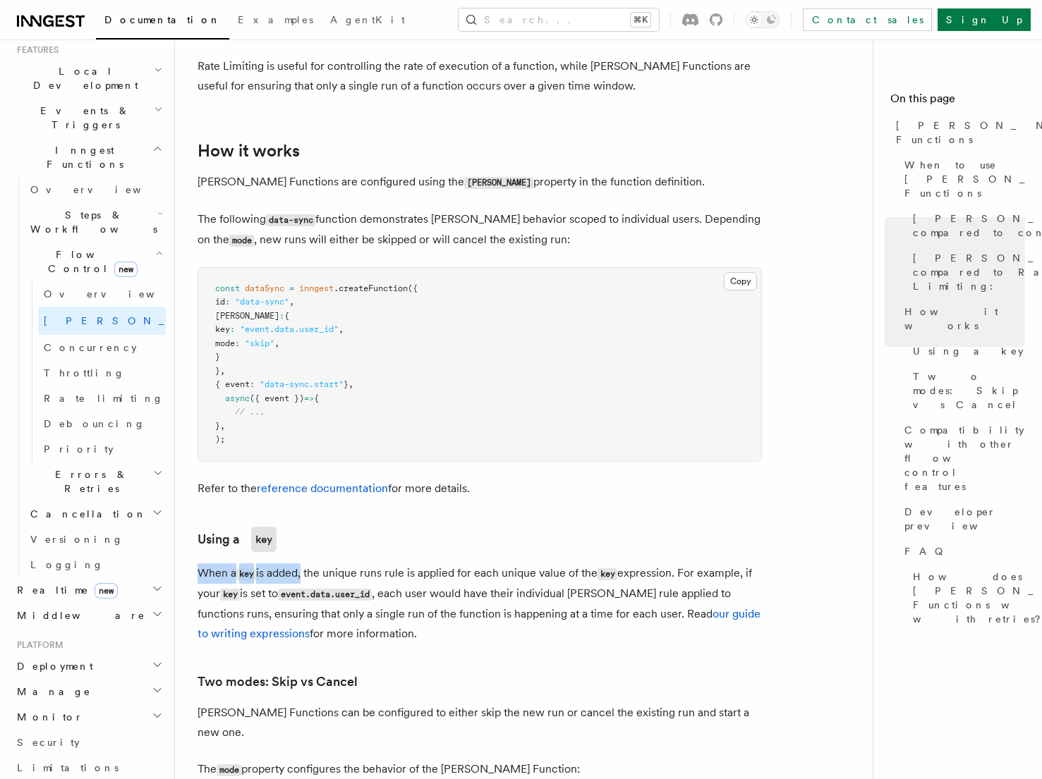
scroll to position [1032, 0]
click at [313, 323] on span ""event.data.user_id"" at bounding box center [289, 328] width 99 height 10
click at [338, 326] on pre "const dataSync = inngest .createFunction ({ id : "data-sync" , singleton : { ke…" at bounding box center [479, 363] width 563 height 193
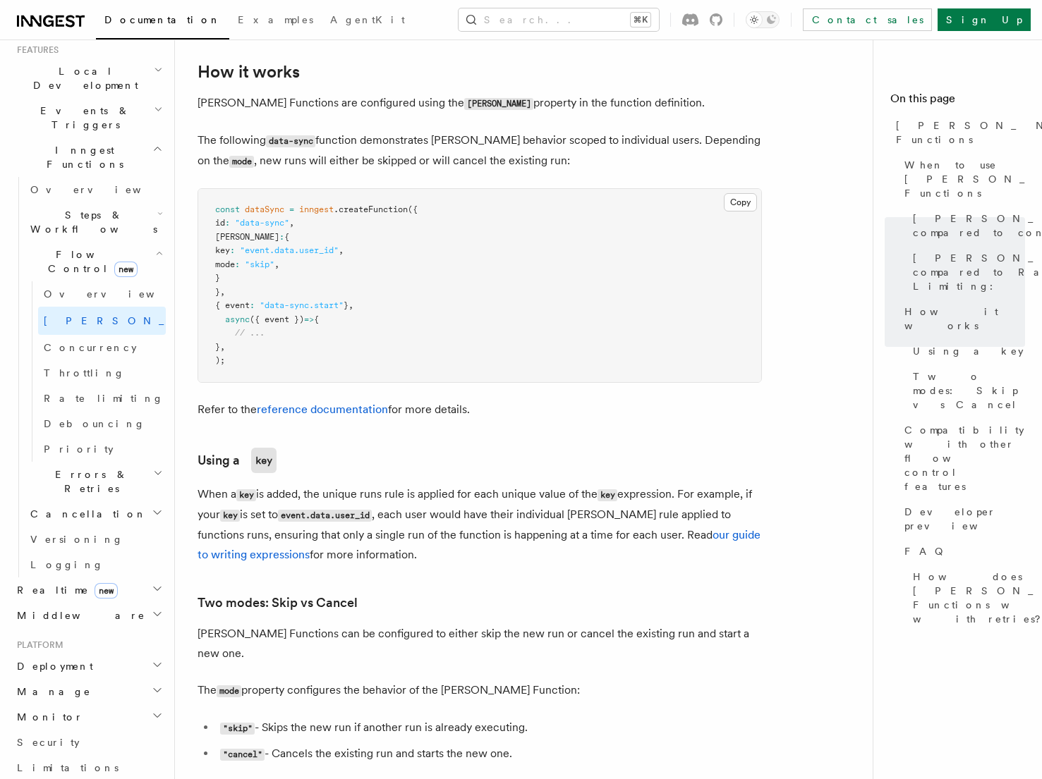
scroll to position [1116, 0]
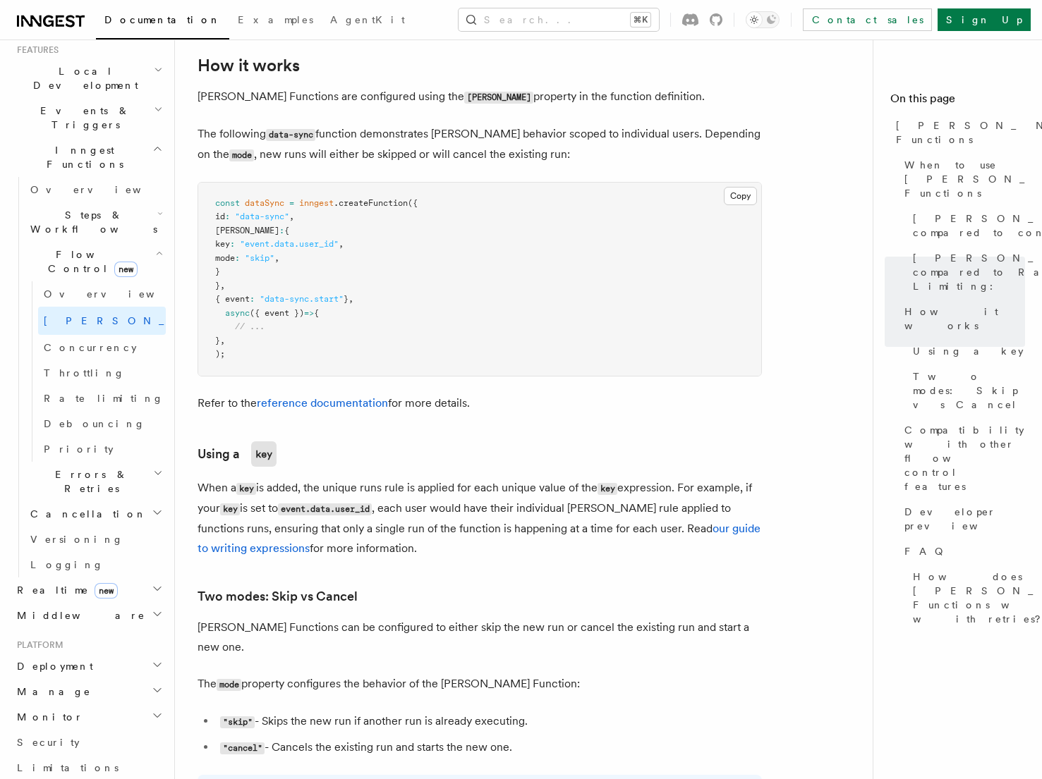
drag, startPoint x: 314, startPoint y: 471, endPoint x: 403, endPoint y: 535, distance: 110.2
click at [403, 535] on p "When a key is added, the unique runs rule is applied for each unique value of t…" at bounding box center [480, 518] width 564 height 80
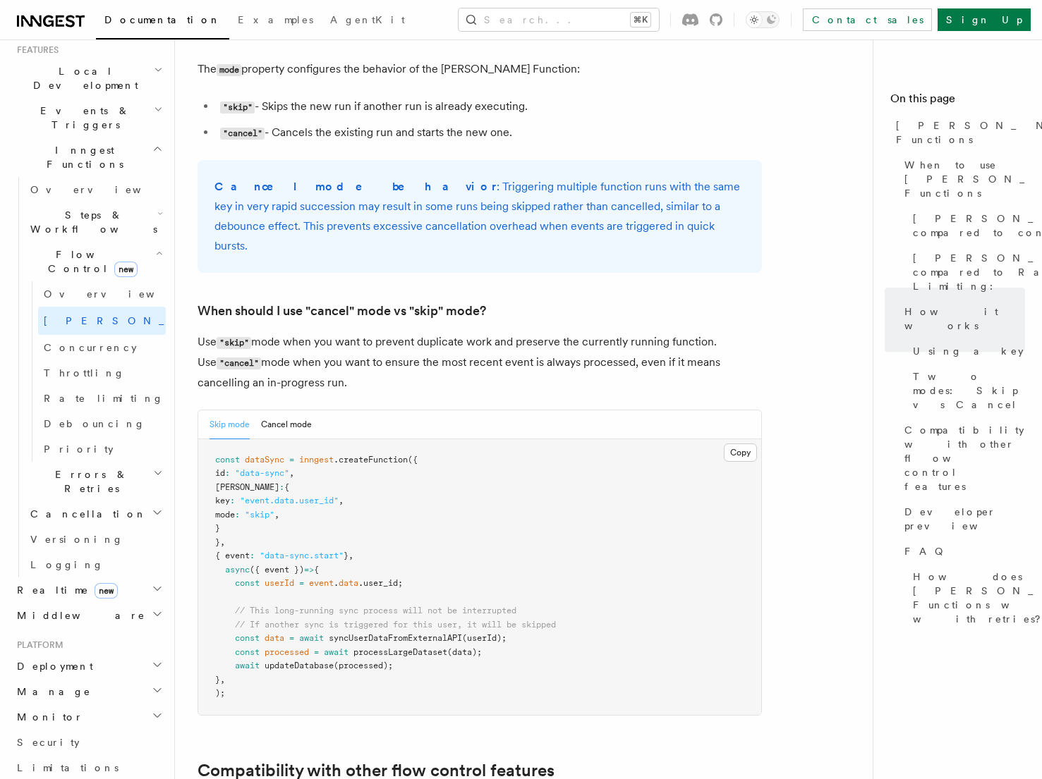
scroll to position [1737, 0]
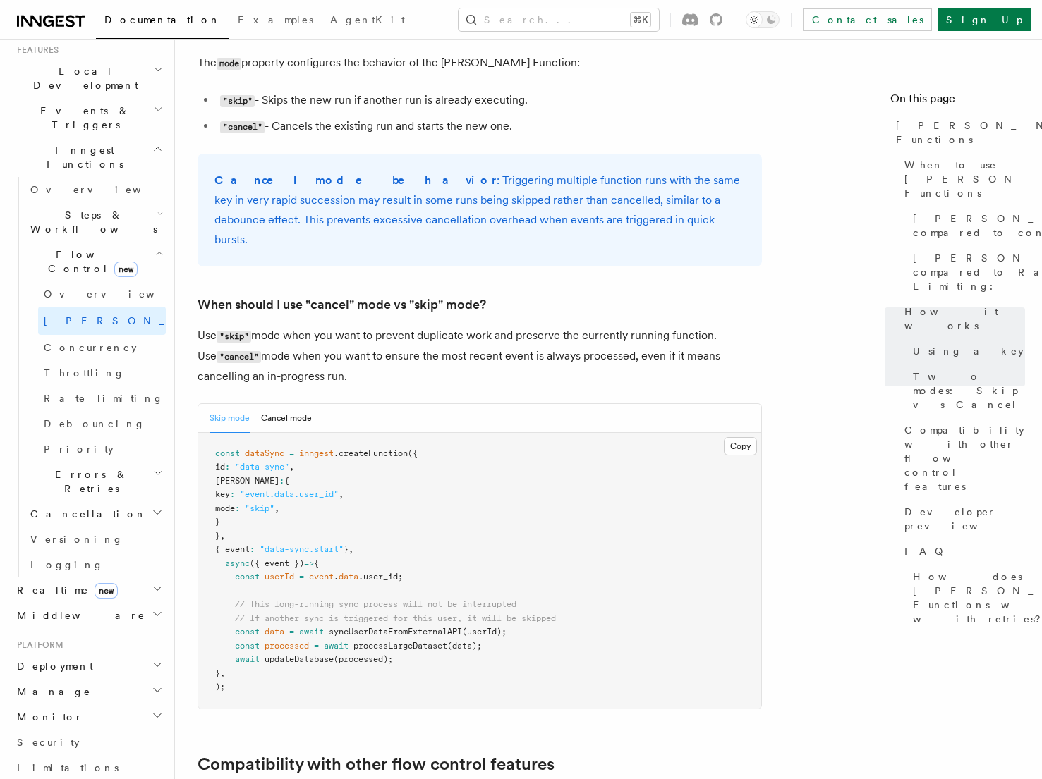
drag, startPoint x: 309, startPoint y: 303, endPoint x: 418, endPoint y: 324, distance: 111.4
click at [418, 326] on p "Use "skip" mode when you want to prevent duplicate work and preserve the curren…" at bounding box center [480, 356] width 564 height 61
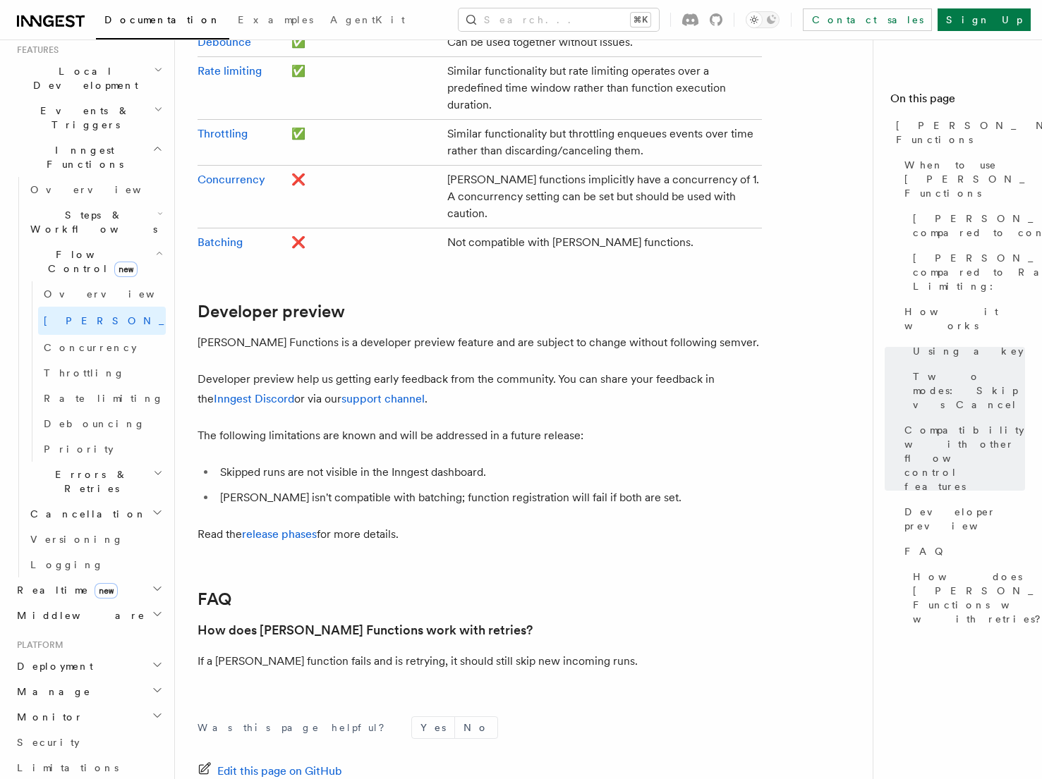
scroll to position [2644, 0]
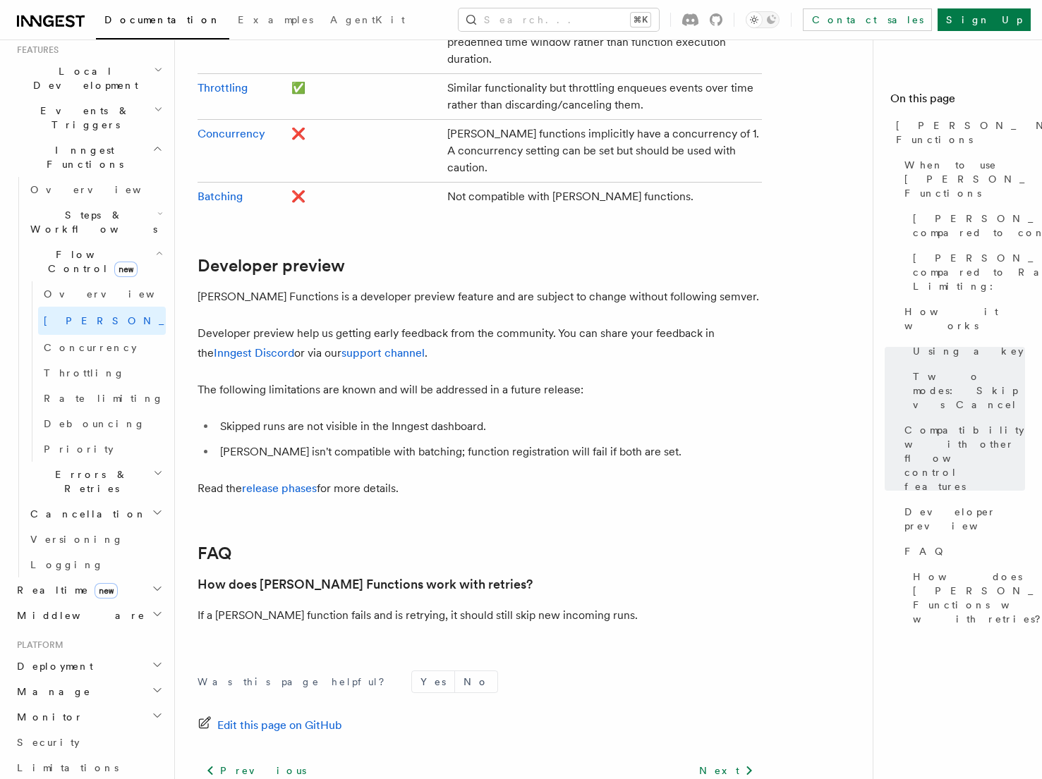
click at [121, 462] on h2 "Errors & Retries" at bounding box center [95, 482] width 141 height 40
click at [98, 624] on span "Inngest errors" at bounding box center [100, 629] width 113 height 11
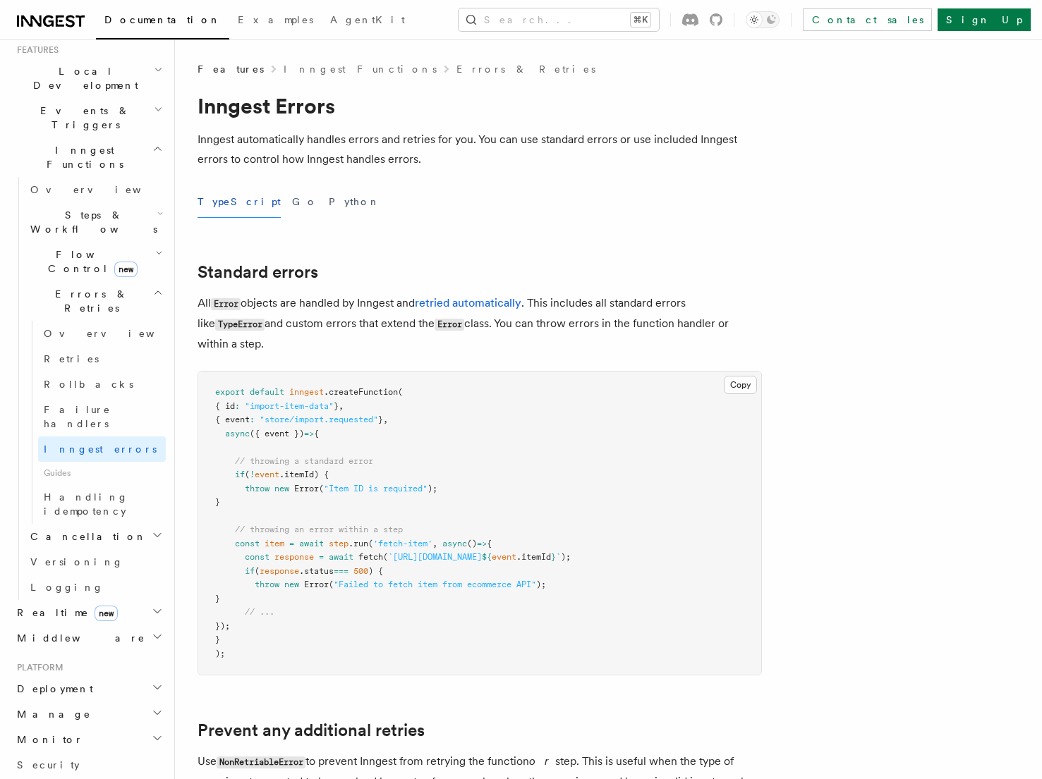
drag, startPoint x: 226, startPoint y: 302, endPoint x: 660, endPoint y: 348, distance: 436.3
click at [660, 348] on p "All Error objects are handled by Inngest and retried automatically . This inclu…" at bounding box center [480, 323] width 564 height 61
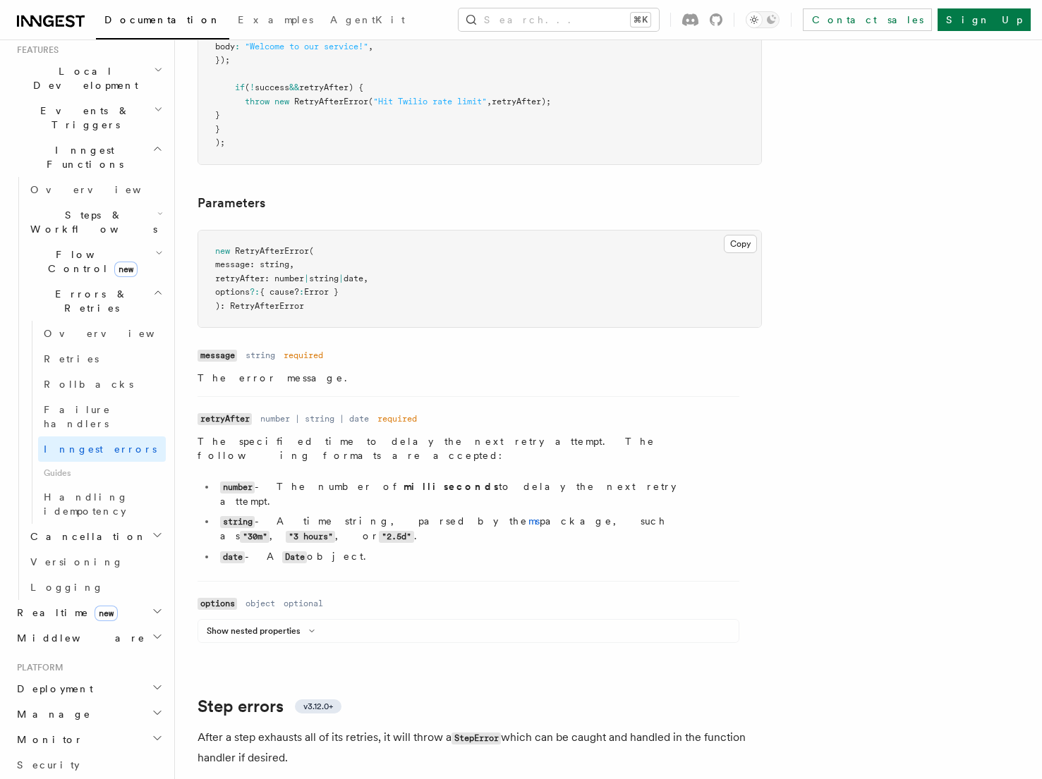
scroll to position [1608, 0]
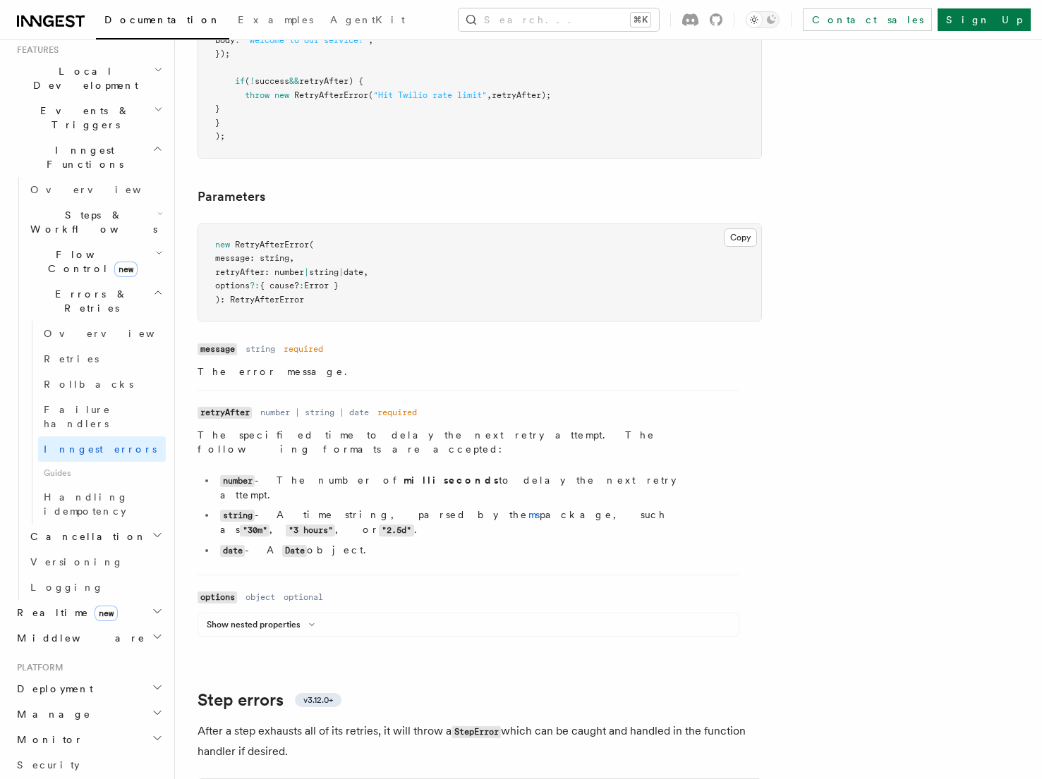
click at [138, 600] on h2 "Realtime new" at bounding box center [88, 612] width 154 height 25
click at [90, 626] on link "Overview" at bounding box center [95, 638] width 141 height 25
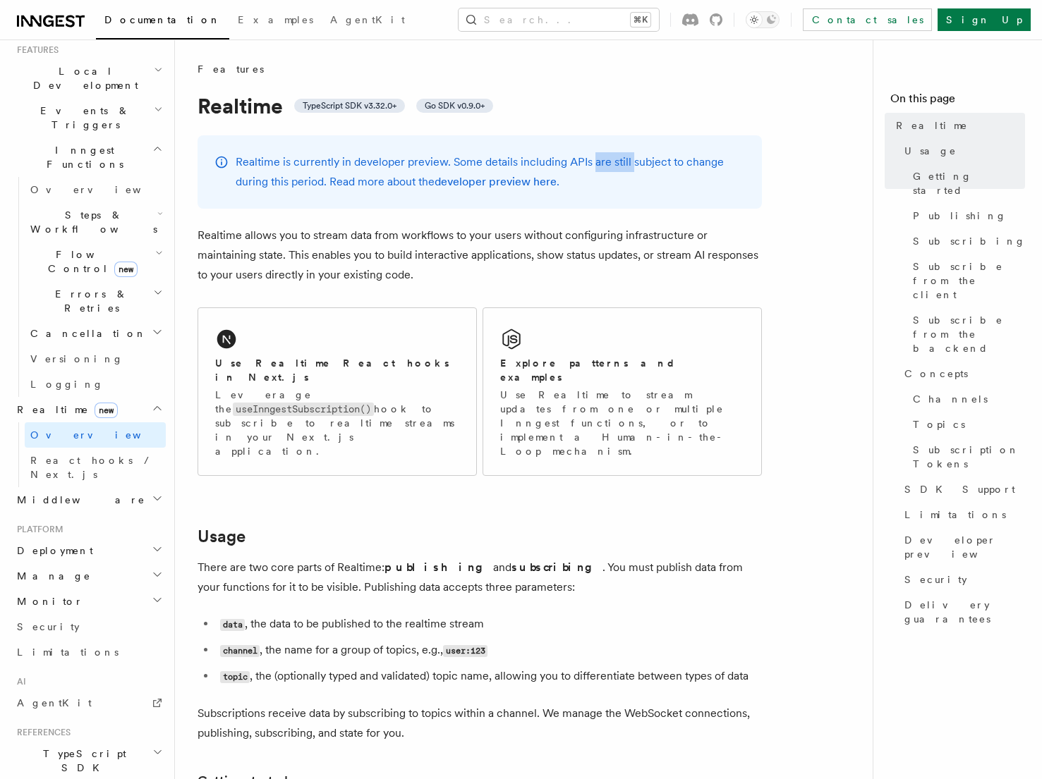
drag, startPoint x: 591, startPoint y: 159, endPoint x: 628, endPoint y: 168, distance: 37.6
click at [628, 168] on p "Realtime is currently in developer preview. Some details including APIs are sti…" at bounding box center [490, 172] width 509 height 40
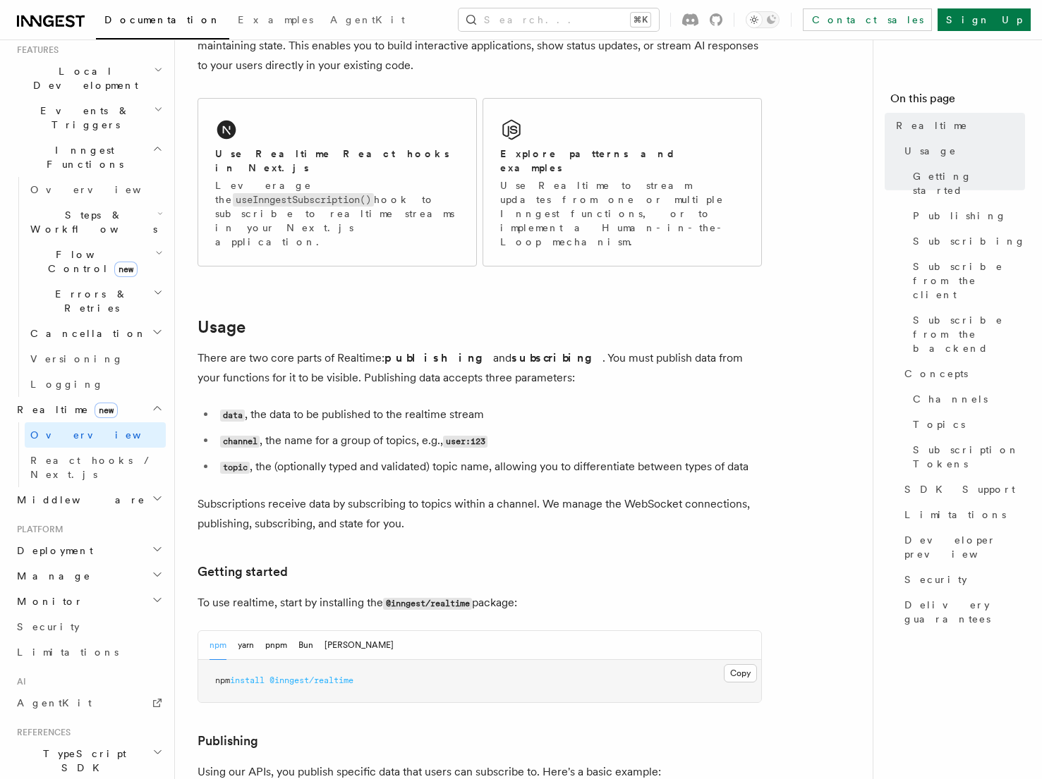
scroll to position [226, 0]
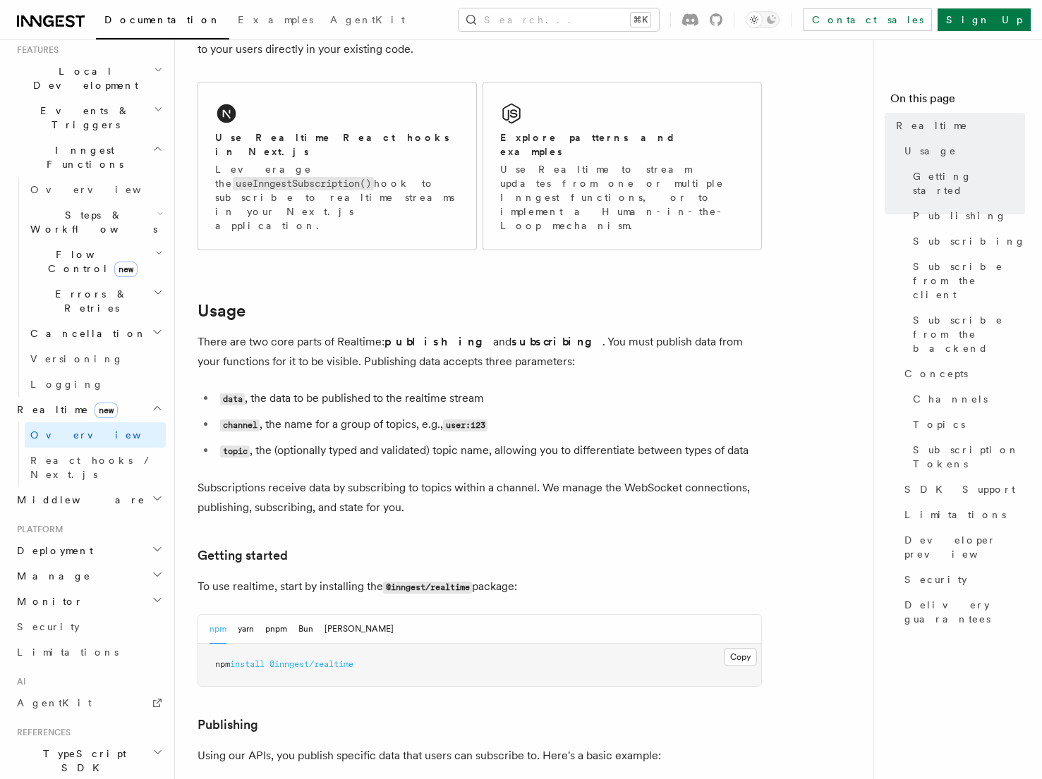
click at [231, 394] on code "data" at bounding box center [232, 400] width 25 height 12
click at [265, 389] on li "data , the data to be published to the realtime stream" at bounding box center [489, 399] width 546 height 20
click at [251, 389] on li "data , the data to be published to the realtime stream" at bounding box center [489, 399] width 546 height 20
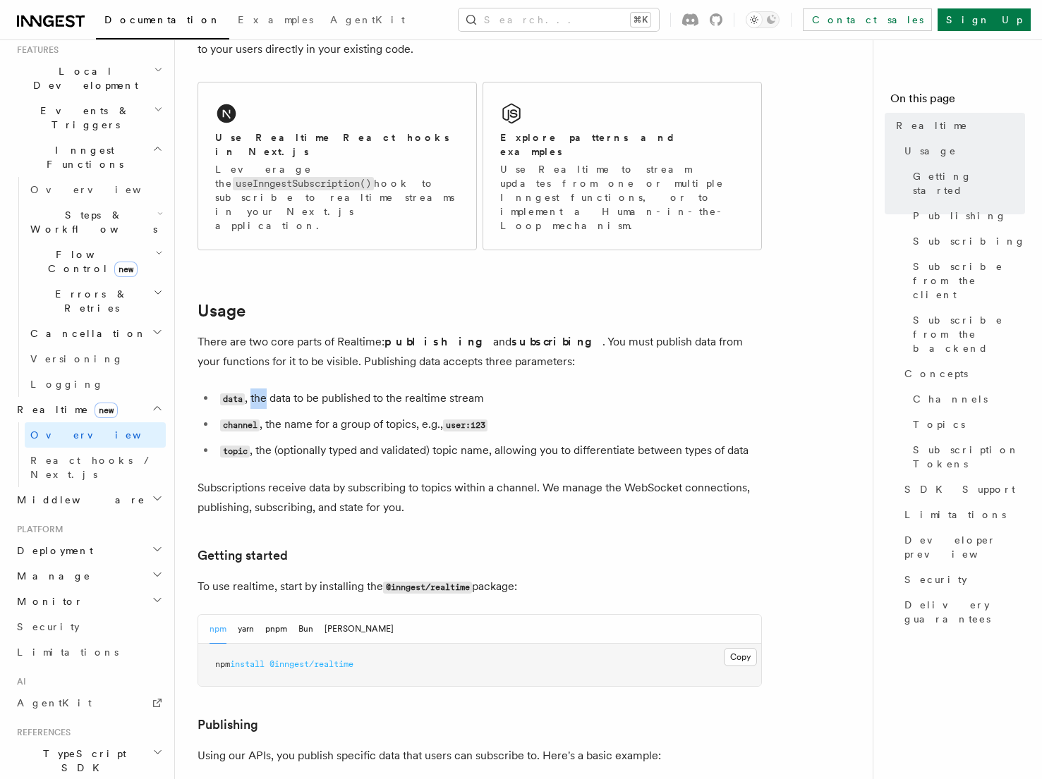
click at [251, 389] on li "data , the data to be published to the realtime stream" at bounding box center [489, 399] width 546 height 20
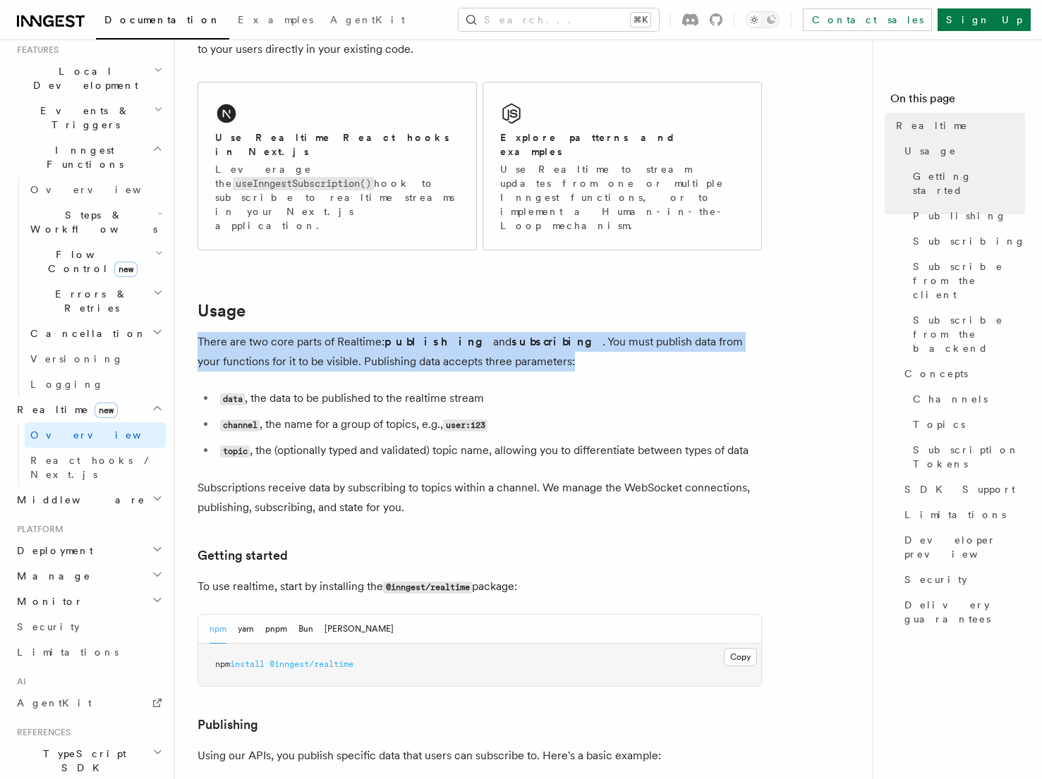
drag, startPoint x: 197, startPoint y: 298, endPoint x: 528, endPoint y: 314, distance: 331.2
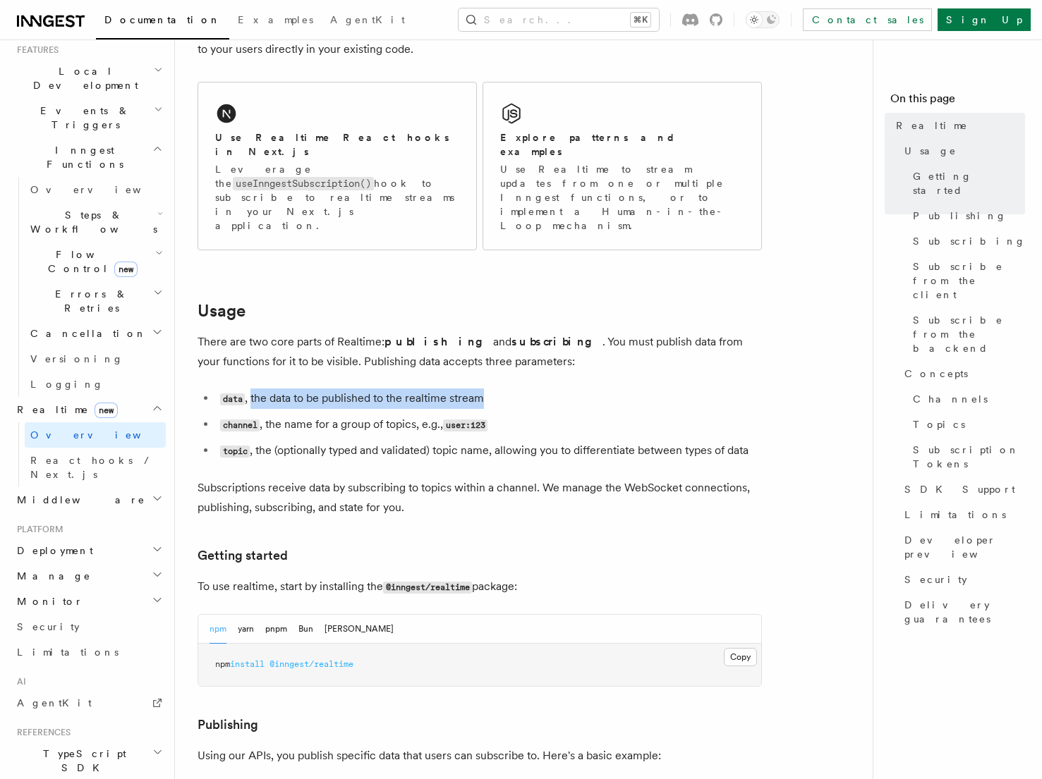
drag, startPoint x: 252, startPoint y: 356, endPoint x: 537, endPoint y: 350, distance: 285.7
click at [537, 389] on li "data , the data to be published to the realtime stream" at bounding box center [489, 399] width 546 height 20
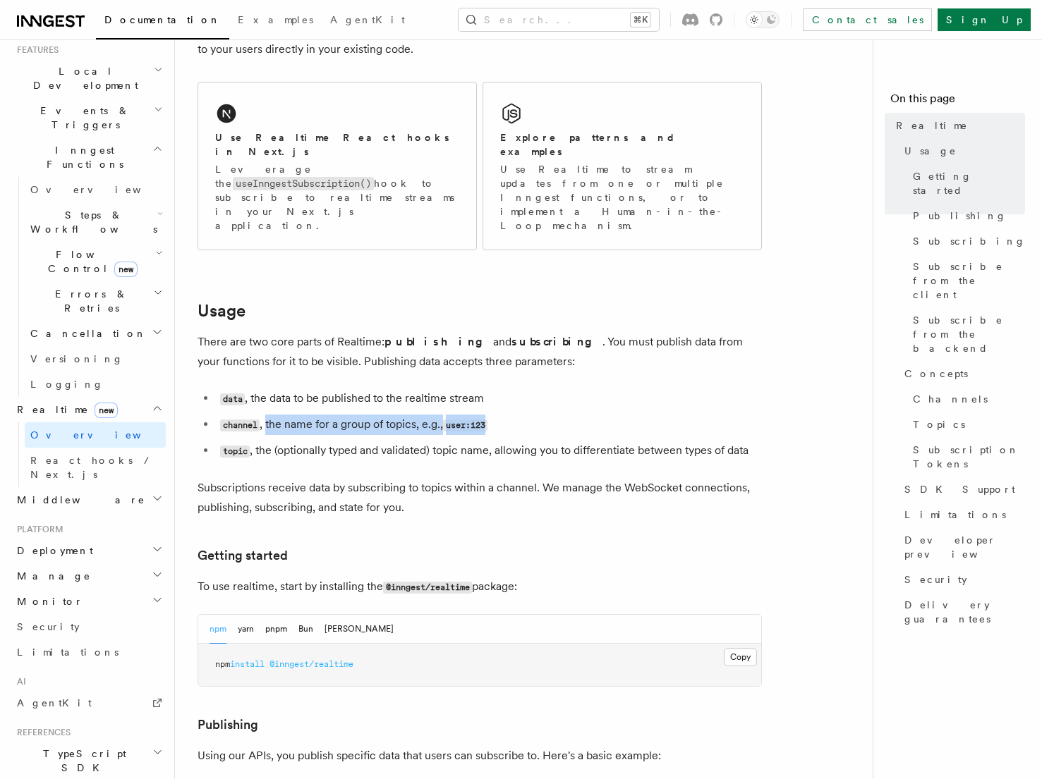
drag, startPoint x: 267, startPoint y: 384, endPoint x: 571, endPoint y: 387, distance: 304.7
click at [571, 415] on li "channel , the name for a group of topics, e.g., user:123" at bounding box center [489, 425] width 546 height 20
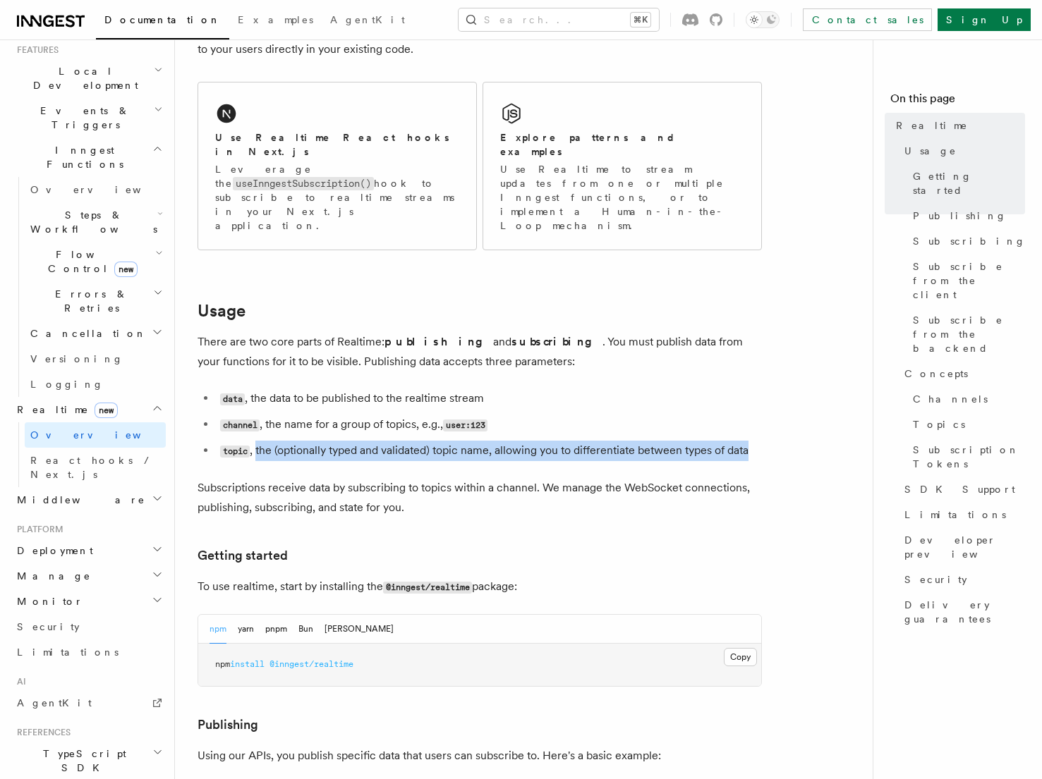
drag, startPoint x: 257, startPoint y: 410, endPoint x: 761, endPoint y: 411, distance: 504.3
click at [761, 441] on li "topic , the (optionally typed and validated) topic name, allowing you to differ…" at bounding box center [489, 451] width 546 height 20
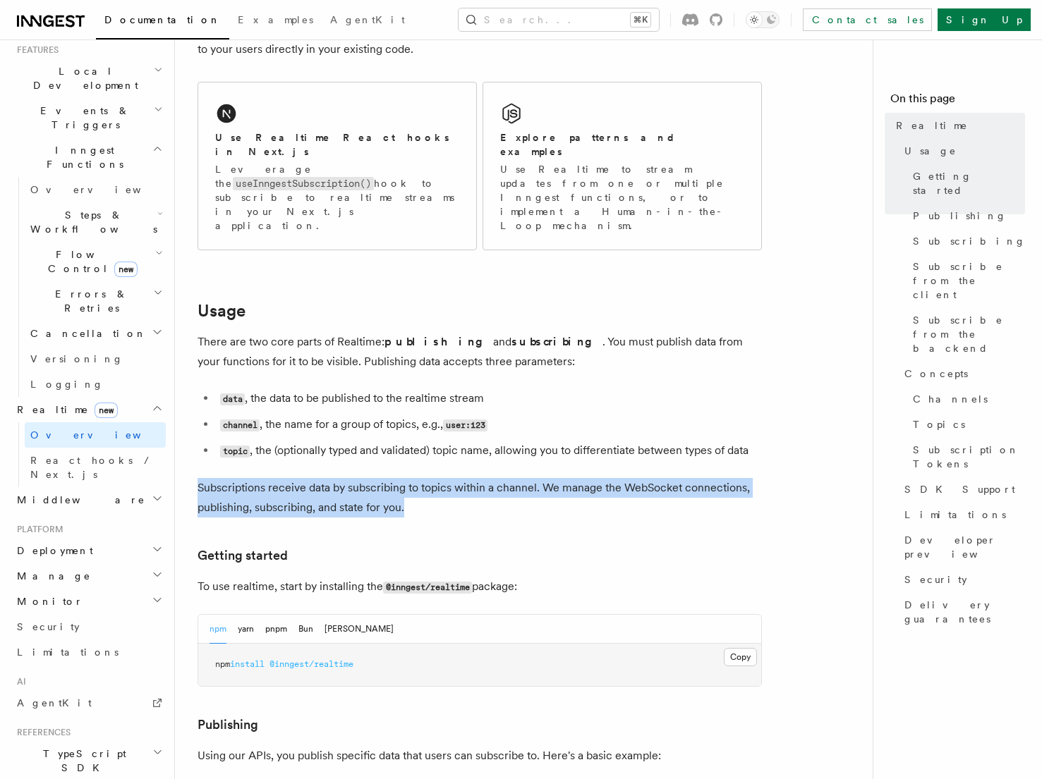
drag, startPoint x: 198, startPoint y: 447, endPoint x: 542, endPoint y: 458, distance: 343.7
click at [542, 478] on p "Subscriptions receive data by subscribing to topics within a channel. We manage…" at bounding box center [480, 498] width 564 height 40
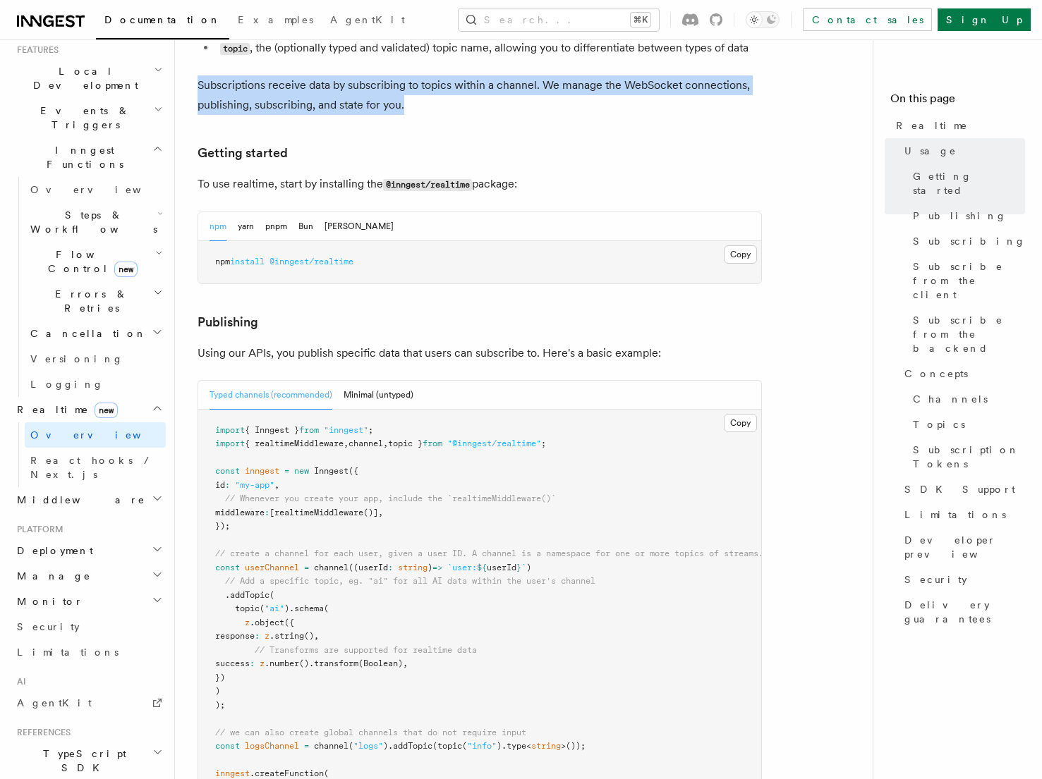
scroll to position [639, 0]
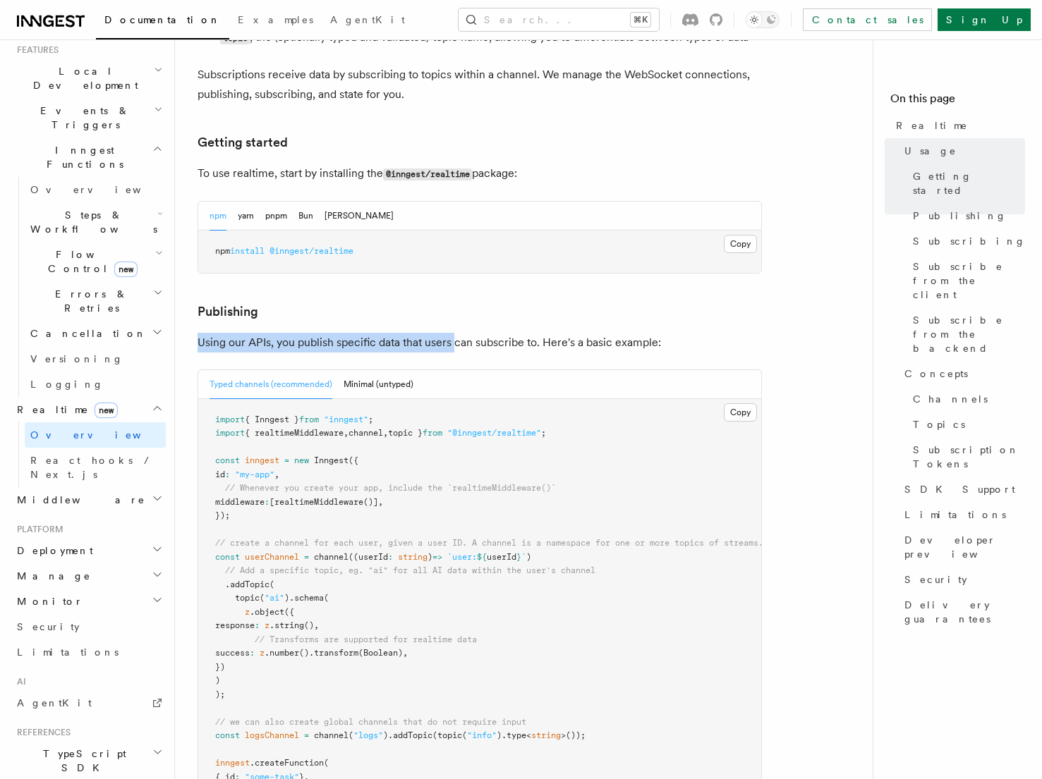
drag, startPoint x: 196, startPoint y: 300, endPoint x: 453, endPoint y: 301, distance: 256.8
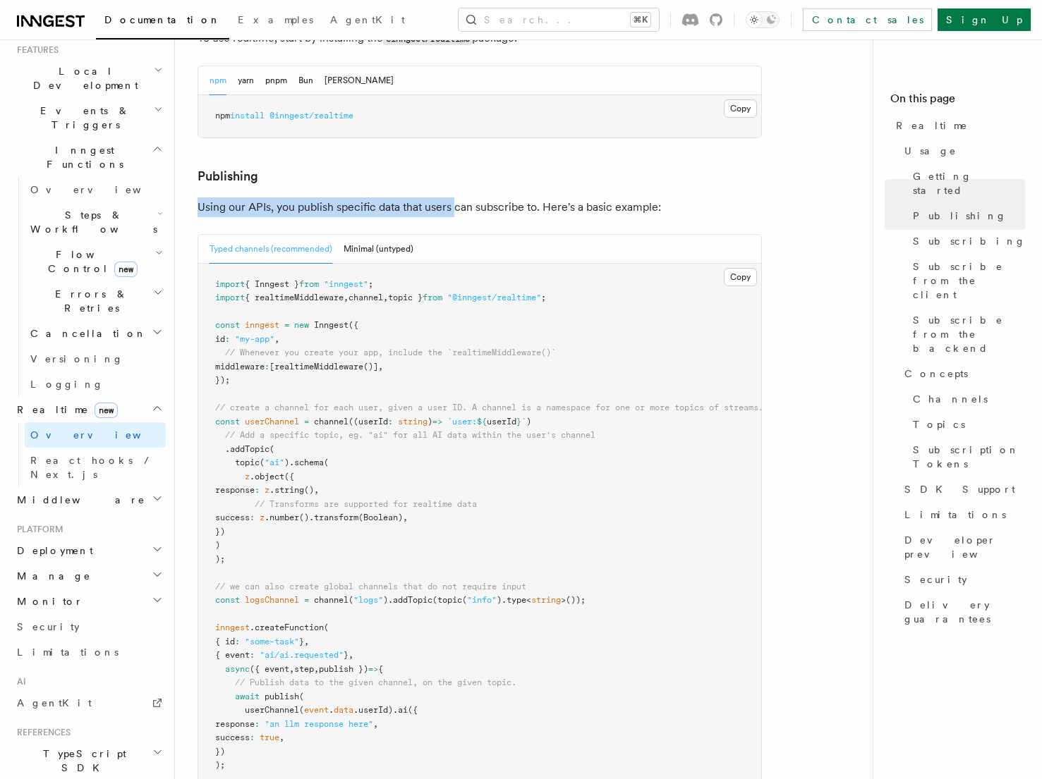
scroll to position [766, 0]
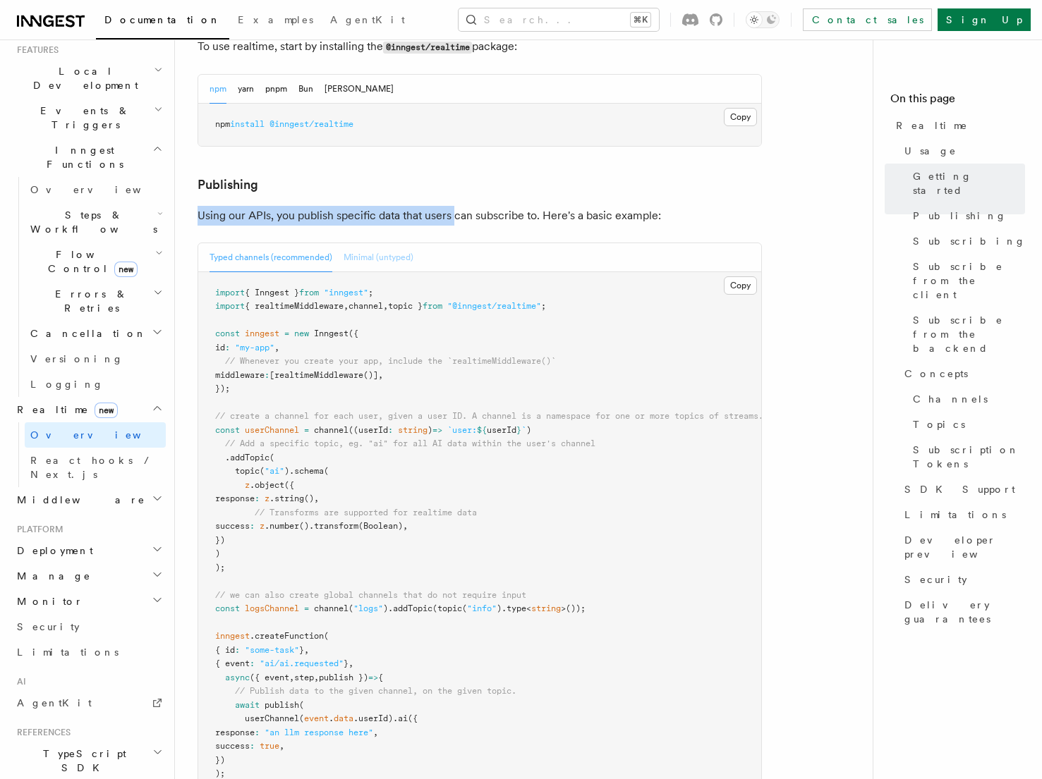
click at [366, 243] on button "Minimal (untyped)" at bounding box center [379, 257] width 70 height 29
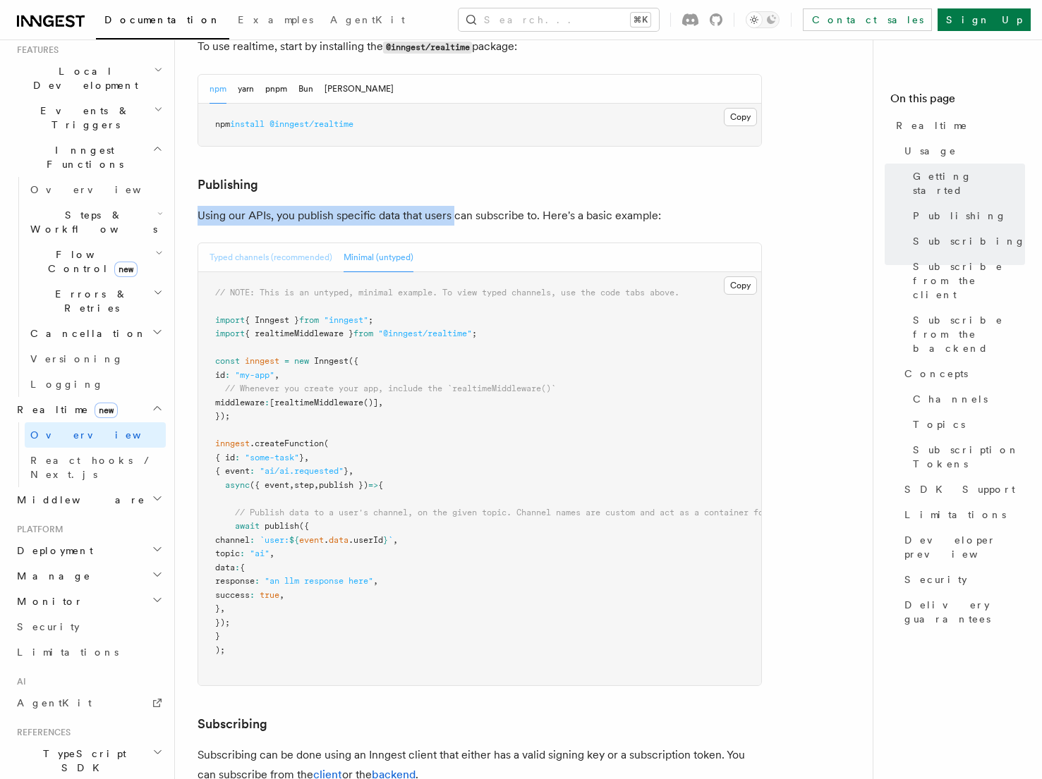
click at [277, 243] on button "Typed channels (recommended)" at bounding box center [270, 257] width 123 height 29
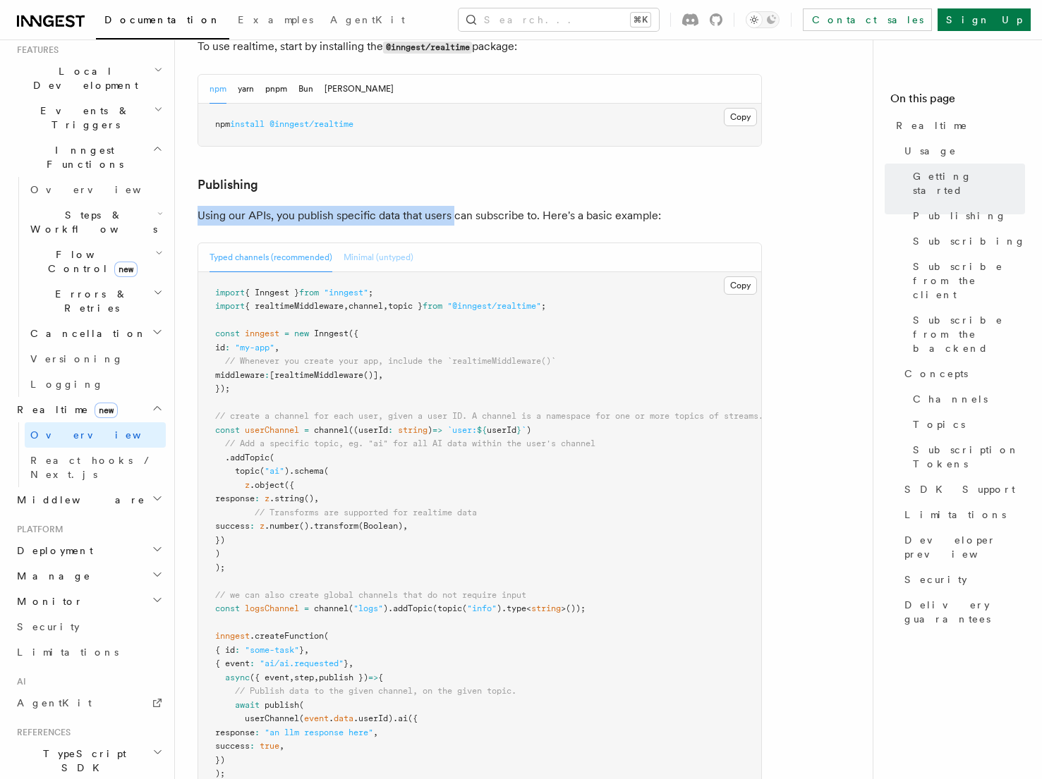
click at [376, 243] on button "Minimal (untyped)" at bounding box center [379, 257] width 70 height 29
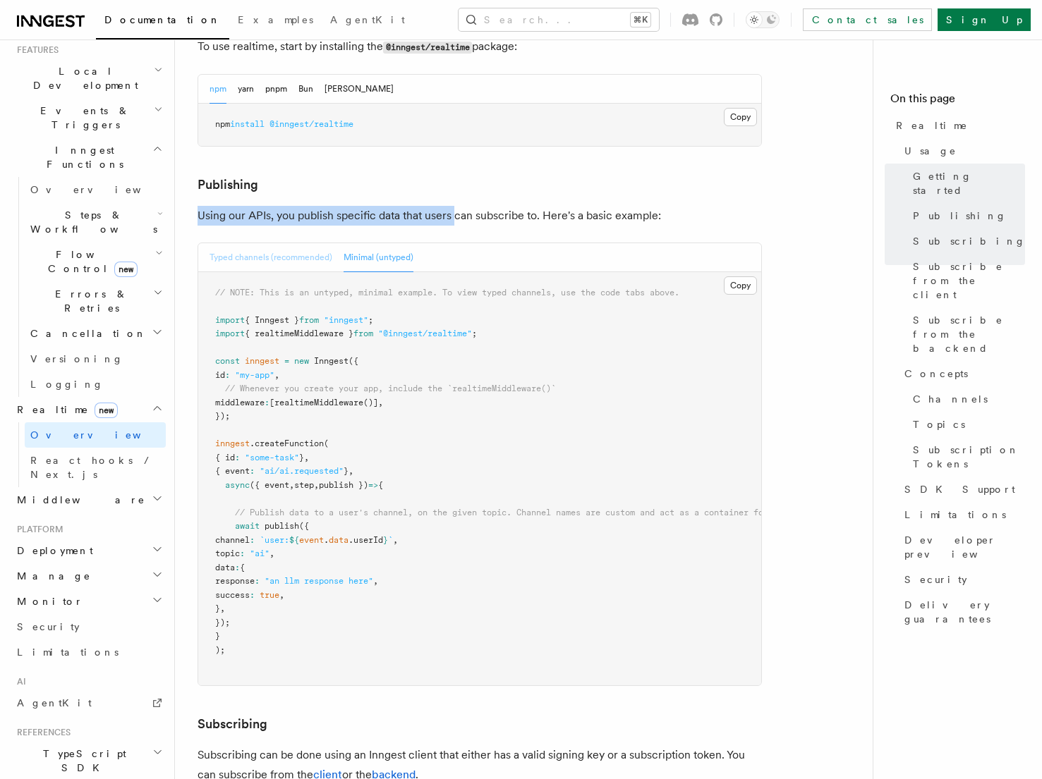
click at [288, 243] on button "Typed channels (recommended)" at bounding box center [270, 257] width 123 height 29
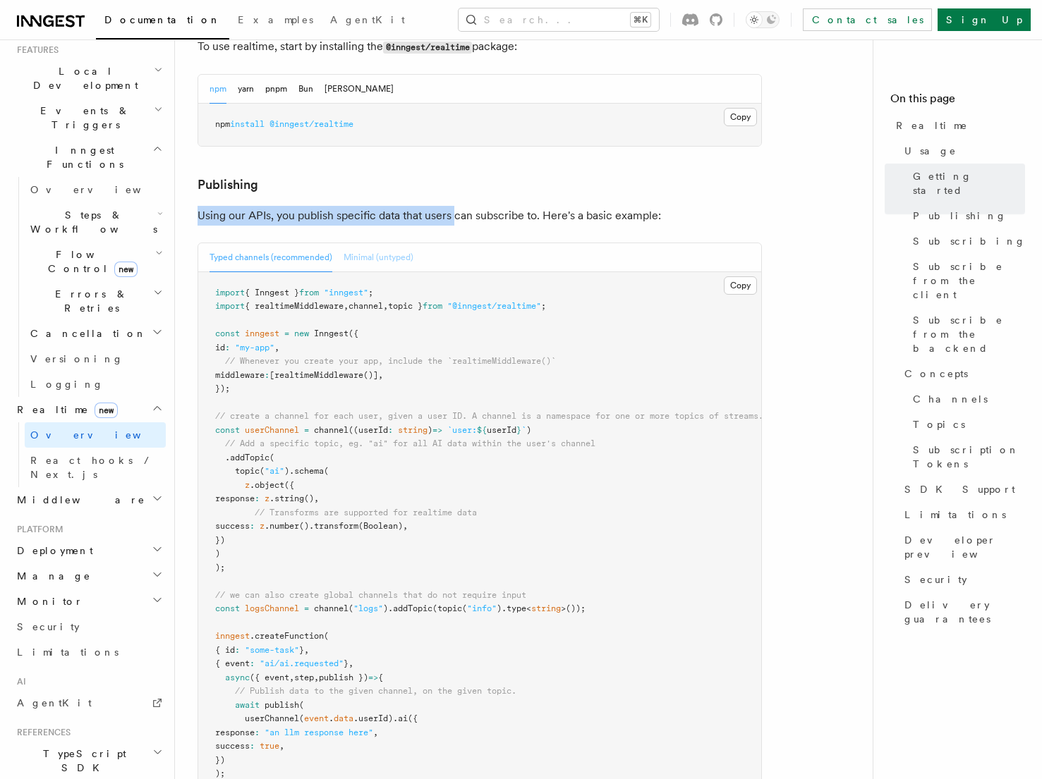
click at [387, 243] on button "Minimal (untyped)" at bounding box center [379, 257] width 70 height 29
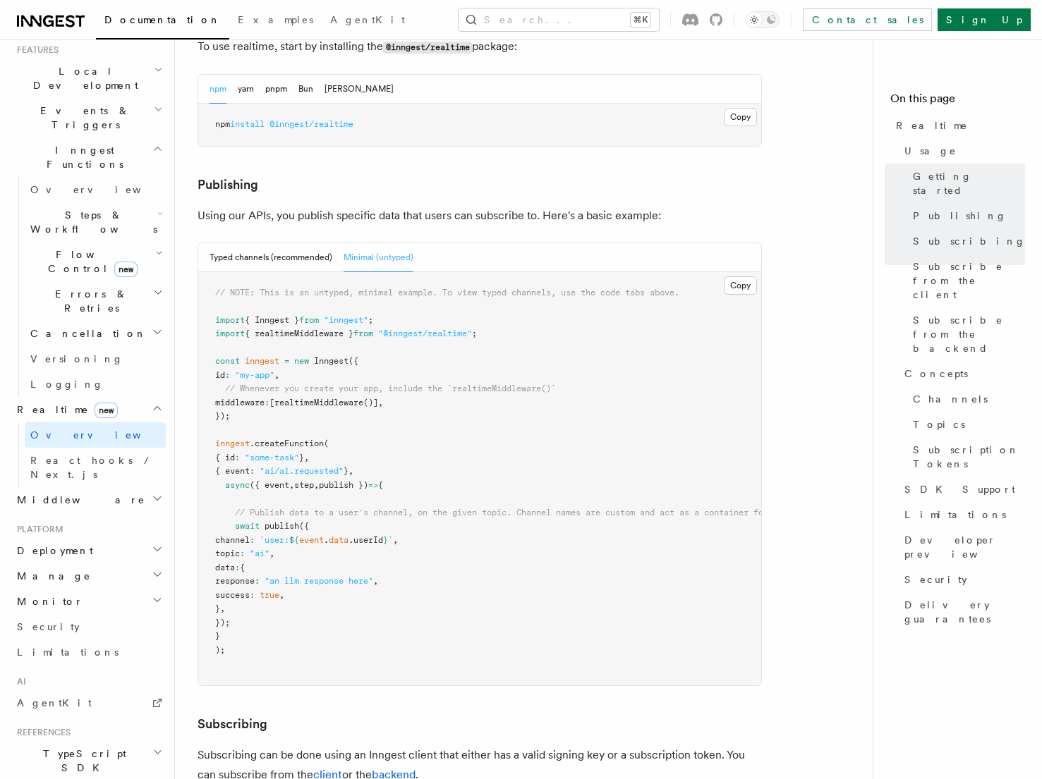
click at [295, 243] on button "Typed channels (recommended)" at bounding box center [270, 257] width 123 height 29
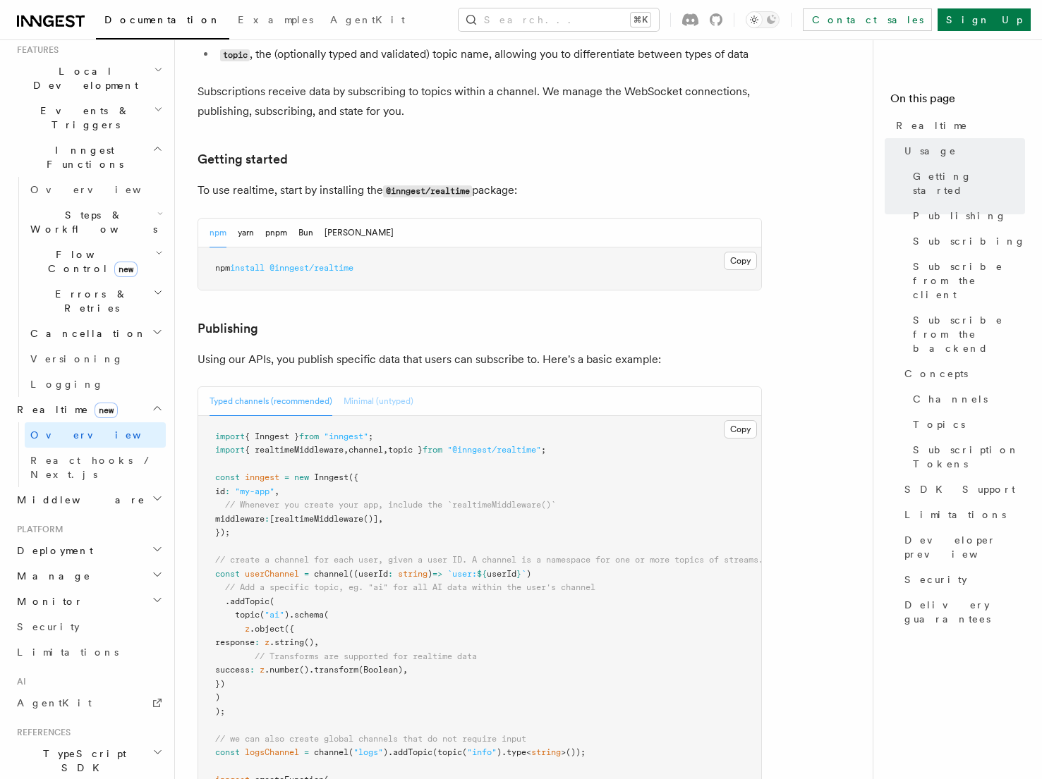
scroll to position [624, 0]
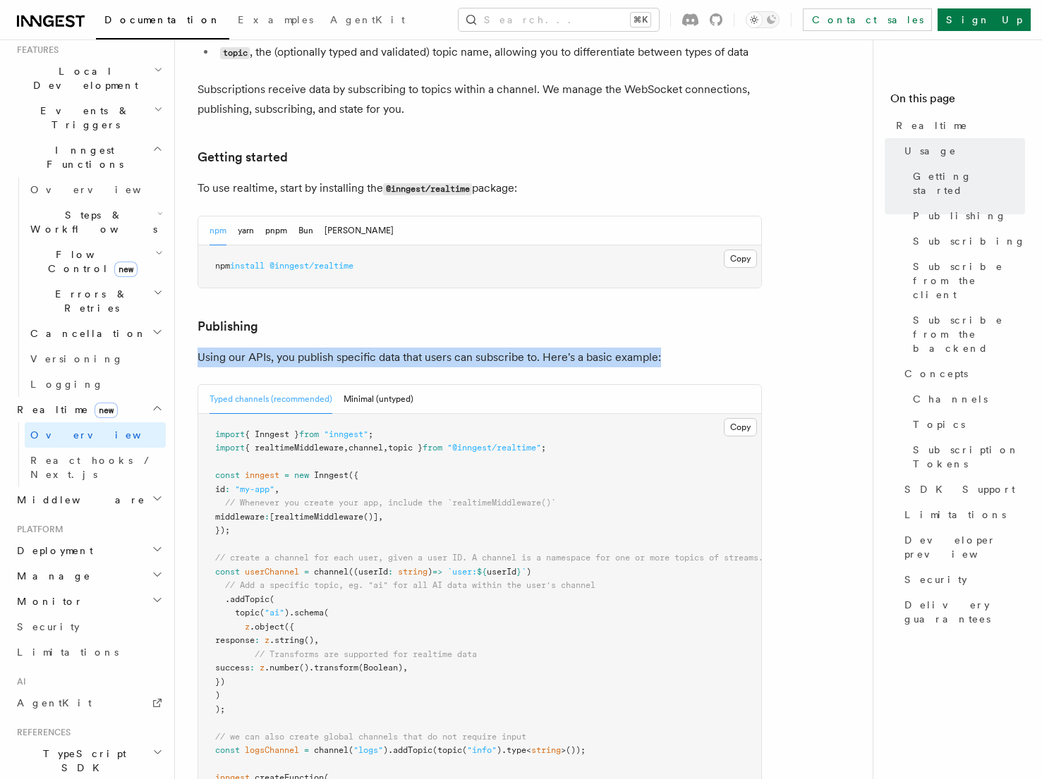
drag, startPoint x: 198, startPoint y: 315, endPoint x: 730, endPoint y: 319, distance: 531.9
click at [732, 348] on p "Using our APIs, you publish specific data that users can subscribe to. Here's a…" at bounding box center [480, 358] width 564 height 20
click at [730, 348] on p "Using our APIs, you publish specific data that users can subscribe to. Here's a…" at bounding box center [480, 358] width 564 height 20
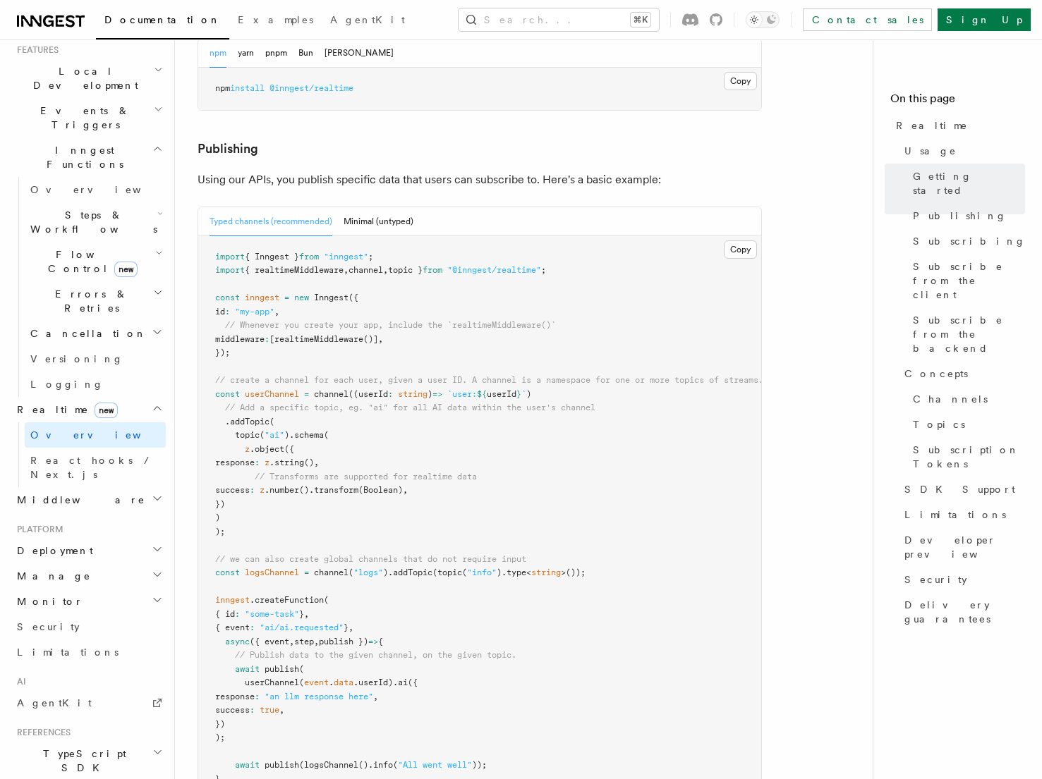
scroll to position [801, 0]
drag, startPoint x: 214, startPoint y: 229, endPoint x: 607, endPoint y: 229, distance: 393.6
click at [607, 237] on pre "import { Inngest } from "inngest" ; import { realtimeMiddleware , channel , top…" at bounding box center [479, 526] width 563 height 578
drag, startPoint x: 214, startPoint y: 260, endPoint x: 419, endPoint y: 261, distance: 204.6
click at [419, 261] on pre "import { Inngest } from "inngest" ; import { realtimeMiddleware , channel , top…" at bounding box center [479, 526] width 563 height 578
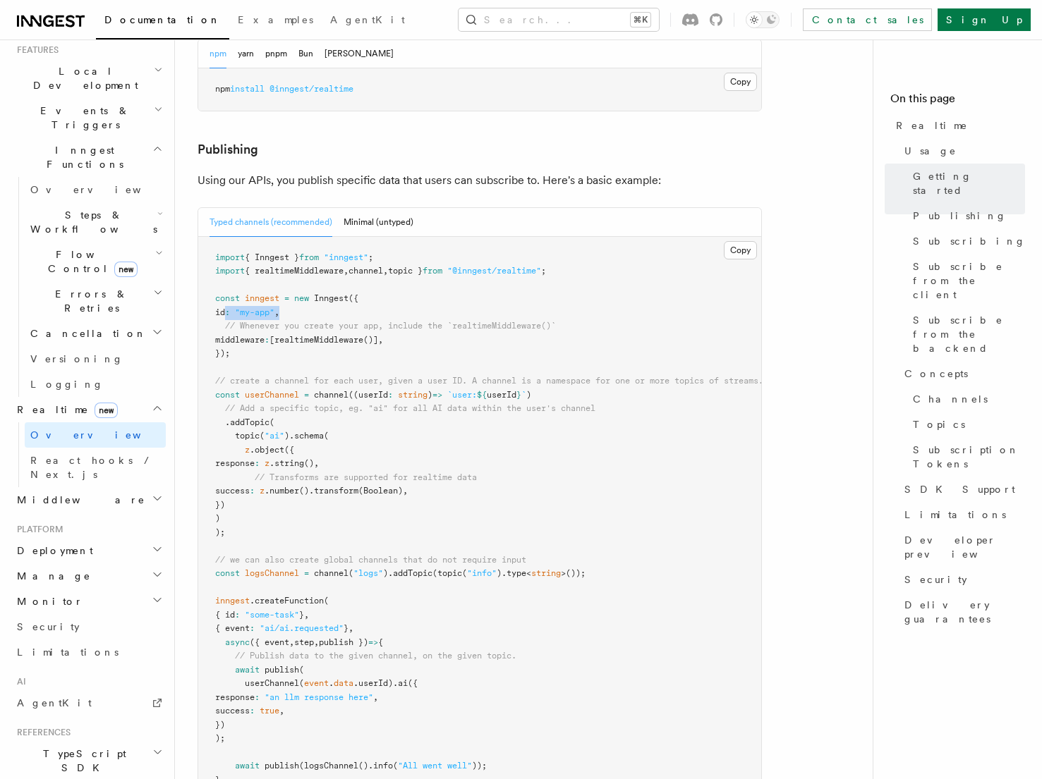
drag, startPoint x: 224, startPoint y: 269, endPoint x: 352, endPoint y: 269, distance: 127.7
click at [352, 269] on pre "import { Inngest } from "inngest" ; import { realtimeMiddleware , channel , top…" at bounding box center [479, 526] width 563 height 578
drag, startPoint x: 224, startPoint y: 300, endPoint x: 502, endPoint y: 299, distance: 277.9
click at [502, 299] on pre "import { Inngest } from "inngest" ; import { realtimeMiddleware , channel , top…" at bounding box center [479, 526] width 563 height 578
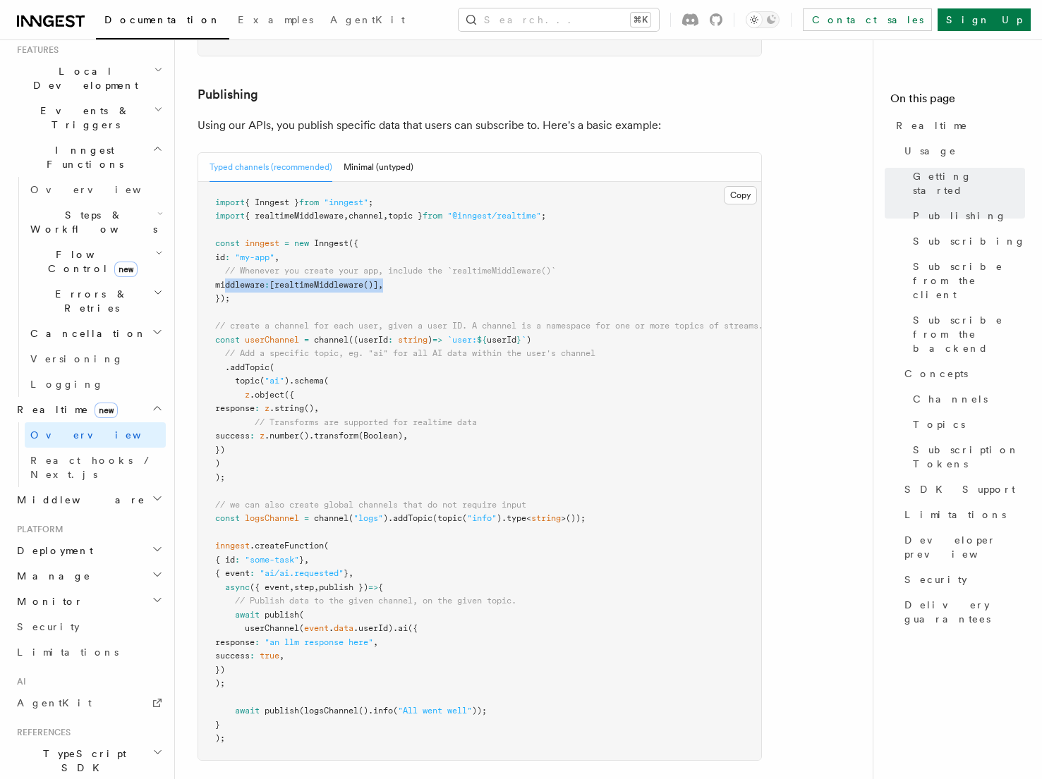
scroll to position [863, 0]
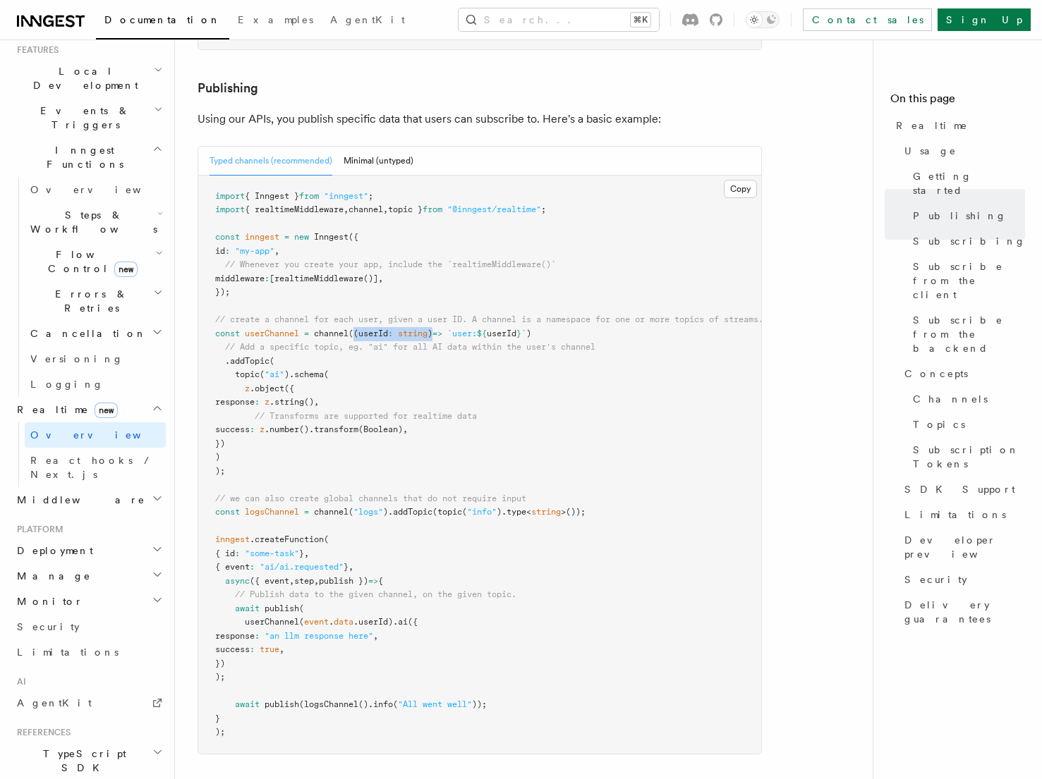
drag, startPoint x: 358, startPoint y: 293, endPoint x: 439, endPoint y: 296, distance: 81.1
click at [439, 329] on span "const userChannel = channel ((userId : string ) => `user: ${ userId } ` )" at bounding box center [373, 334] width 316 height 10
drag, startPoint x: 458, startPoint y: 292, endPoint x: 535, endPoint y: 293, distance: 76.9
click at [531, 329] on span "const userChannel = channel ((userId : string ) => `user: ${ userId } ` )" at bounding box center [373, 334] width 316 height 10
click at [333, 315] on span "// create a channel for each user, given a user ID. A channel is a namespace fo…" at bounding box center [489, 320] width 548 height 10
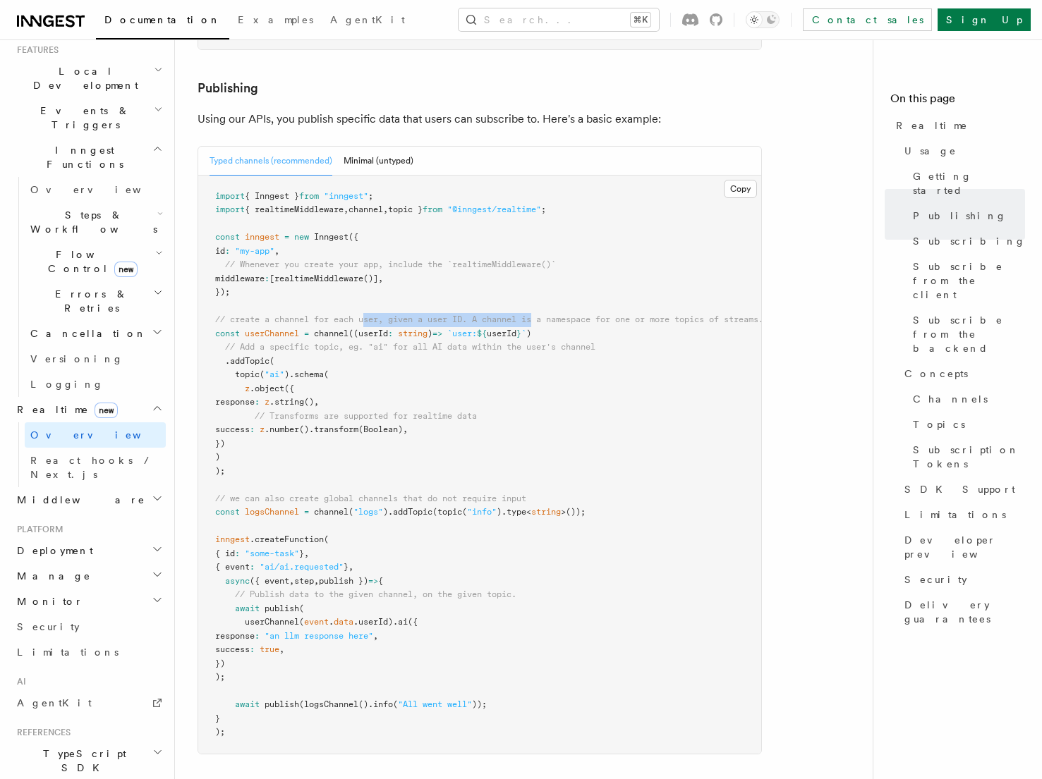
drag, startPoint x: 368, startPoint y: 276, endPoint x: 540, endPoint y: 277, distance: 171.4
click at [540, 315] on span "// create a channel for each user, given a user ID. A channel is a namespace fo…" at bounding box center [489, 320] width 548 height 10
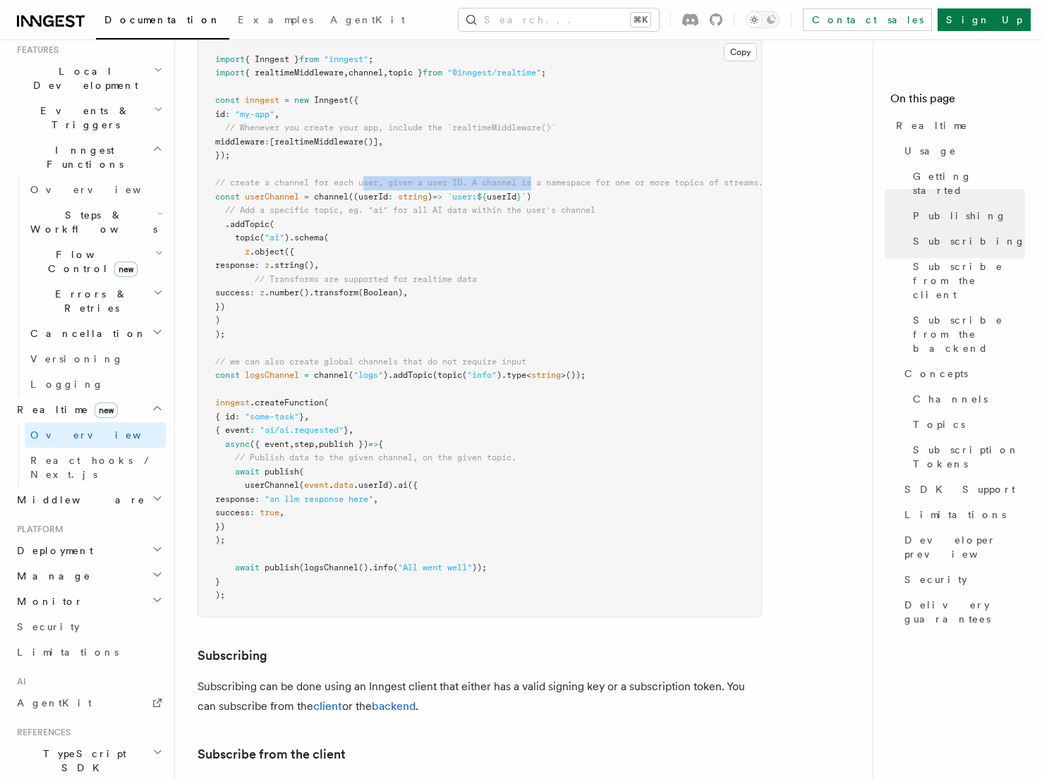
scroll to position [1006, 0]
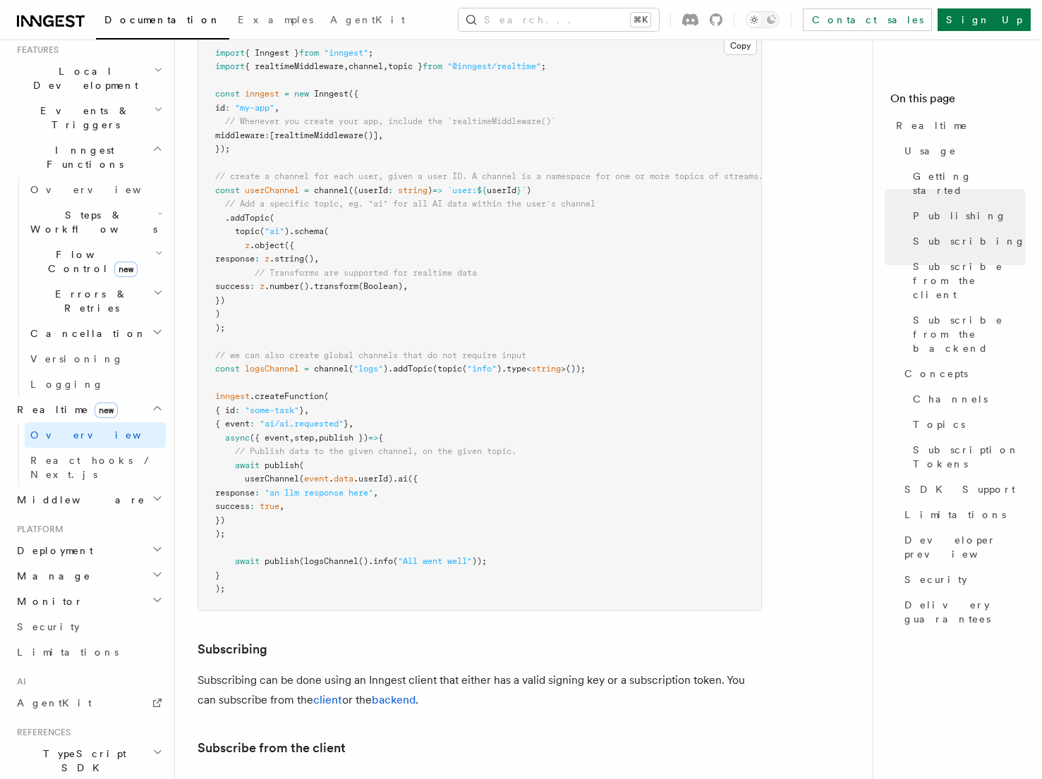
click at [272, 364] on span "logsChannel" at bounding box center [272, 369] width 54 height 10
click at [370, 364] on span ""logs"" at bounding box center [368, 369] width 30 height 10
click at [492, 364] on span ""info"" at bounding box center [482, 369] width 30 height 10
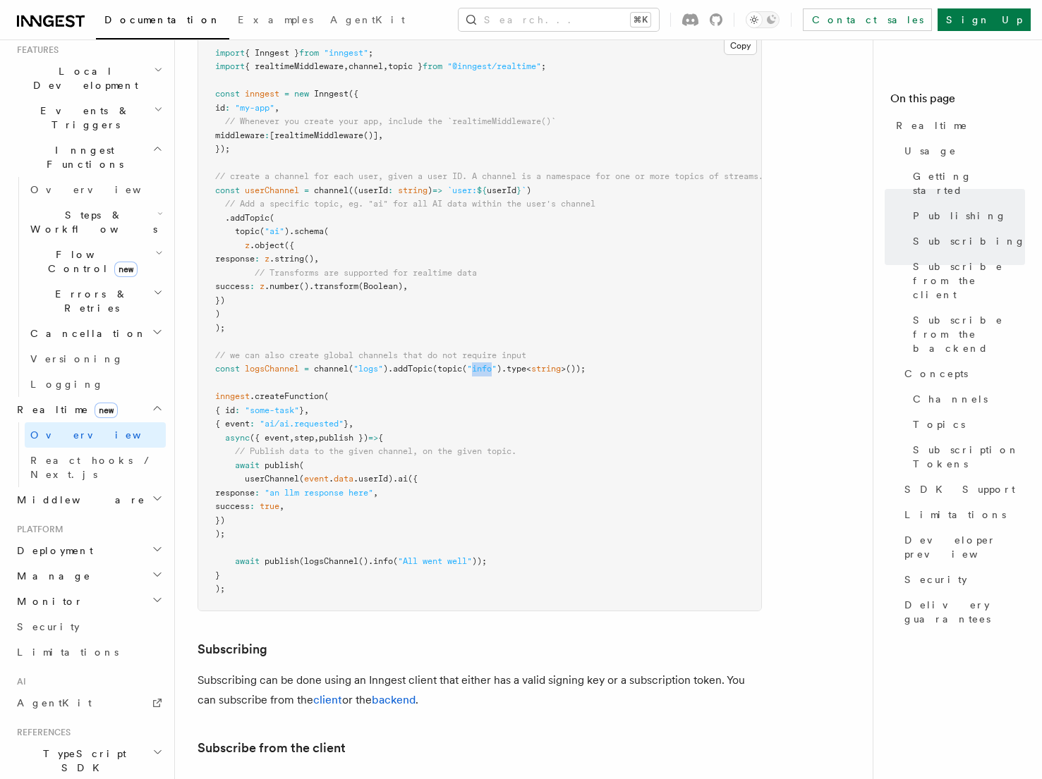
click at [492, 364] on span ""info"" at bounding box center [482, 369] width 30 height 10
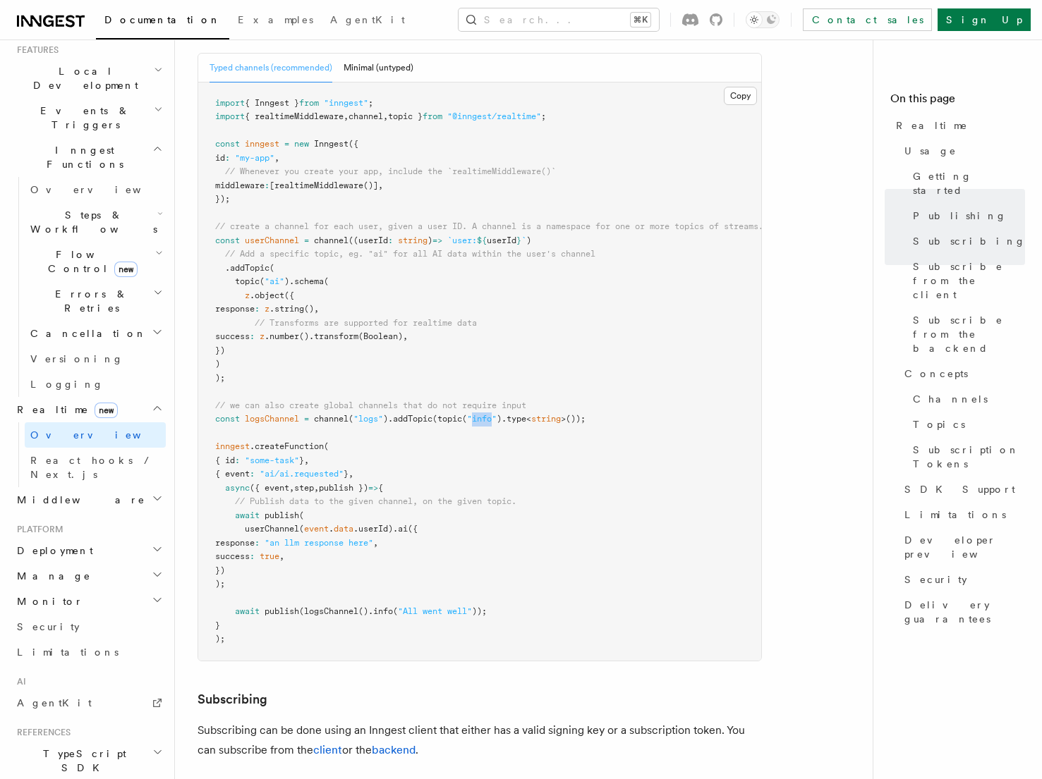
scroll to position [945, 0]
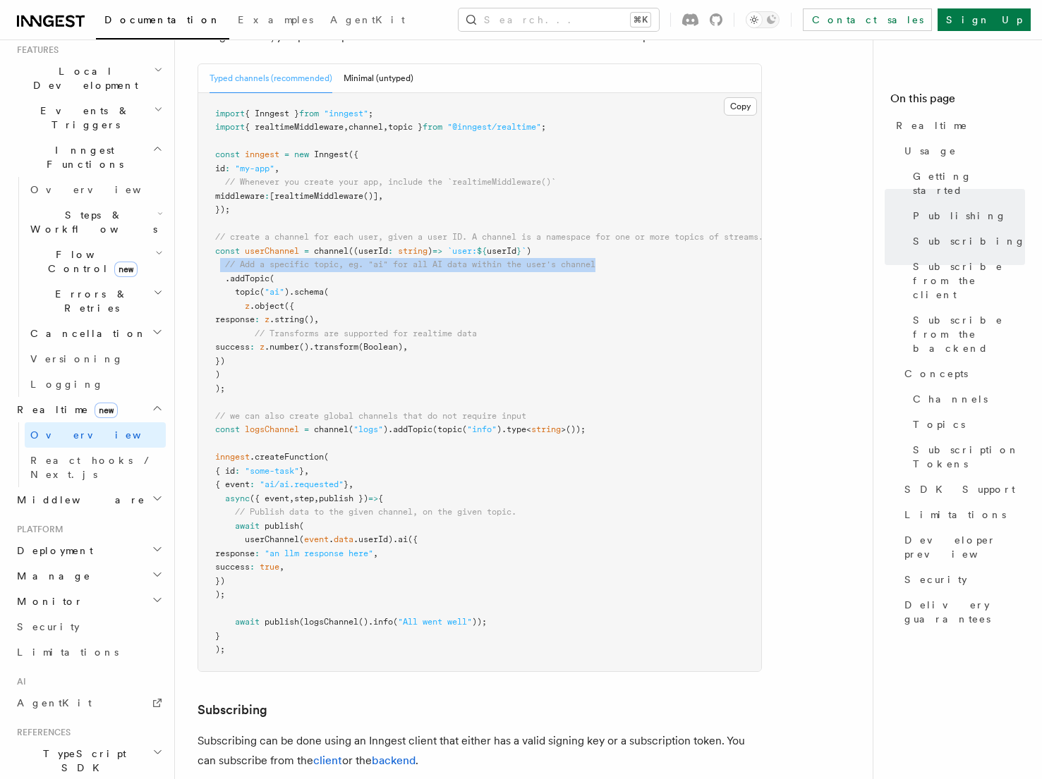
drag, startPoint x: 221, startPoint y: 224, endPoint x: 613, endPoint y: 220, distance: 392.2
click at [613, 220] on pre "import { Inngest } from "inngest" ; import { realtimeMiddleware , channel , top…" at bounding box center [479, 382] width 563 height 578
drag, startPoint x: 229, startPoint y: 251, endPoint x: 455, endPoint y: 329, distance: 238.7
click at [455, 329] on pre "import { Inngest } from "inngest" ; import { realtimeMiddleware , channel , top…" at bounding box center [479, 382] width 563 height 578
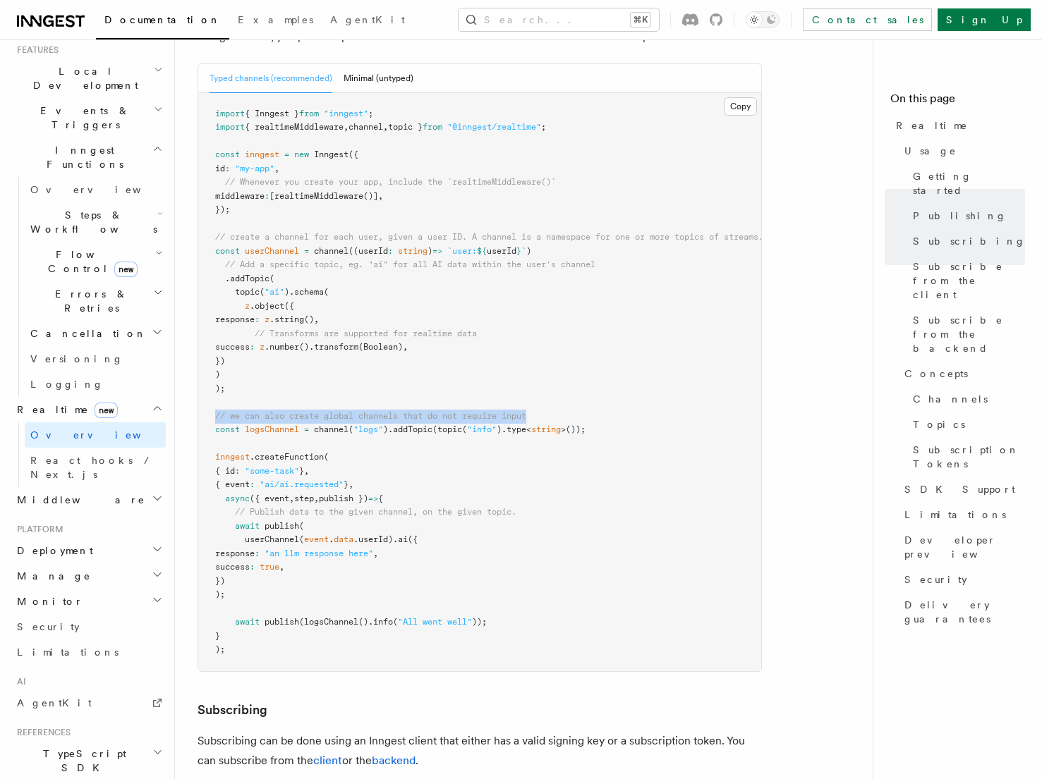
drag, startPoint x: 213, startPoint y: 373, endPoint x: 557, endPoint y: 371, distance: 343.5
click at [557, 371] on pre "import { Inngest } from "inngest" ; import { realtimeMiddleware , channel , top…" at bounding box center [479, 382] width 563 height 578
click at [332, 425] on span "channel" at bounding box center [331, 430] width 35 height 10
click at [371, 425] on span ""logs"" at bounding box center [368, 430] width 30 height 10
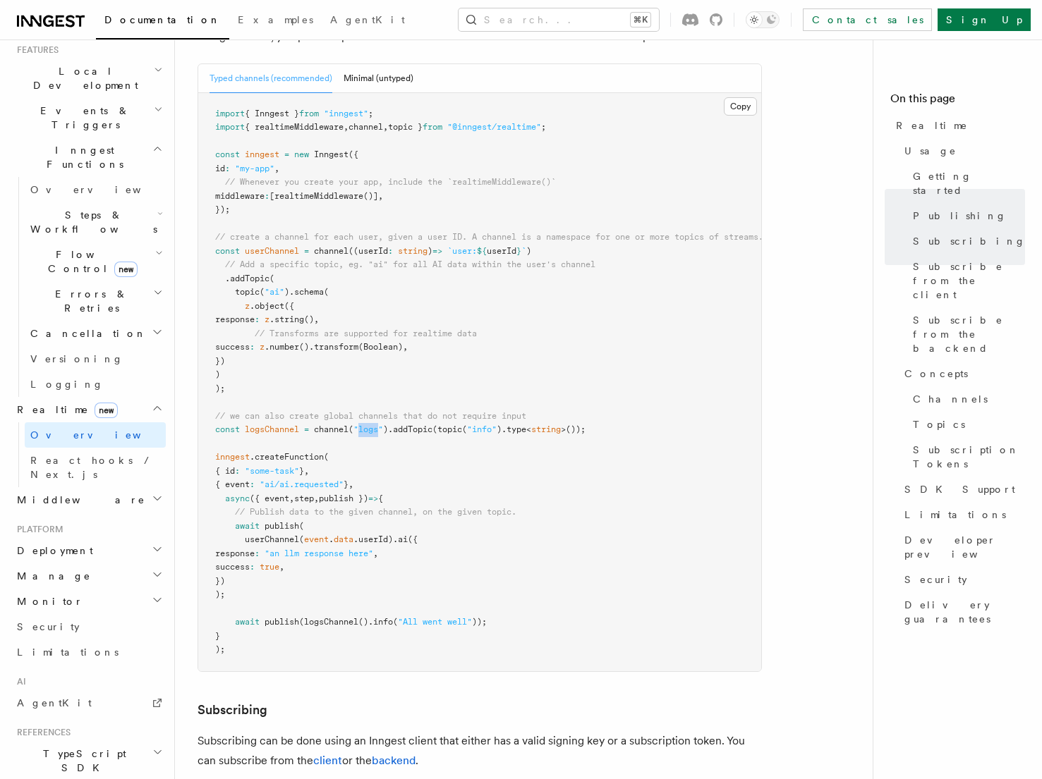
click at [371, 425] on span ""logs"" at bounding box center [368, 430] width 30 height 10
click at [416, 425] on span ".addTopic" at bounding box center [410, 430] width 44 height 10
click at [490, 425] on span ""info"" at bounding box center [482, 430] width 30 height 10
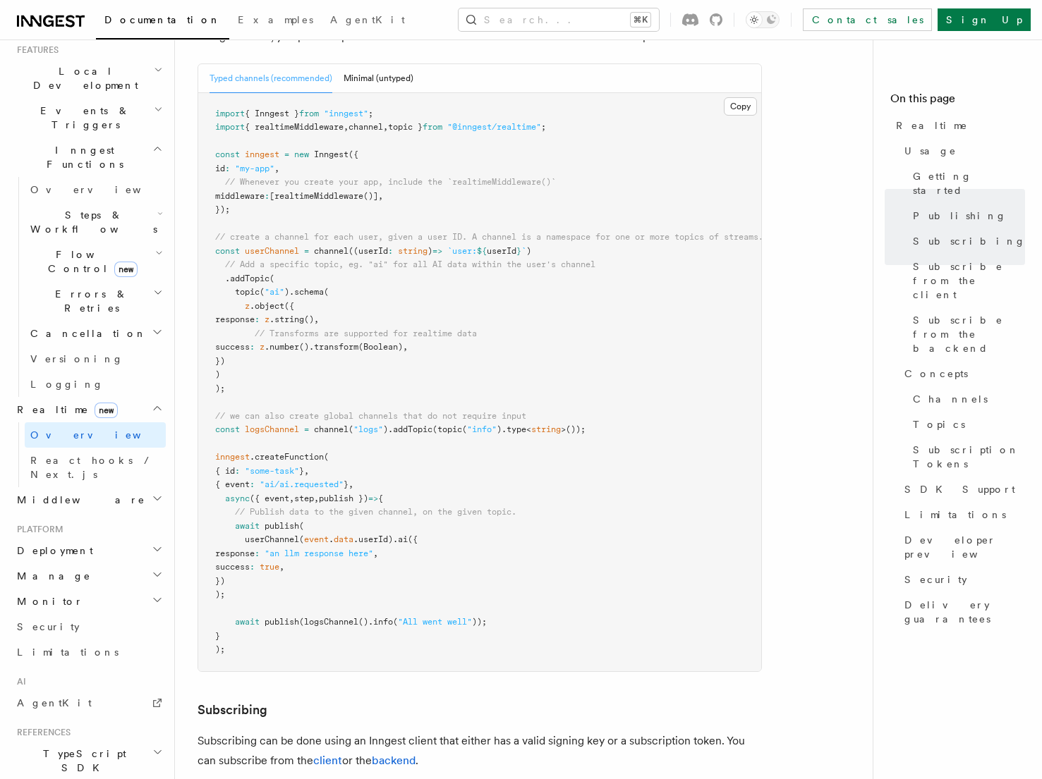
click at [537, 373] on pre "import { Inngest } from "inngest" ; import { realtimeMiddleware , channel , top…" at bounding box center [479, 382] width 563 height 578
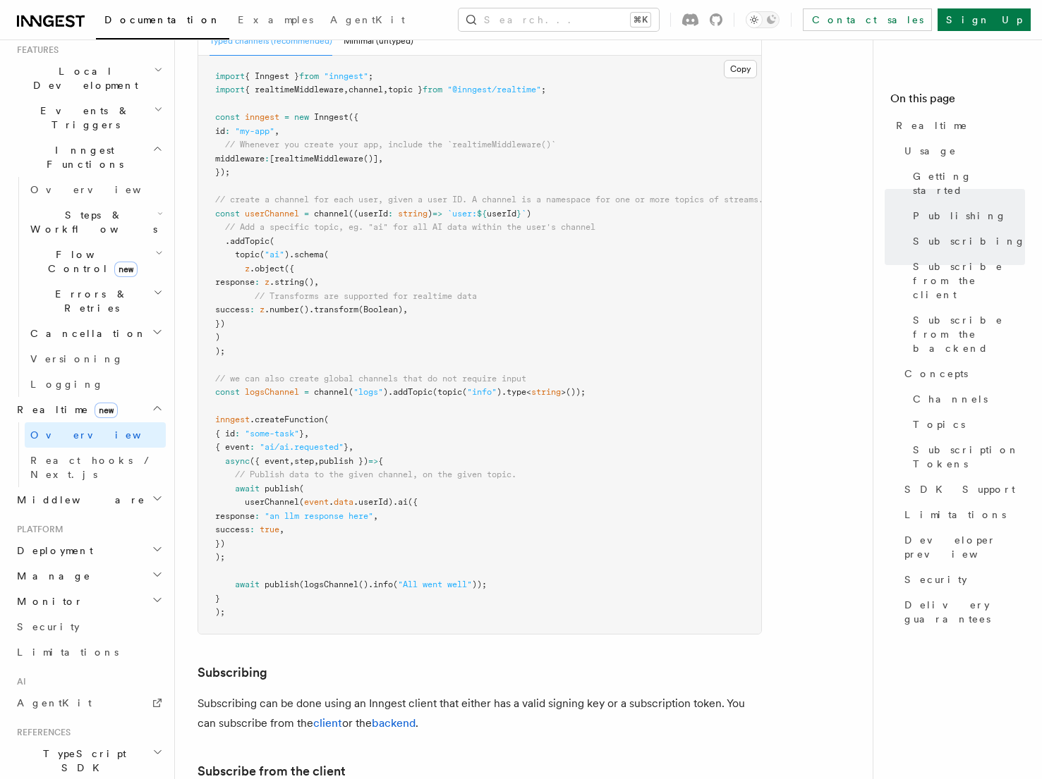
scroll to position [980, 0]
drag, startPoint x: 464, startPoint y: 173, endPoint x: 535, endPoint y: 177, distance: 71.4
click at [531, 211] on span "const userChannel = channel ((userId : string ) => `user: ${ userId } ` )" at bounding box center [373, 216] width 316 height 10
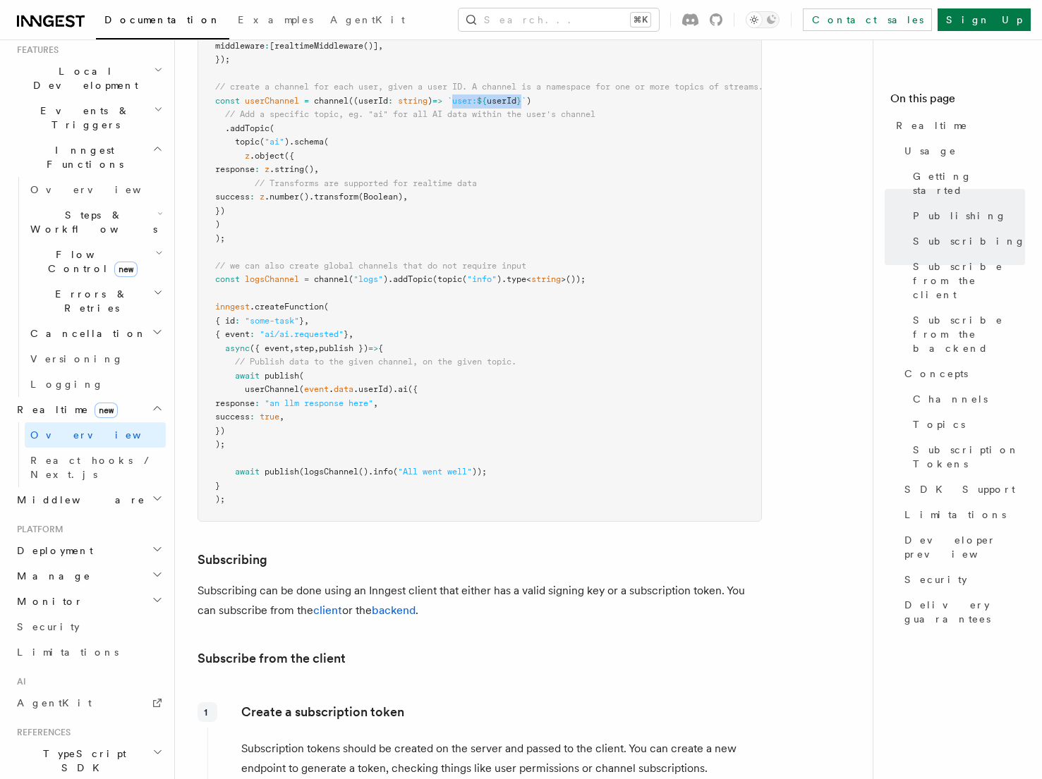
scroll to position [1100, 0]
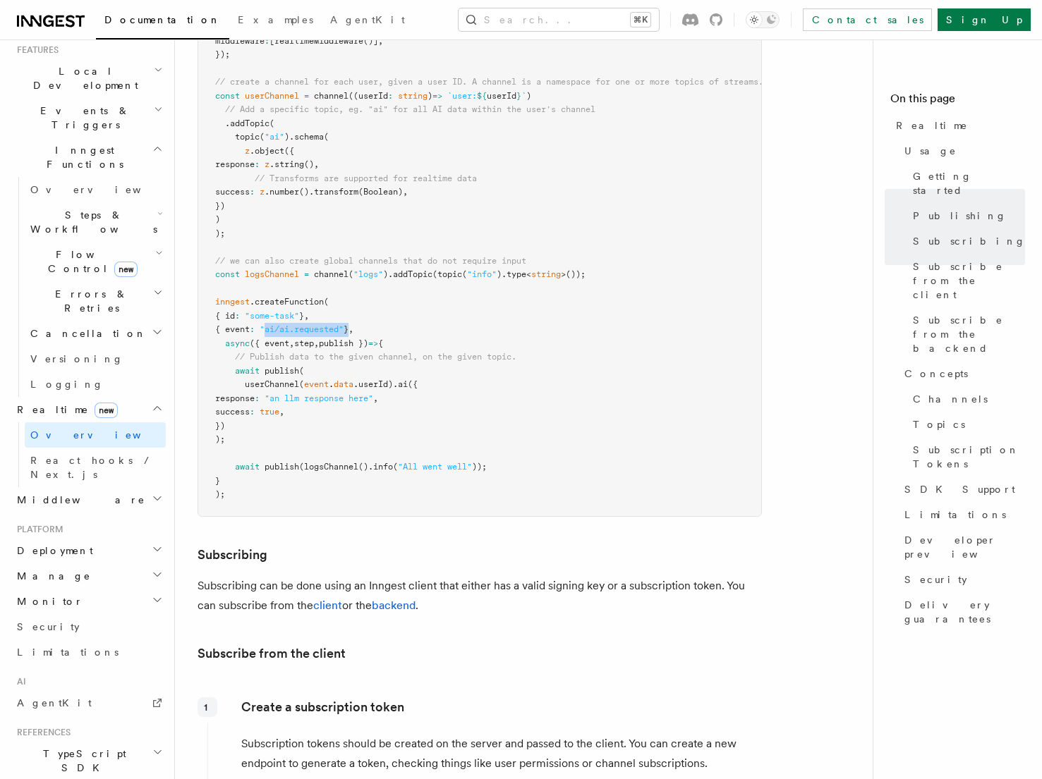
drag, startPoint x: 276, startPoint y: 288, endPoint x: 360, endPoint y: 288, distance: 84.6
click at [353, 324] on span "{ event : "ai/ai.requested" } ," at bounding box center [284, 329] width 138 height 10
click at [299, 366] on span "publish" at bounding box center [282, 371] width 35 height 10
drag, startPoint x: 300, startPoint y: 328, endPoint x: 315, endPoint y: 328, distance: 14.8
click at [315, 328] on pre "import { Inngest } from "inngest" ; import { realtimeMiddleware , channel , top…" at bounding box center [479, 227] width 563 height 578
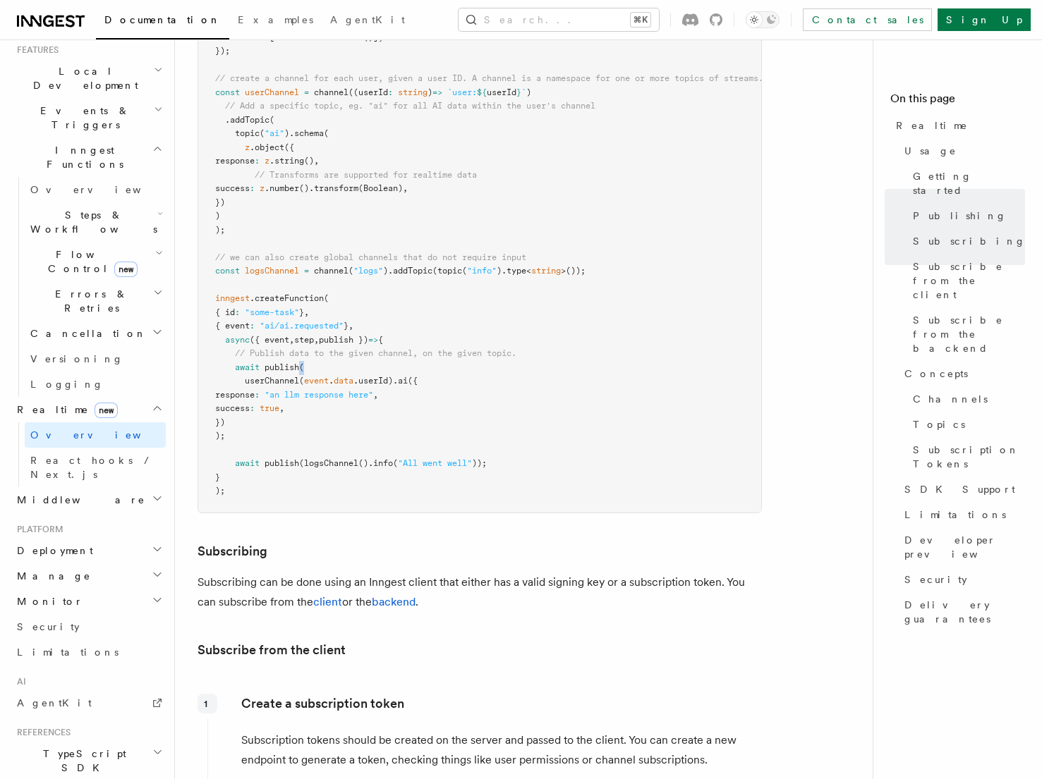
scroll to position [1088, 0]
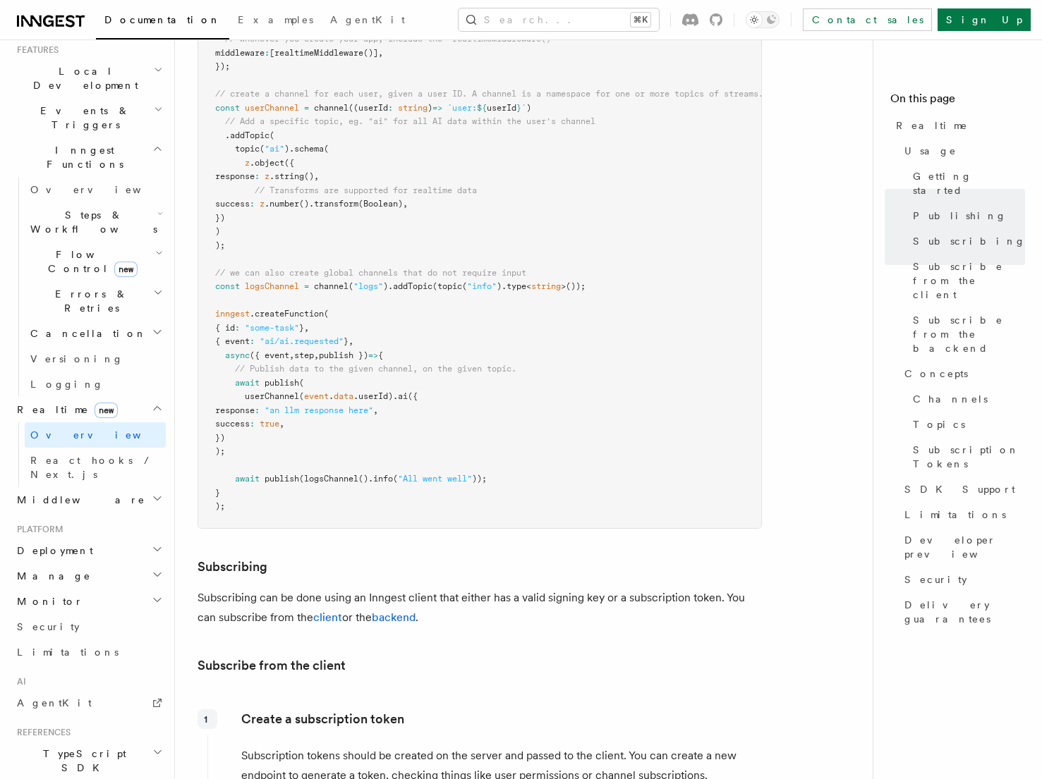
click at [279, 378] on span "publish" at bounding box center [282, 383] width 35 height 10
drag, startPoint x: 312, startPoint y: 367, endPoint x: 413, endPoint y: 370, distance: 101.6
click at [373, 406] on span ""an llm response here"" at bounding box center [319, 411] width 109 height 10
drag, startPoint x: 236, startPoint y: 331, endPoint x: 530, endPoint y: 329, distance: 294.8
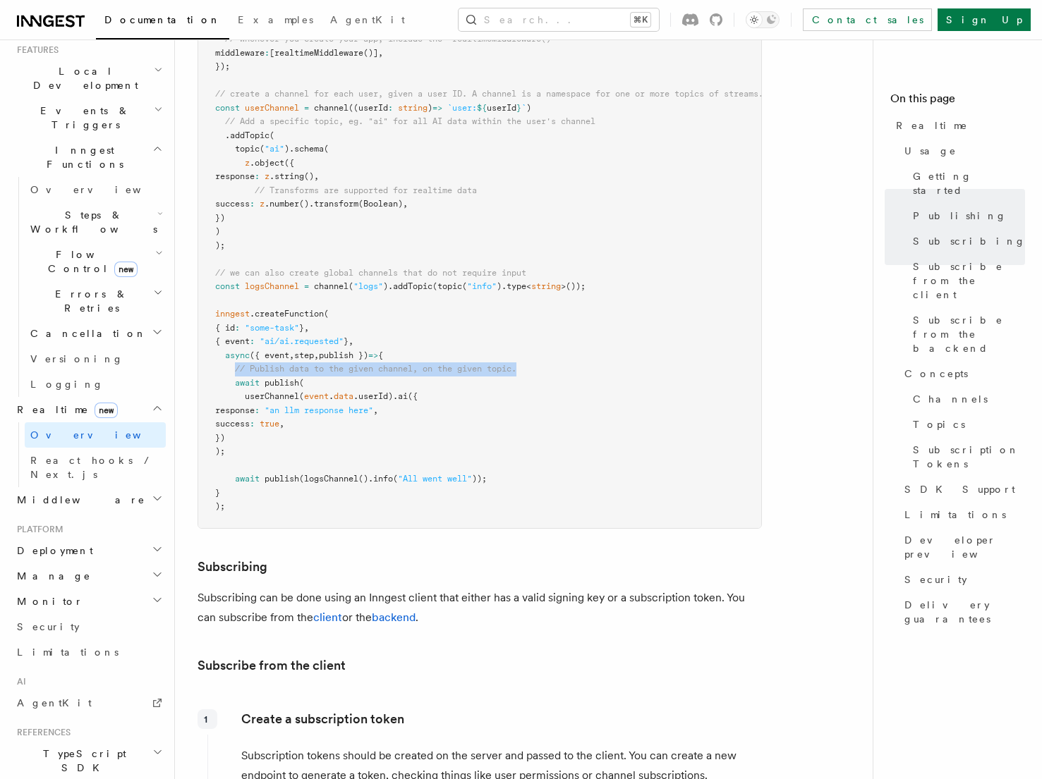
click at [530, 329] on pre "import { Inngest } from "inngest" ; import { realtimeMiddleware , channel , top…" at bounding box center [479, 239] width 563 height 578
drag, startPoint x: 311, startPoint y: 368, endPoint x: 413, endPoint y: 370, distance: 101.6
click at [373, 406] on span ""an llm response here"" at bounding box center [319, 411] width 109 height 10
drag, startPoint x: 233, startPoint y: 439, endPoint x: 507, endPoint y: 432, distance: 274.5
click at [507, 432] on pre "import { Inngest } from "inngest" ; import { realtimeMiddleware , channel , top…" at bounding box center [479, 239] width 563 height 578
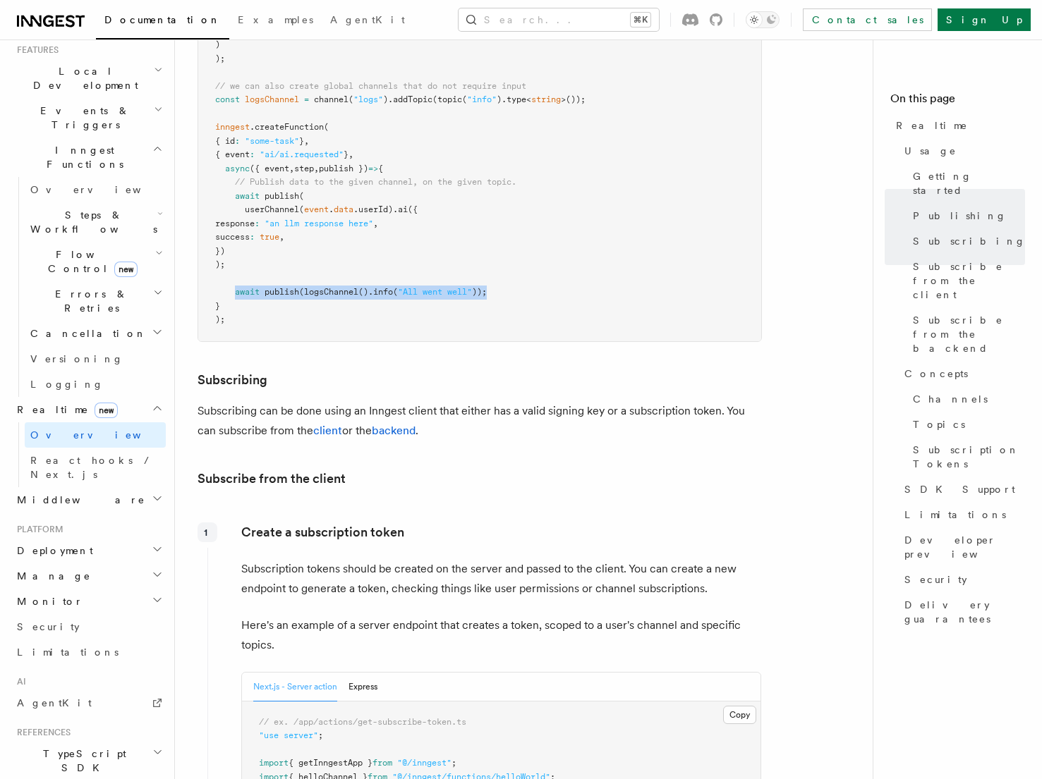
scroll to position [1288, 0]
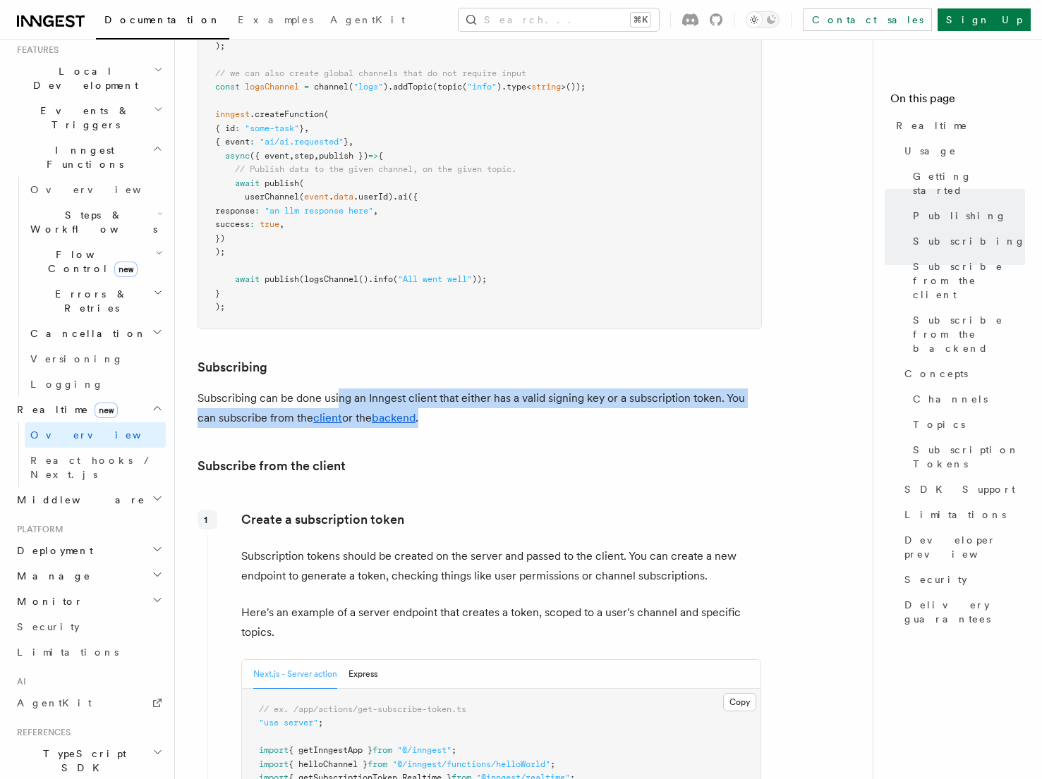
drag, startPoint x: 340, startPoint y: 358, endPoint x: 593, endPoint y: 379, distance: 254.1
click at [593, 389] on p "Subscribing can be done using an Inngest client that either has a valid signing…" at bounding box center [480, 409] width 564 height 40
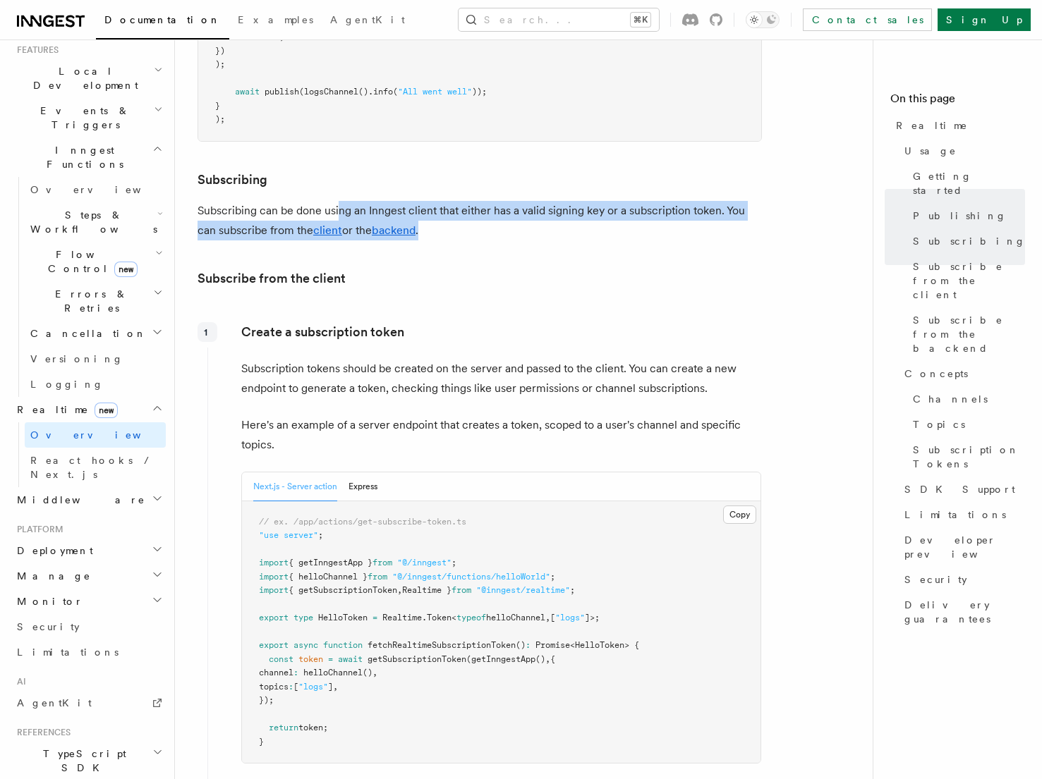
scroll to position [1478, 0]
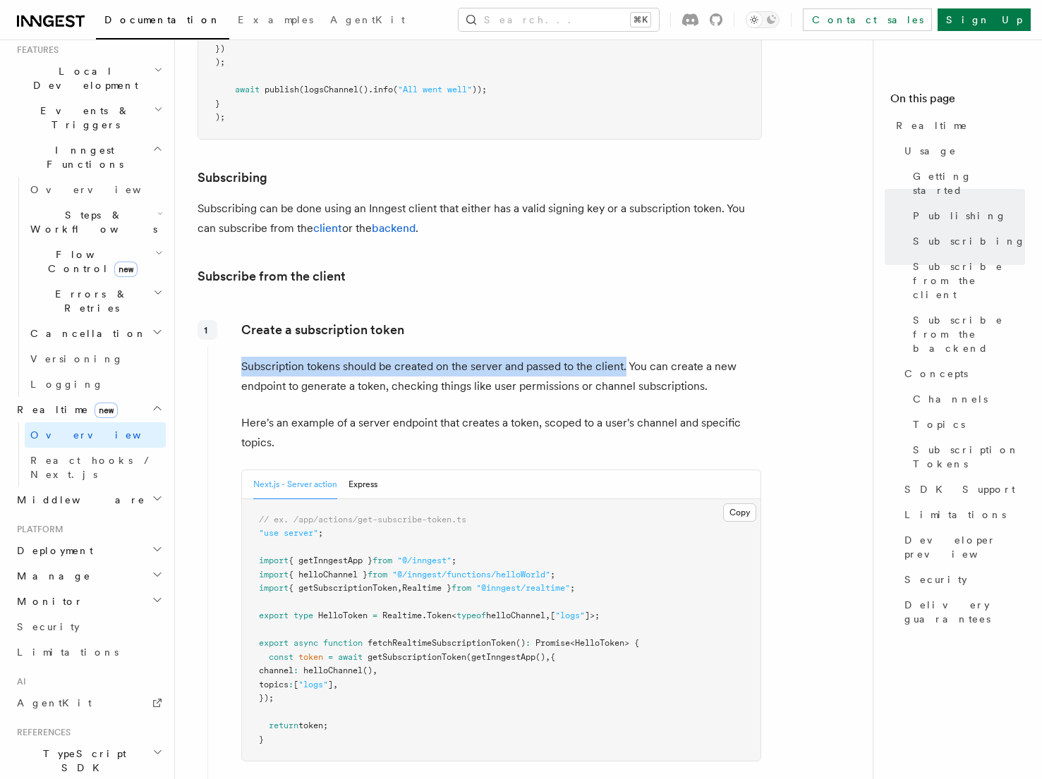
drag, startPoint x: 241, startPoint y: 323, endPoint x: 624, endPoint y: 329, distance: 383.1
click at [624, 357] on p "Subscription tokens should be created on the server and passed to the client. Y…" at bounding box center [501, 377] width 520 height 40
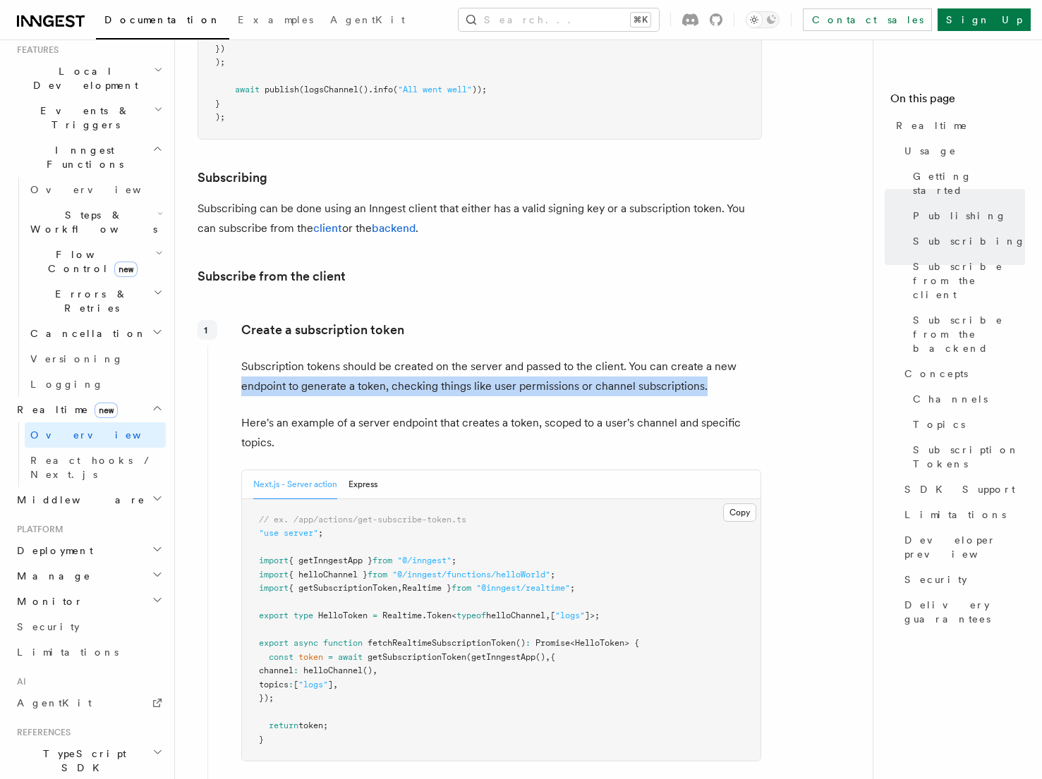
drag, startPoint x: 240, startPoint y: 346, endPoint x: 720, endPoint y: 336, distance: 480.5
click at [720, 336] on div "Create a subscription token Subscription tokens should be created on the server…" at bounding box center [484, 547] width 554 height 465
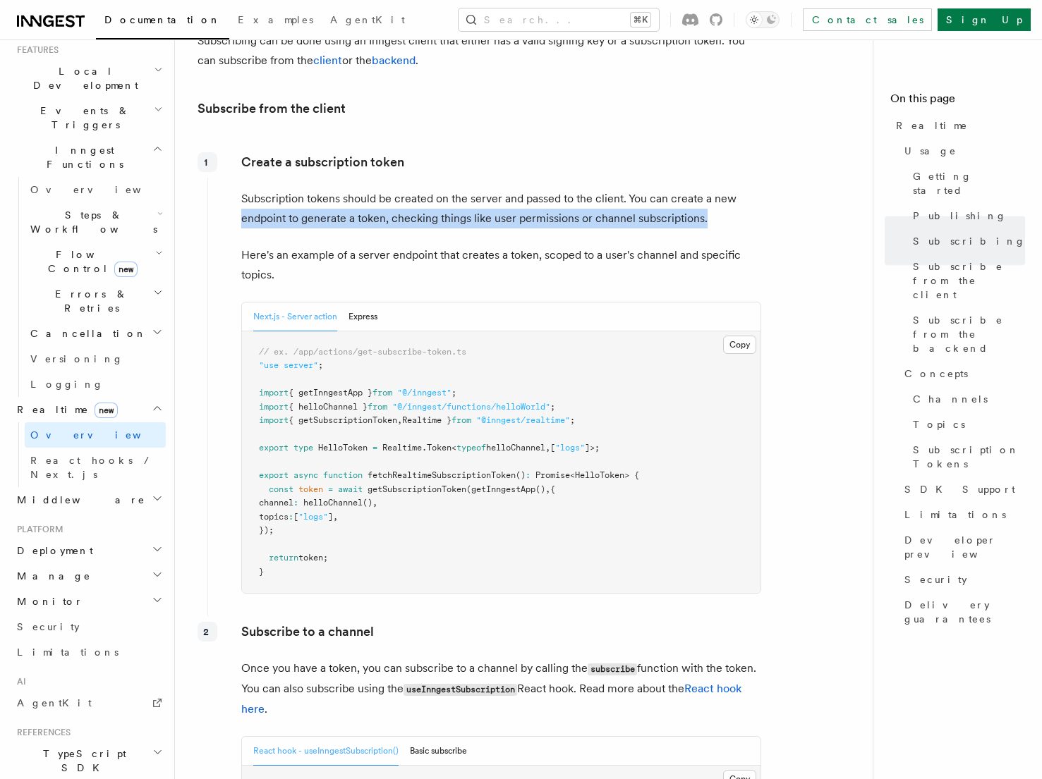
scroll to position [1647, 0]
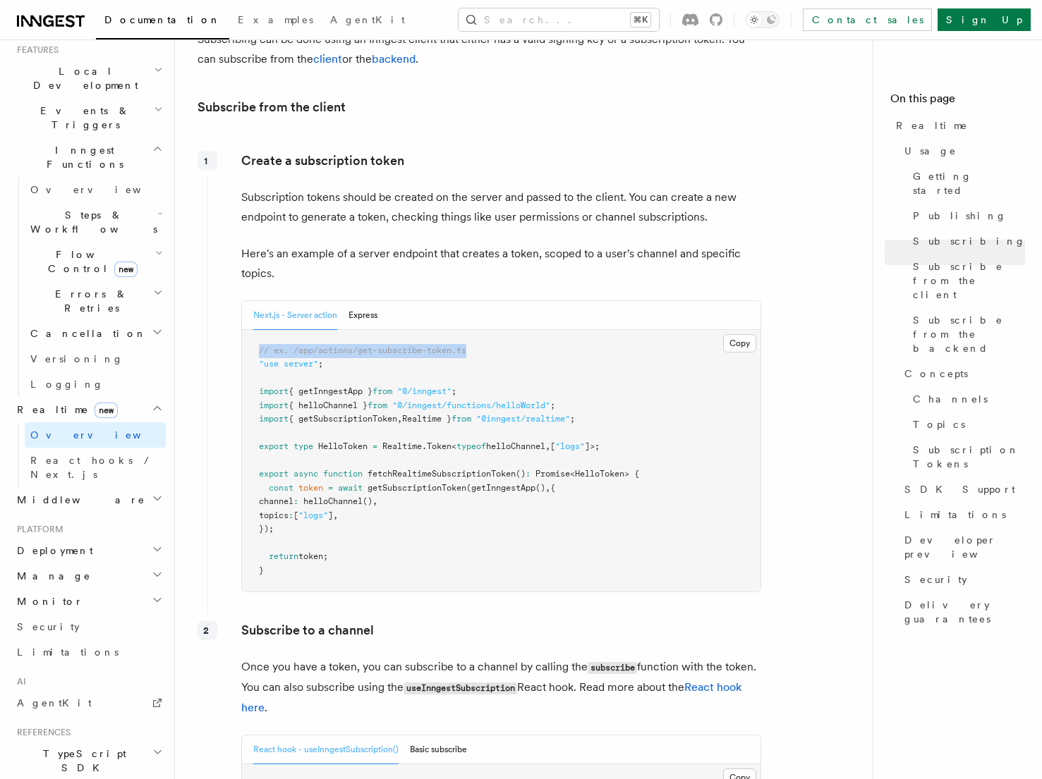
drag, startPoint x: 255, startPoint y: 310, endPoint x: 486, endPoint y: 308, distance: 231.4
click at [486, 330] on pre "// ex. /app/actions/get-subscribe-token.ts "use server" ; import { getInngestAp…" at bounding box center [501, 461] width 518 height 262
click at [365, 301] on button "Express" at bounding box center [362, 315] width 29 height 29
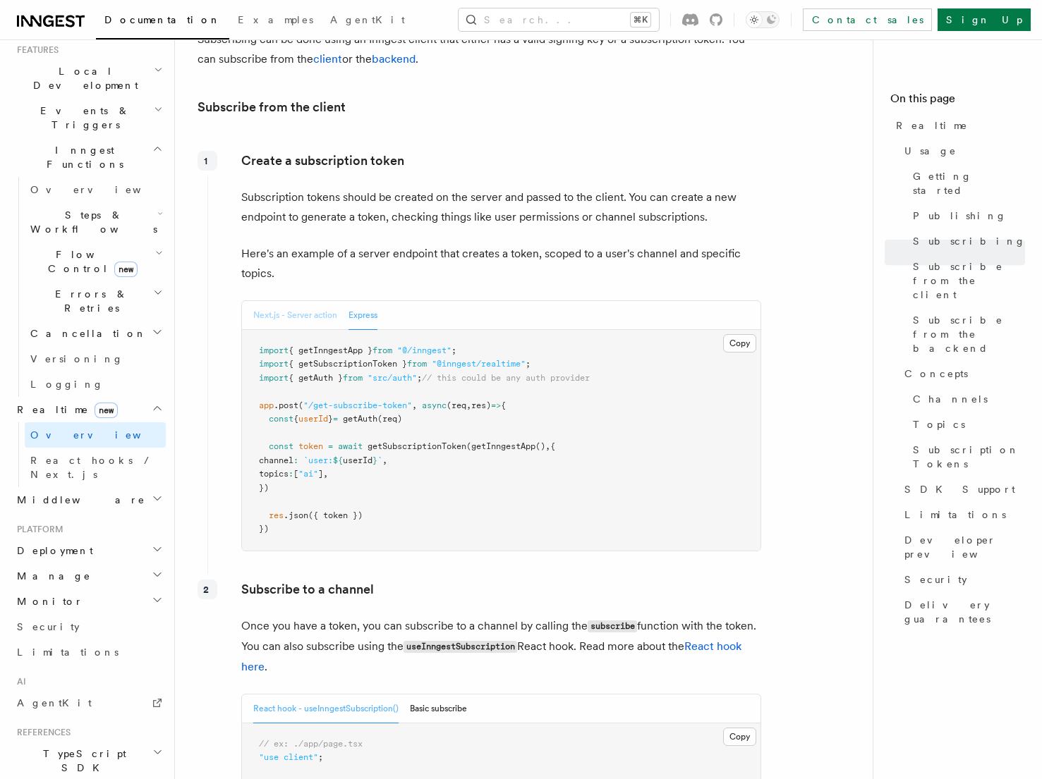
click at [301, 301] on button "Next.js - Server action" at bounding box center [295, 315] width 84 height 29
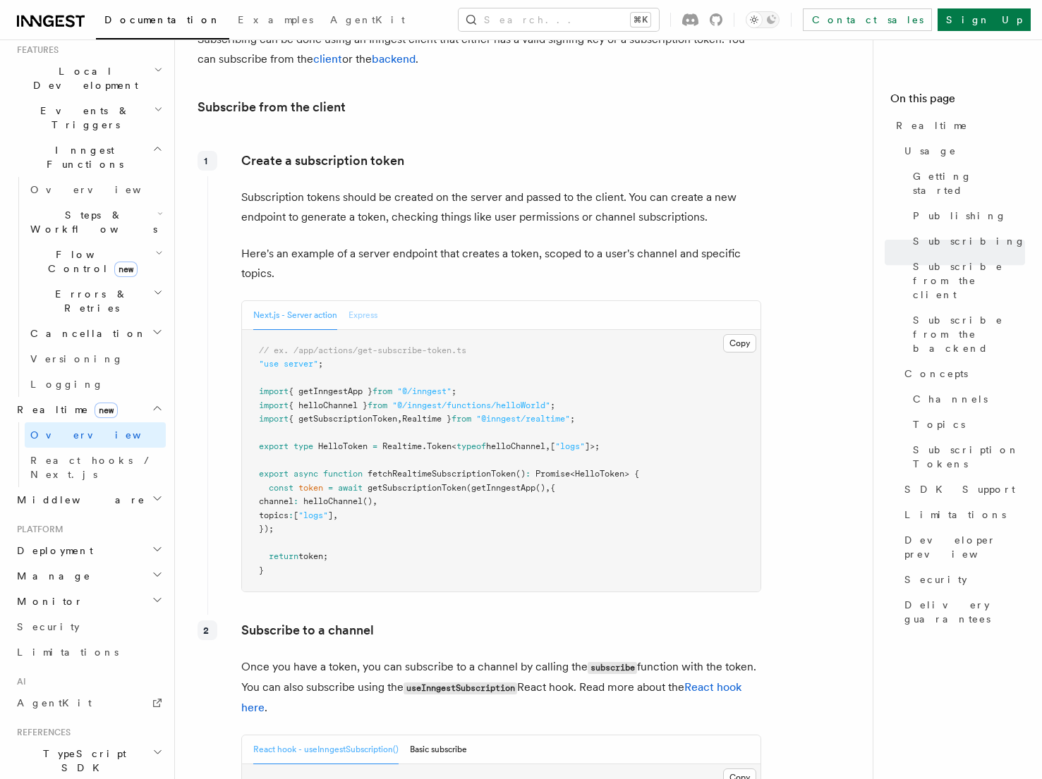
click at [358, 301] on button "Express" at bounding box center [362, 315] width 29 height 29
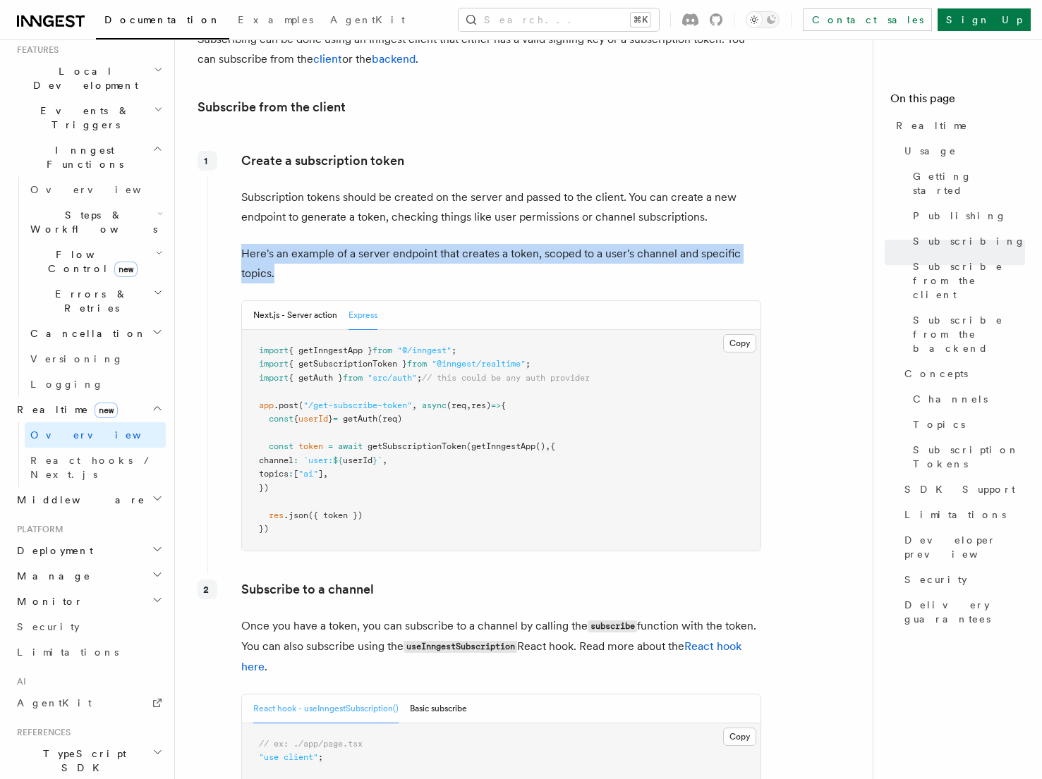
drag, startPoint x: 241, startPoint y: 211, endPoint x: 739, endPoint y: 235, distance: 498.6
click at [739, 244] on p "Here's an example of a server endpoint that creates a token, scoped to a user's…" at bounding box center [501, 264] width 520 height 40
drag, startPoint x: 279, startPoint y: 435, endPoint x: 435, endPoint y: 449, distance: 156.5
click at [435, 449] on pre "import { getInngestApp } from "@/inngest" ; import { getSubscriptionToken } fro…" at bounding box center [501, 440] width 518 height 221
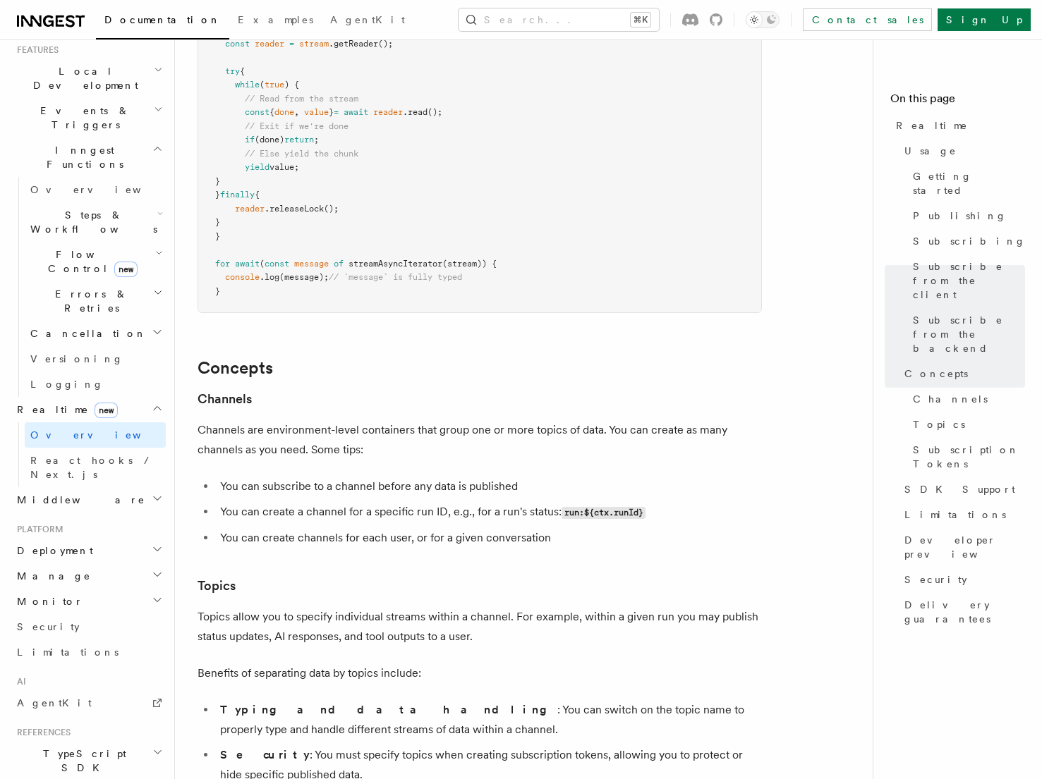
scroll to position [3286, 0]
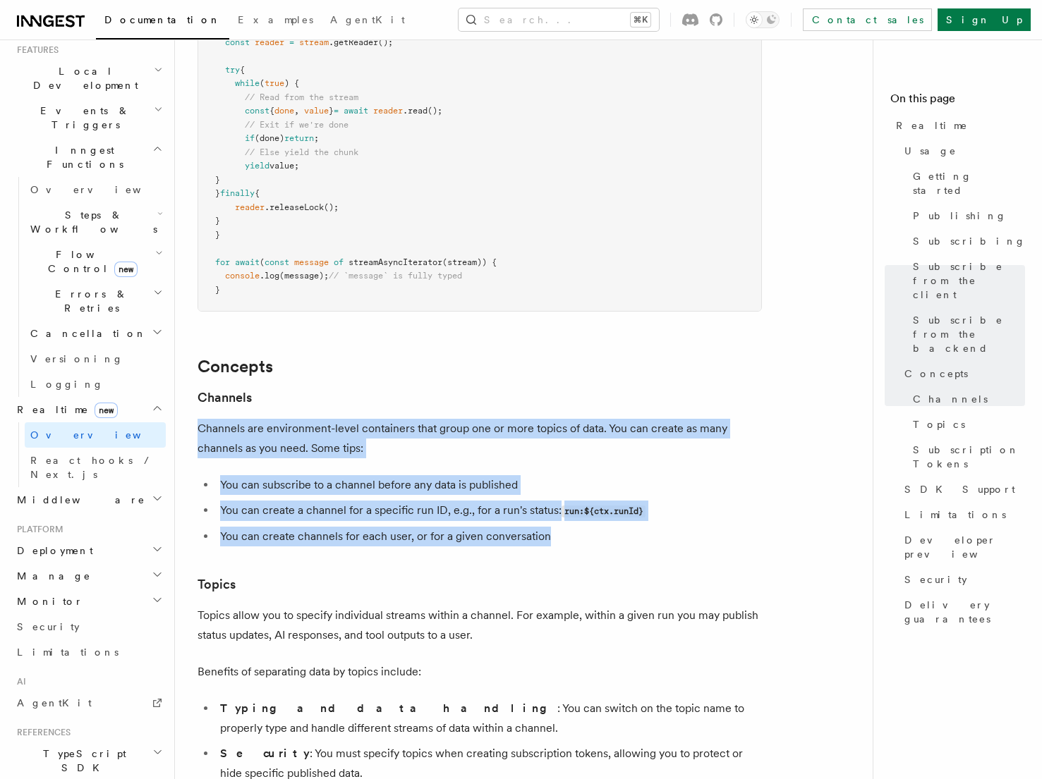
drag, startPoint x: 198, startPoint y: 389, endPoint x: 693, endPoint y: 499, distance: 507.4
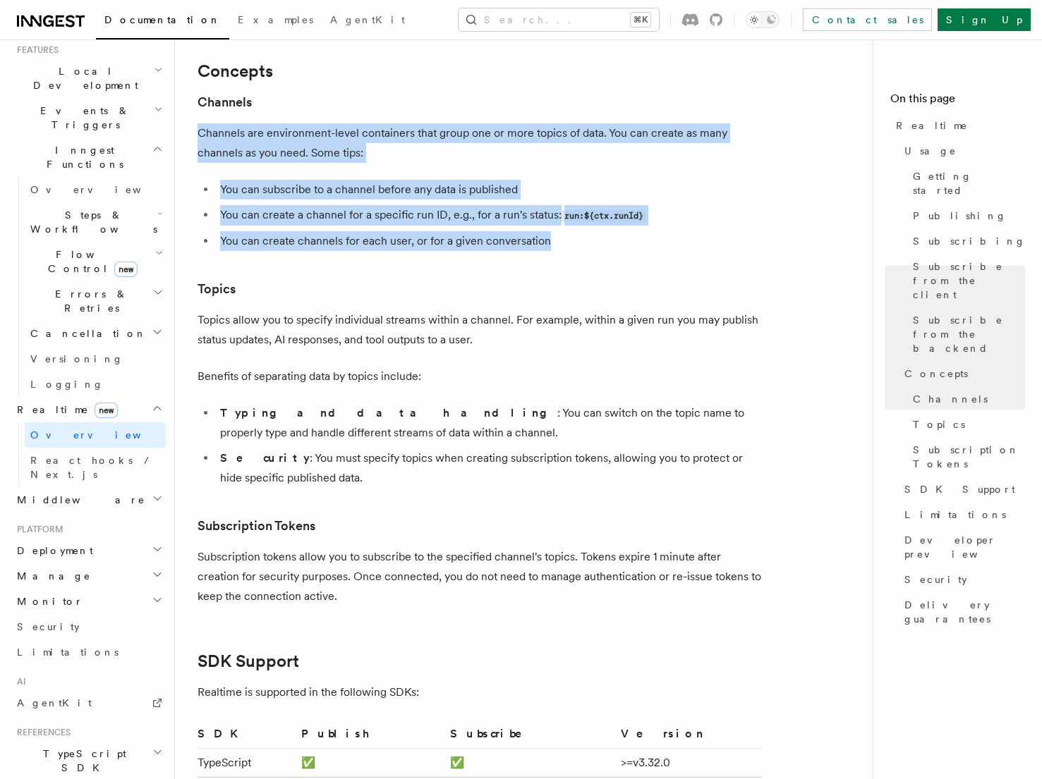
scroll to position [3597, 0]
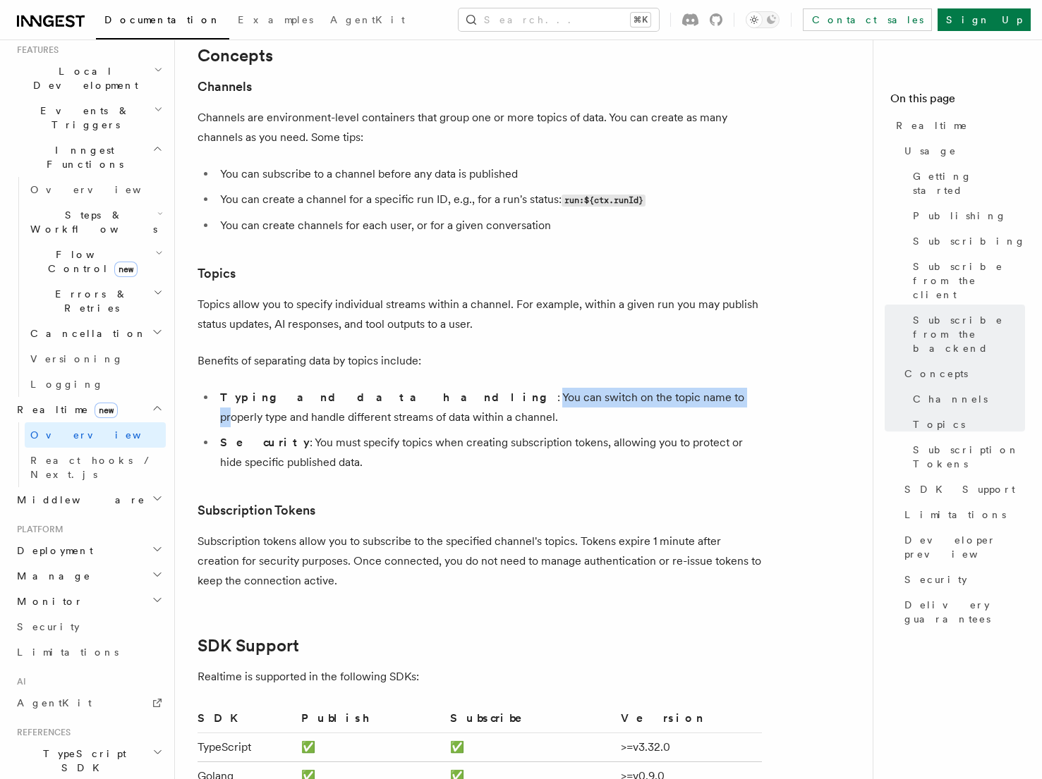
drag, startPoint x: 355, startPoint y: 354, endPoint x: 551, endPoint y: 358, distance: 196.1
click at [551, 388] on li "Typing and data handling : You can switch on the topic name to properly type an…" at bounding box center [489, 408] width 546 height 40
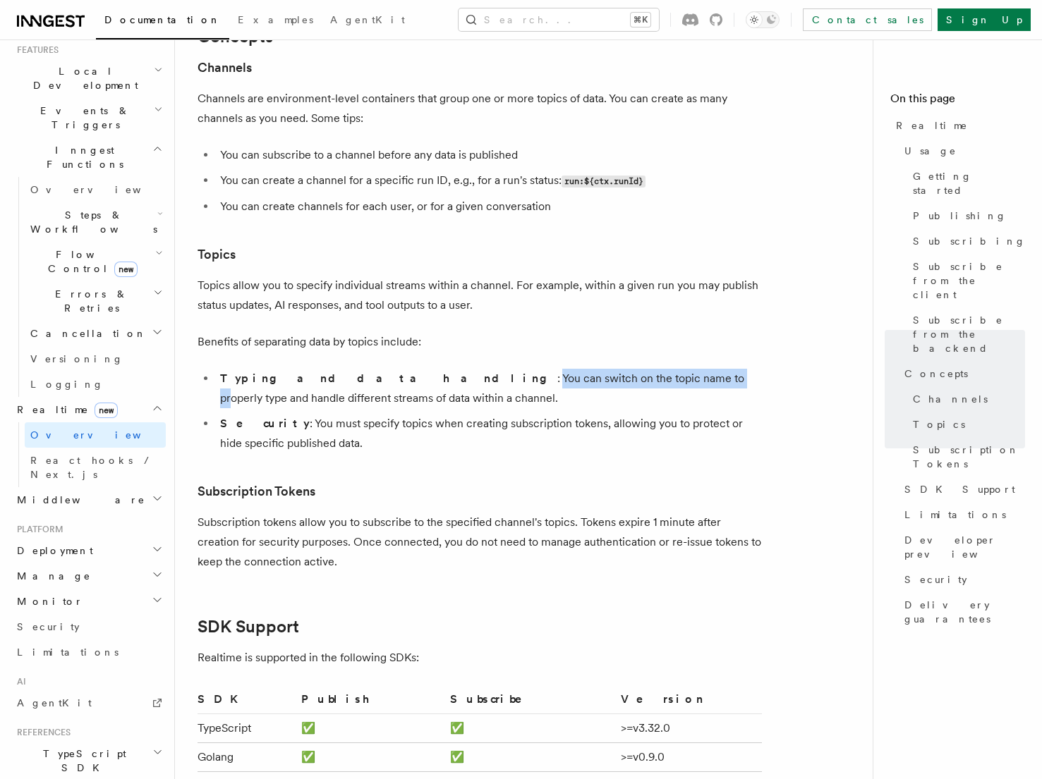
scroll to position [3617, 0]
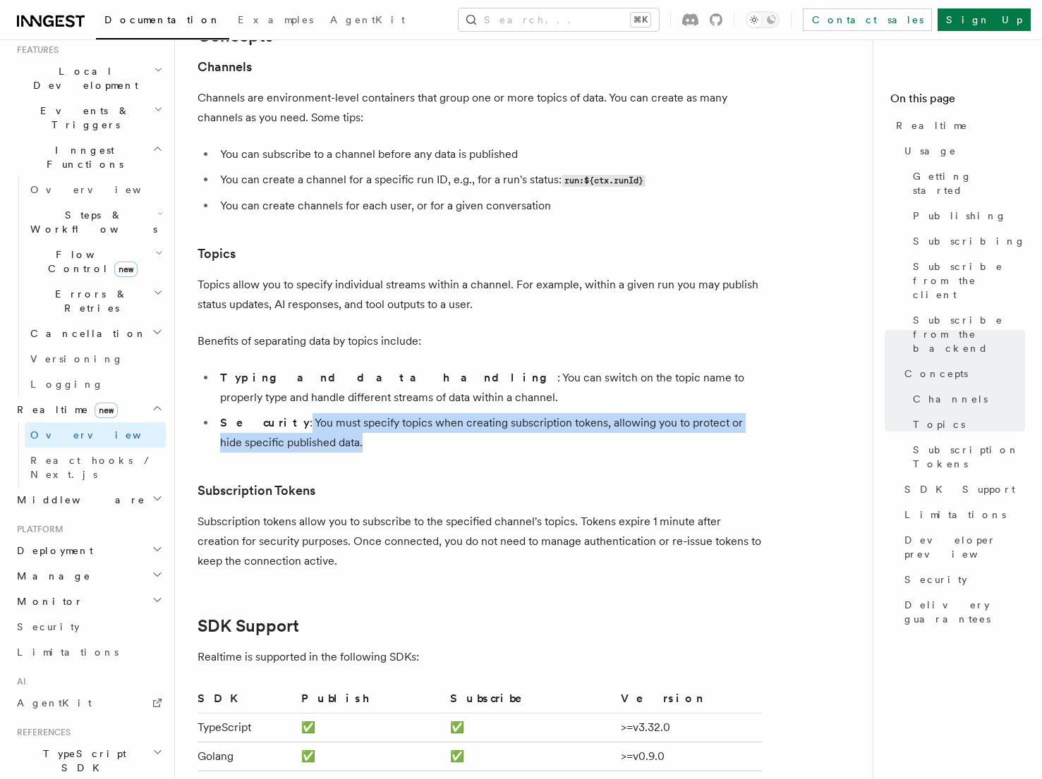
drag, startPoint x: 265, startPoint y: 382, endPoint x: 492, endPoint y: 408, distance: 229.3
click at [492, 413] on li "Security : You must specify topics when creating subscription tokens, allowing …" at bounding box center [489, 433] width 546 height 40
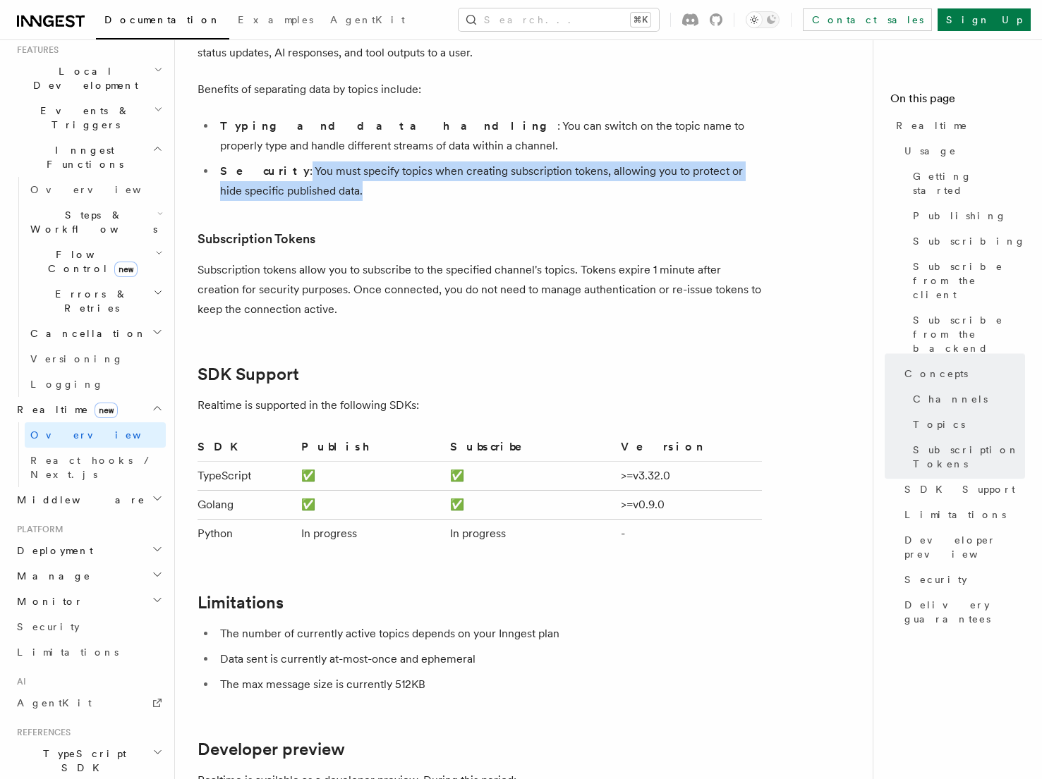
scroll to position [3870, 0]
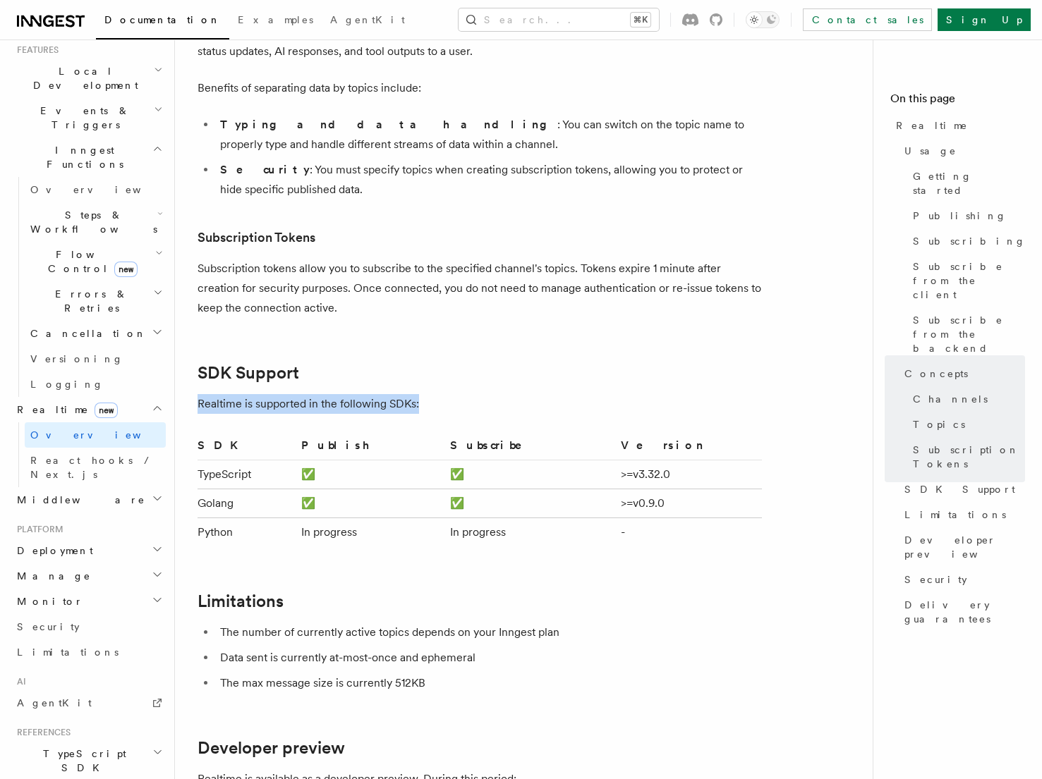
drag, startPoint x: 198, startPoint y: 367, endPoint x: 542, endPoint y: 364, distance: 343.5
click at [542, 394] on p "Realtime is supported in the following SDKs:" at bounding box center [480, 404] width 564 height 20
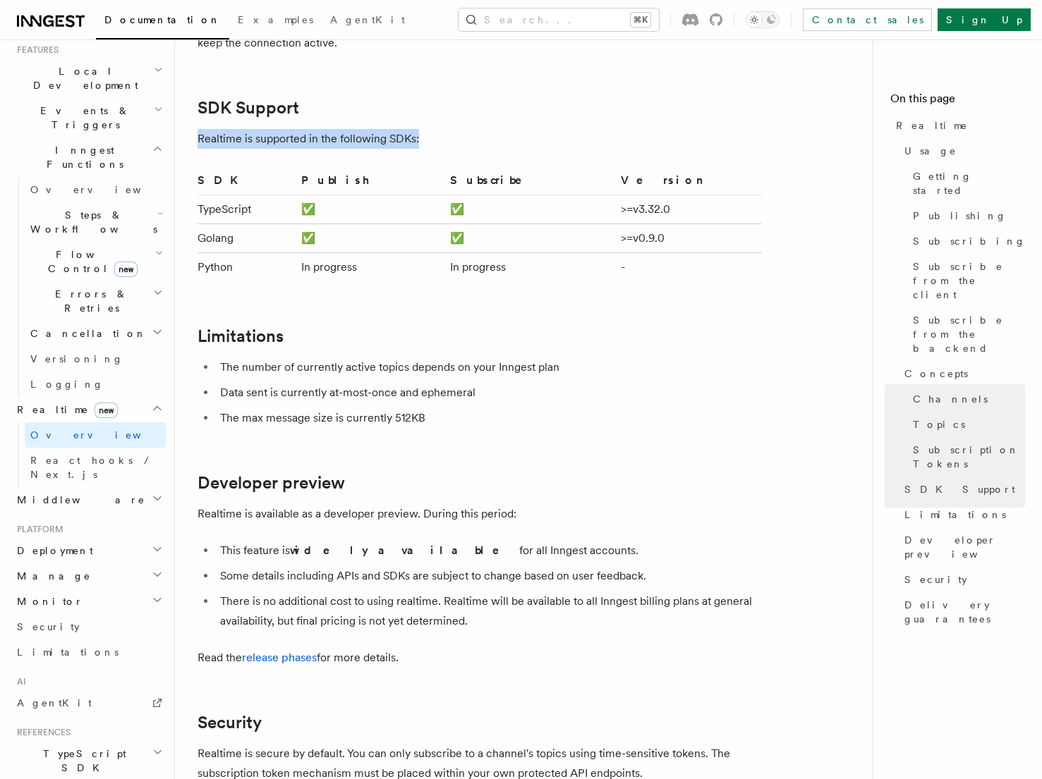
scroll to position [4137, 0]
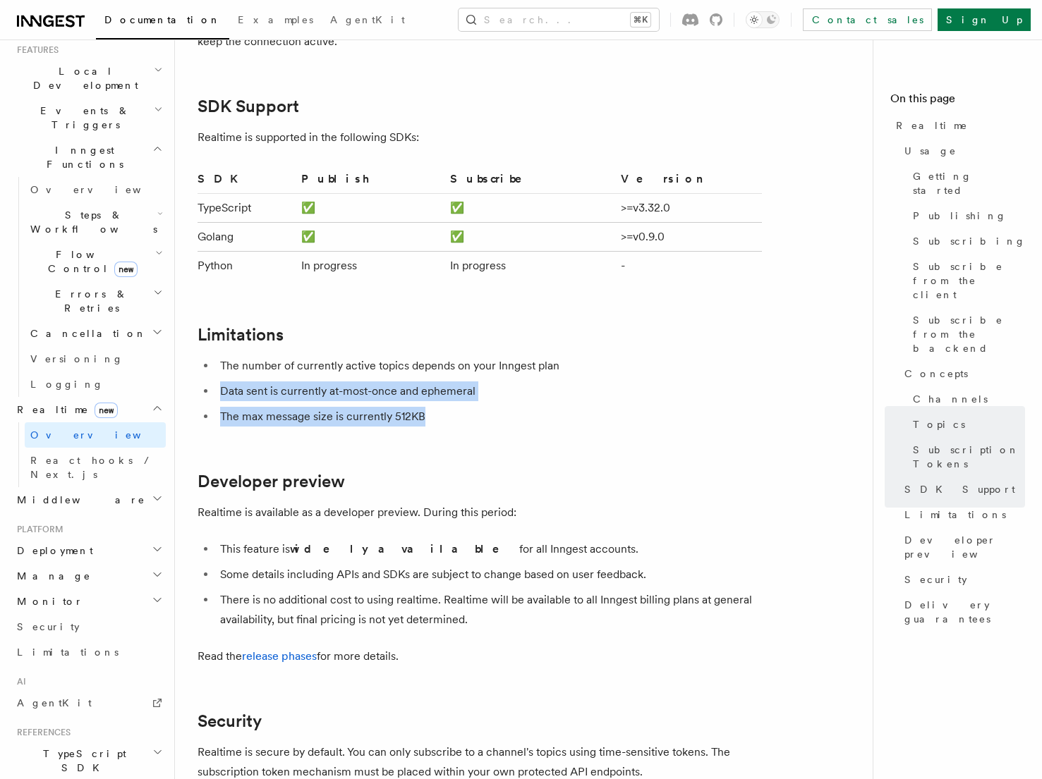
drag, startPoint x: 219, startPoint y: 350, endPoint x: 502, endPoint y: 377, distance: 284.2
click at [503, 377] on ul "The number of currently active topics depends on your Inngest plan Data sent is…" at bounding box center [480, 391] width 564 height 71
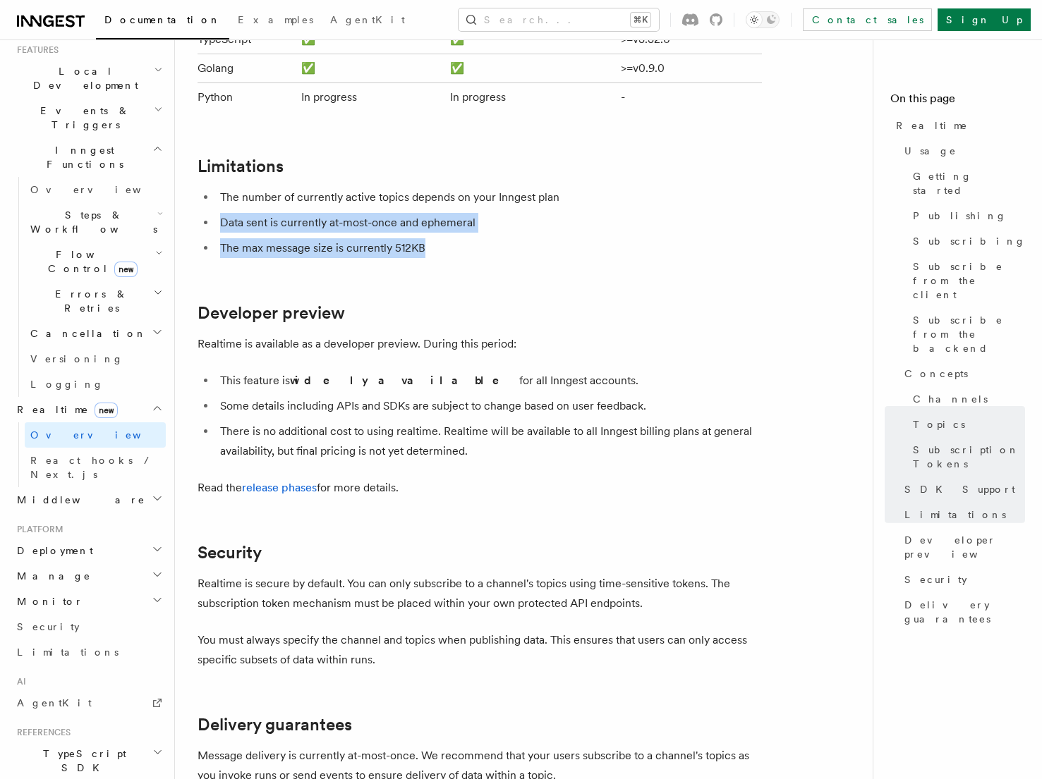
scroll to position [4315, 0]
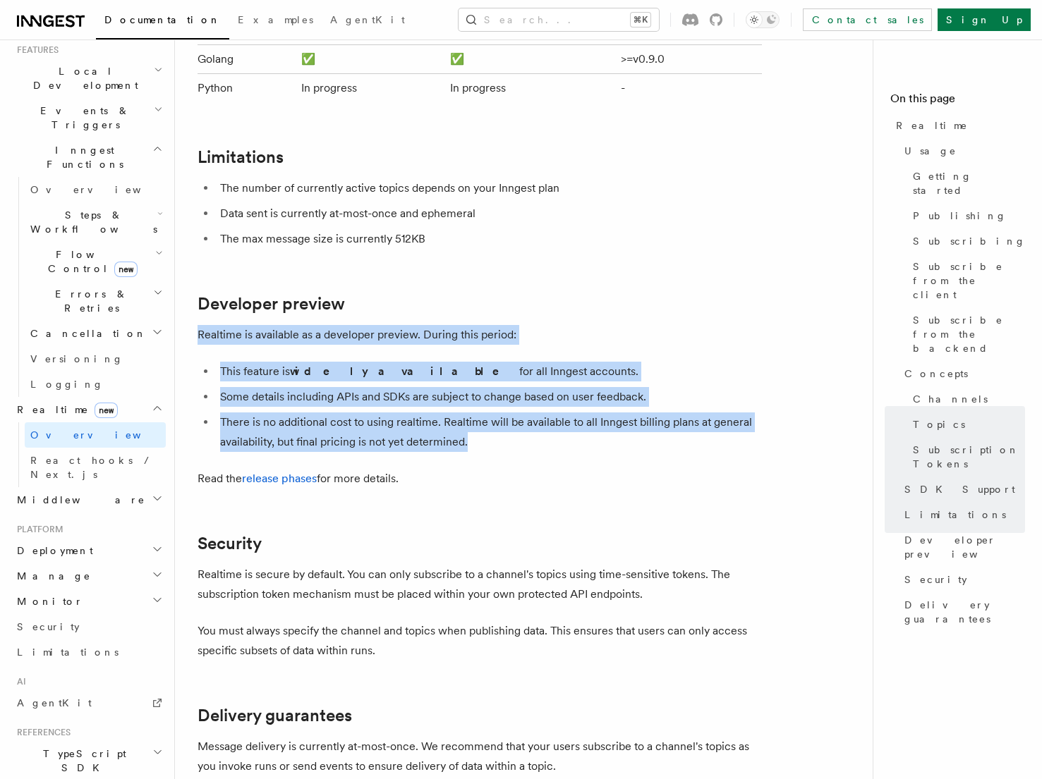
drag, startPoint x: 190, startPoint y: 292, endPoint x: 550, endPoint y: 411, distance: 379.0
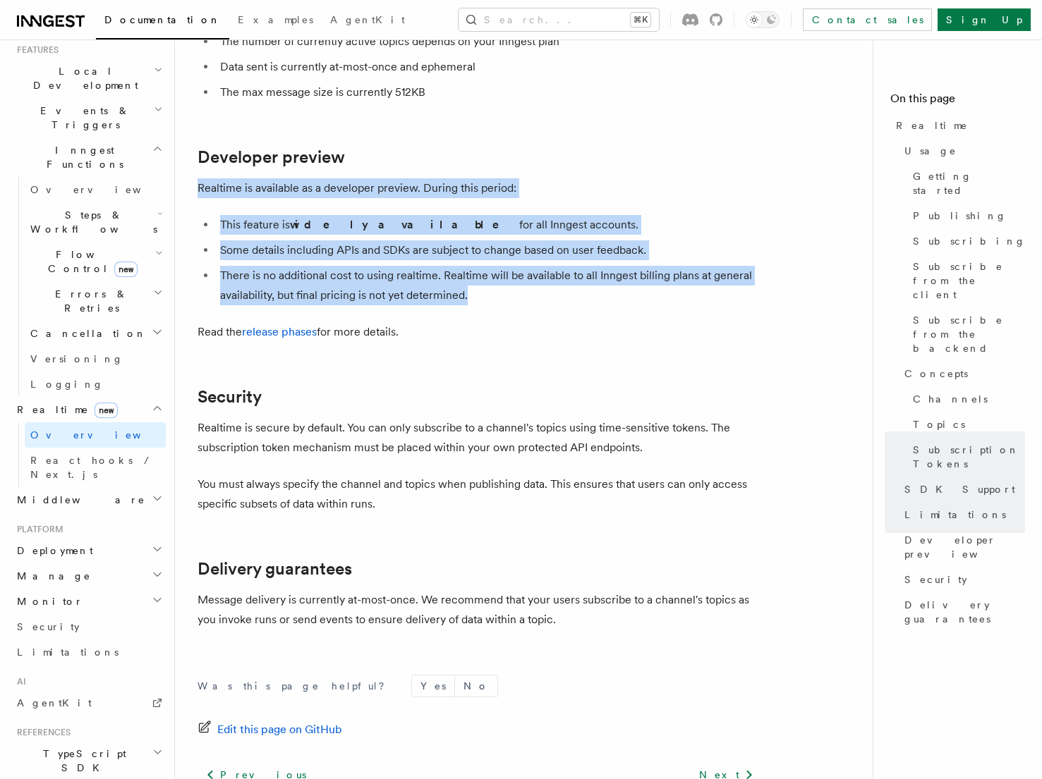
scroll to position [4463, 0]
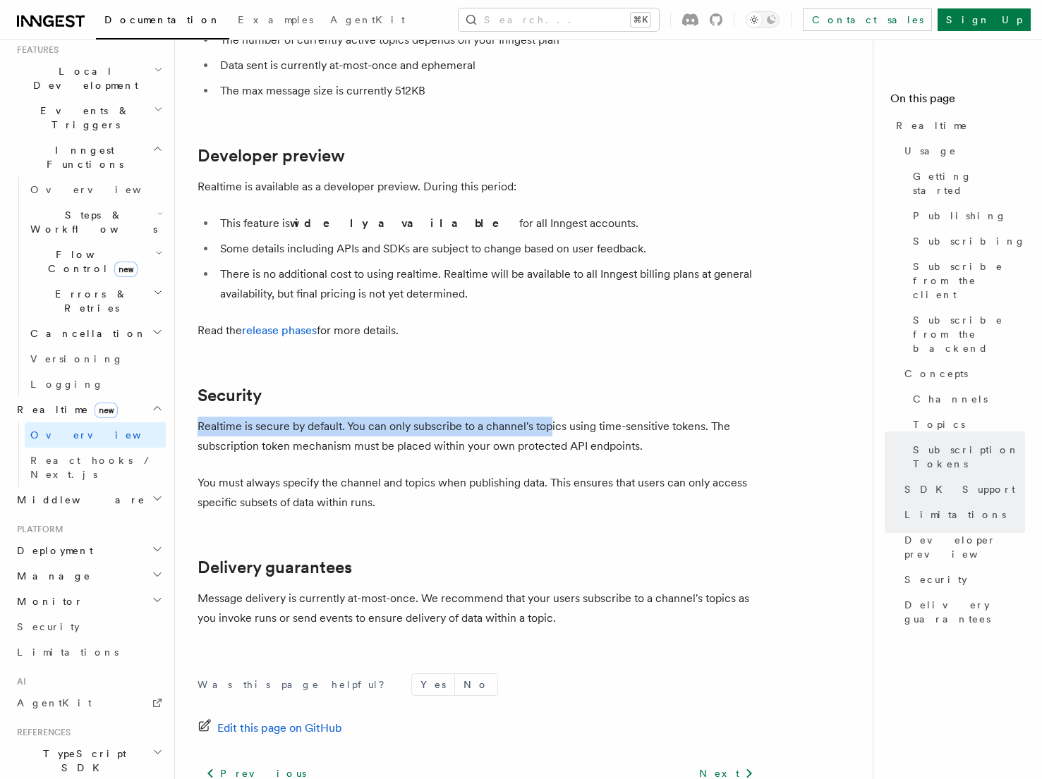
drag, startPoint x: 198, startPoint y: 387, endPoint x: 549, endPoint y: 383, distance: 351.3
click at [549, 417] on p "Realtime is secure by default. You can only subscribe to a channel's topics usi…" at bounding box center [480, 437] width 564 height 40
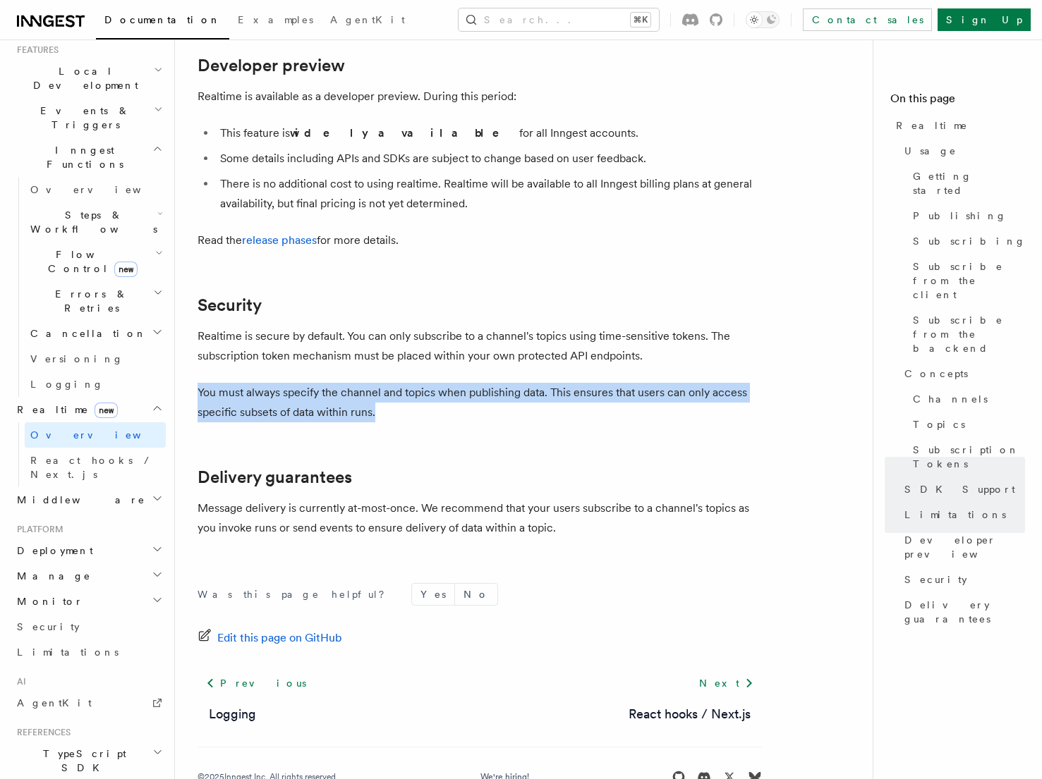
drag, startPoint x: 199, startPoint y: 356, endPoint x: 543, endPoint y: 372, distance: 344.6
click at [544, 383] on p "You must always specify the channel and topics when publishing data. This ensur…" at bounding box center [480, 403] width 564 height 40
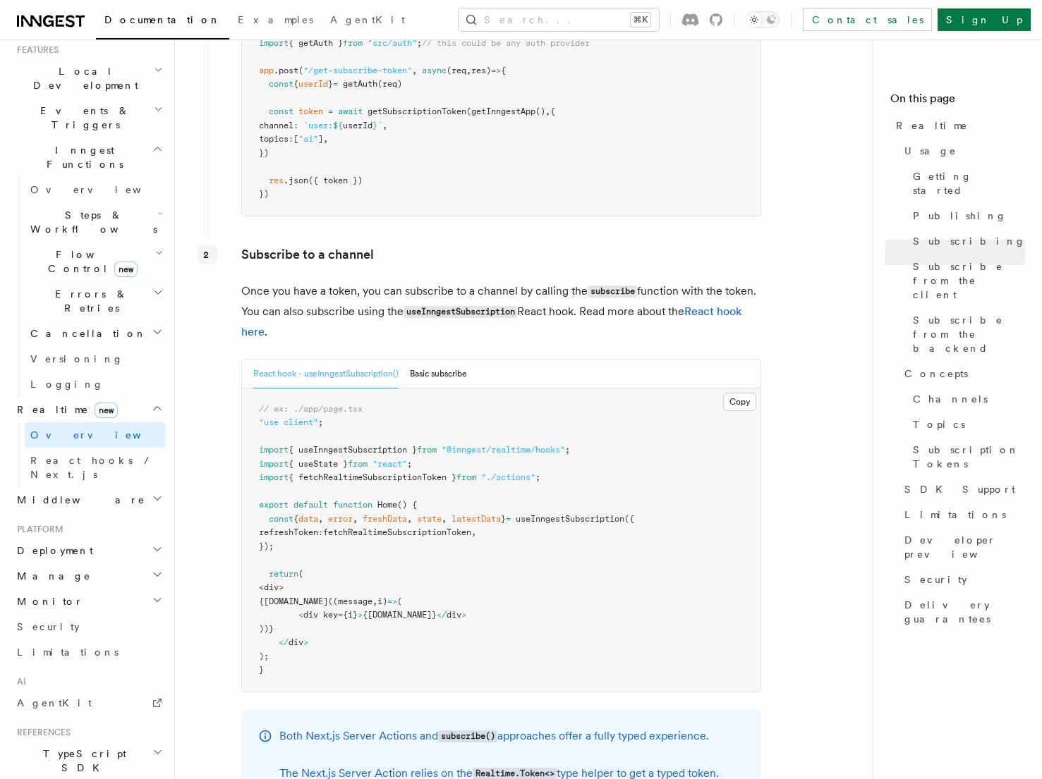
scroll to position [1949, 0]
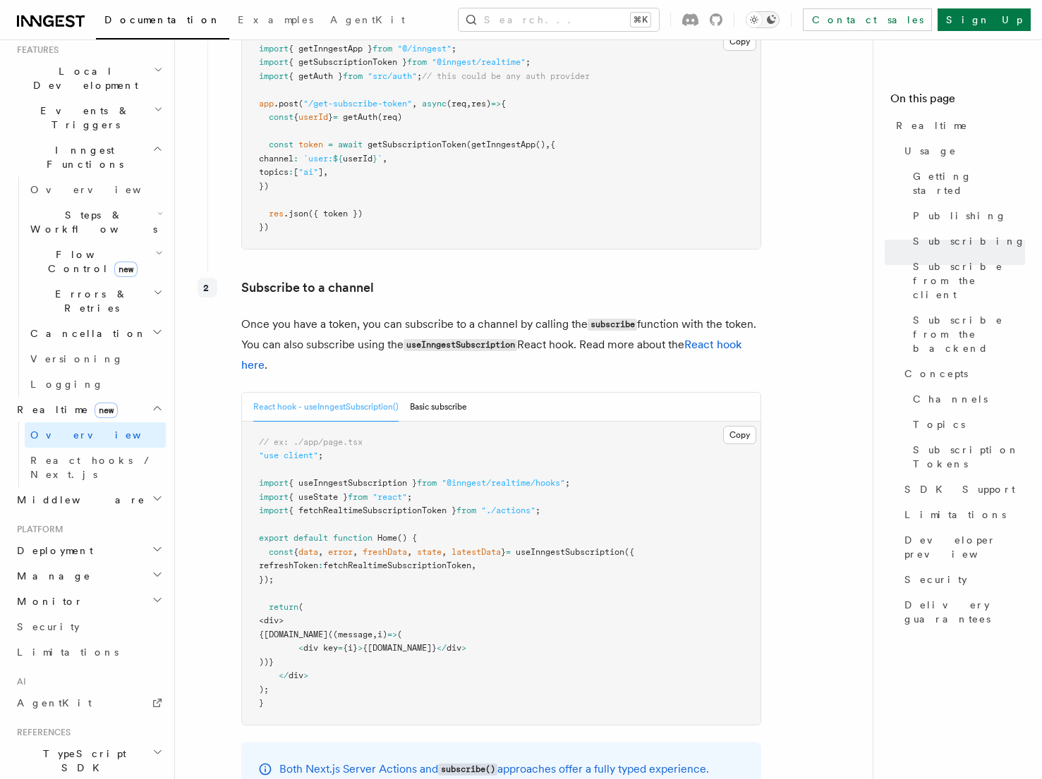
click at [779, 18] on button "Toggle dark mode" at bounding box center [763, 19] width 34 height 17
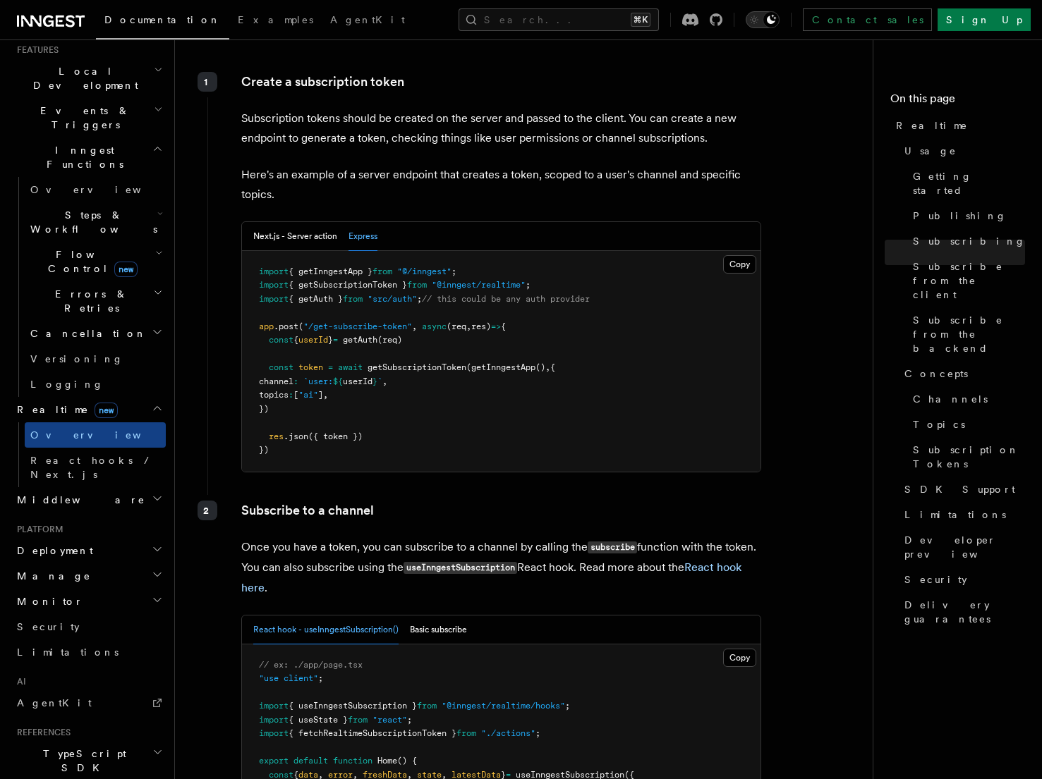
scroll to position [1725, 0]
click at [123, 487] on h2 "Middleware" at bounding box center [88, 499] width 154 height 25
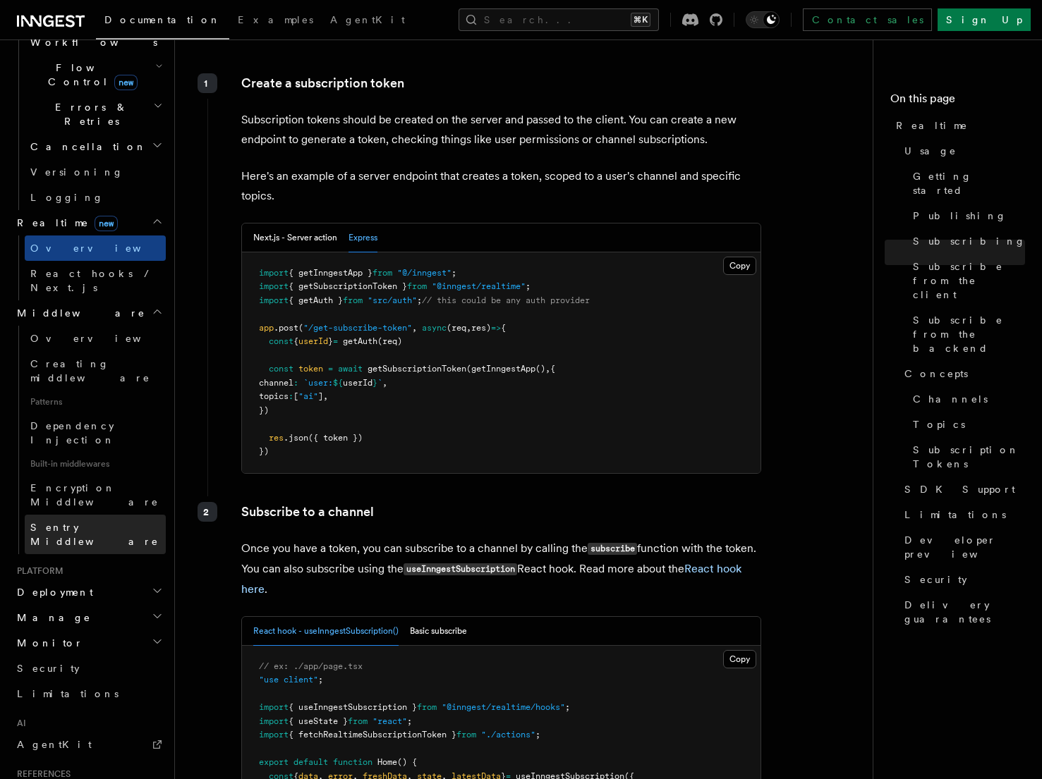
scroll to position [504, 0]
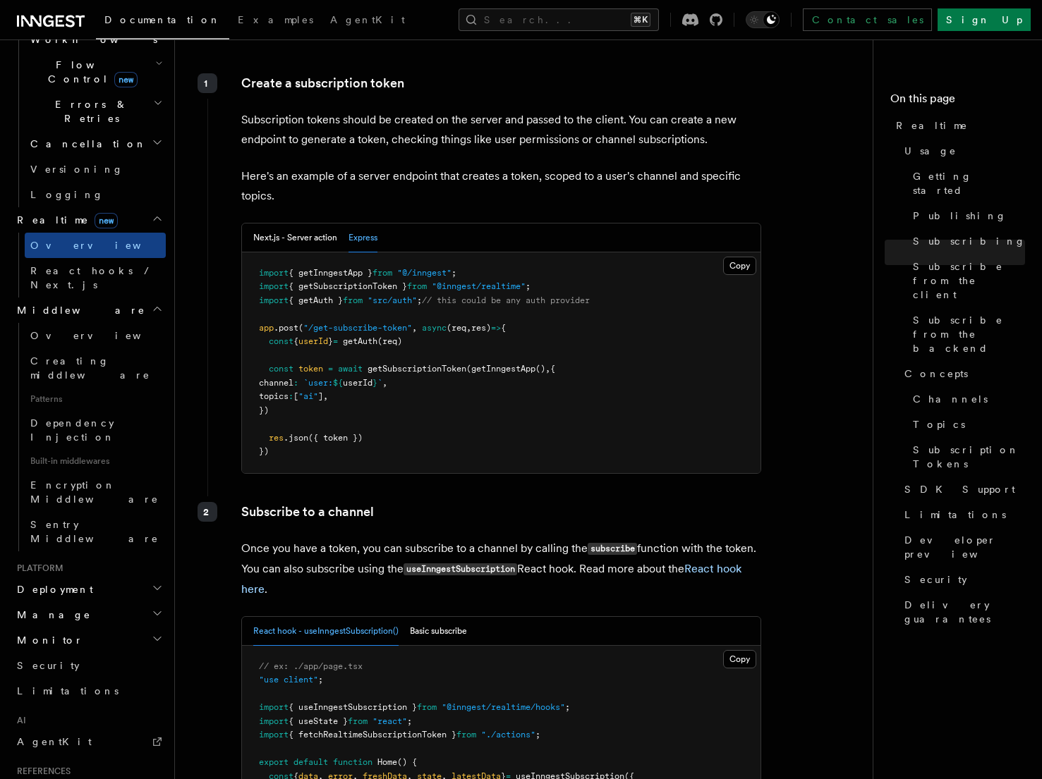
click at [111, 577] on h2 "Deployment" at bounding box center [88, 589] width 154 height 25
click at [113, 577] on h2 "Deployment" at bounding box center [88, 589] width 154 height 25
click at [111, 602] on h2 "Manage" at bounding box center [88, 614] width 154 height 25
click at [119, 602] on h2 "Manage" at bounding box center [88, 614] width 154 height 25
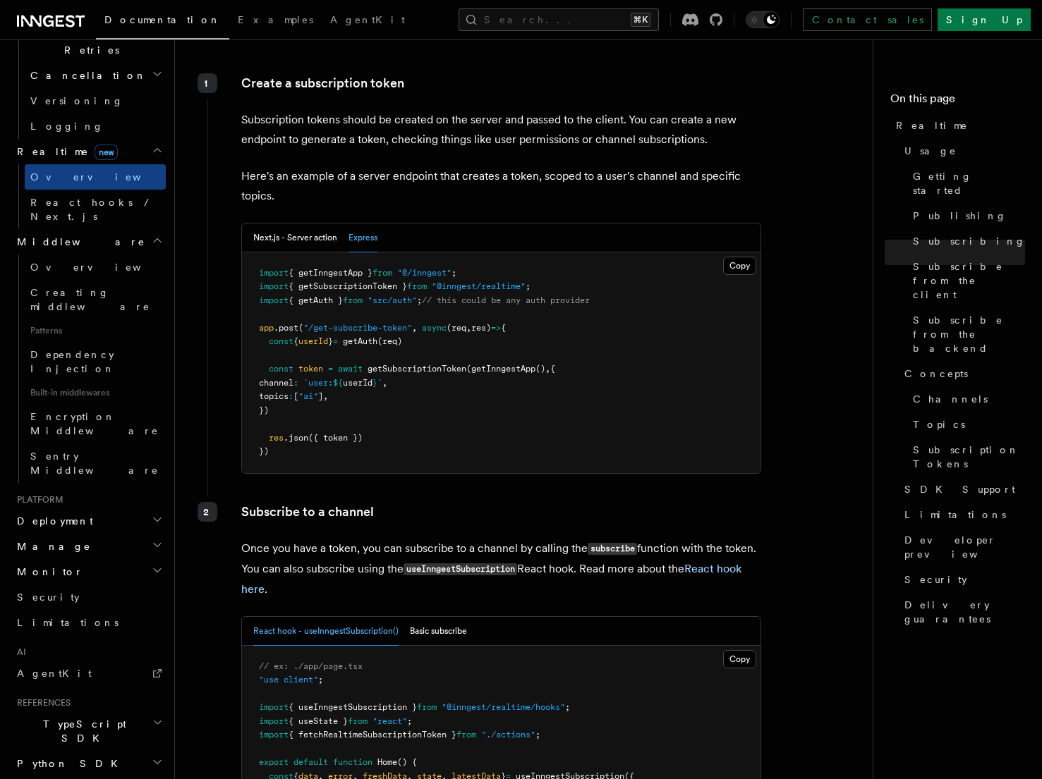
click at [114, 712] on h2 "TypeScript SDK" at bounding box center [88, 732] width 154 height 40
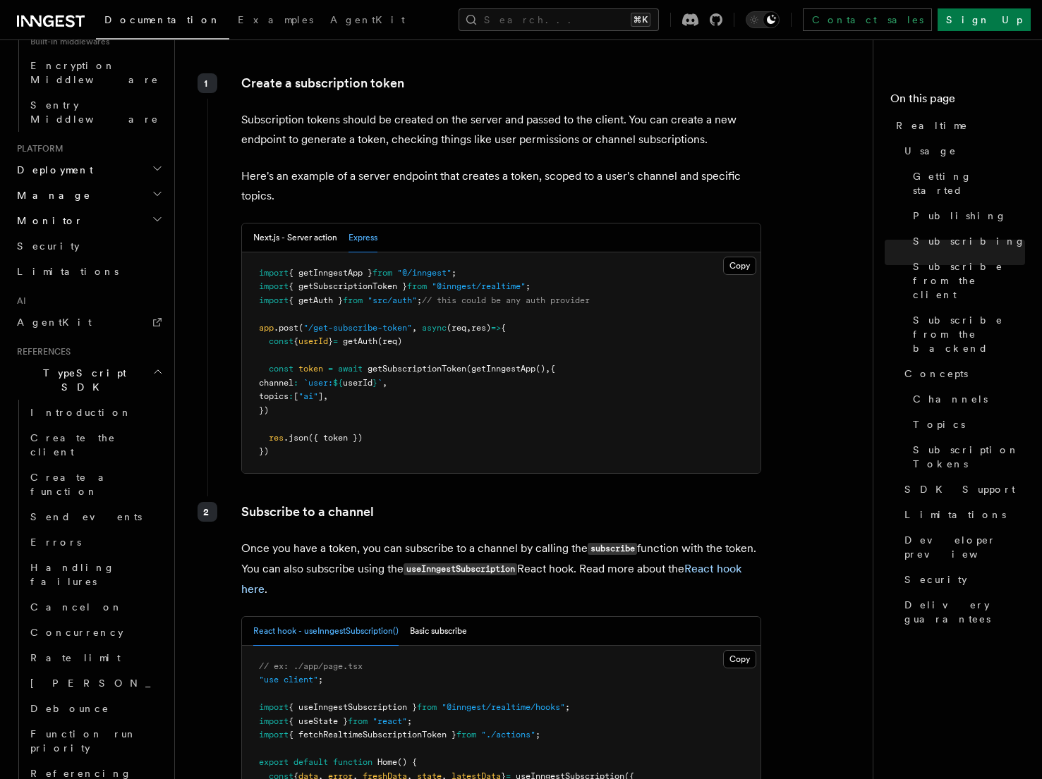
scroll to position [942, 0]
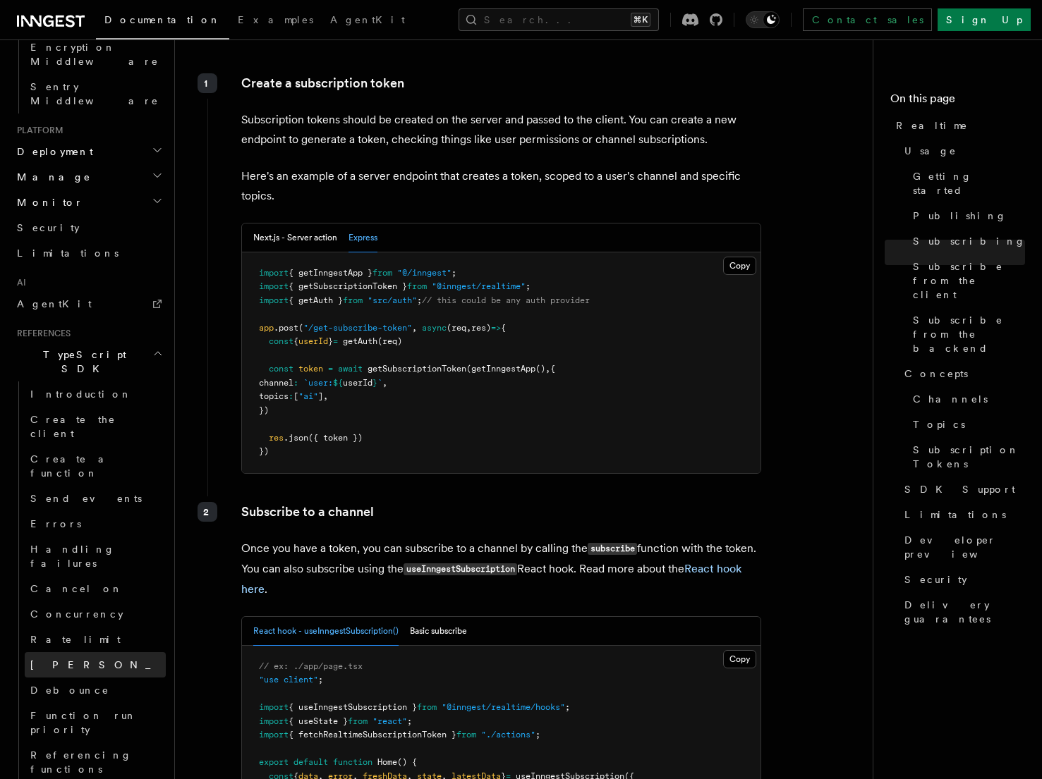
click at [78, 652] on link "Singleton" at bounding box center [95, 664] width 141 height 25
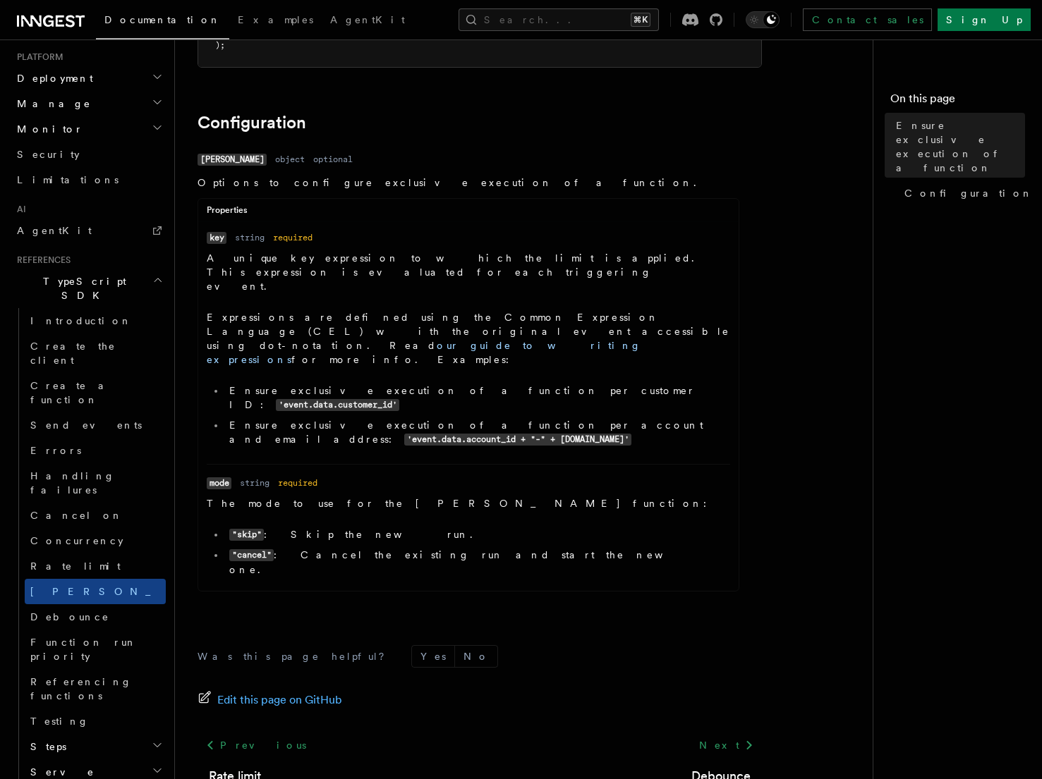
scroll to position [381, 0]
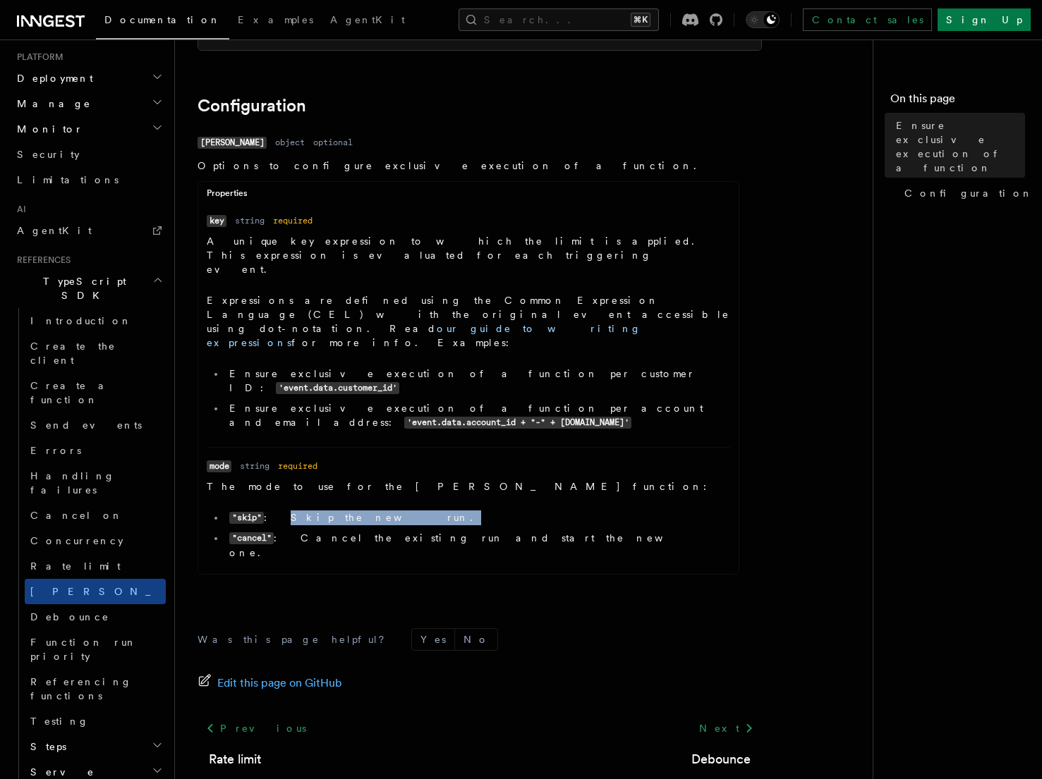
drag, startPoint x: 270, startPoint y: 446, endPoint x: 358, endPoint y: 442, distance: 87.6
click at [358, 511] on li ""skip" : Skip the new run." at bounding box center [477, 518] width 505 height 15
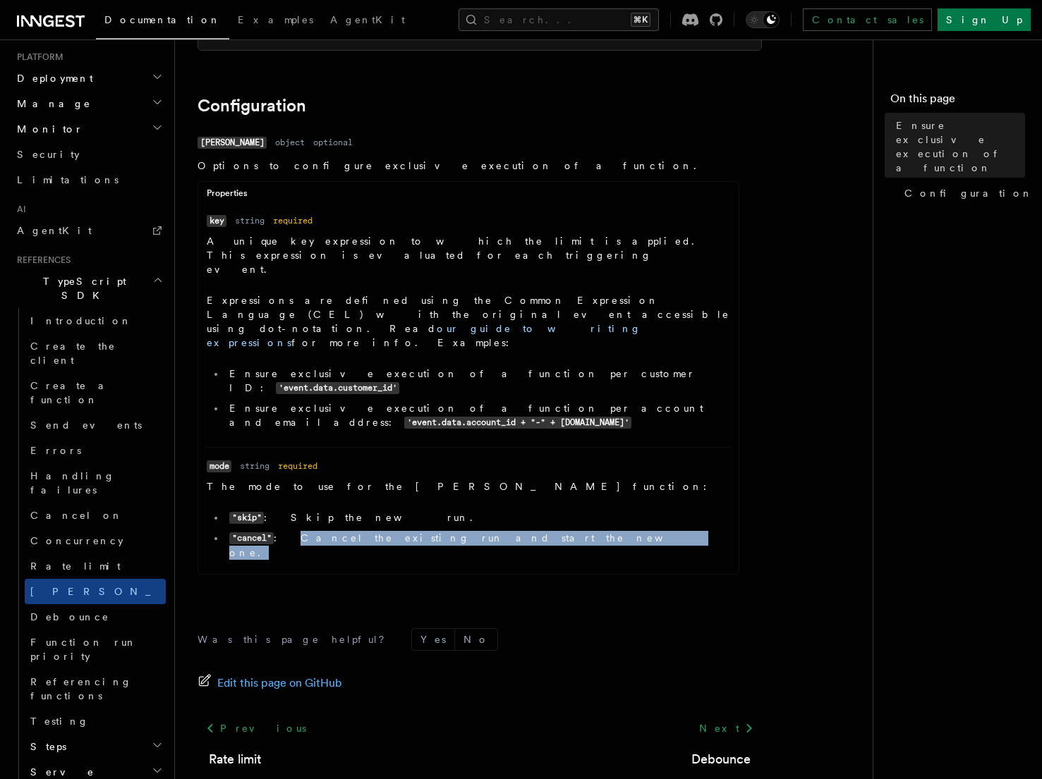
drag, startPoint x: 279, startPoint y: 466, endPoint x: 530, endPoint y: 474, distance: 251.3
click at [530, 531] on li ""cancel" : Cancel the existing run and start the new one." at bounding box center [477, 545] width 505 height 29
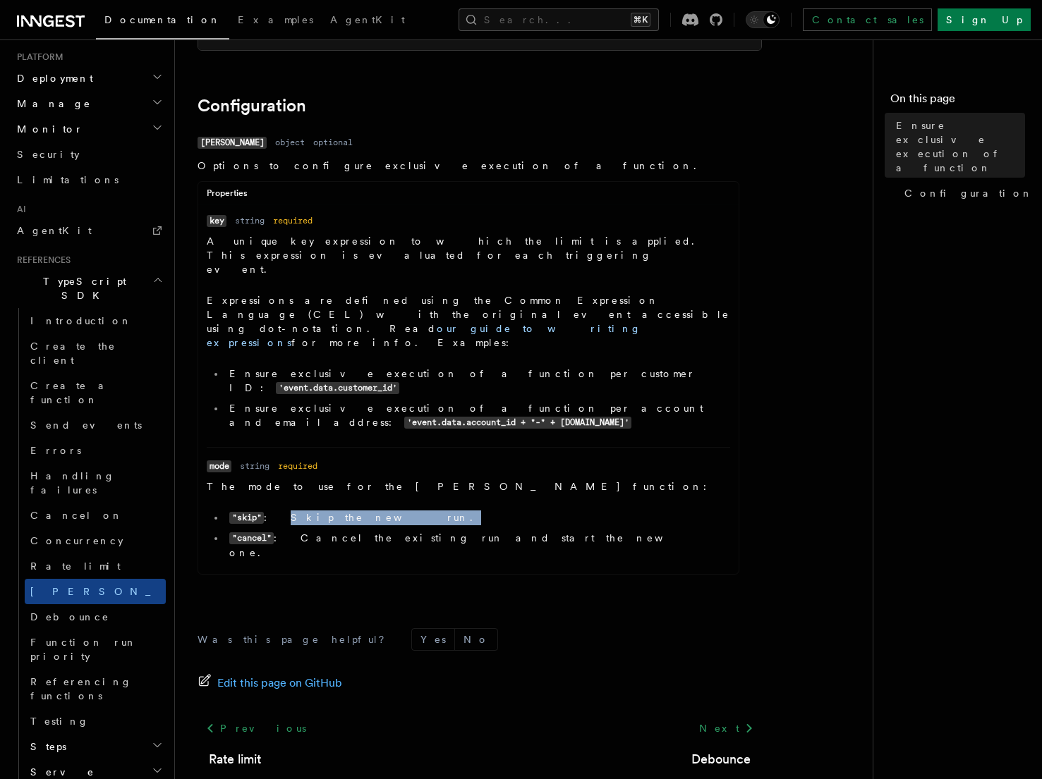
drag, startPoint x: 269, startPoint y: 449, endPoint x: 421, endPoint y: 442, distance: 152.6
click at [421, 511] on li ""skip" : Skip the new run." at bounding box center [477, 518] width 505 height 15
drag, startPoint x: 208, startPoint y: 271, endPoint x: 576, endPoint y: 289, distance: 368.0
click at [578, 293] on p "Expressions are defined using the Common Expression Language (CEL) with the ori…" at bounding box center [468, 321] width 523 height 56
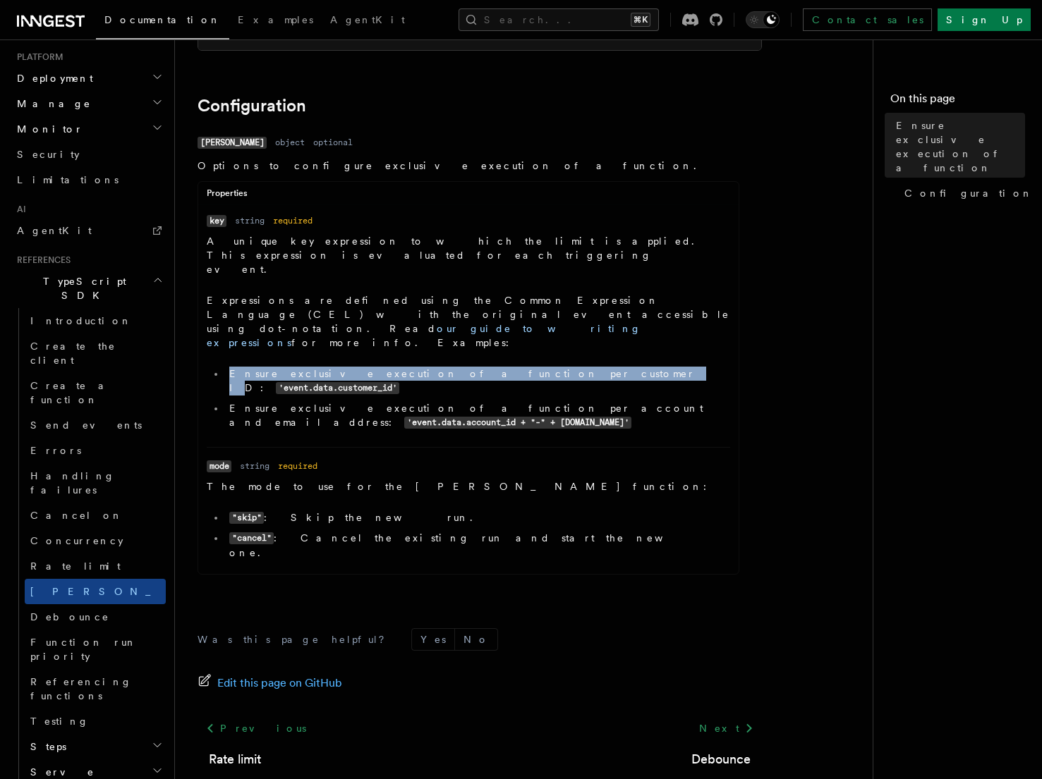
drag, startPoint x: 231, startPoint y: 317, endPoint x: 471, endPoint y: 315, distance: 240.5
click at [471, 367] on li "Ensure exclusive execution of a function per customer ID: 'event.data.customer_…" at bounding box center [477, 381] width 505 height 29
drag, startPoint x: 230, startPoint y: 336, endPoint x: 524, endPoint y: 351, distance: 294.5
click at [524, 401] on li "Ensure exclusive execution of a function per account and email address: 'event.…" at bounding box center [477, 415] width 505 height 29
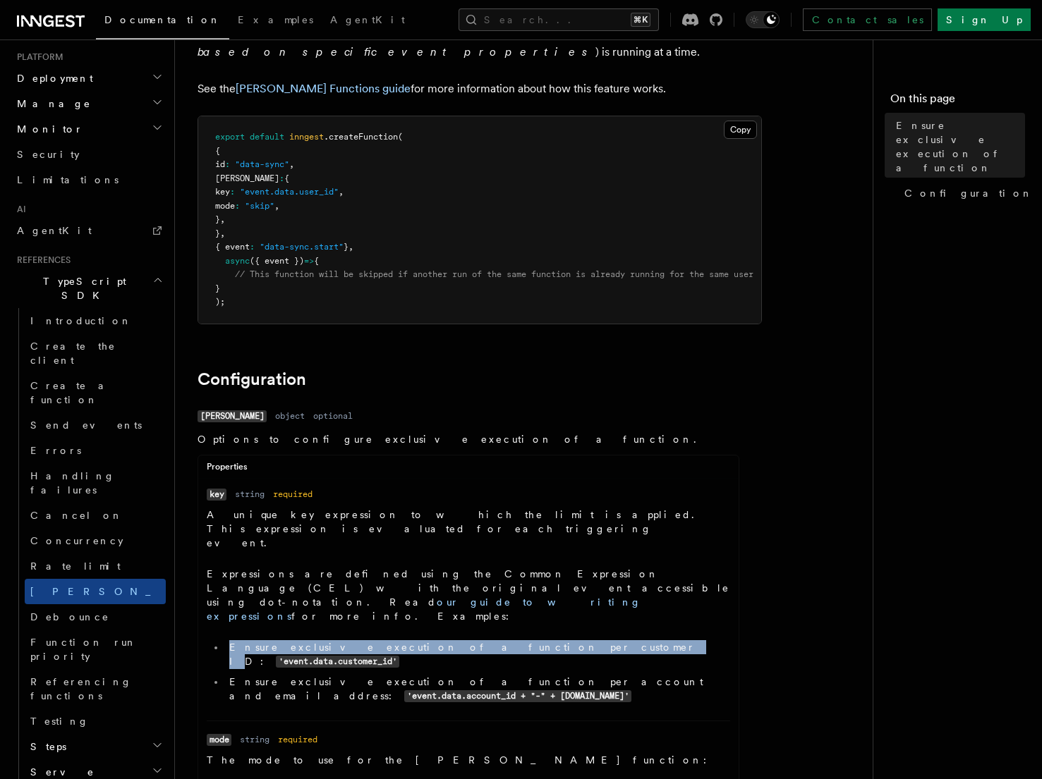
scroll to position [78, 0]
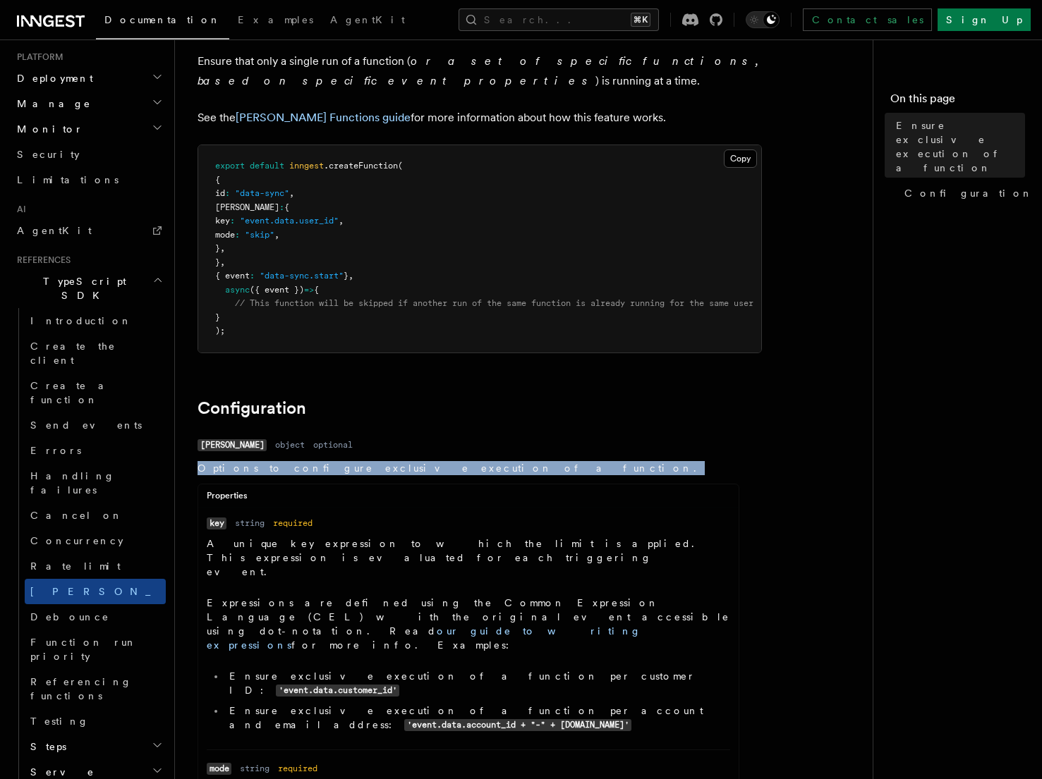
drag, startPoint x: 199, startPoint y: 469, endPoint x: 455, endPoint y: 463, distance: 256.1
click at [457, 464] on p "Options to configure exclusive execution of a function." at bounding box center [469, 468] width 542 height 14
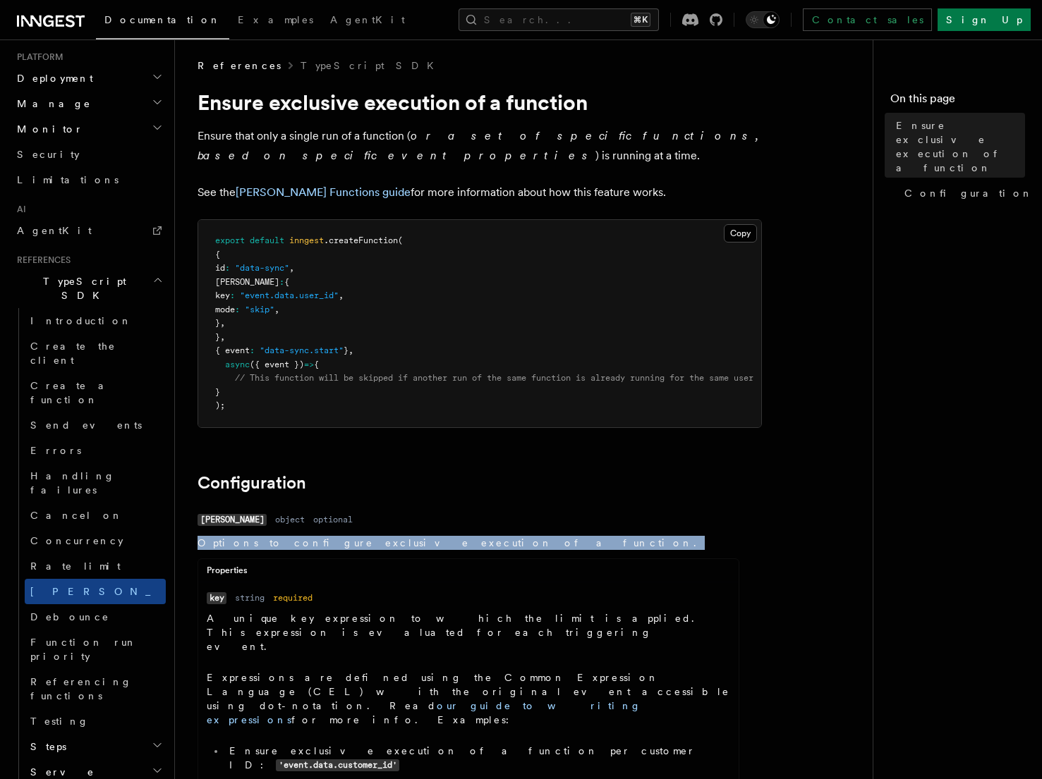
scroll to position [0, 0]
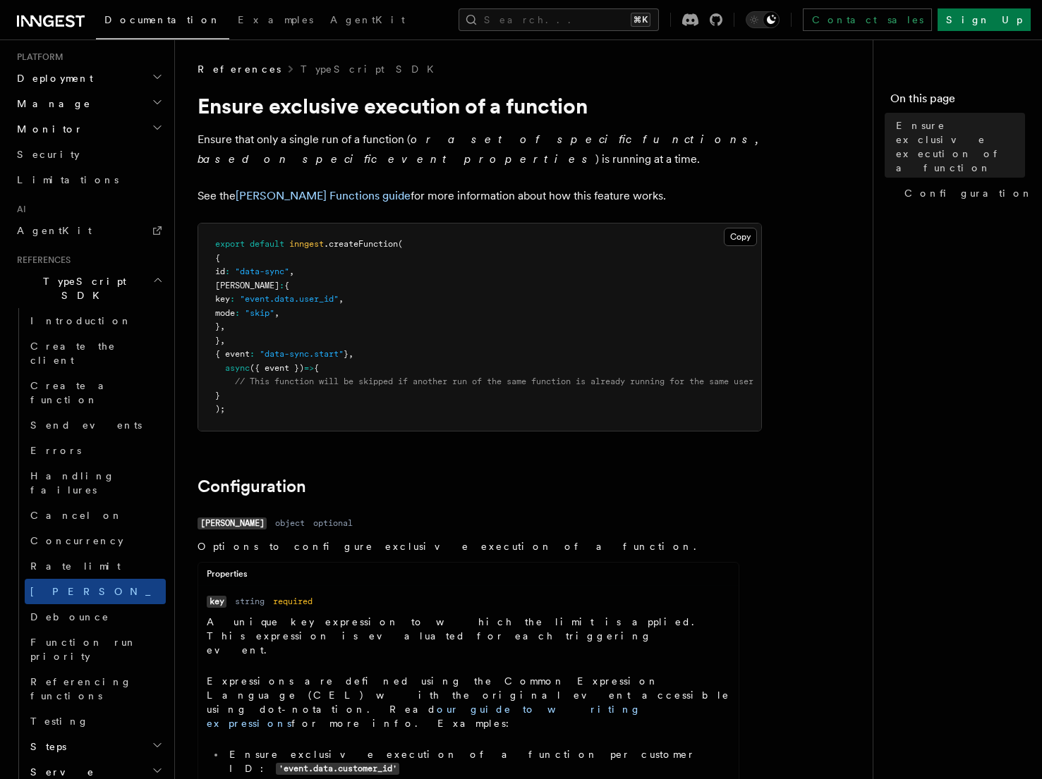
click at [397, 181] on article "References TypeScript SDK Ensure exclusive execution of a function Ensure that …" at bounding box center [530, 653] width 664 height 1182
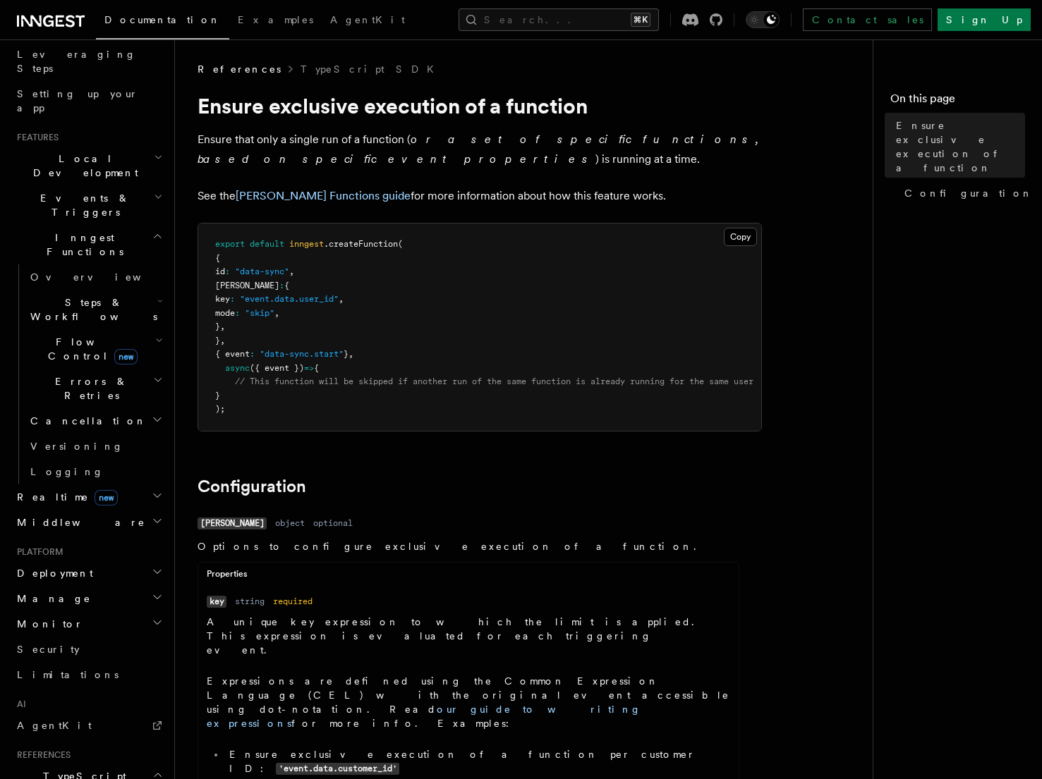
scroll to position [222, 0]
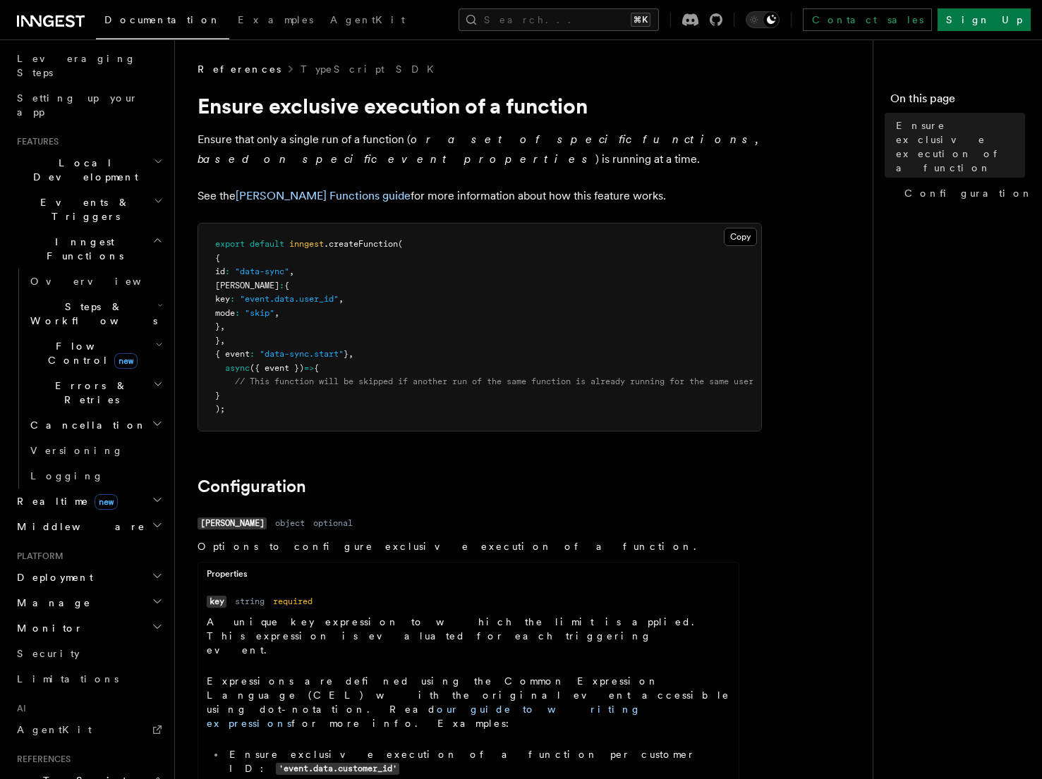
click at [130, 489] on h2 "Realtime new" at bounding box center [88, 501] width 154 height 25
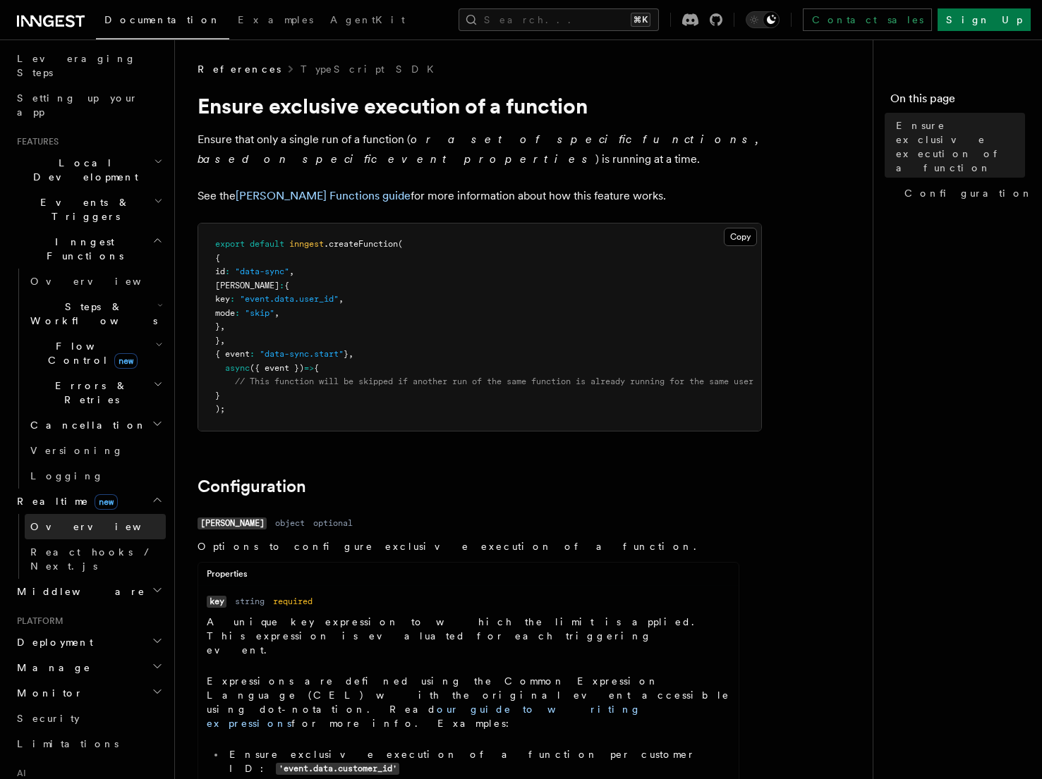
click at [109, 514] on link "Overview" at bounding box center [95, 526] width 141 height 25
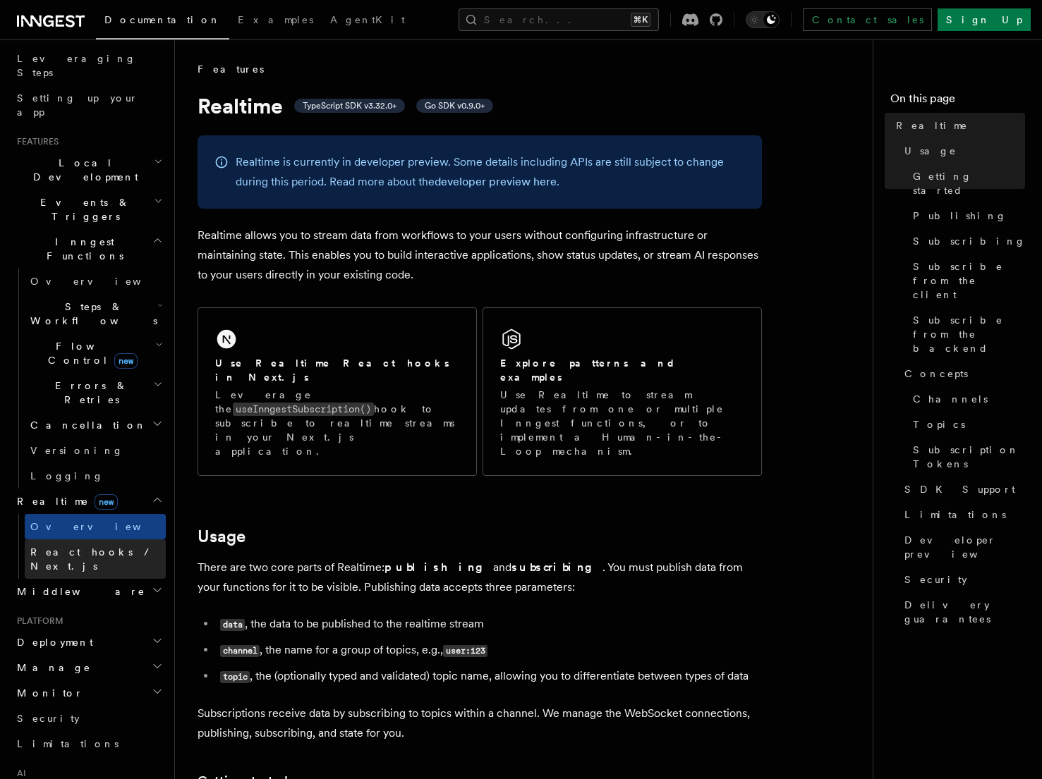
click at [101, 547] on span "React hooks / Next.js" at bounding box center [92, 559] width 125 height 25
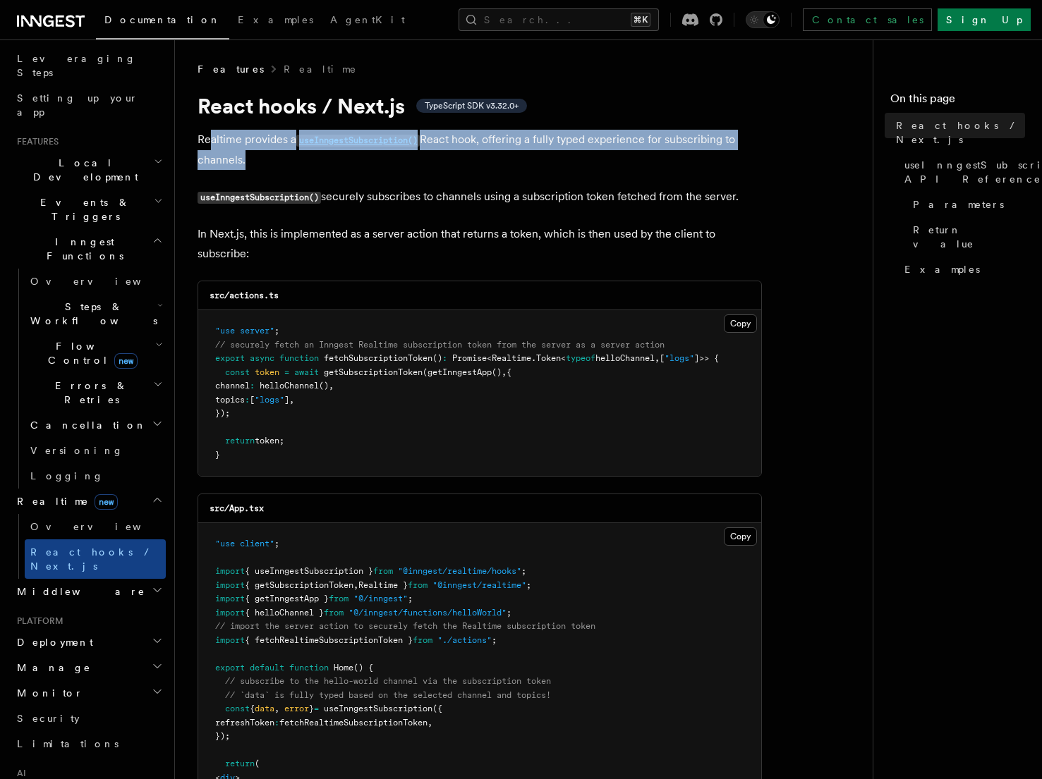
drag, startPoint x: 207, startPoint y: 140, endPoint x: 275, endPoint y: 169, distance: 73.9
click at [275, 169] on p "Realtime provides a useInngestSubscription() React hook, offering a fully typed…" at bounding box center [480, 150] width 564 height 40
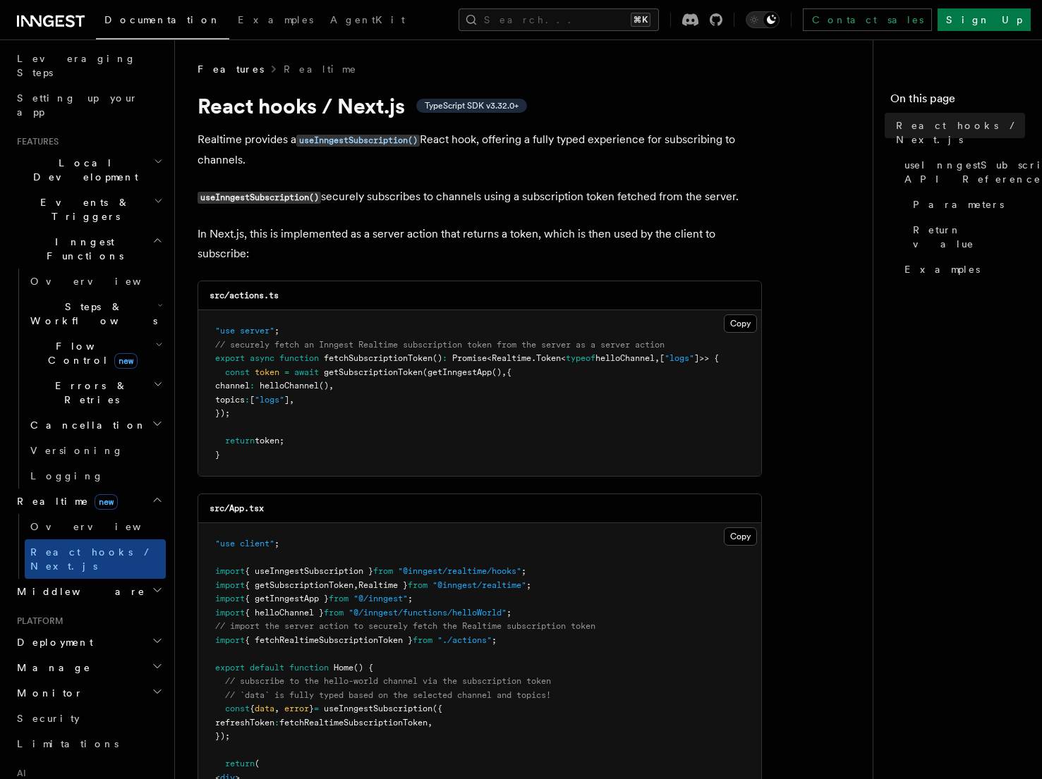
click at [255, 200] on code "useInngestSubscription()" at bounding box center [259, 198] width 123 height 12
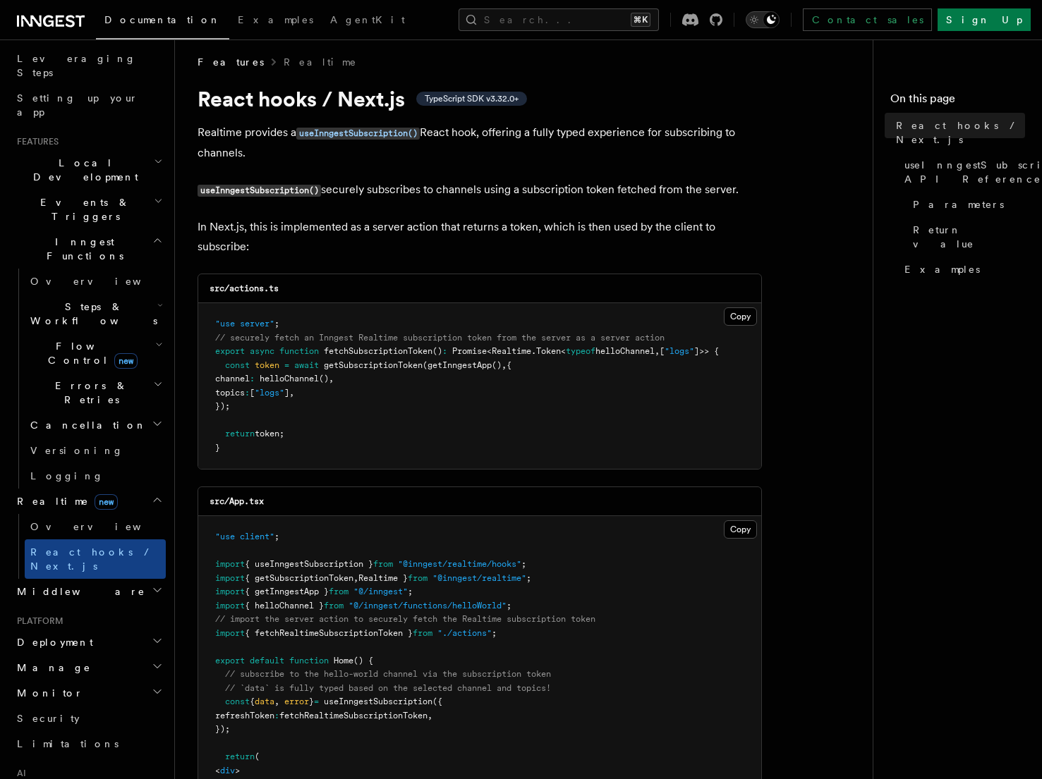
click at [761, 20] on icon "Toggle dark mode" at bounding box center [754, 20] width 14 height 14
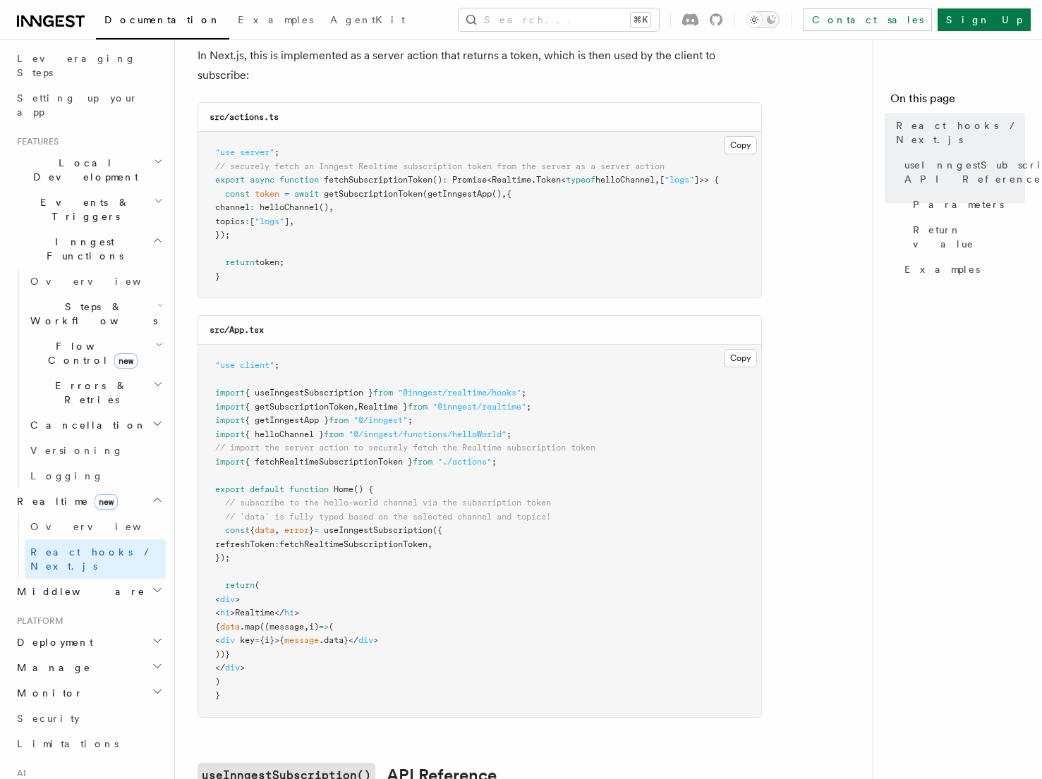
scroll to position [174, 0]
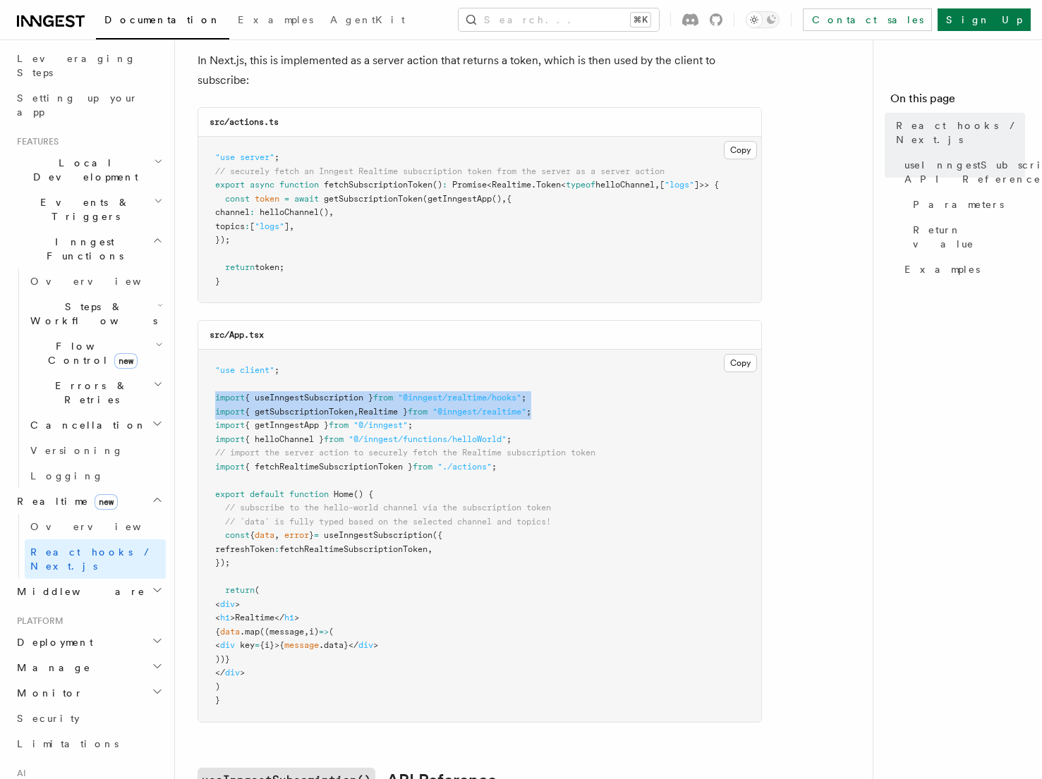
drag, startPoint x: 556, startPoint y: 413, endPoint x: 187, endPoint y: 392, distance: 369.5
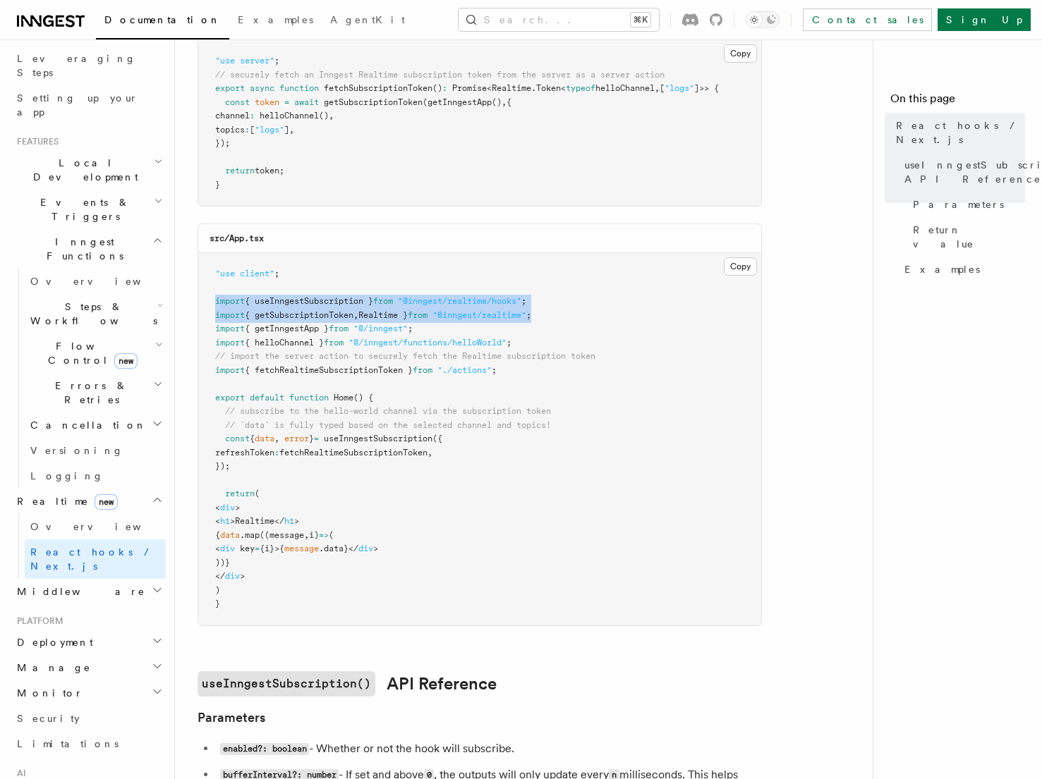
scroll to position [272, 0]
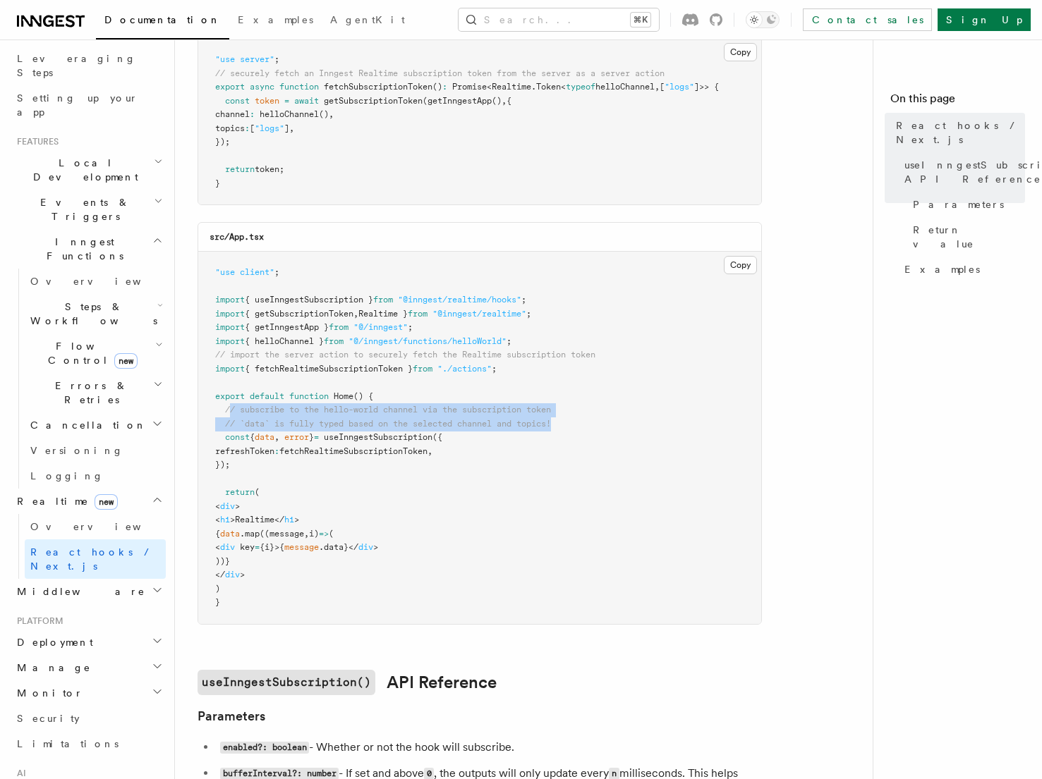
drag, startPoint x: 229, startPoint y: 409, endPoint x: 576, endPoint y: 424, distance: 347.4
click at [576, 424] on pre ""use client" ; import { useInngestSubscription } from "@inngest/realtime/hooks"…" at bounding box center [479, 438] width 563 height 372
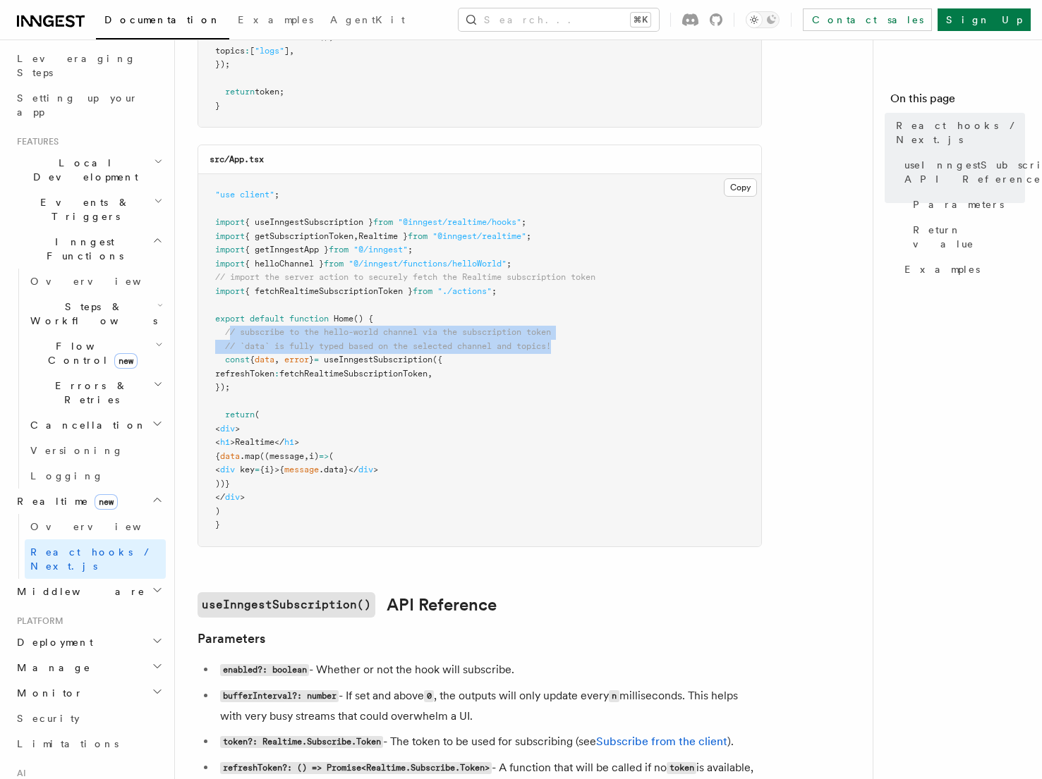
scroll to position [354, 0]
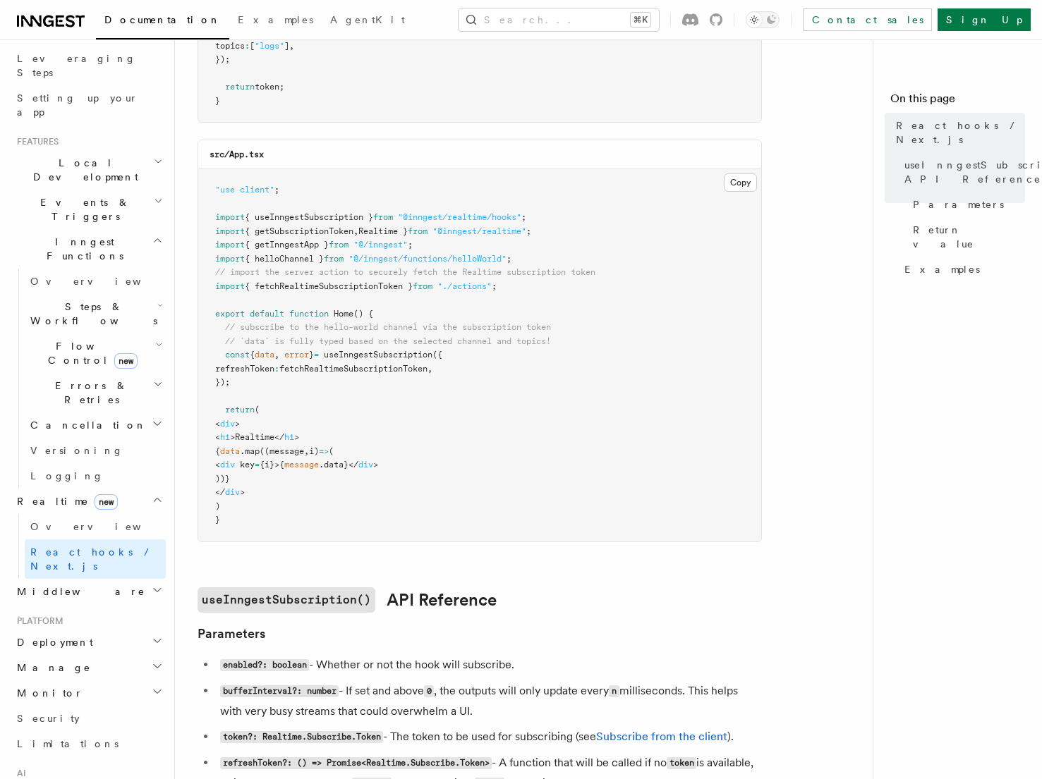
click at [403, 353] on span "useInngestSubscription" at bounding box center [378, 355] width 109 height 10
click at [353, 368] on span "fetchRealtimeSubscriptionToken" at bounding box center [353, 369] width 148 height 10
click at [353, 283] on span "{ fetchRealtimeSubscriptionToken }" at bounding box center [329, 286] width 168 height 10
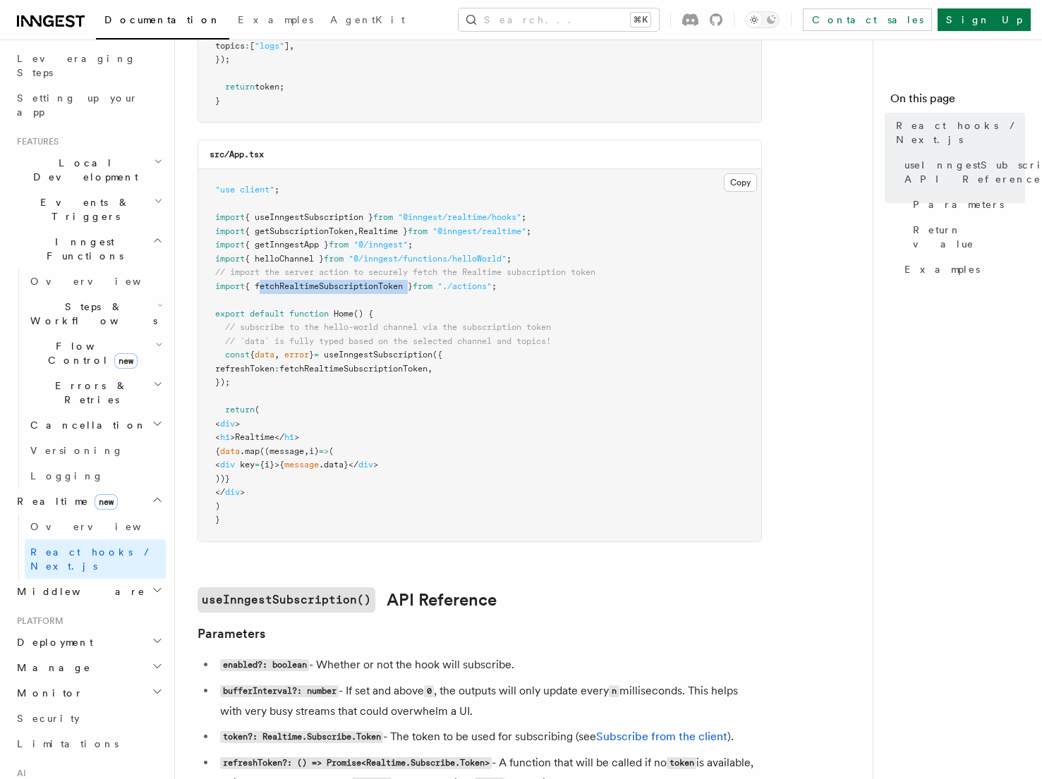
click at [353, 283] on span "{ fetchRealtimeSubscriptionToken }" at bounding box center [329, 286] width 168 height 10
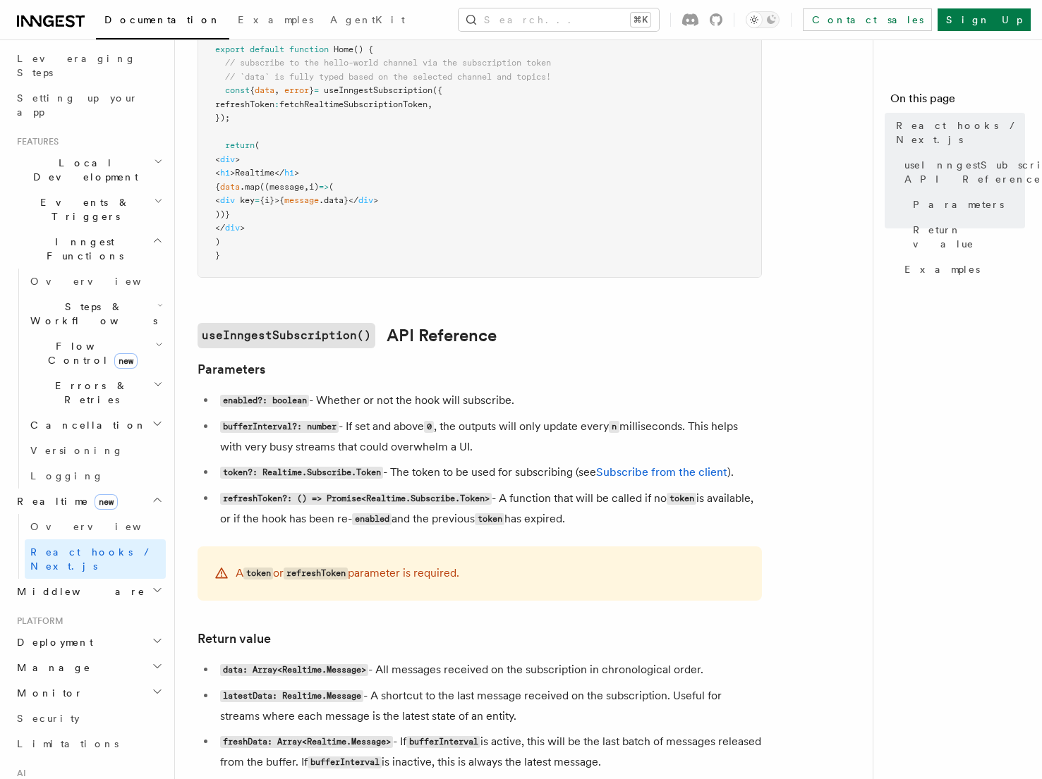
scroll to position [618, 0]
drag, startPoint x: 322, startPoint y: 399, endPoint x: 547, endPoint y: 399, distance: 225.7
click at [547, 399] on li "enabled?: boolean - Whether or not the hook will subscribe." at bounding box center [489, 401] width 546 height 20
drag, startPoint x: 349, startPoint y: 429, endPoint x: 651, endPoint y: 453, distance: 302.8
click at [651, 453] on li "bufferInterval?: number - If set and above 0 , the outputs will only update eve…" at bounding box center [489, 438] width 546 height 40
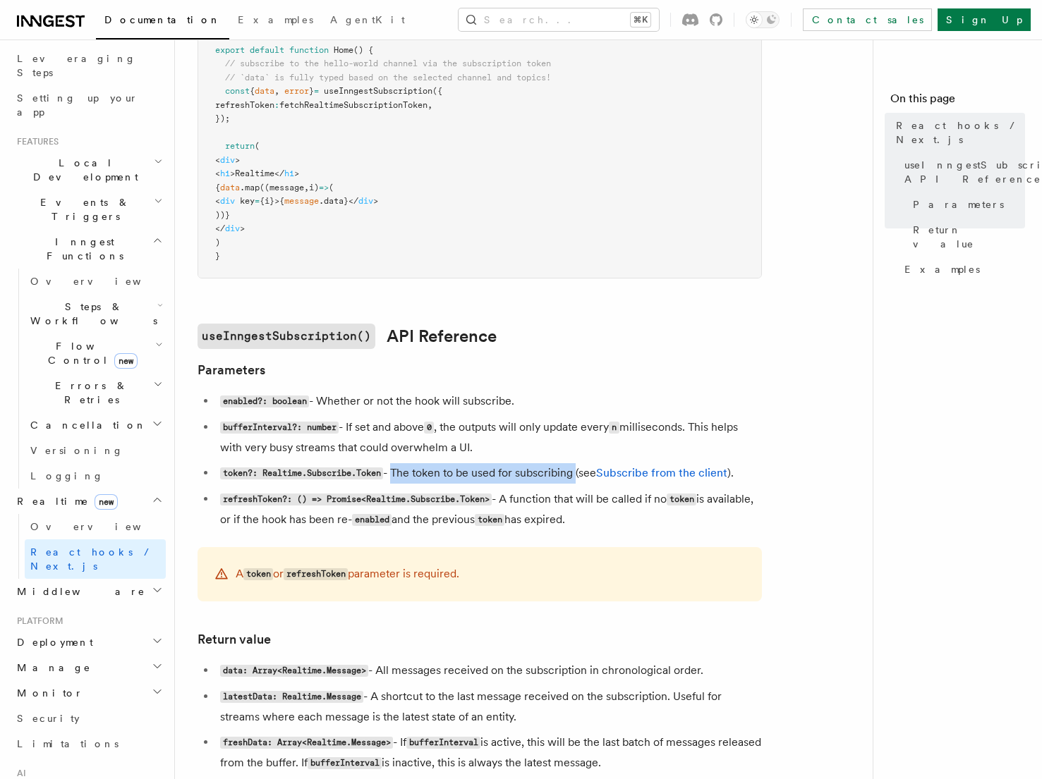
drag, startPoint x: 395, startPoint y: 471, endPoint x: 579, endPoint y: 469, distance: 184.1
click at [579, 469] on li "token?: Realtime.Subscribe.Token - The token to be used for subscribing (see Su…" at bounding box center [489, 473] width 546 height 20
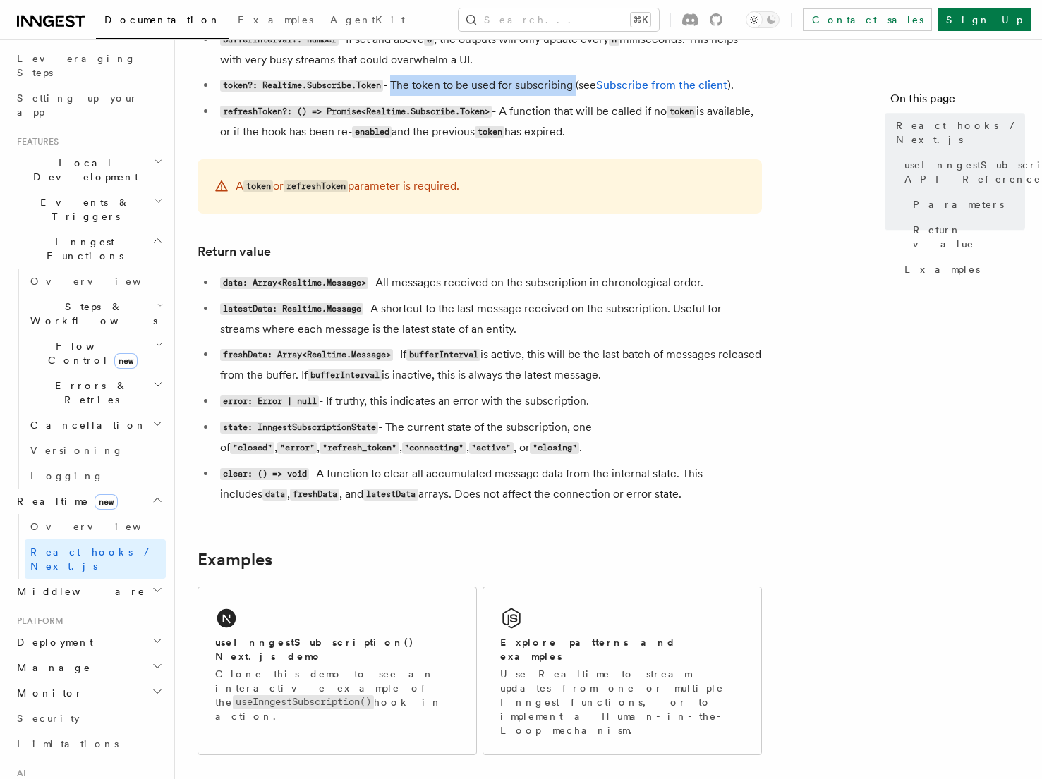
scroll to position [1014, 0]
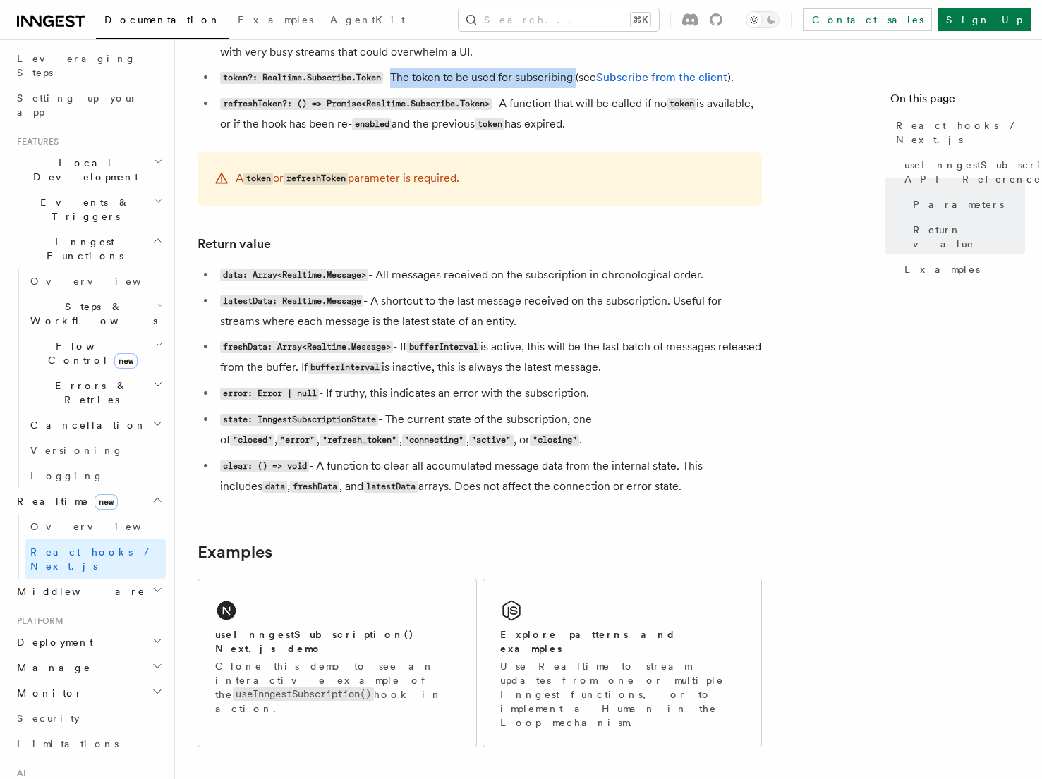
drag, startPoint x: 379, startPoint y: 276, endPoint x: 711, endPoint y: 273, distance: 331.5
click at [711, 273] on li "data: Array<Realtime.Message> - All messages received on the subscription in ch…" at bounding box center [489, 275] width 546 height 20
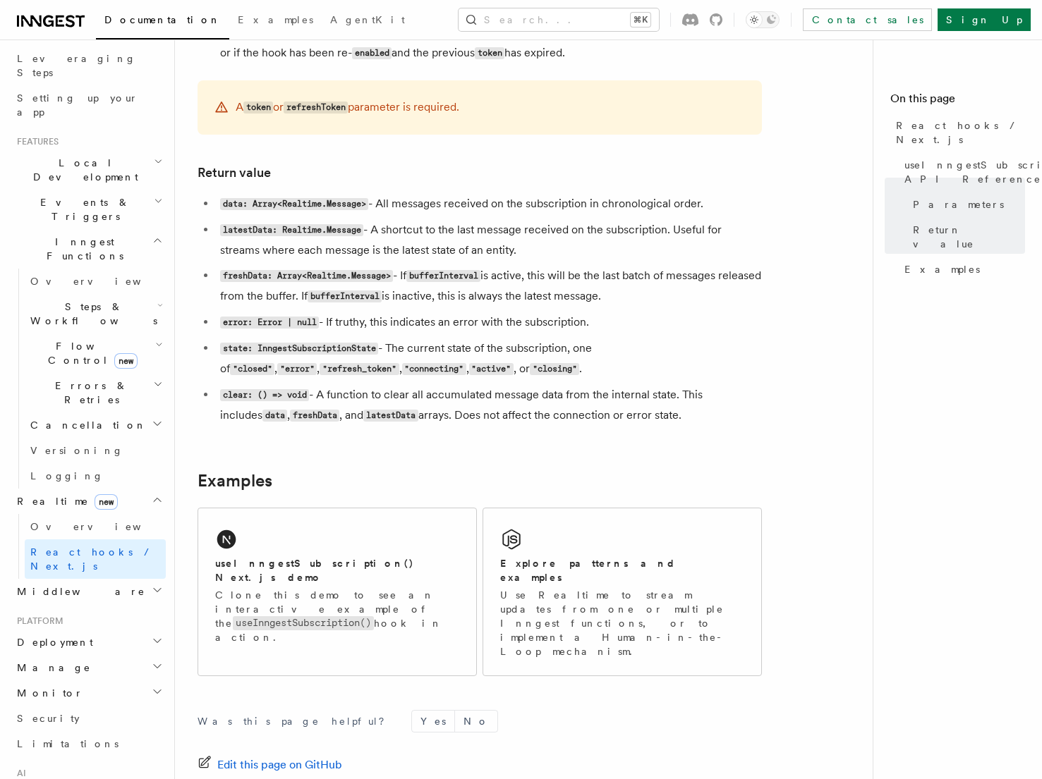
scroll to position [1071, 0]
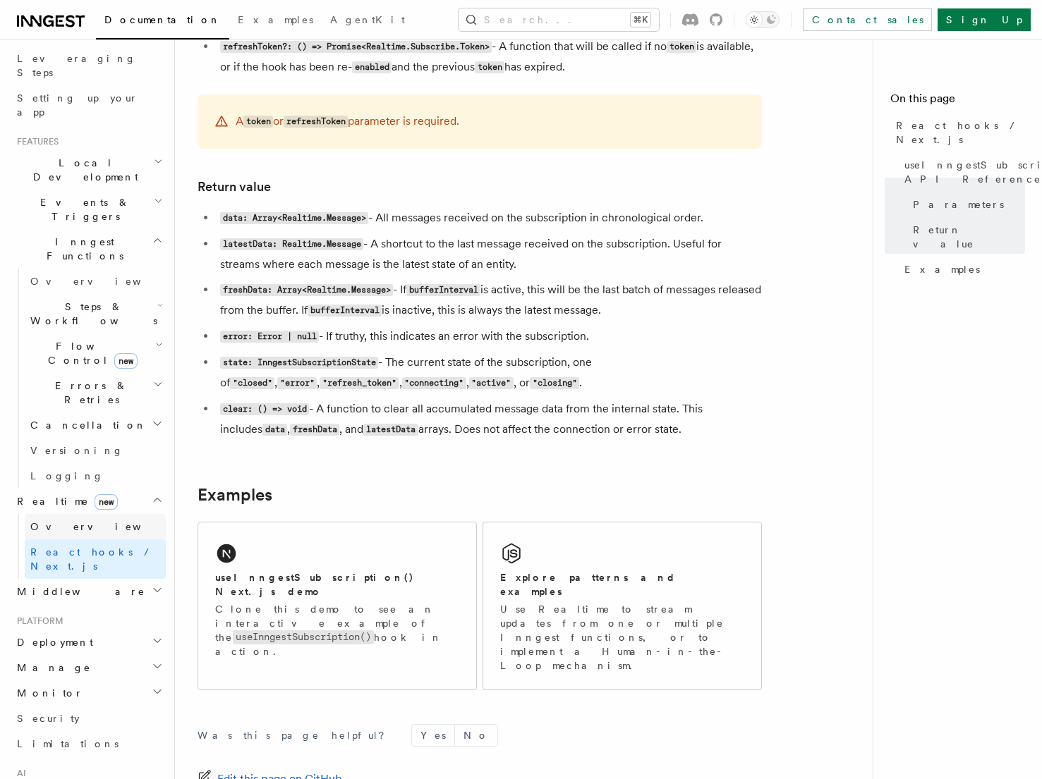
click at [89, 514] on link "Overview" at bounding box center [95, 526] width 141 height 25
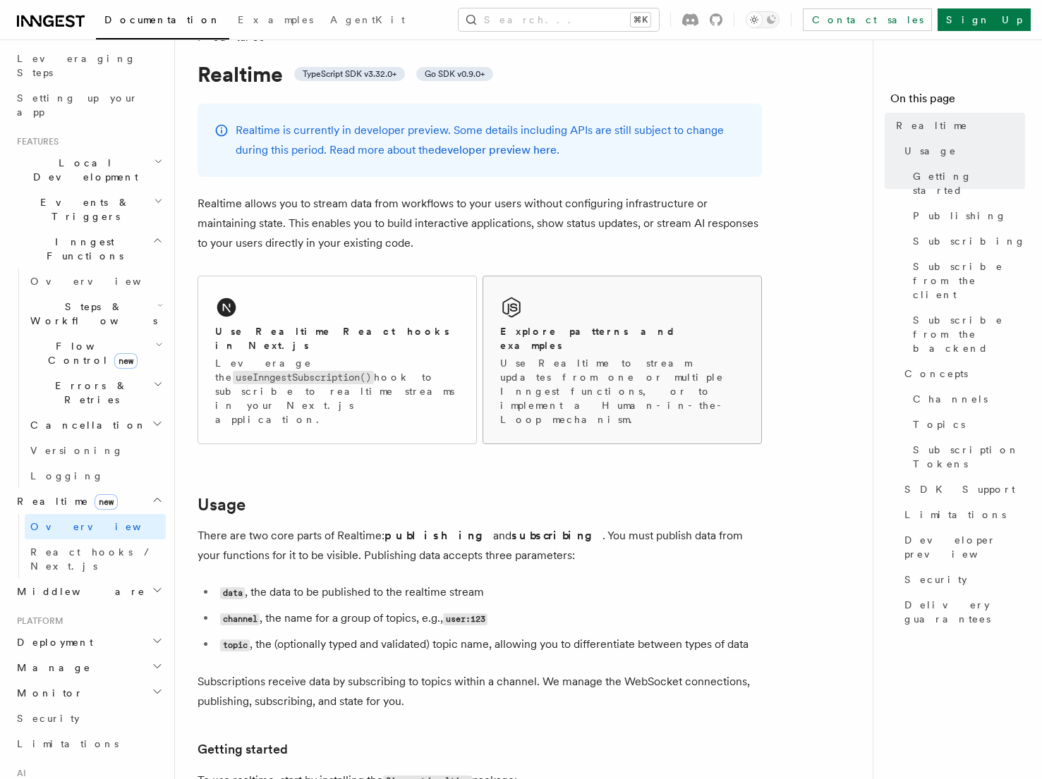
scroll to position [33, 0]
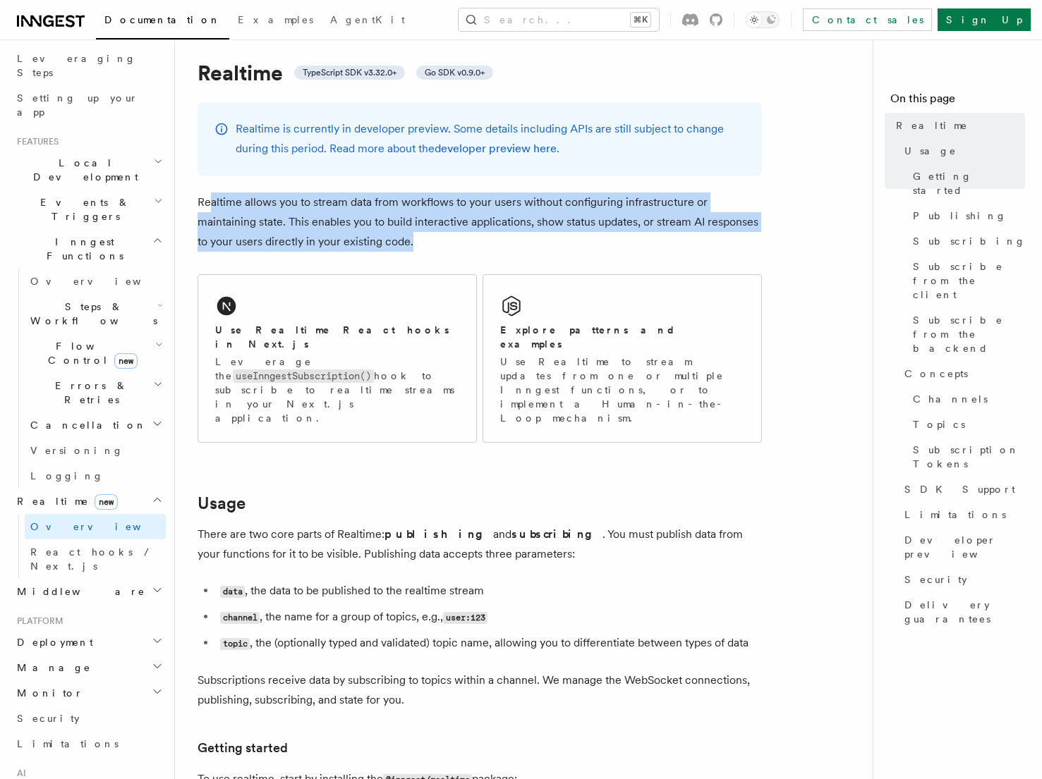
drag, startPoint x: 209, startPoint y: 200, endPoint x: 501, endPoint y: 233, distance: 293.8
click at [501, 233] on p "Realtime allows you to stream data from workflows to your users without configu…" at bounding box center [480, 222] width 564 height 59
click at [653, 365] on p "Use Realtime to stream updates from one or multiple Inngest functions, or to im…" at bounding box center [622, 390] width 244 height 71
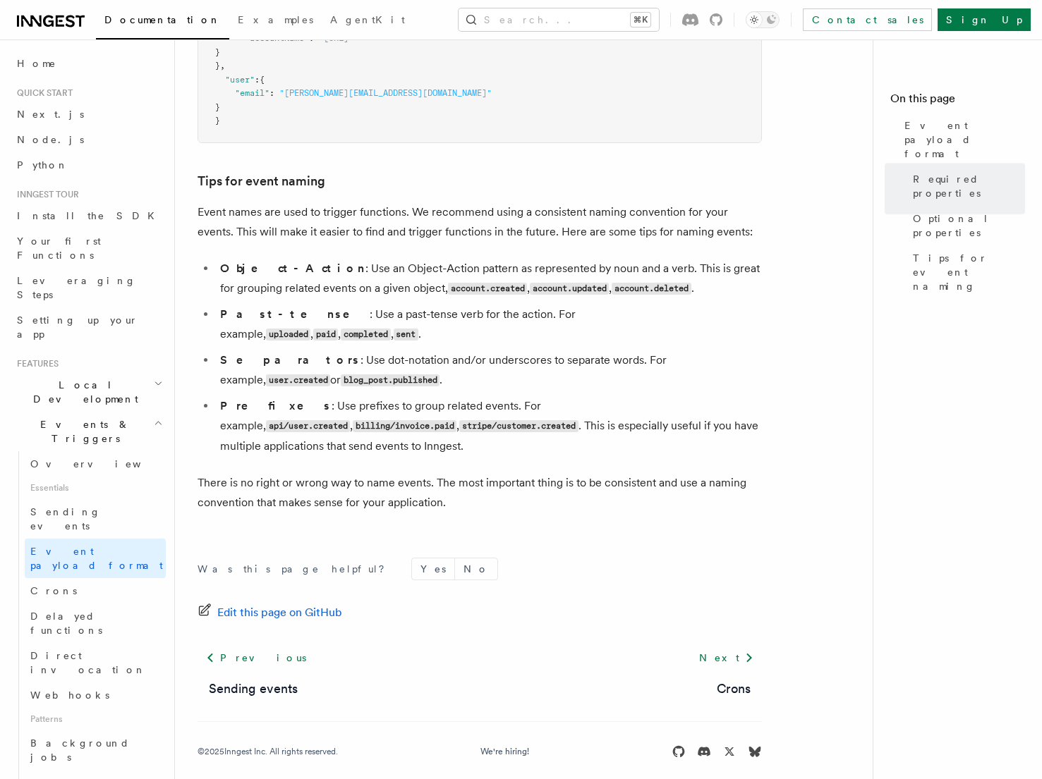
scroll to position [806, 0]
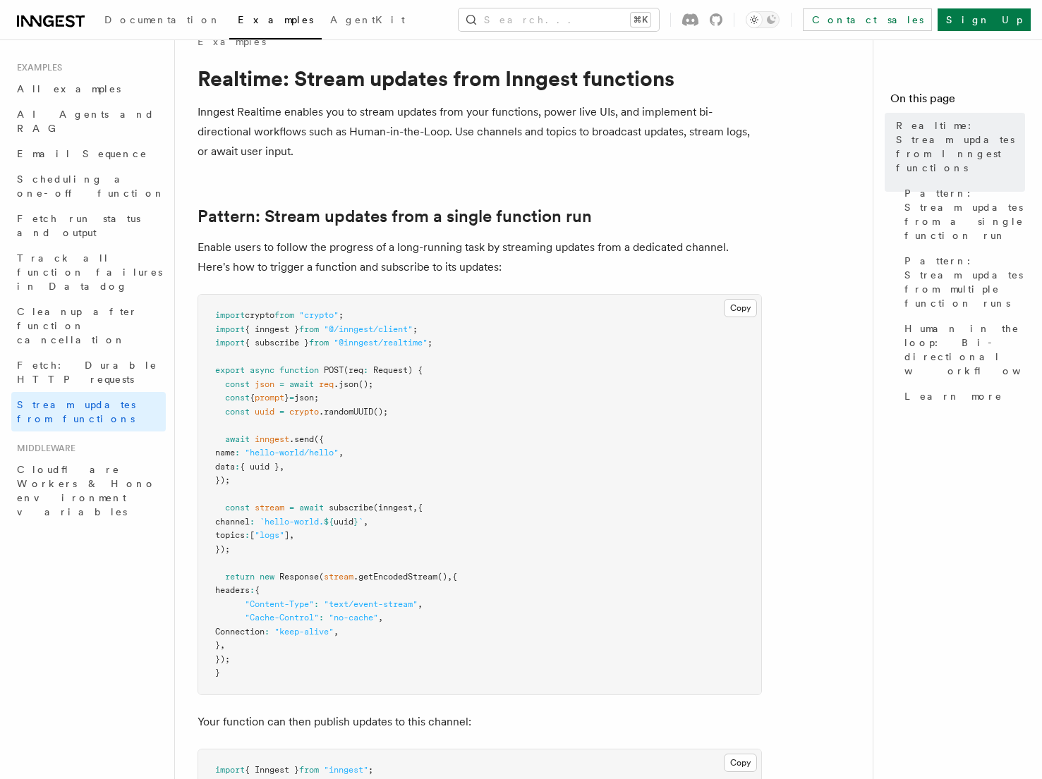
scroll to position [30, 0]
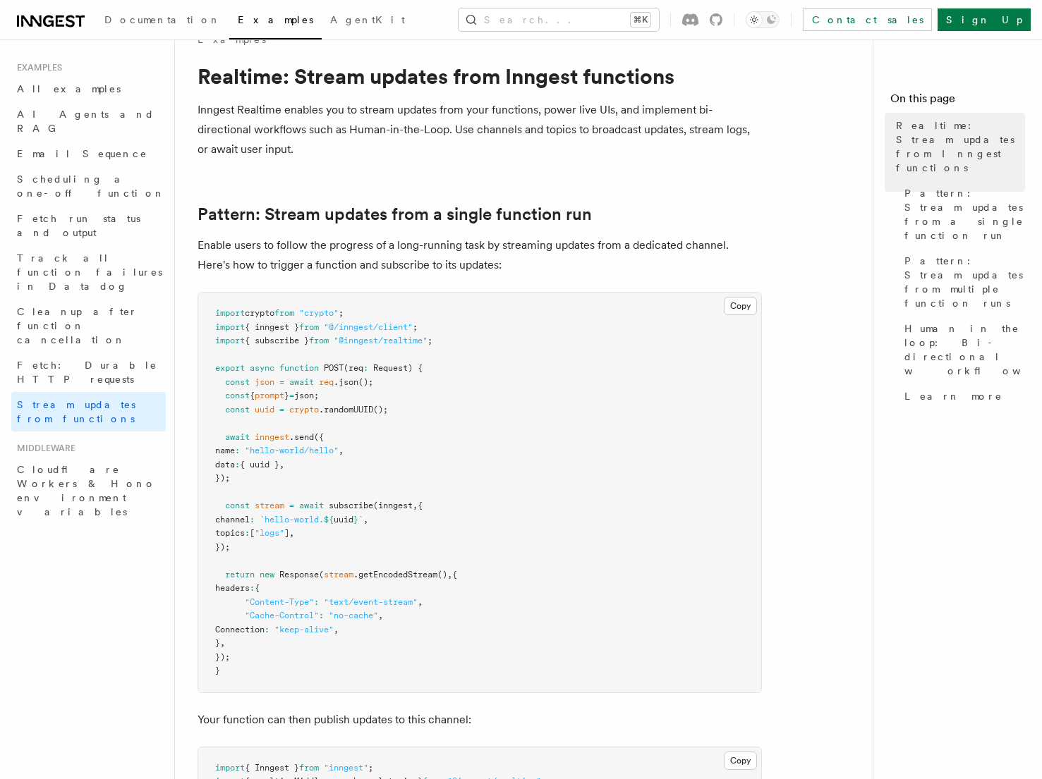
click at [274, 506] on span "stream" at bounding box center [270, 506] width 30 height 10
click at [354, 505] on span "subscribe" at bounding box center [351, 506] width 44 height 10
click at [267, 546] on pre "import crypto from "crypto" ; import { inngest } from "@/inngest/client" ; impo…" at bounding box center [479, 493] width 563 height 400
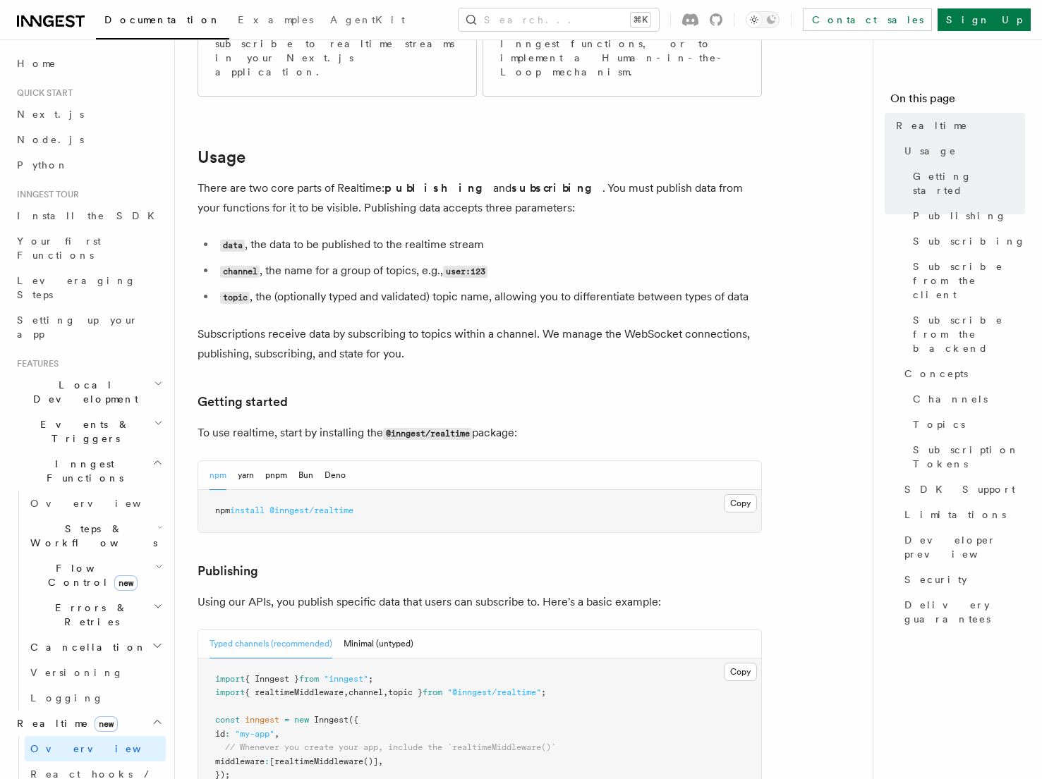
scroll to position [390, 0]
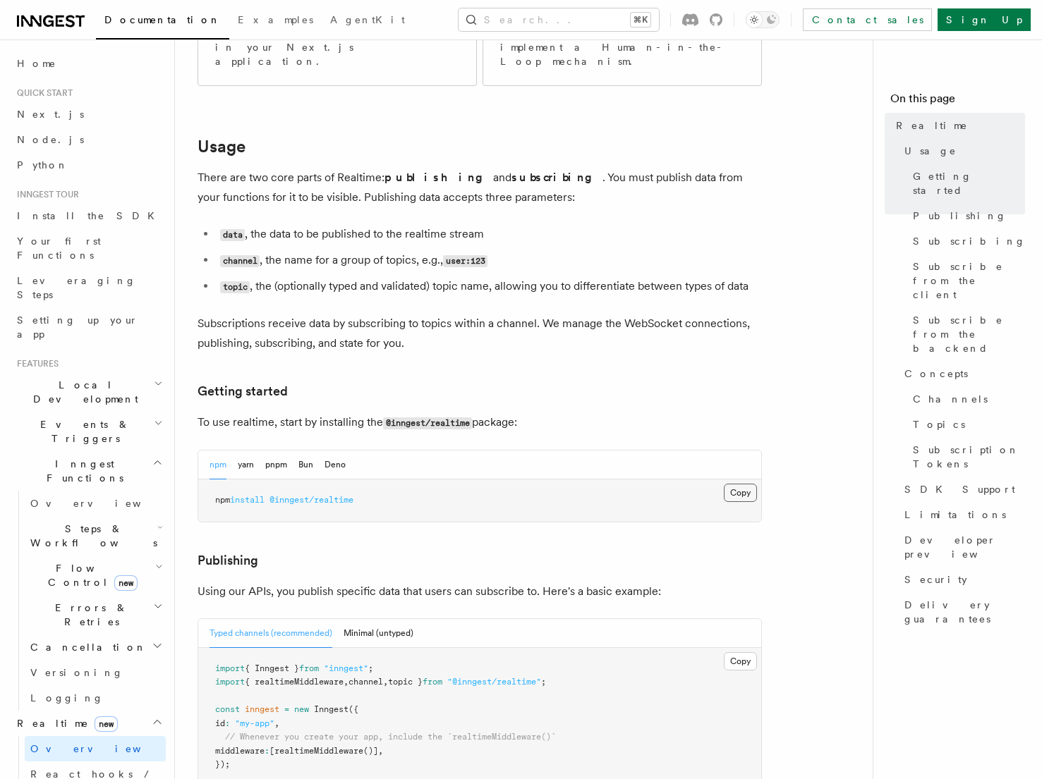
click at [735, 484] on button "Copy Copied" at bounding box center [740, 493] width 33 height 18
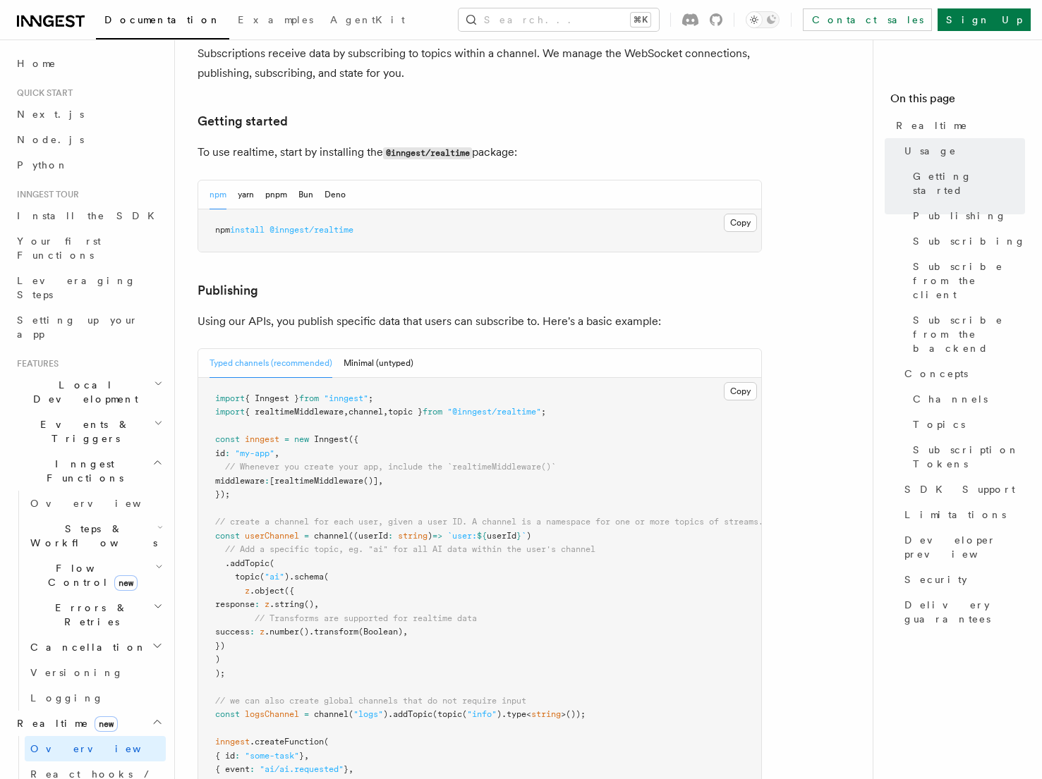
scroll to position [672, 0]
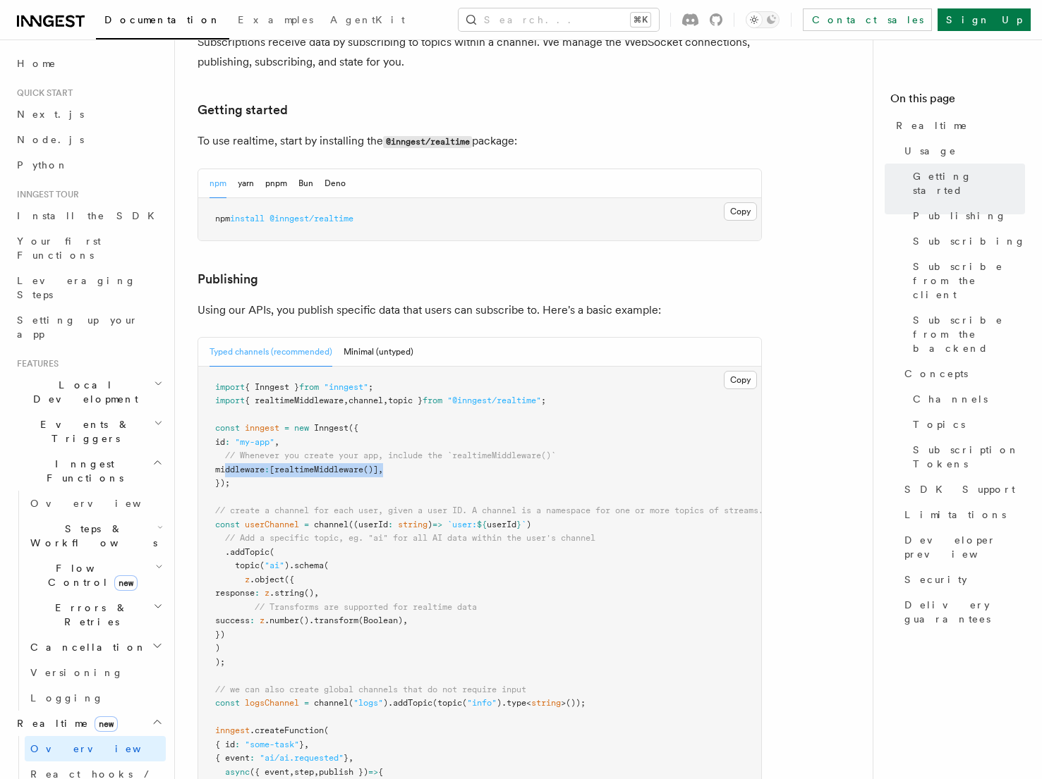
drag, startPoint x: 402, startPoint y: 430, endPoint x: 224, endPoint y: 430, distance: 178.5
click at [224, 465] on span "middleware : [ realtimeMiddleware ()] ," at bounding box center [299, 470] width 168 height 10
copy span "middleware : [ realtimeMiddleware ()] ,"
click at [743, 202] on button "Copy Copied" at bounding box center [740, 211] width 33 height 18
click at [412, 430] on pre "import { Inngest } from "inngest" ; import { realtimeMiddleware , channel , top…" at bounding box center [479, 656] width 563 height 578
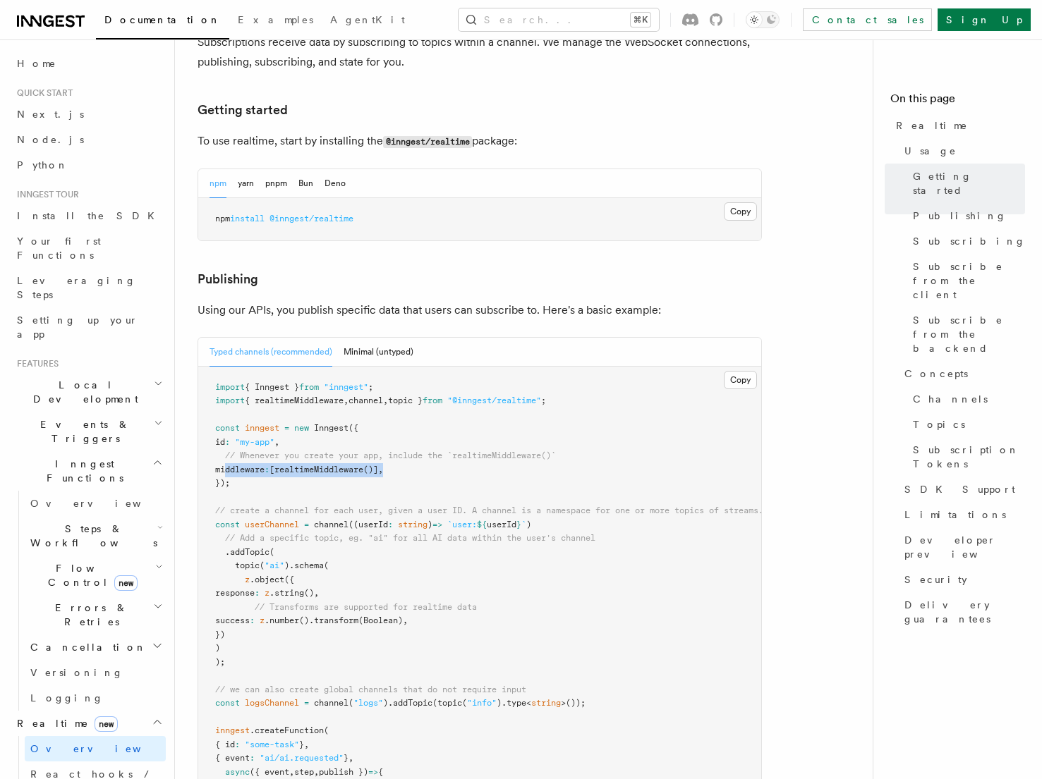
drag, startPoint x: 404, startPoint y: 430, endPoint x: 224, endPoint y: 429, distance: 179.9
click at [224, 429] on pre "import { Inngest } from "inngest" ; import { realtimeMiddleware , channel , top…" at bounding box center [479, 656] width 563 height 578
copy span "middleware : [ realtimeMiddleware ()] ,"
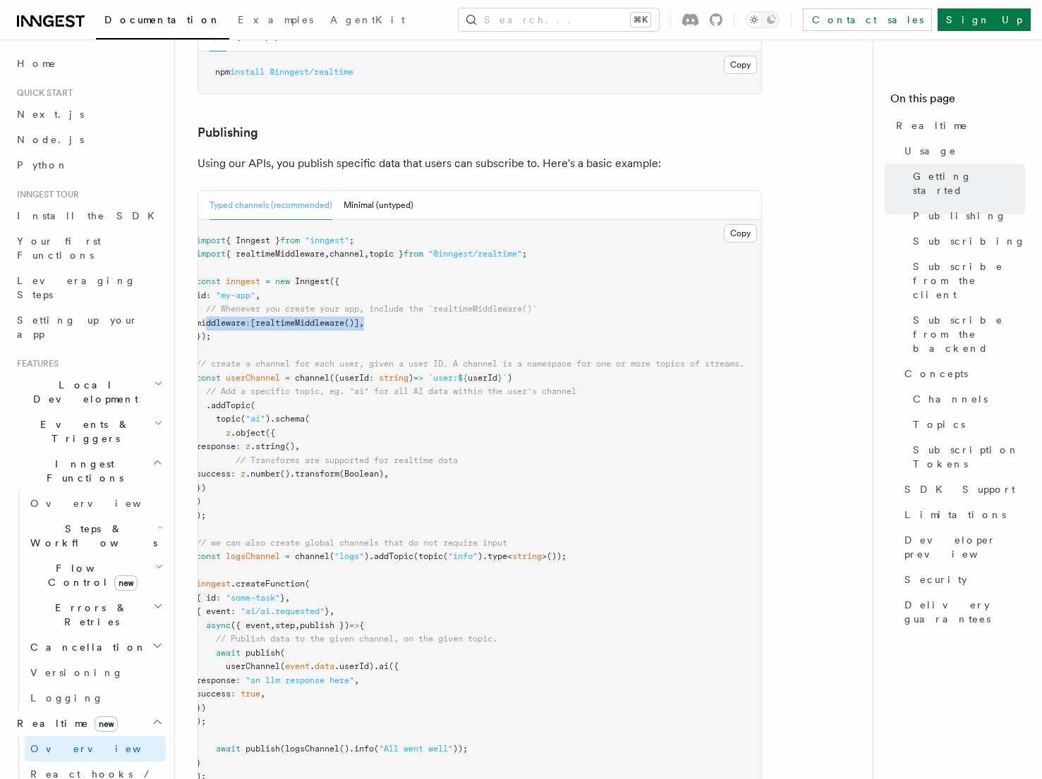
scroll to position [0, 0]
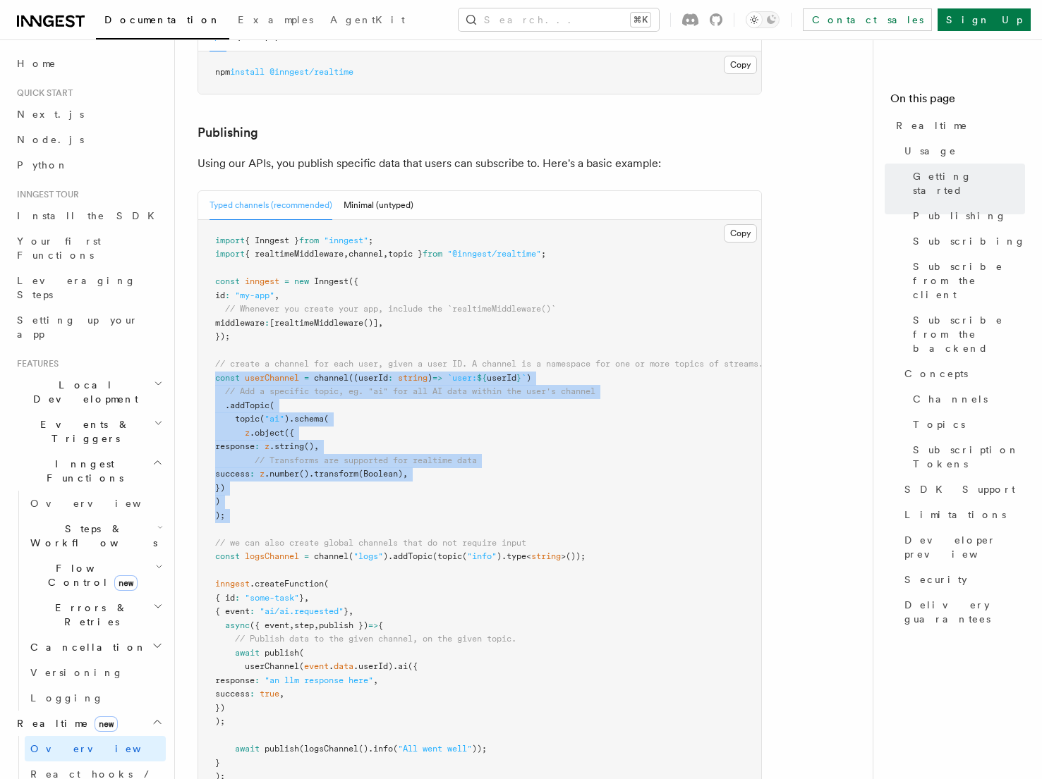
drag, startPoint x: 215, startPoint y: 335, endPoint x: 302, endPoint y: 486, distance: 174.1
click at [302, 486] on pre "import { Inngest } from "inngest" ; import { realtimeMiddleware , channel , top…" at bounding box center [479, 509] width 563 height 578
copy code "const userChannel = channel ((userId : string ) => `user: ${ userId } ` ) // Ad…"
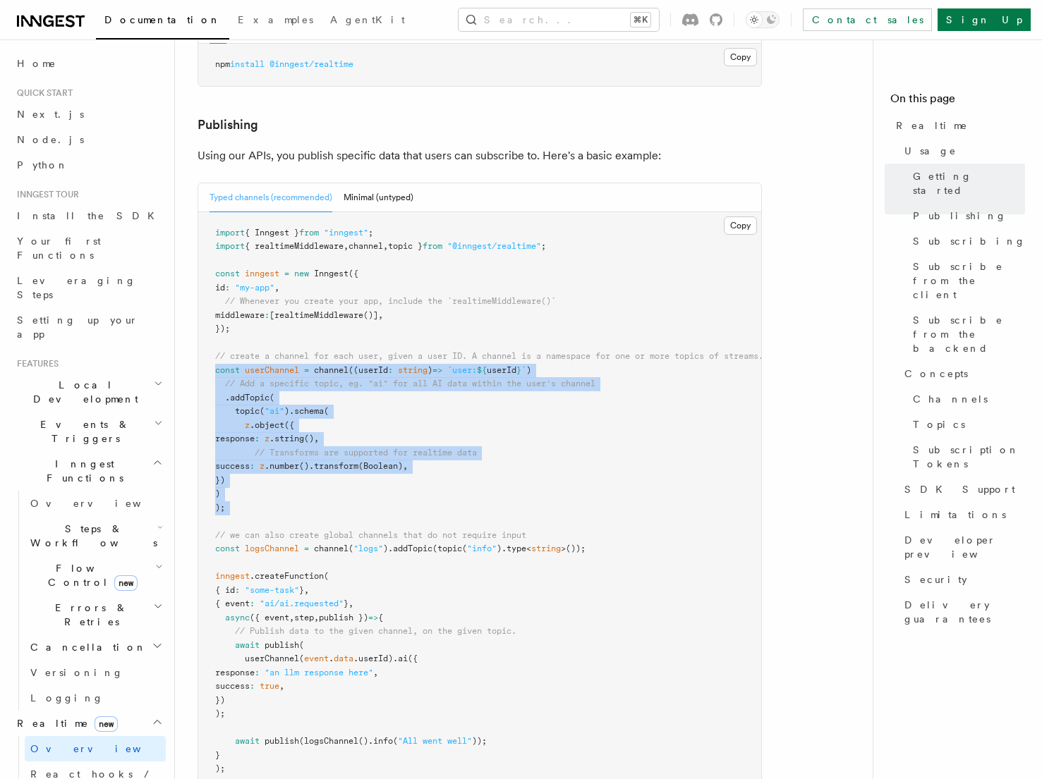
scroll to position [878, 0]
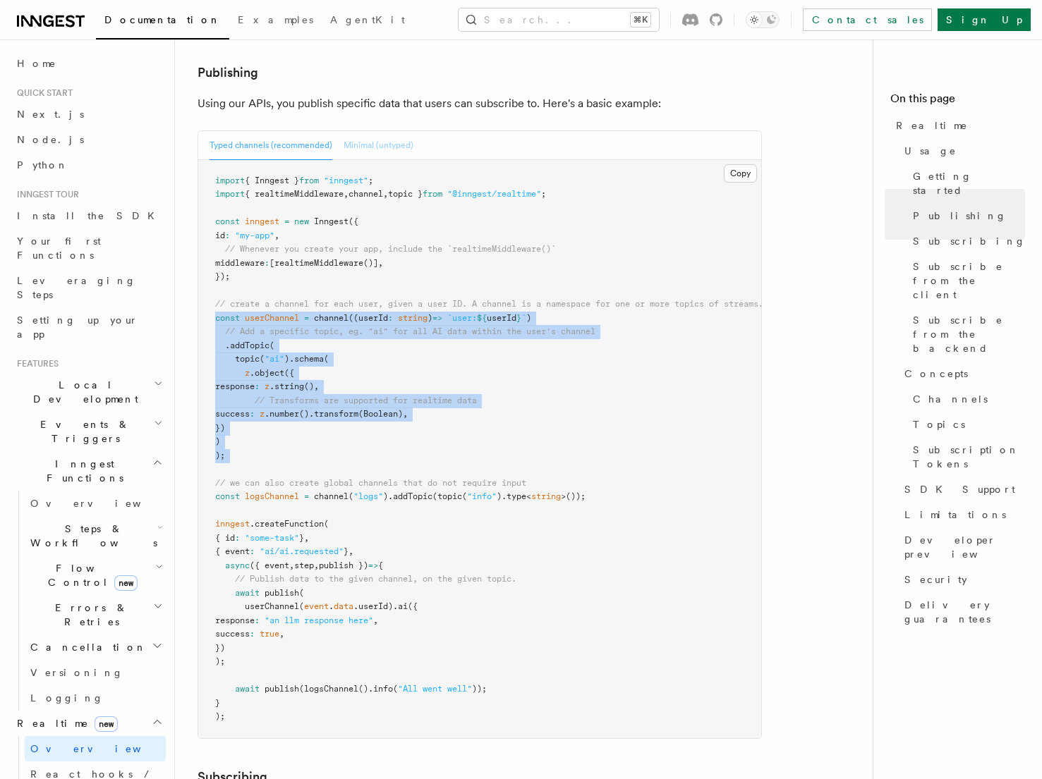
click at [378, 131] on button "Minimal (untyped)" at bounding box center [379, 145] width 70 height 29
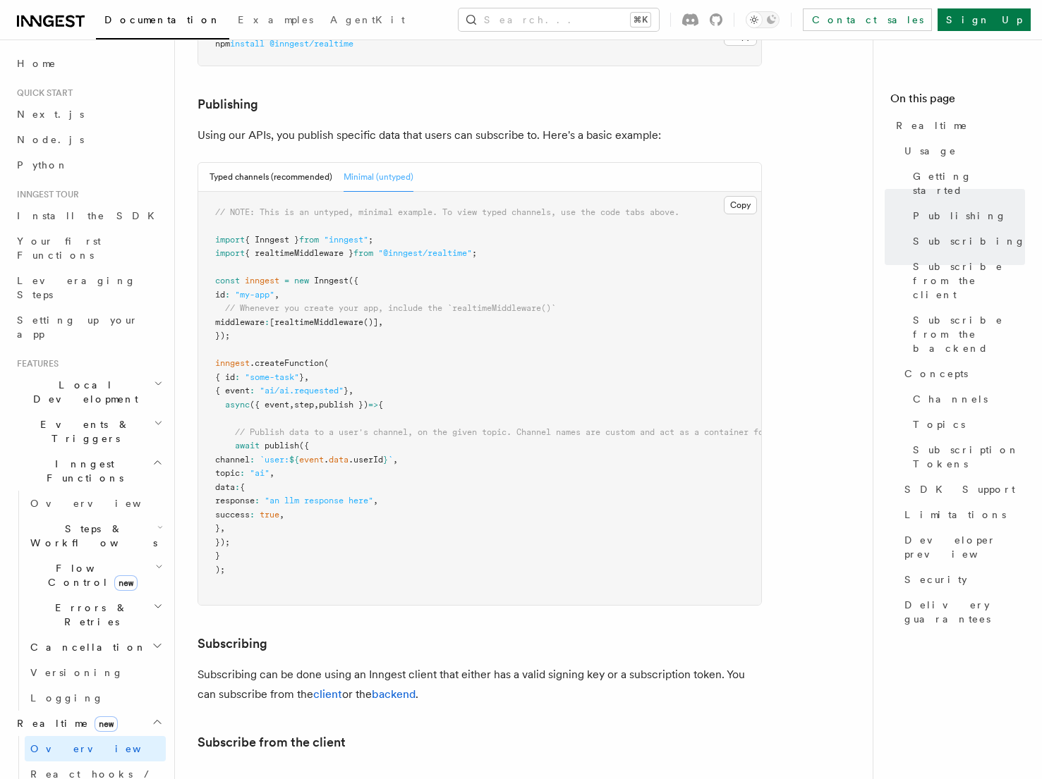
scroll to position [843, 0]
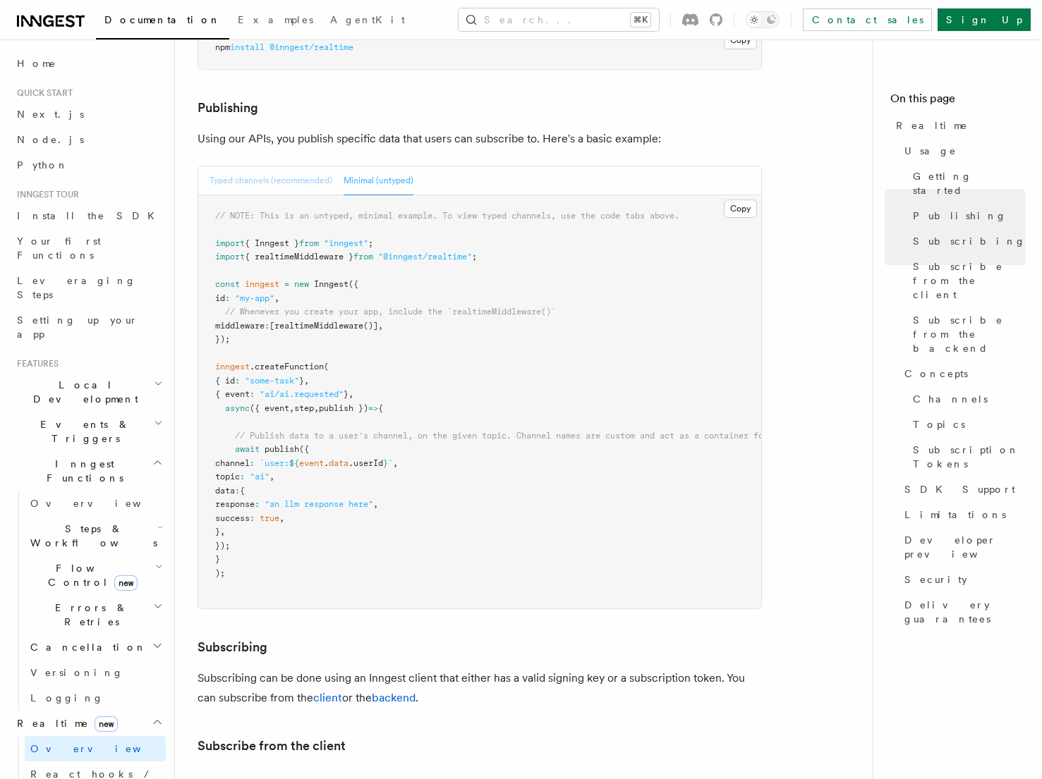
click at [290, 166] on button "Typed channels (recommended)" at bounding box center [270, 180] width 123 height 29
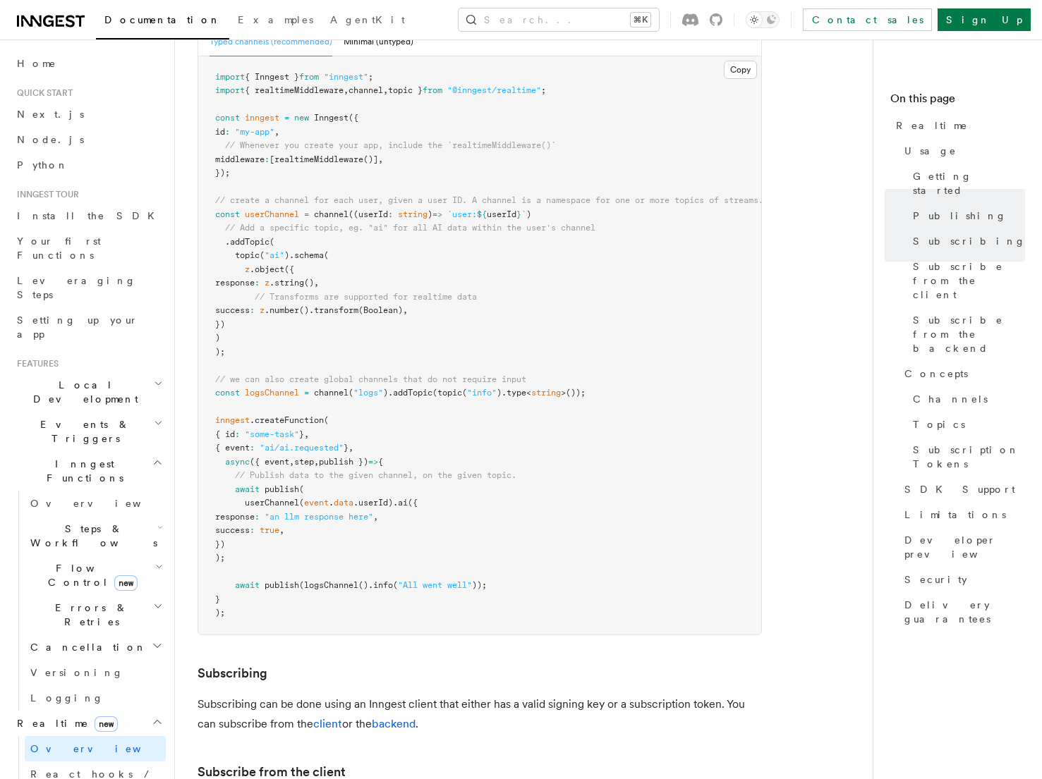
scroll to position [996, 0]
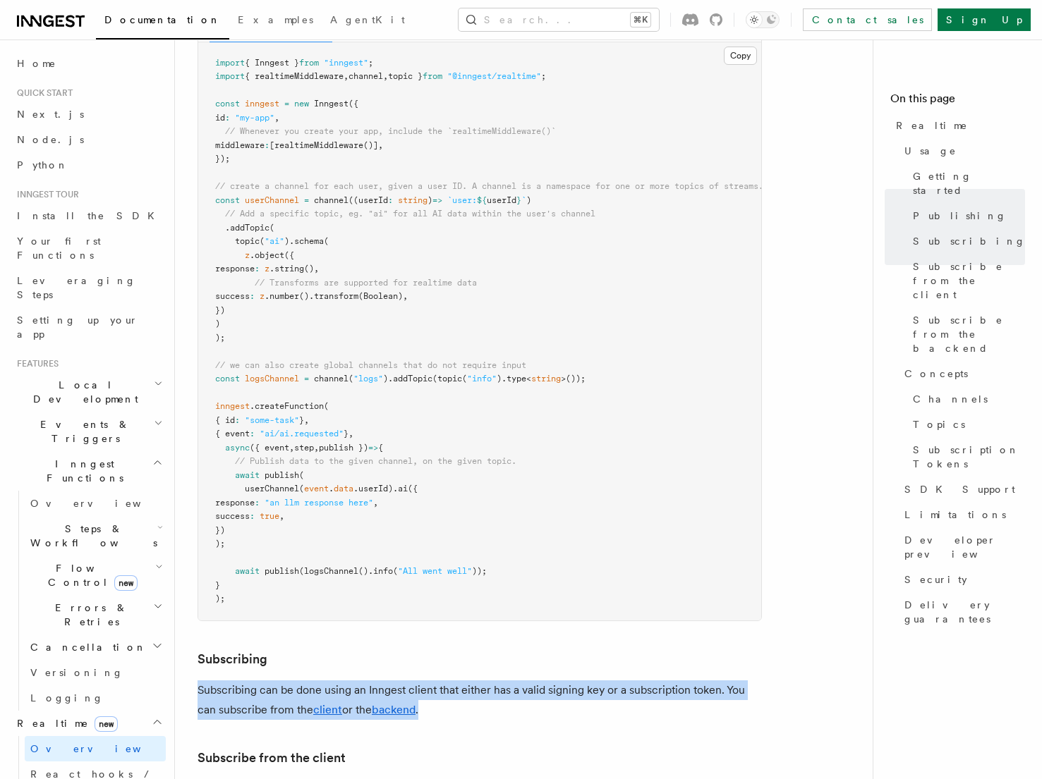
drag, startPoint x: 200, startPoint y: 649, endPoint x: 490, endPoint y: 673, distance: 290.2
click at [490, 681] on p "Subscribing can be done using an Inngest client that either has a valid signing…" at bounding box center [480, 701] width 564 height 40
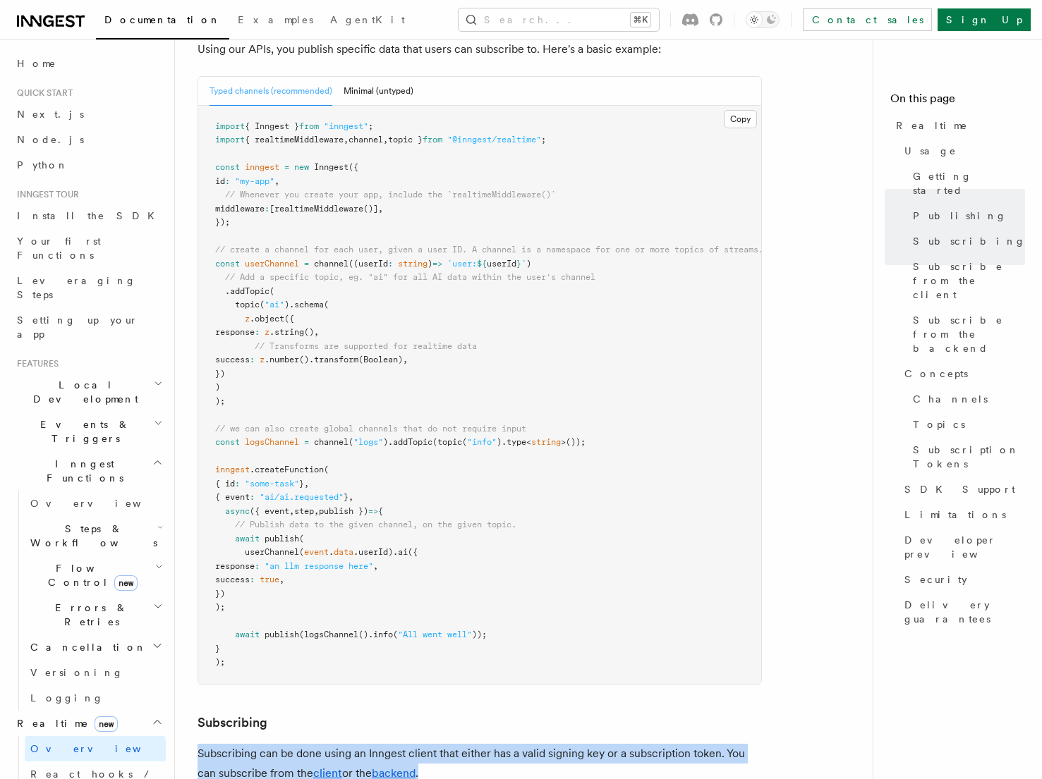
scroll to position [933, 0]
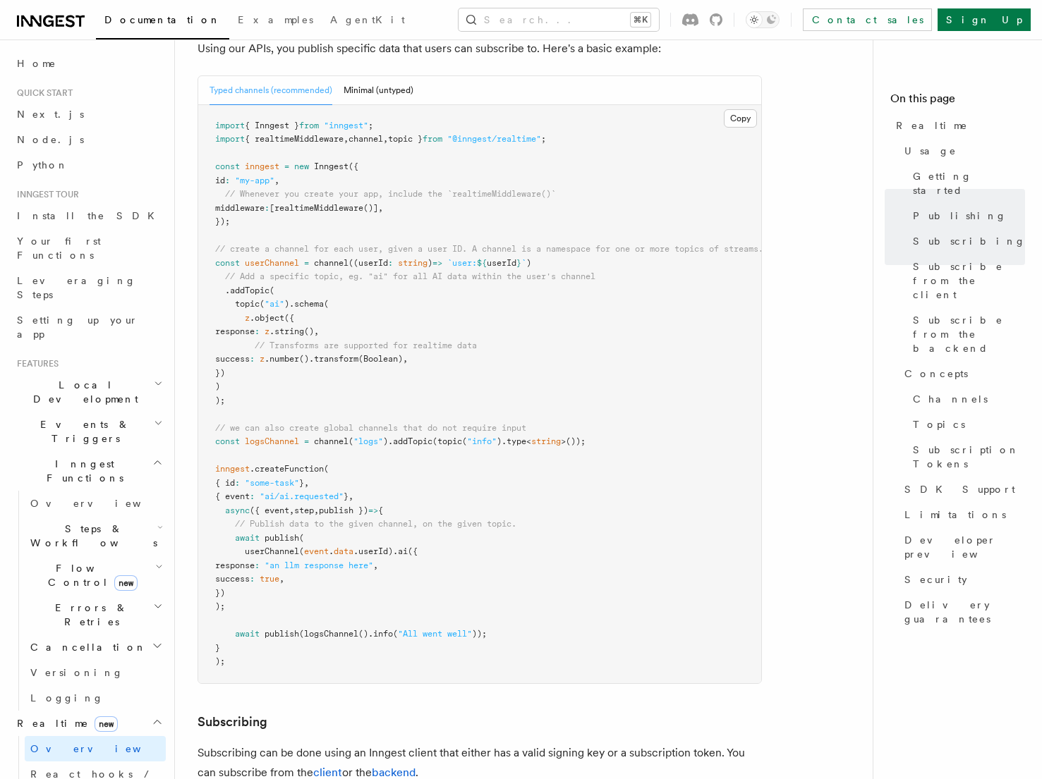
click at [516, 258] on span "userId" at bounding box center [502, 263] width 30 height 10
click at [564, 223] on pre "import { Inngest } from "inngest" ; import { realtimeMiddleware , channel , top…" at bounding box center [479, 394] width 563 height 578
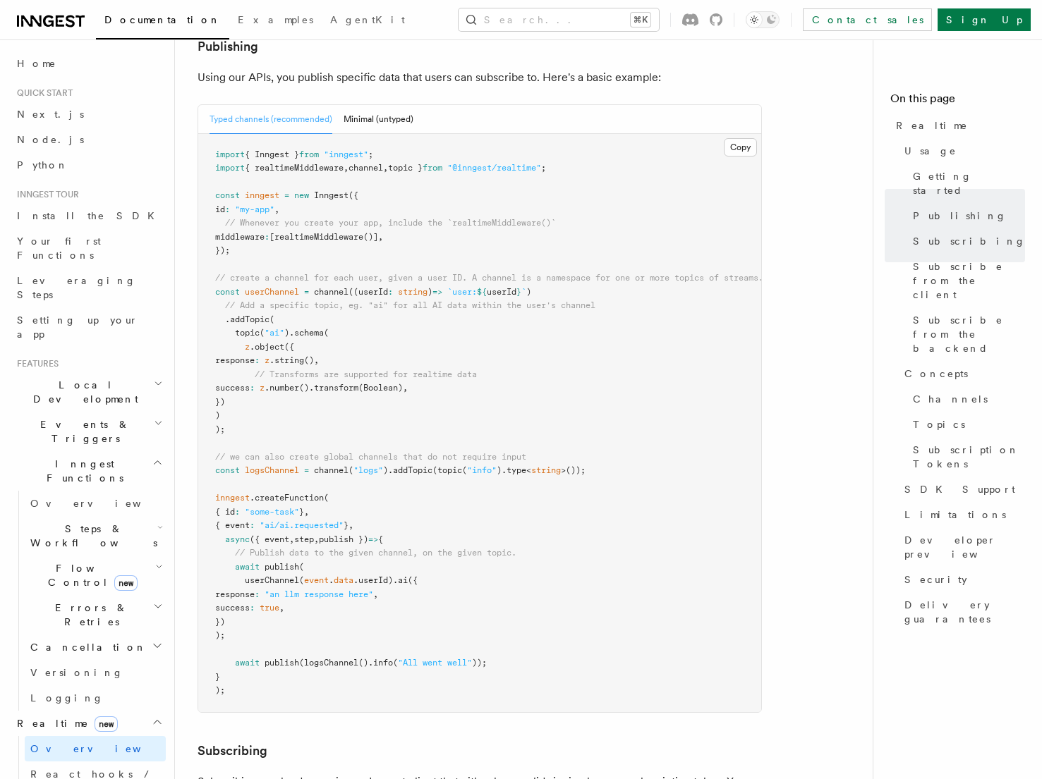
scroll to position [881, 0]
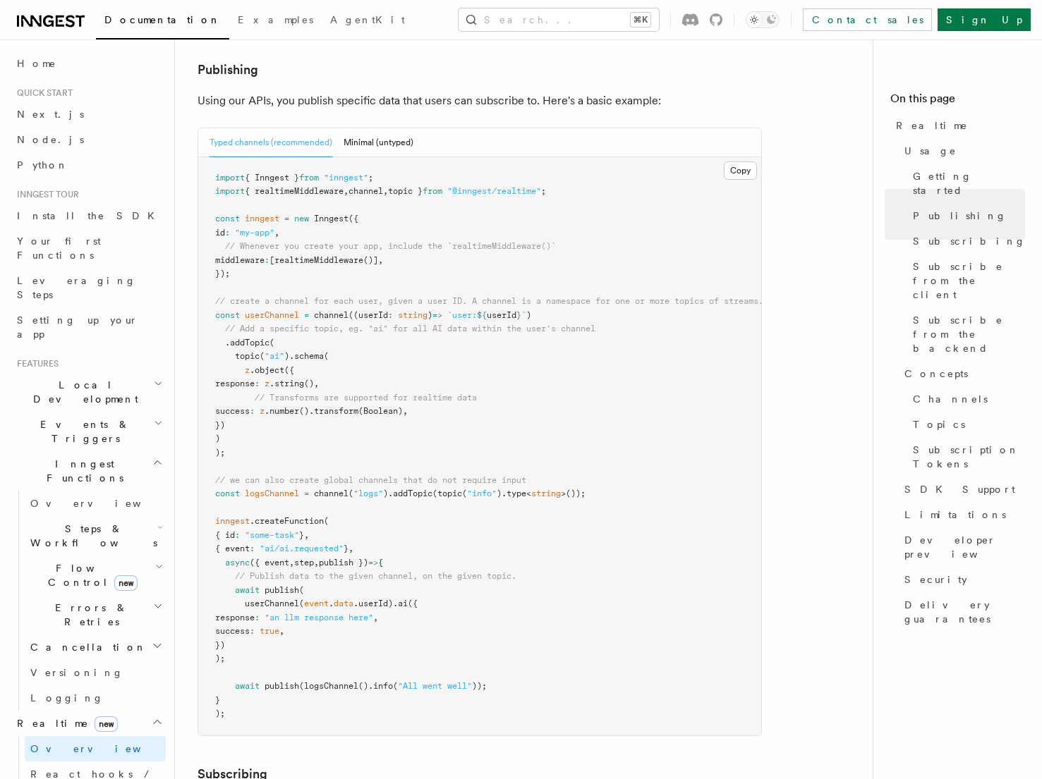
click at [516, 310] on span "userId" at bounding box center [502, 315] width 30 height 10
click at [361, 318] on pre "import { Inngest } from "inngest" ; import { realtimeMiddleware , channel , top…" at bounding box center [479, 446] width 563 height 578
click at [265, 365] on span ".object" at bounding box center [267, 370] width 35 height 10
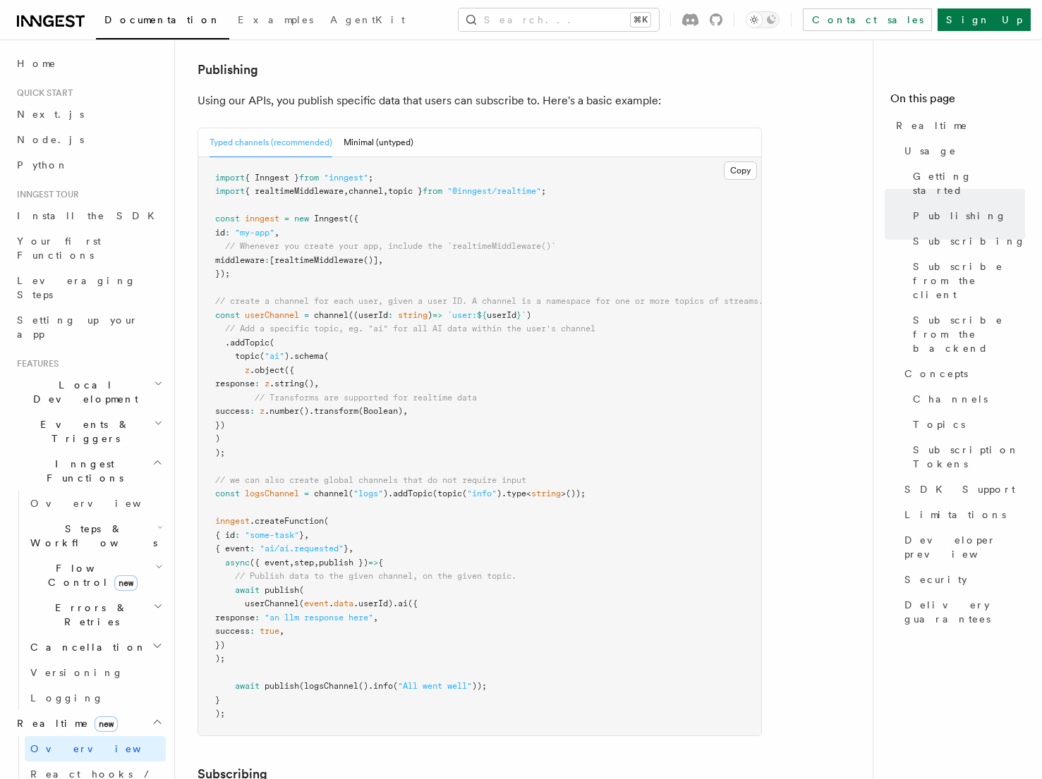
click at [270, 349] on pre "import { Inngest } from "inngest" ; import { realtimeMiddleware , channel , top…" at bounding box center [479, 446] width 563 height 578
click at [299, 406] on span ".number" at bounding box center [282, 411] width 35 height 10
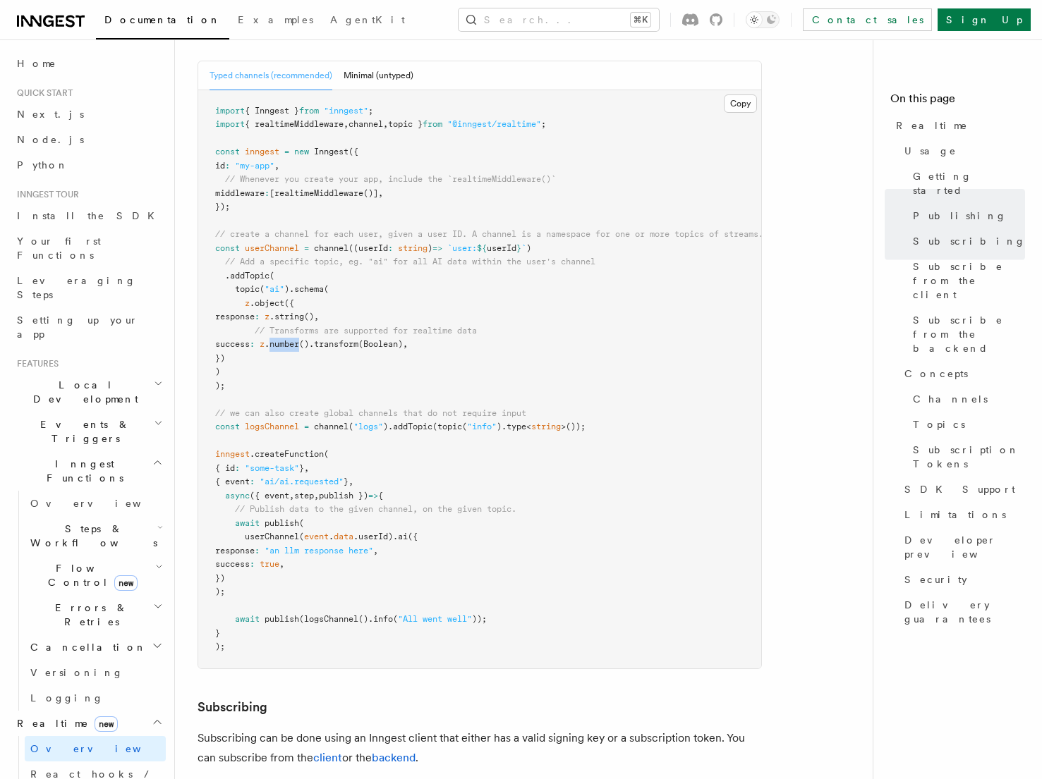
scroll to position [949, 0]
click at [333, 412] on pre "import { Inngest } from "inngest" ; import { realtimeMiddleware , channel , top…" at bounding box center [479, 378] width 563 height 578
drag, startPoint x: 224, startPoint y: 454, endPoint x: 376, endPoint y: 454, distance: 152.4
click at [376, 490] on span "async ({ event , step , publish }) => {" at bounding box center [299, 495] width 168 height 10
drag, startPoint x: 234, startPoint y: 479, endPoint x: 317, endPoint y: 549, distance: 108.6
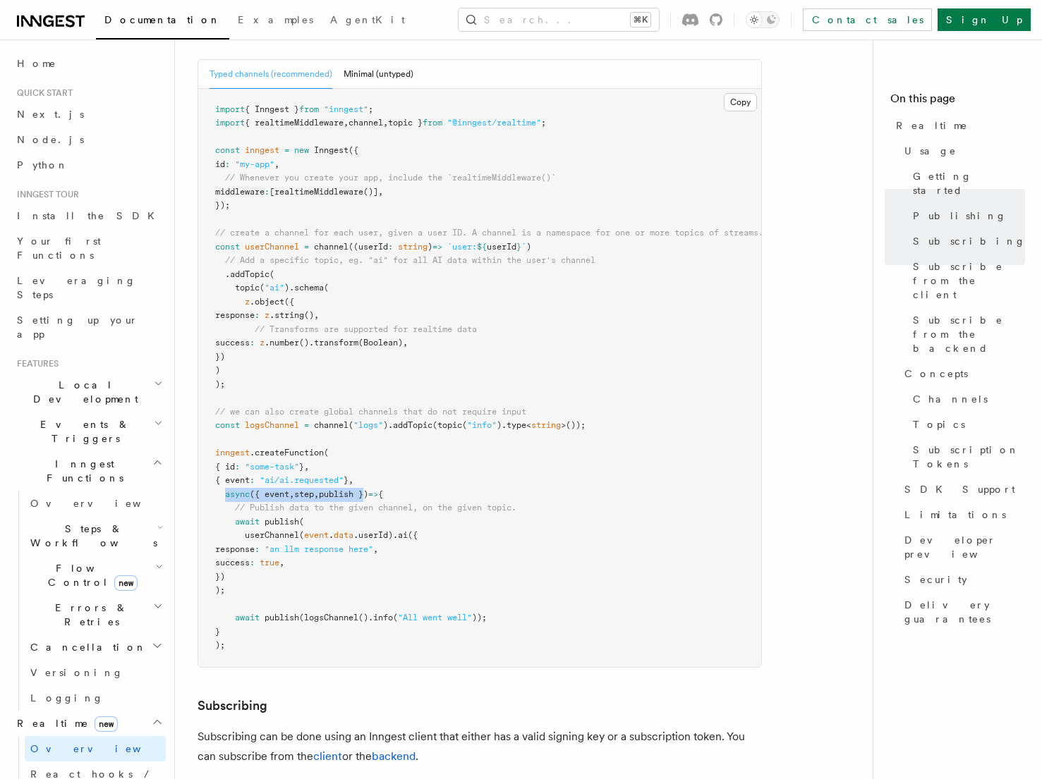
click at [317, 549] on pre "import { Inngest } from "inngest" ; import { realtimeMiddleware , channel , top…" at bounding box center [479, 378] width 563 height 578
copy code "await publish ( userChannel ( event . data .userId) .ai ({ response : "an llm r…"
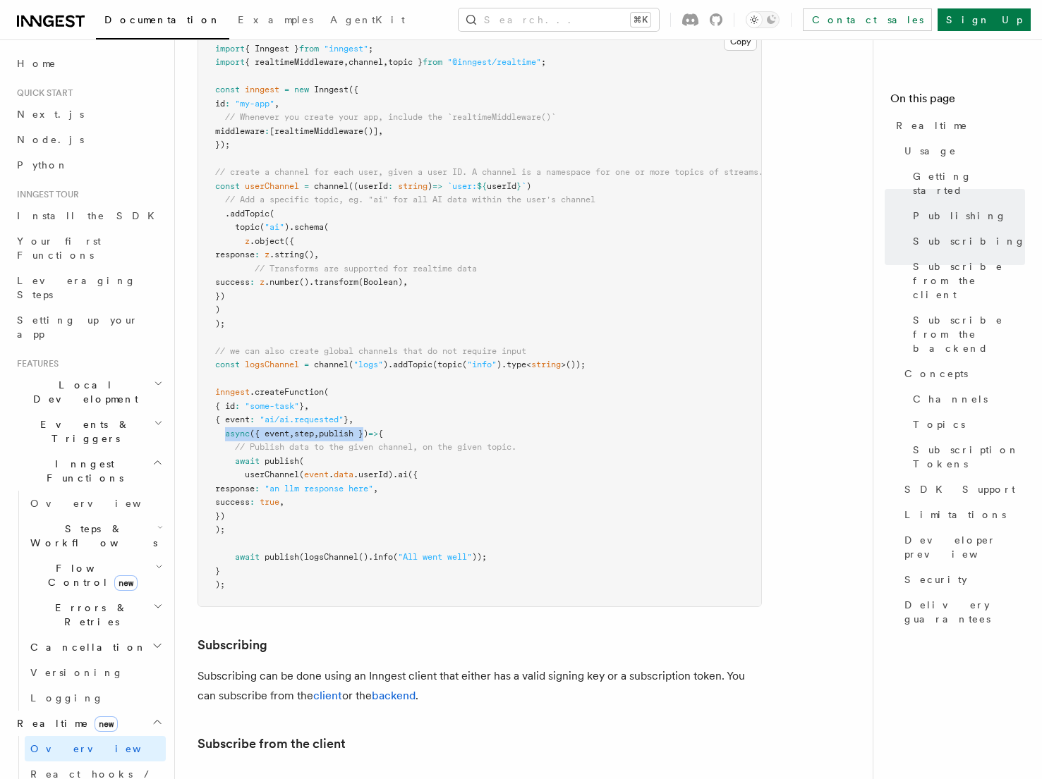
scroll to position [1009, 0]
drag, startPoint x: 214, startPoint y: 312, endPoint x: 585, endPoint y: 298, distance: 372.0
click at [588, 298] on pre "import { Inngest } from "inngest" ; import { realtimeMiddleware , channel , top…" at bounding box center [479, 318] width 563 height 578
click at [585, 667] on p "Subscribing can be done using an Inngest client that either has a valid signing…" at bounding box center [480, 687] width 564 height 40
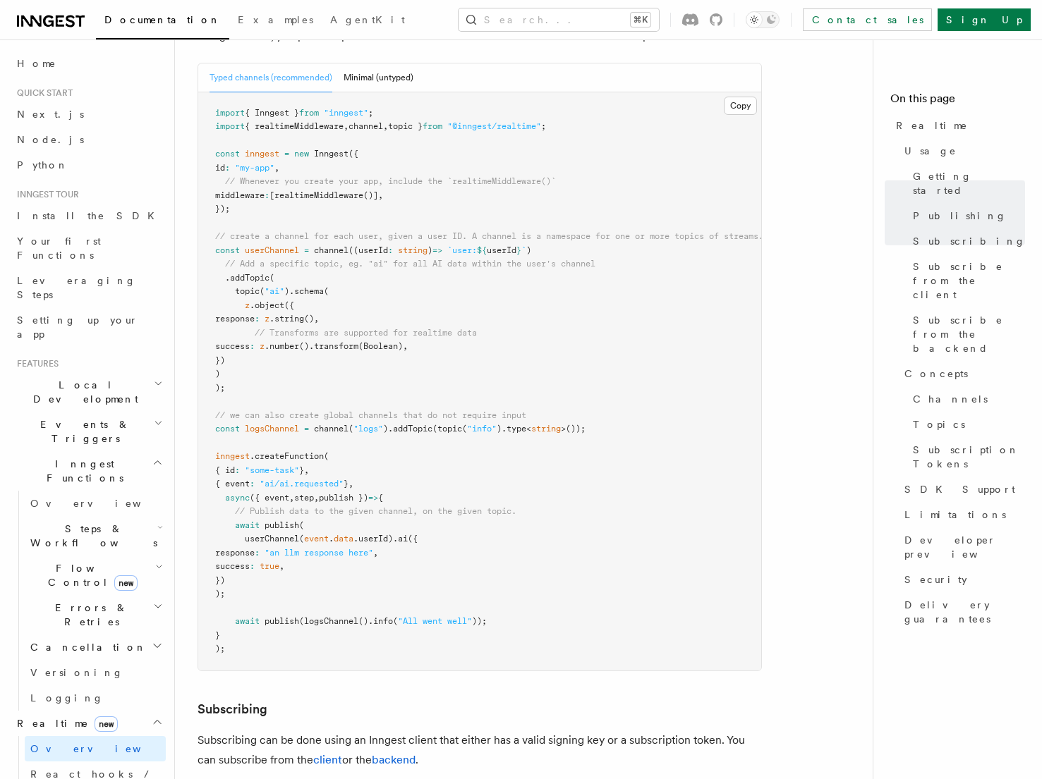
scroll to position [947, 0]
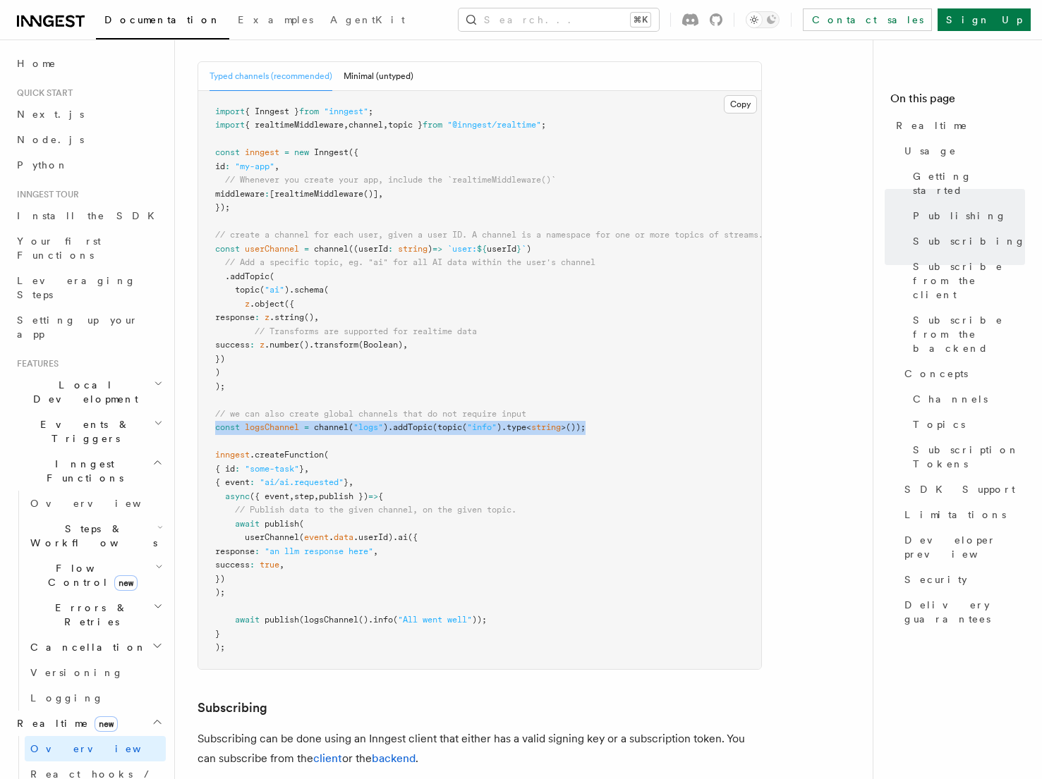
drag, startPoint x: 214, startPoint y: 387, endPoint x: 640, endPoint y: 389, distance: 426.0
click at [640, 389] on pre "import { Inngest } from "inngest" ; import { realtimeMiddleware , channel , top…" at bounding box center [479, 380] width 563 height 578
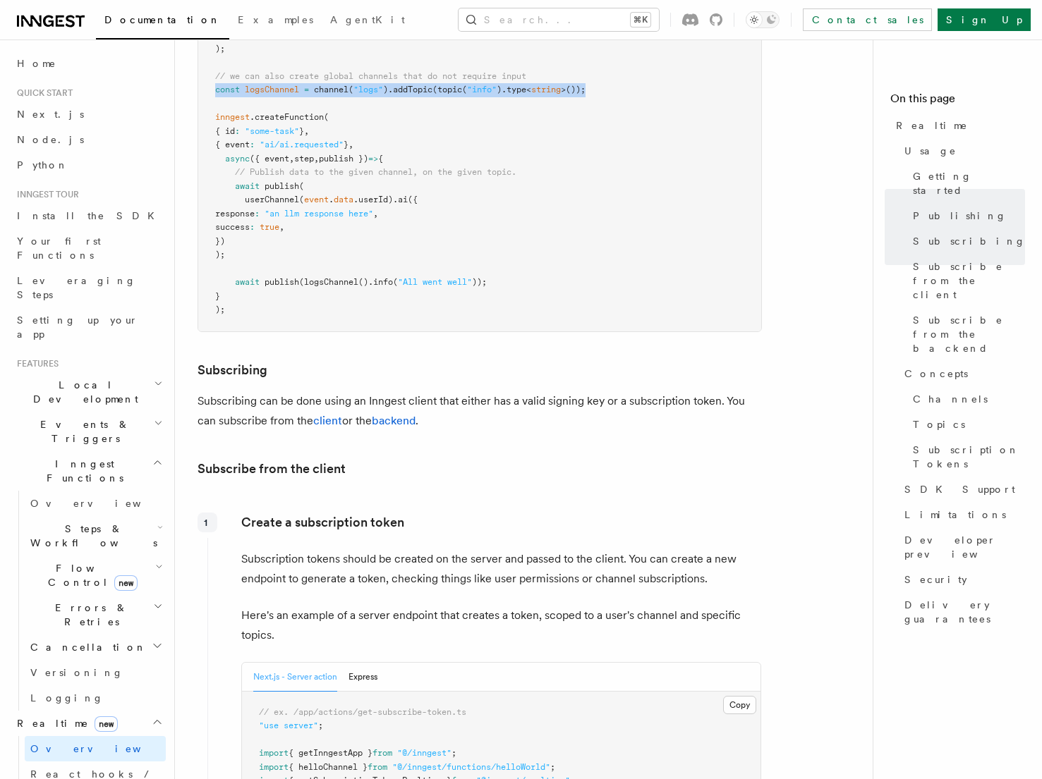
scroll to position [1286, 0]
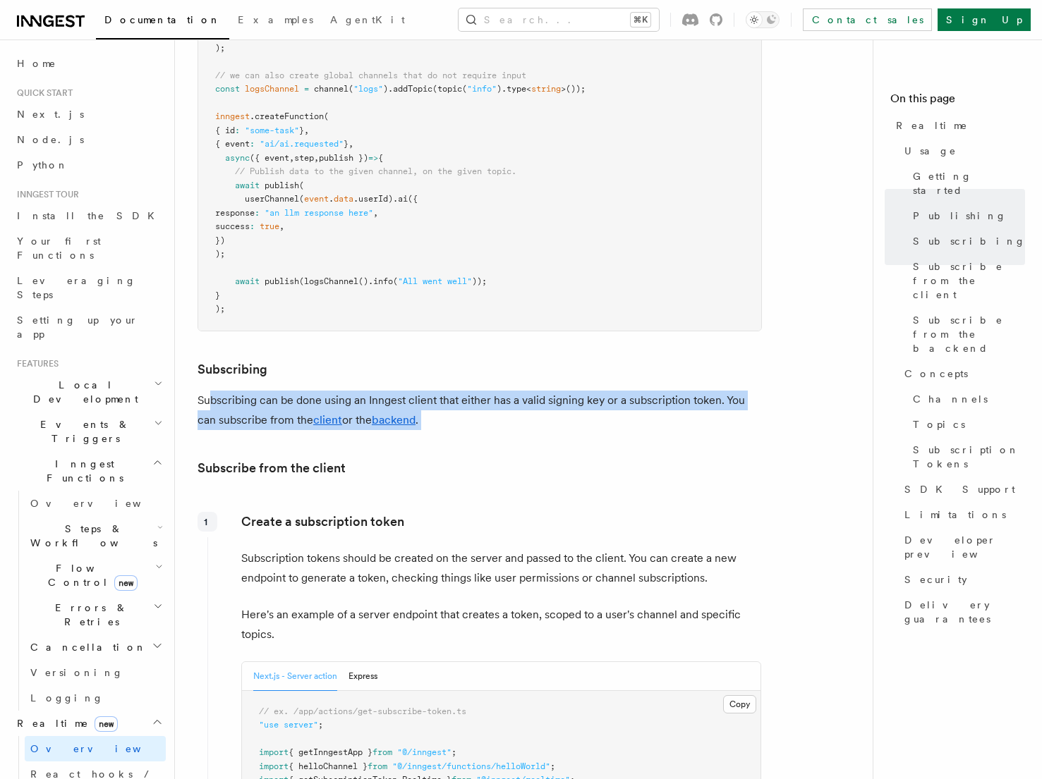
drag, startPoint x: 212, startPoint y: 360, endPoint x: 655, endPoint y: 411, distance: 445.2
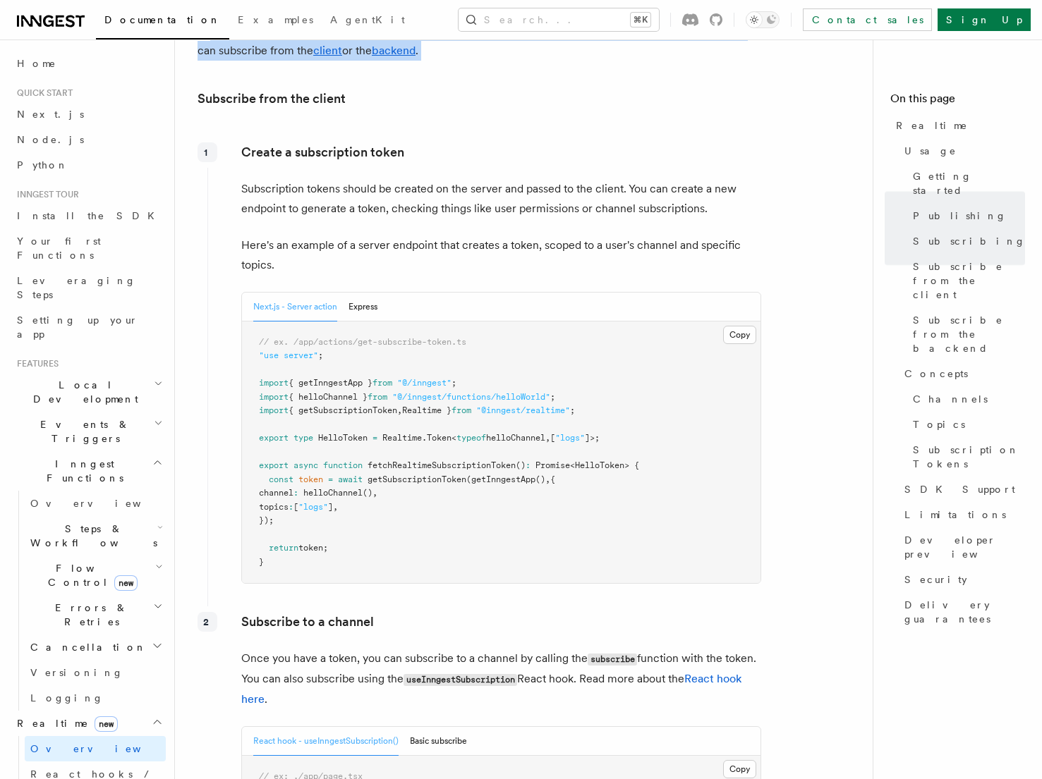
scroll to position [1671, 0]
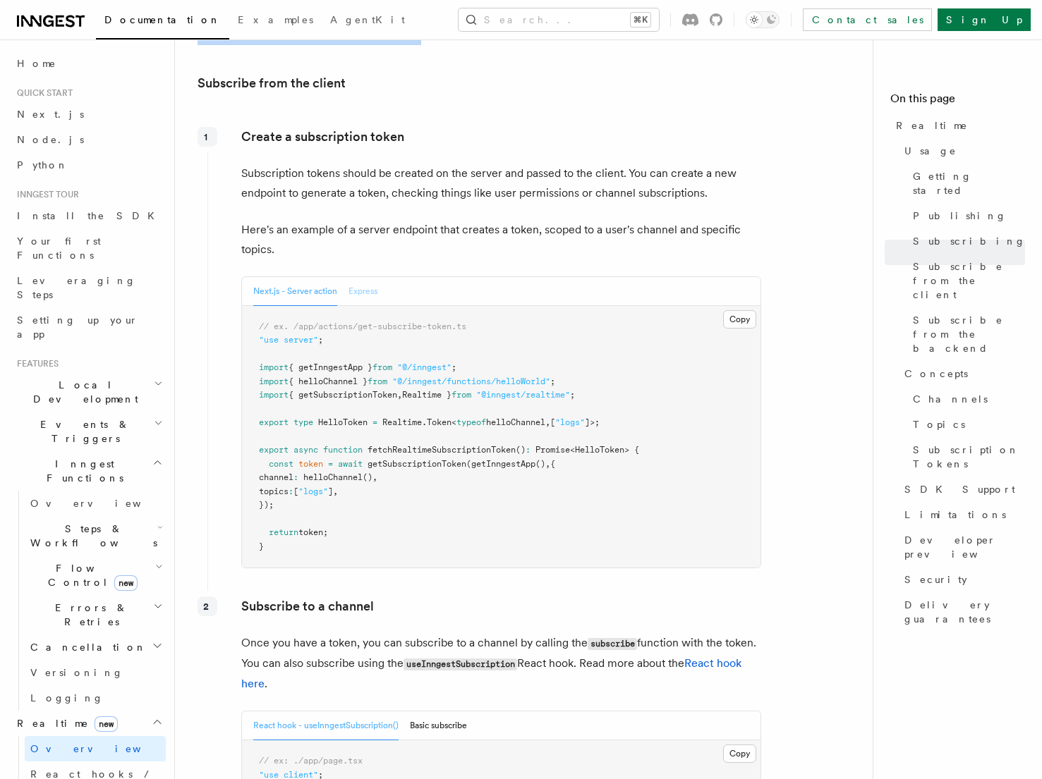
click at [354, 277] on button "Express" at bounding box center [362, 291] width 29 height 29
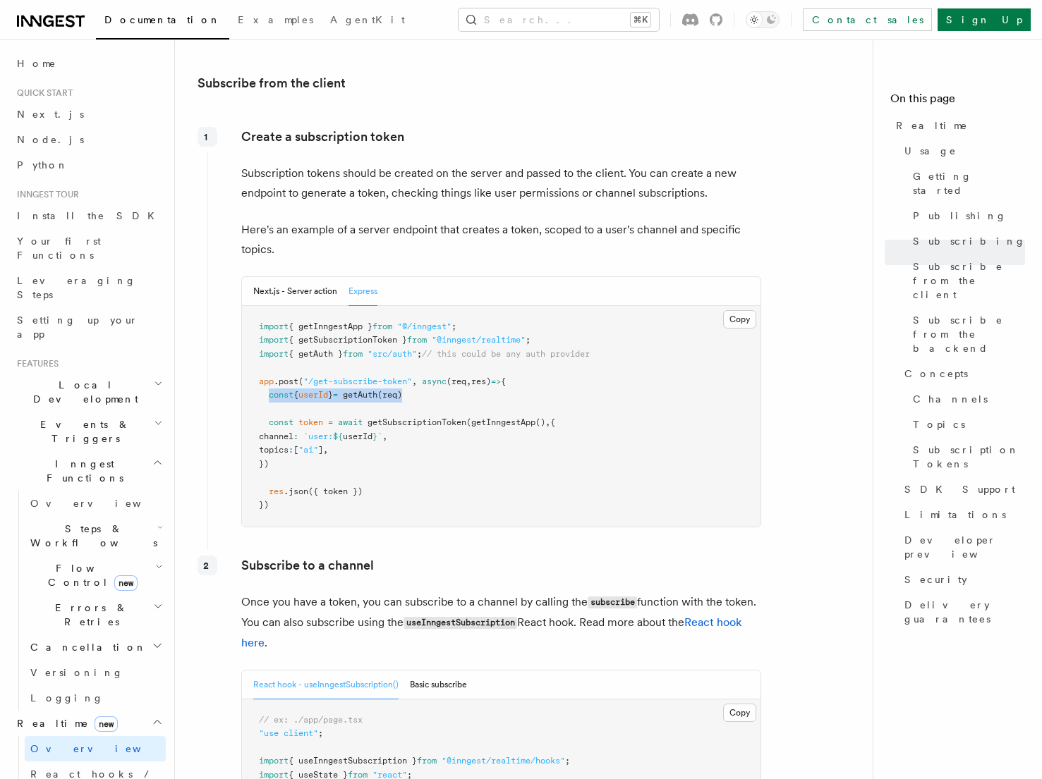
drag, startPoint x: 269, startPoint y: 356, endPoint x: 472, endPoint y: 358, distance: 202.5
click at [472, 358] on pre "import { getInngestApp } from "@/inngest" ; import { getSubscriptionToken } fro…" at bounding box center [501, 416] width 518 height 221
drag, startPoint x: 269, startPoint y: 382, endPoint x: 298, endPoint y: 425, distance: 51.8
click at [298, 425] on pre "import { getInngestApp } from "@/inngest" ; import { getSubscriptionToken } fro…" at bounding box center [501, 416] width 518 height 221
copy code "const token = await getSubscriptionToken ( getInngestApp () , { channel : `user…"
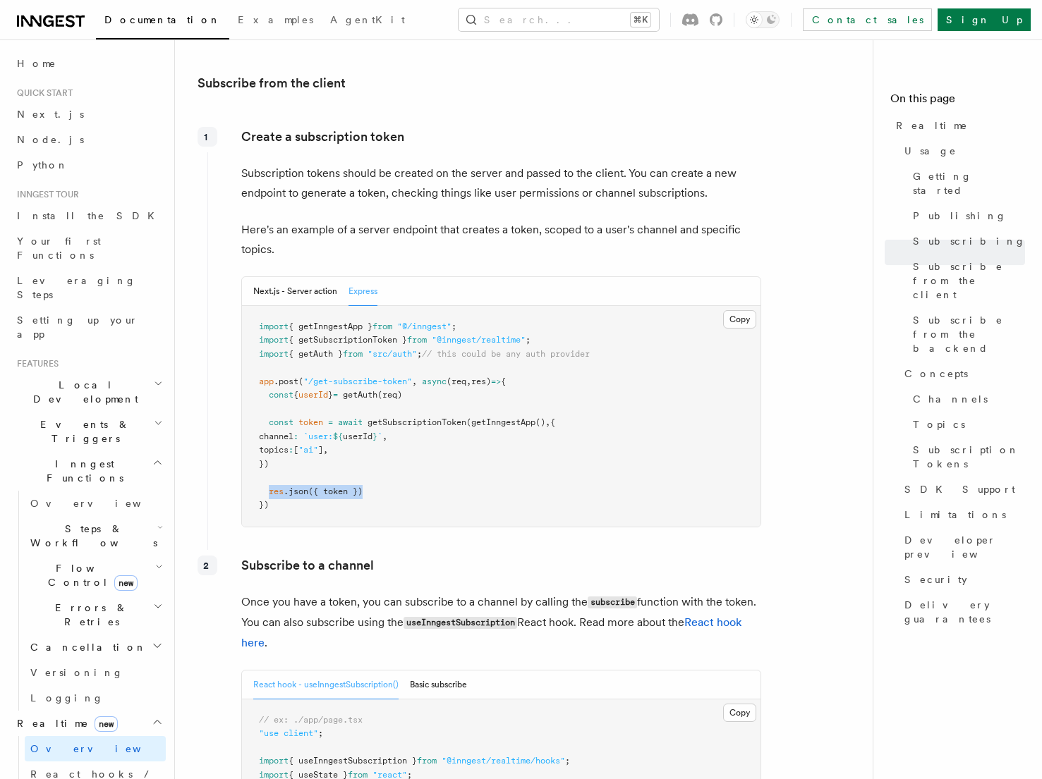
drag, startPoint x: 268, startPoint y: 451, endPoint x: 400, endPoint y: 451, distance: 131.9
click at [400, 451] on pre "import { getInngestApp } from "@/inngest" ; import { getSubscriptionToken } fro…" at bounding box center [501, 416] width 518 height 221
copy span "res .json ({ token })"
click at [427, 451] on pre "import { getInngestApp } from "@/inngest" ; import { getSubscriptionToken } fro…" at bounding box center [501, 416] width 518 height 221
click at [324, 322] on span "{ getInngestApp }" at bounding box center [330, 327] width 84 height 10
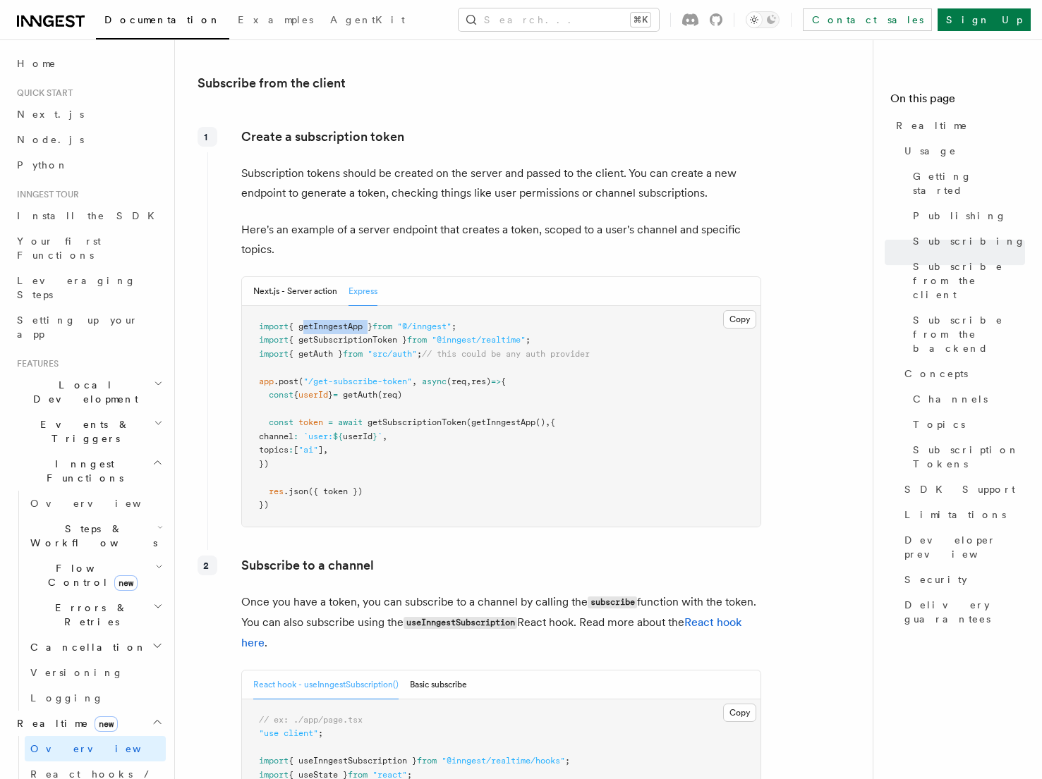
click at [324, 322] on span "{ getInngestApp }" at bounding box center [330, 327] width 84 height 10
click at [501, 306] on pre "import { getInngestApp } from "@/inngest" ; import { getSubscriptionToken } fro…" at bounding box center [501, 416] width 518 height 221
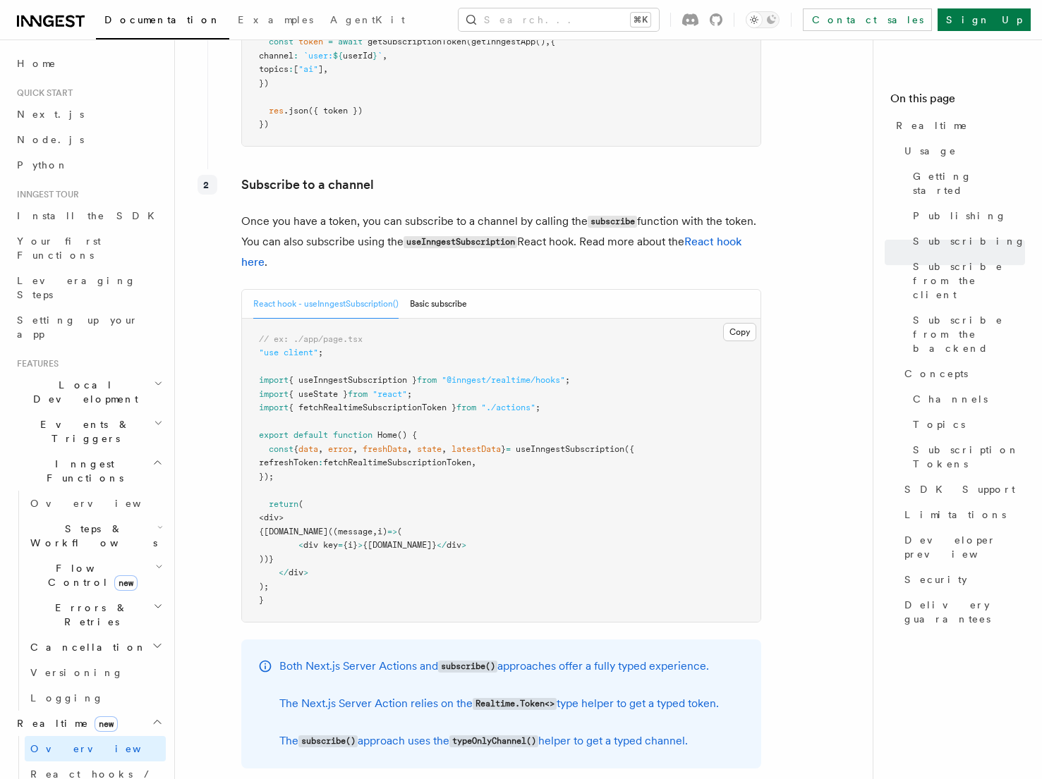
scroll to position [2057, 0]
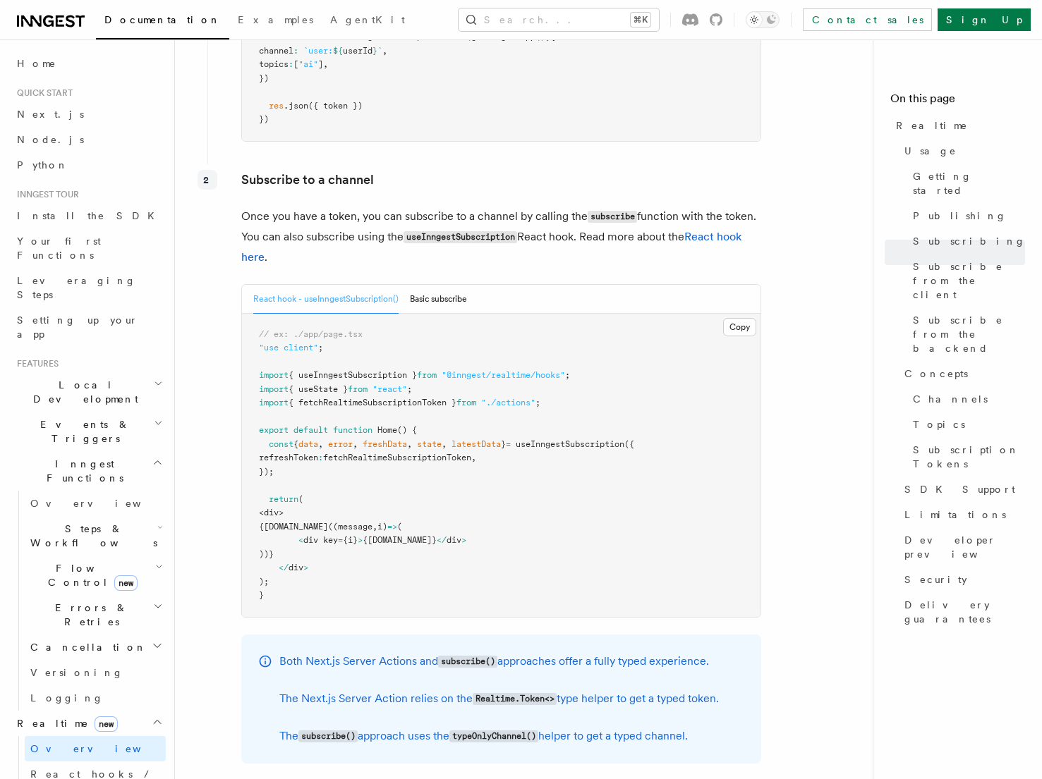
drag, startPoint x: 286, startPoint y: 432, endPoint x: 214, endPoint y: 409, distance: 74.9
click at [214, 409] on div "Subscribe to a channel Once you have a token, you can subscribe to a channel by…" at bounding box center [484, 490] width 554 height 653
copy code "const { data , error , freshData , state , latestData } = useInngestSubscriptio…"
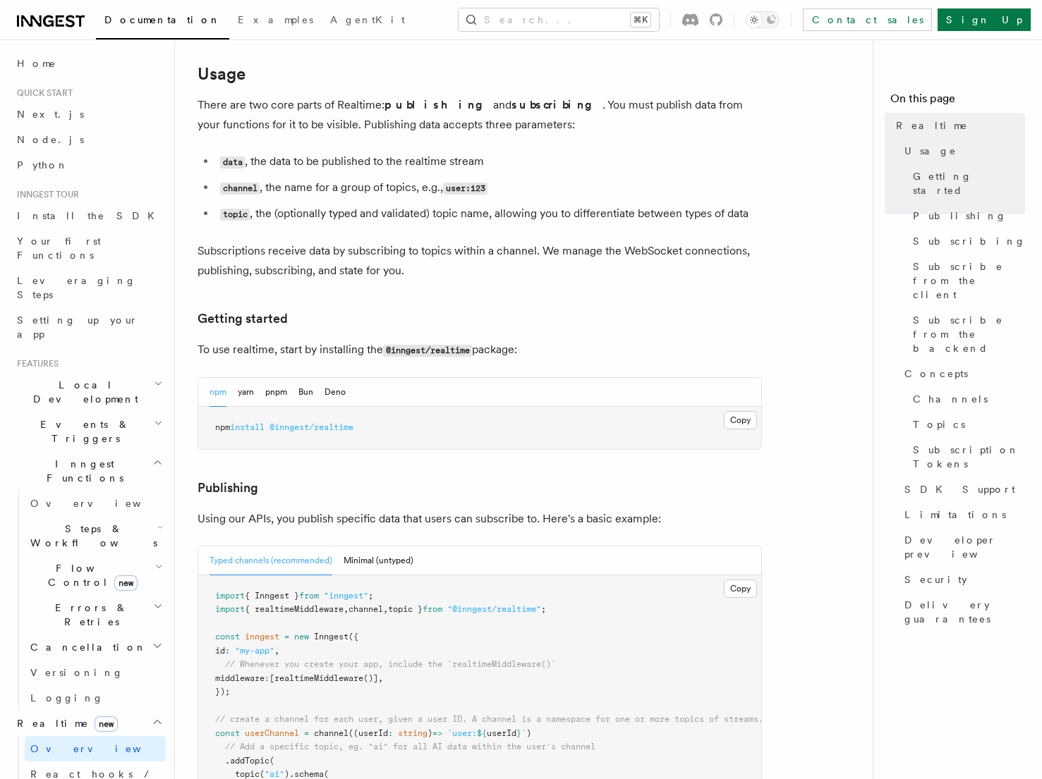
scroll to position [494, 0]
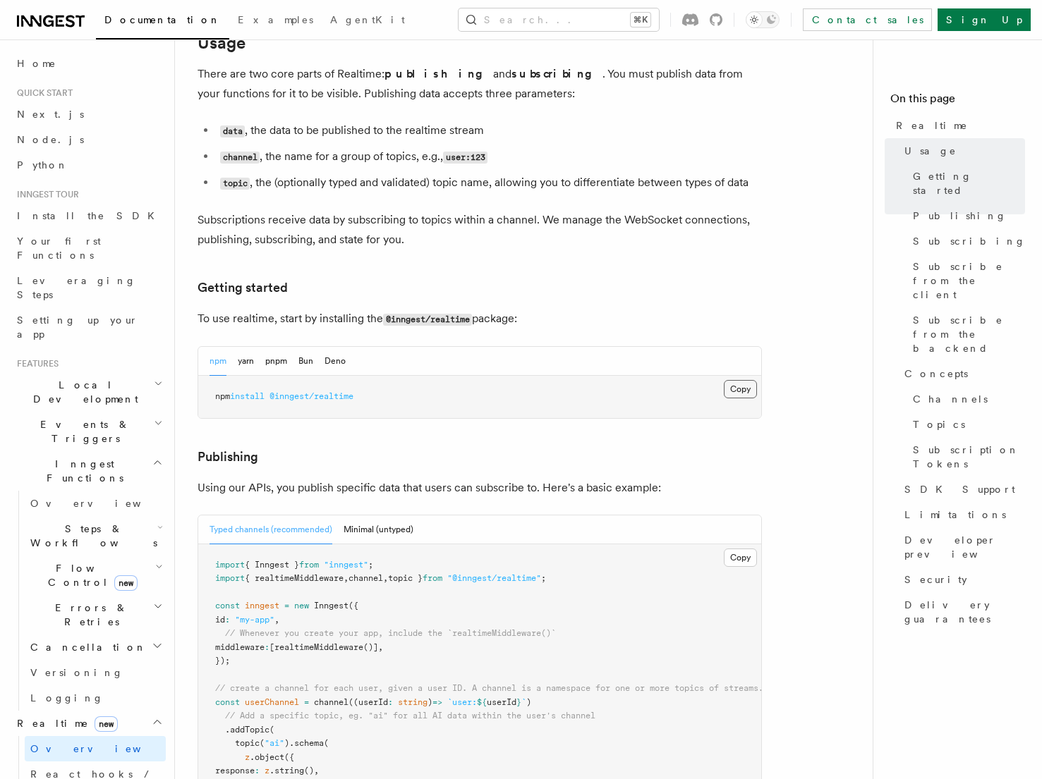
click at [734, 380] on button "Copy Copied" at bounding box center [740, 389] width 33 height 18
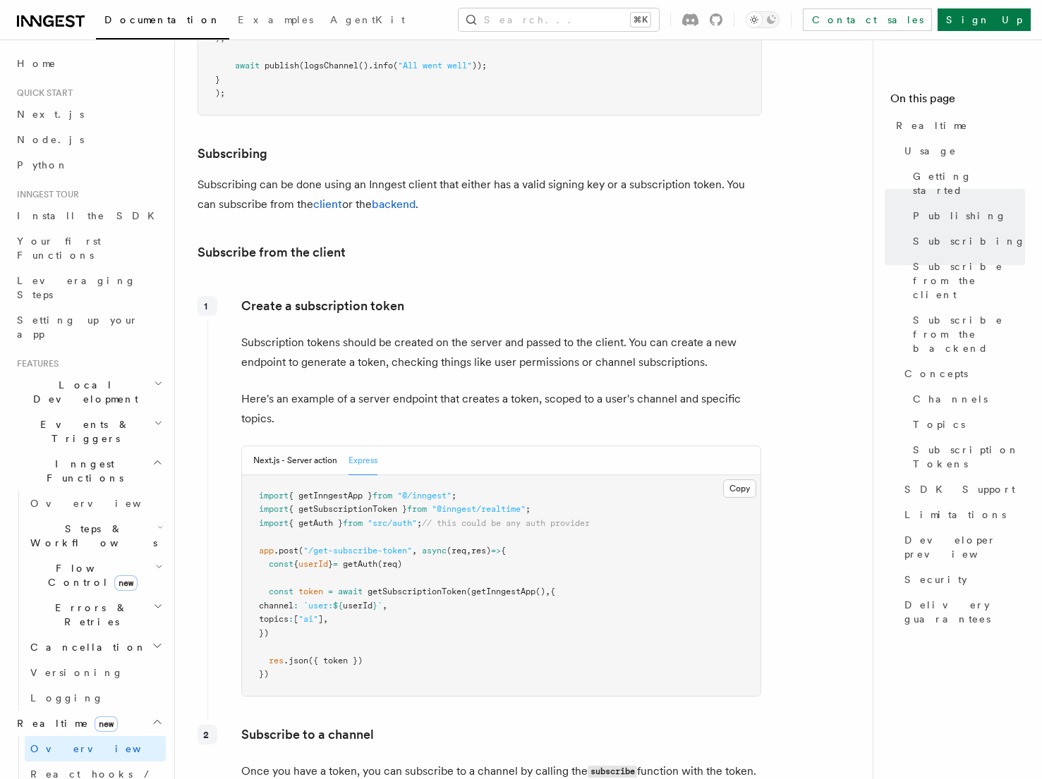
scroll to position [1507, 0]
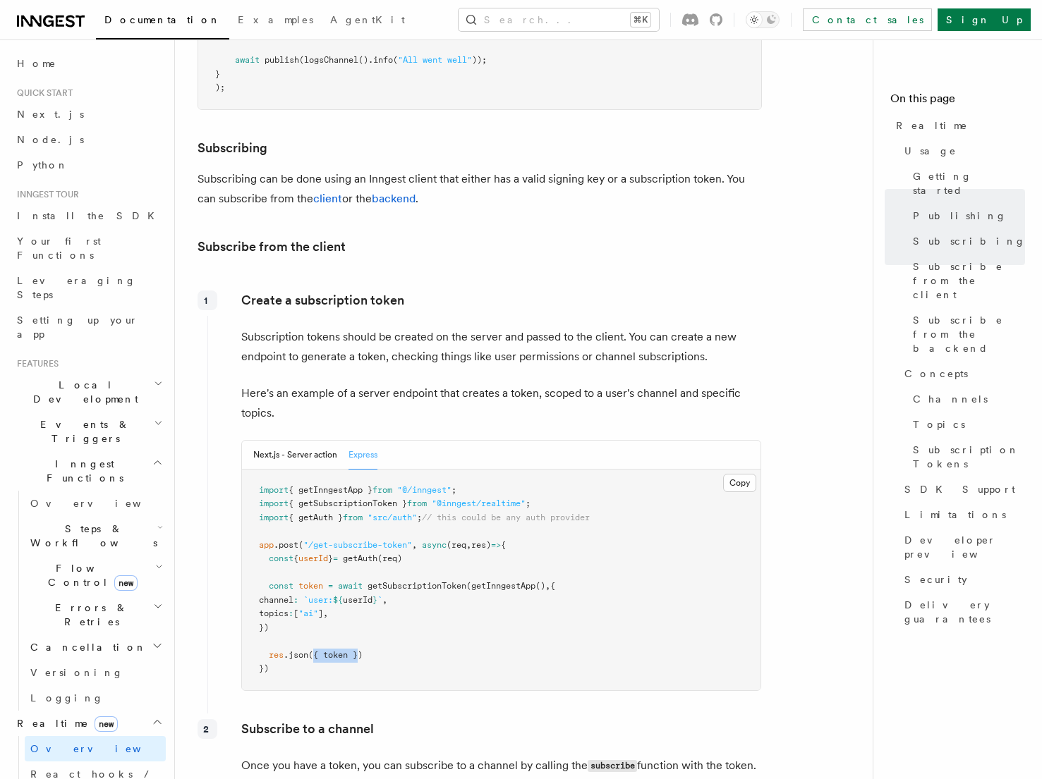
drag, startPoint x: 314, startPoint y: 614, endPoint x: 360, endPoint y: 614, distance: 46.6
click at [360, 650] on span "({ token })" at bounding box center [335, 655] width 54 height 10
click at [387, 613] on pre "import { getInngestApp } from "@/inngest" ; import { getSubscriptionToken } fro…" at bounding box center [501, 580] width 518 height 221
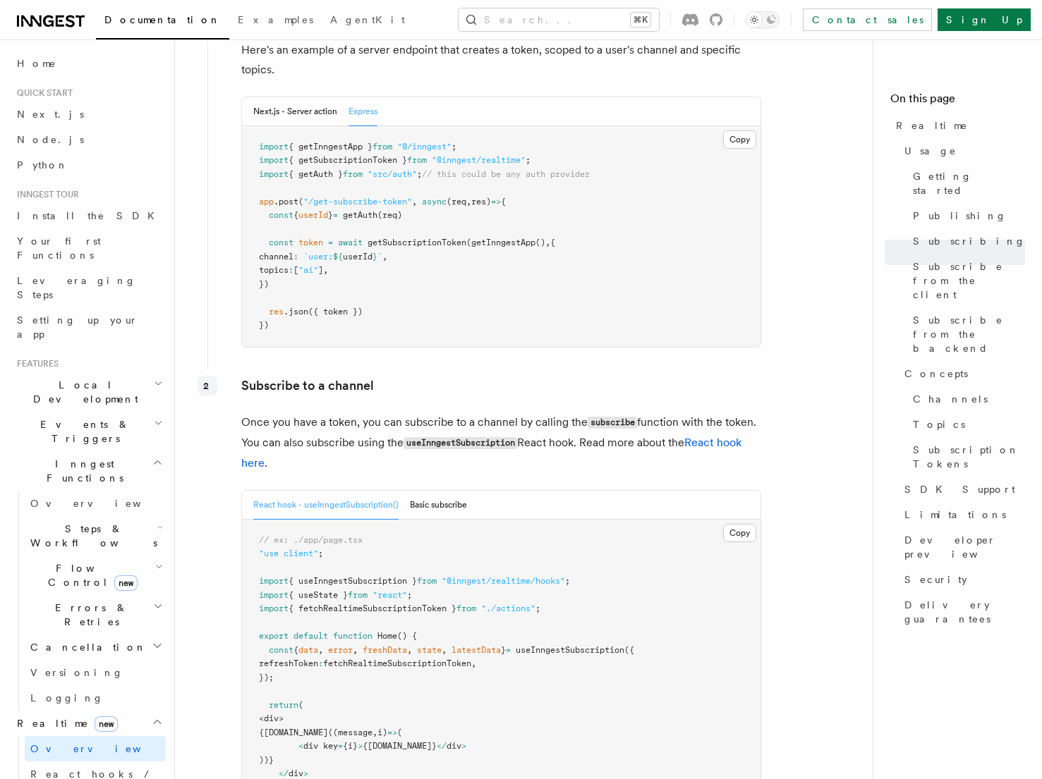
scroll to position [1871, 0]
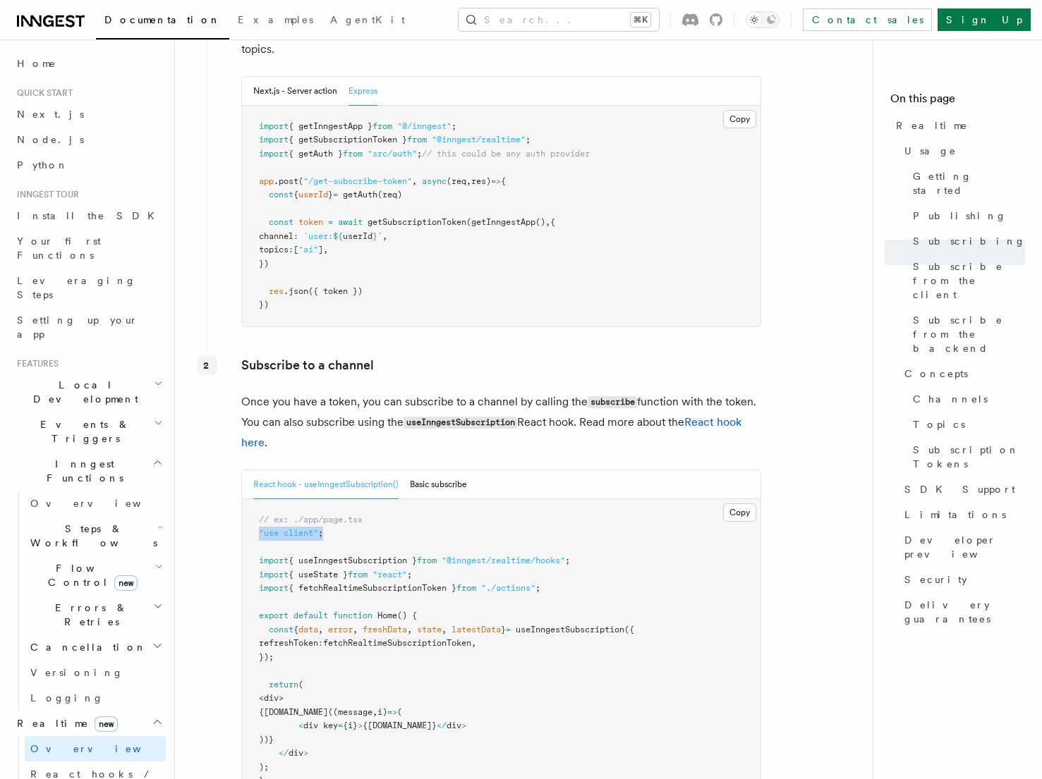
drag, startPoint x: 257, startPoint y: 493, endPoint x: 398, endPoint y: 494, distance: 140.4
click at [398, 499] on pre "// ex: ./app/page.tsx "use client" ; import { useInngestSubscription } from "@i…" at bounding box center [501, 650] width 518 height 303
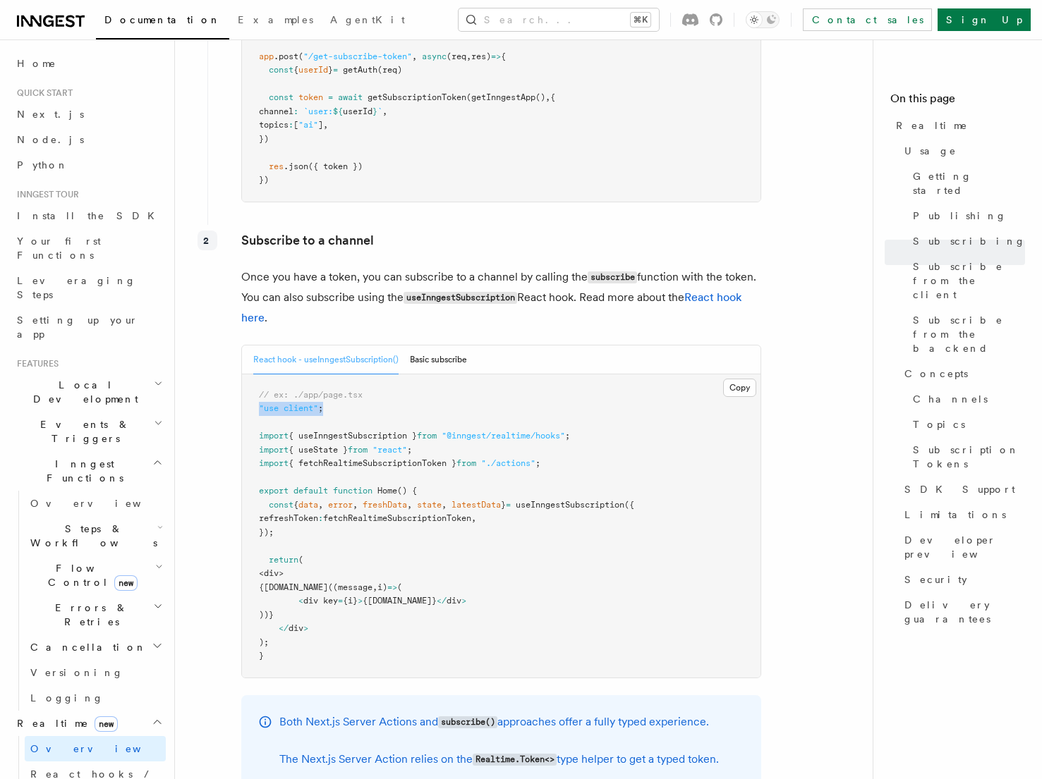
scroll to position [2003, 0]
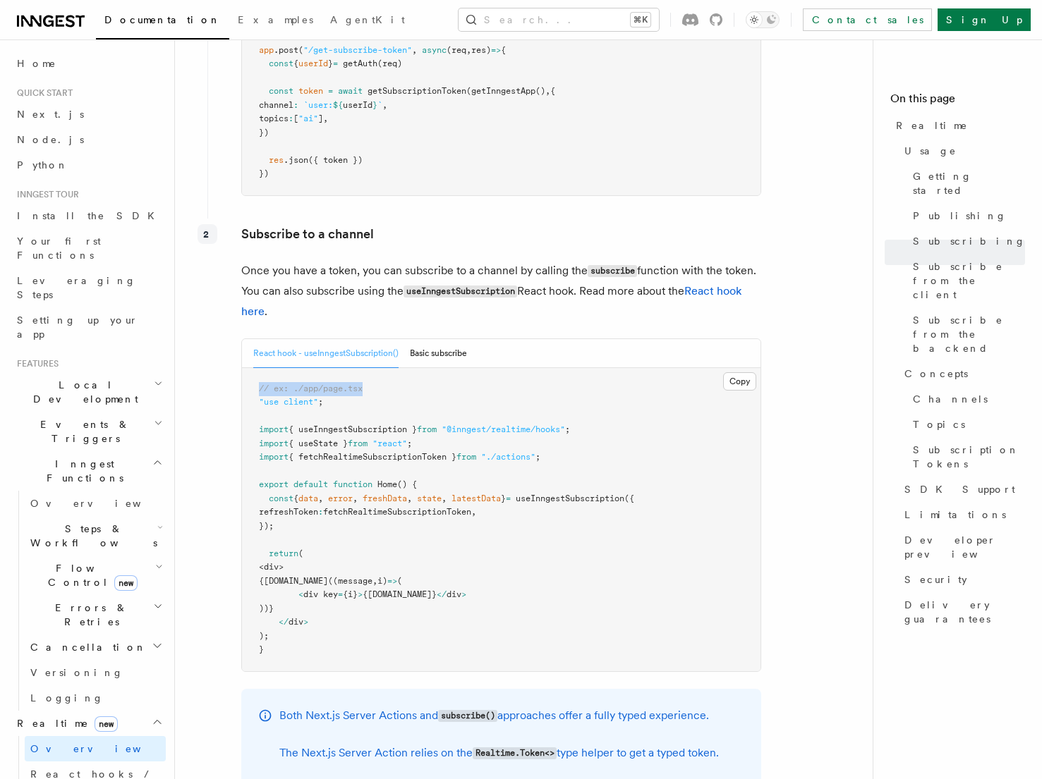
drag, startPoint x: 260, startPoint y: 345, endPoint x: 429, endPoint y: 348, distance: 169.3
click at [429, 368] on pre "// ex: ./app/page.tsx "use client" ; import { useInngestSubscription } from "@i…" at bounding box center [501, 519] width 518 height 303
drag, startPoint x: 261, startPoint y: 391, endPoint x: 426, endPoint y: 391, distance: 165.1
click at [426, 425] on span "import { useInngestSubscription } from "@inngest/realtime/hooks" ;" at bounding box center [414, 430] width 311 height 10
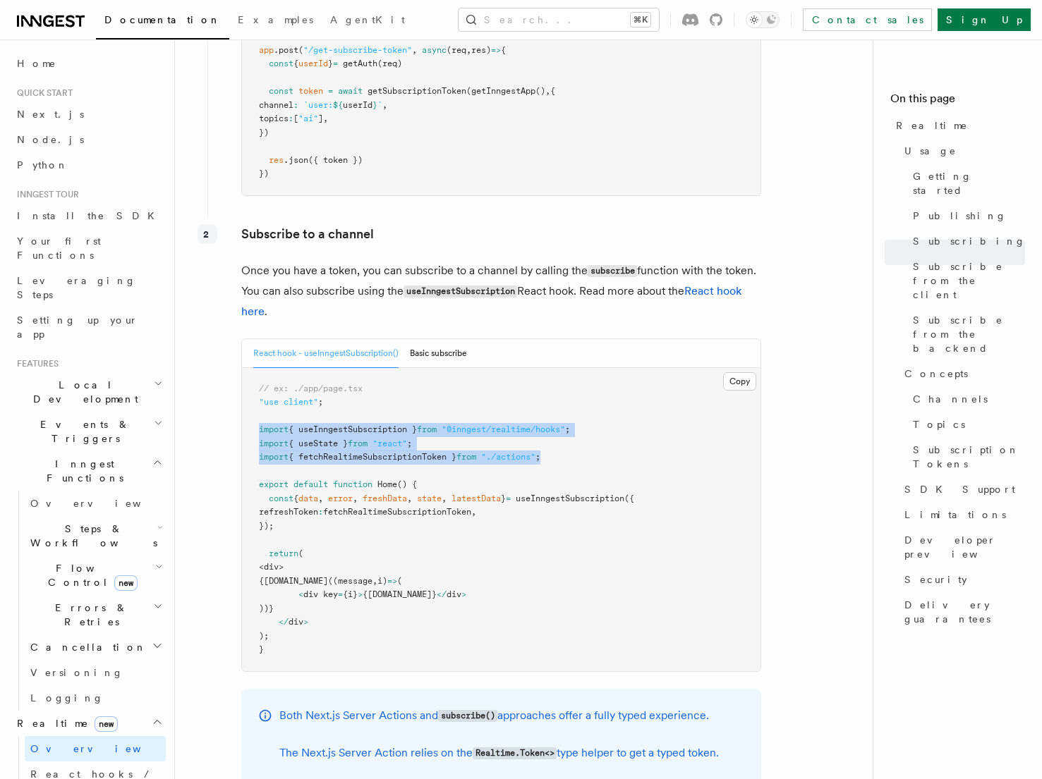
drag, startPoint x: 260, startPoint y: 393, endPoint x: 630, endPoint y: 419, distance: 371.2
click at [630, 419] on pre "// ex: ./app/page.tsx "use client" ; import { useInngestSubscription } from "@i…" at bounding box center [501, 519] width 518 height 303
drag, startPoint x: 289, startPoint y: 540, endPoint x: 439, endPoint y: 571, distance: 153.3
click at [439, 571] on pre "// ex: ./app/page.tsx "use client" ; import { useInngestSubscription } from "@i…" at bounding box center [501, 519] width 518 height 303
copy code "{[DOMAIN_NAME]((message , i) => ( < div key = {i} > {[DOMAIN_NAME]} </ div > ))}"
